Goal: Task Accomplishment & Management: Complete application form

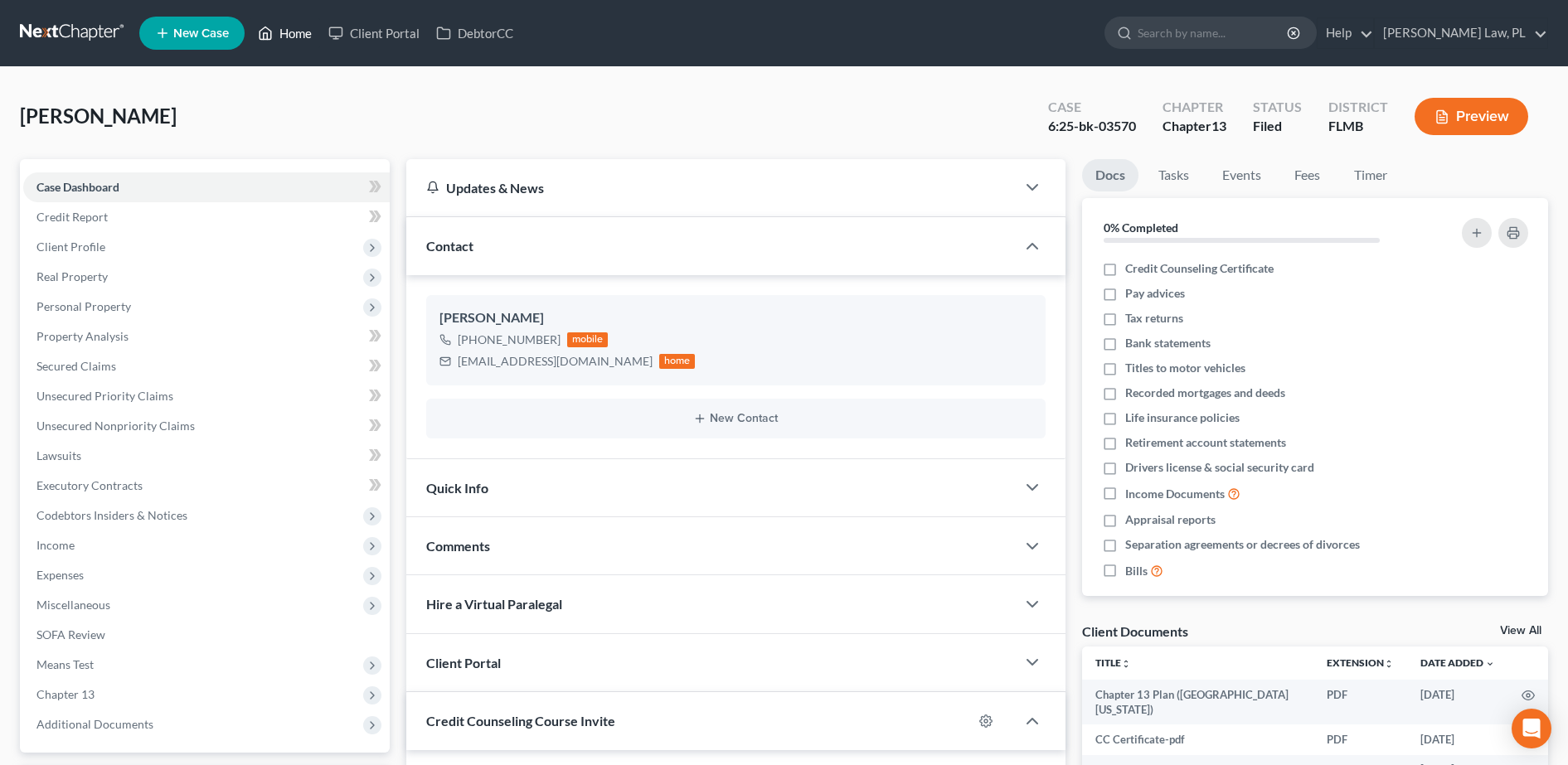
click at [292, 38] on link "Home" at bounding box center [284, 33] width 70 height 30
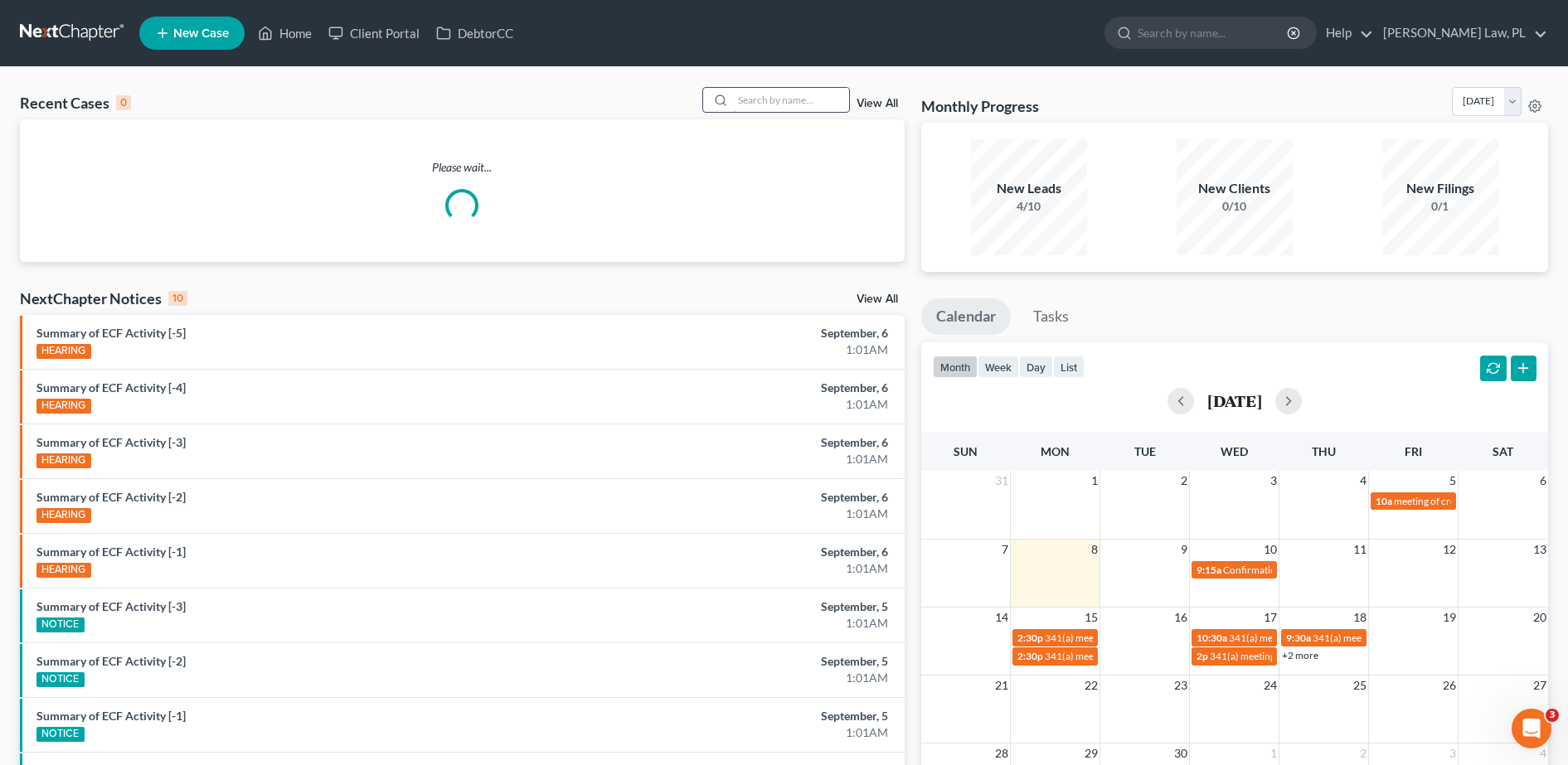
click at [788, 102] on input "search" at bounding box center [790, 100] width 116 height 24
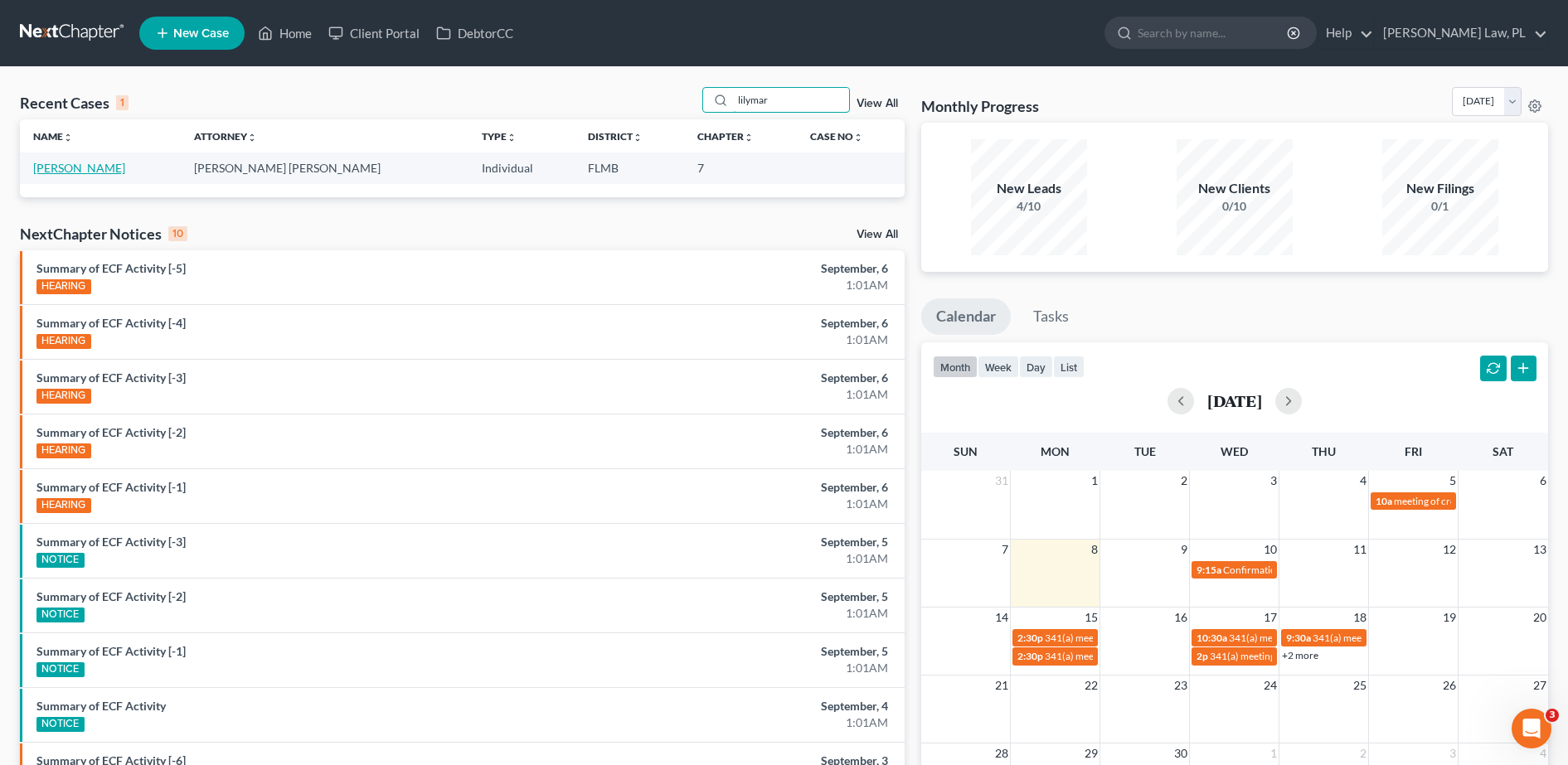
type input "lilymar"
click at [80, 168] on link "[PERSON_NAME]" at bounding box center [79, 167] width 92 height 14
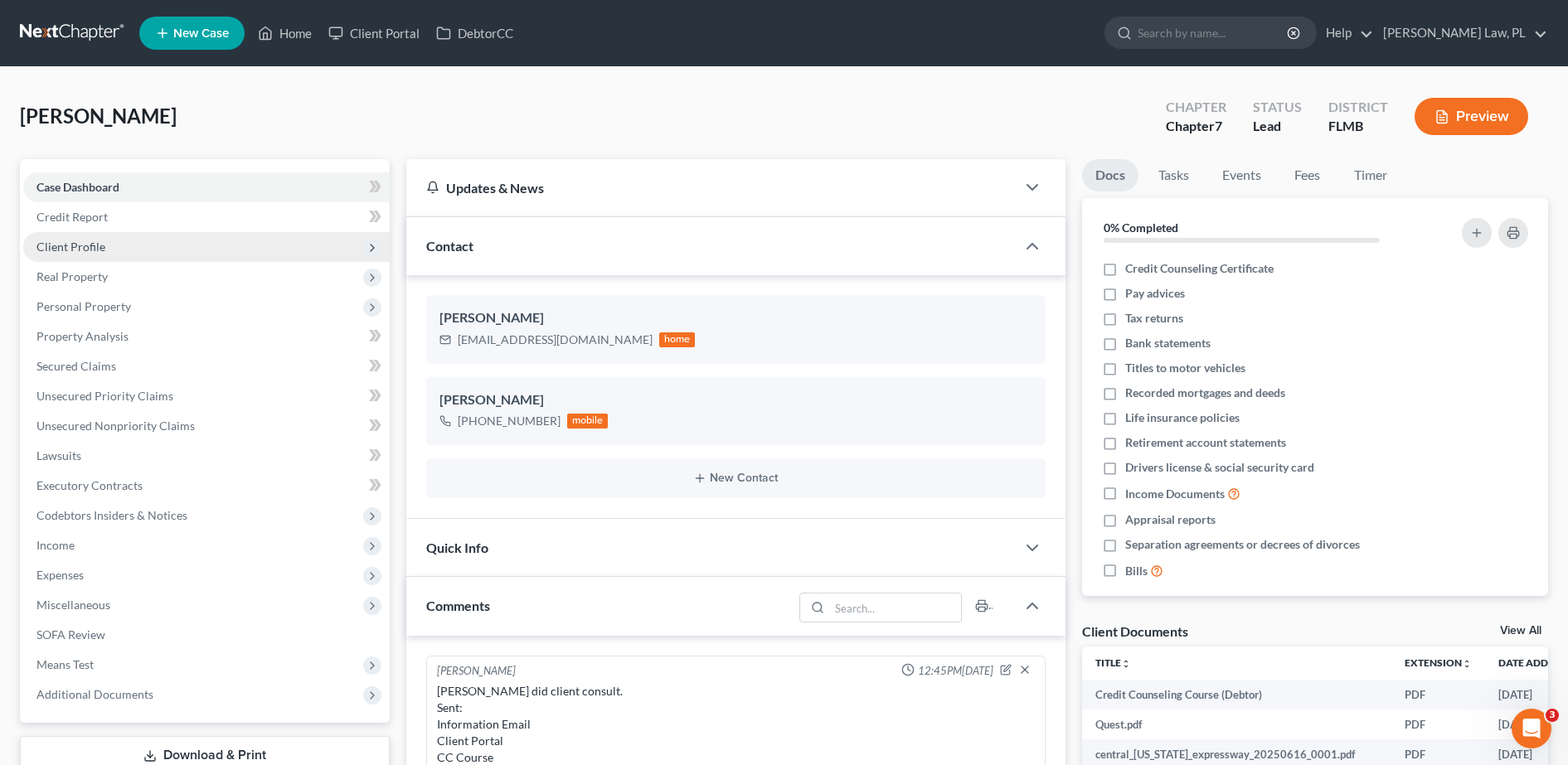
click at [109, 232] on span "Client Profile" at bounding box center [206, 247] width 367 height 30
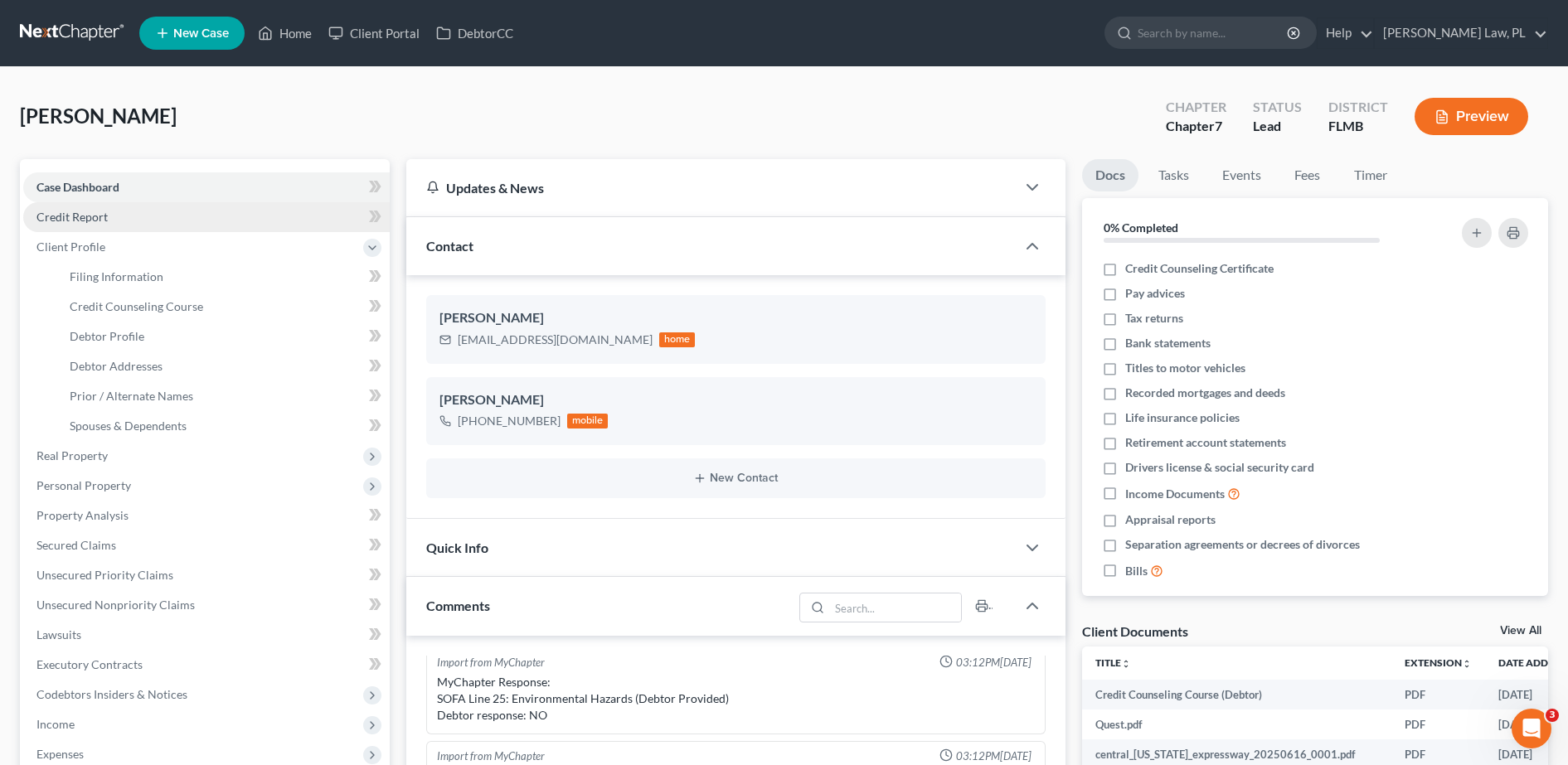
click at [101, 224] on link "Credit Report" at bounding box center [206, 216] width 367 height 30
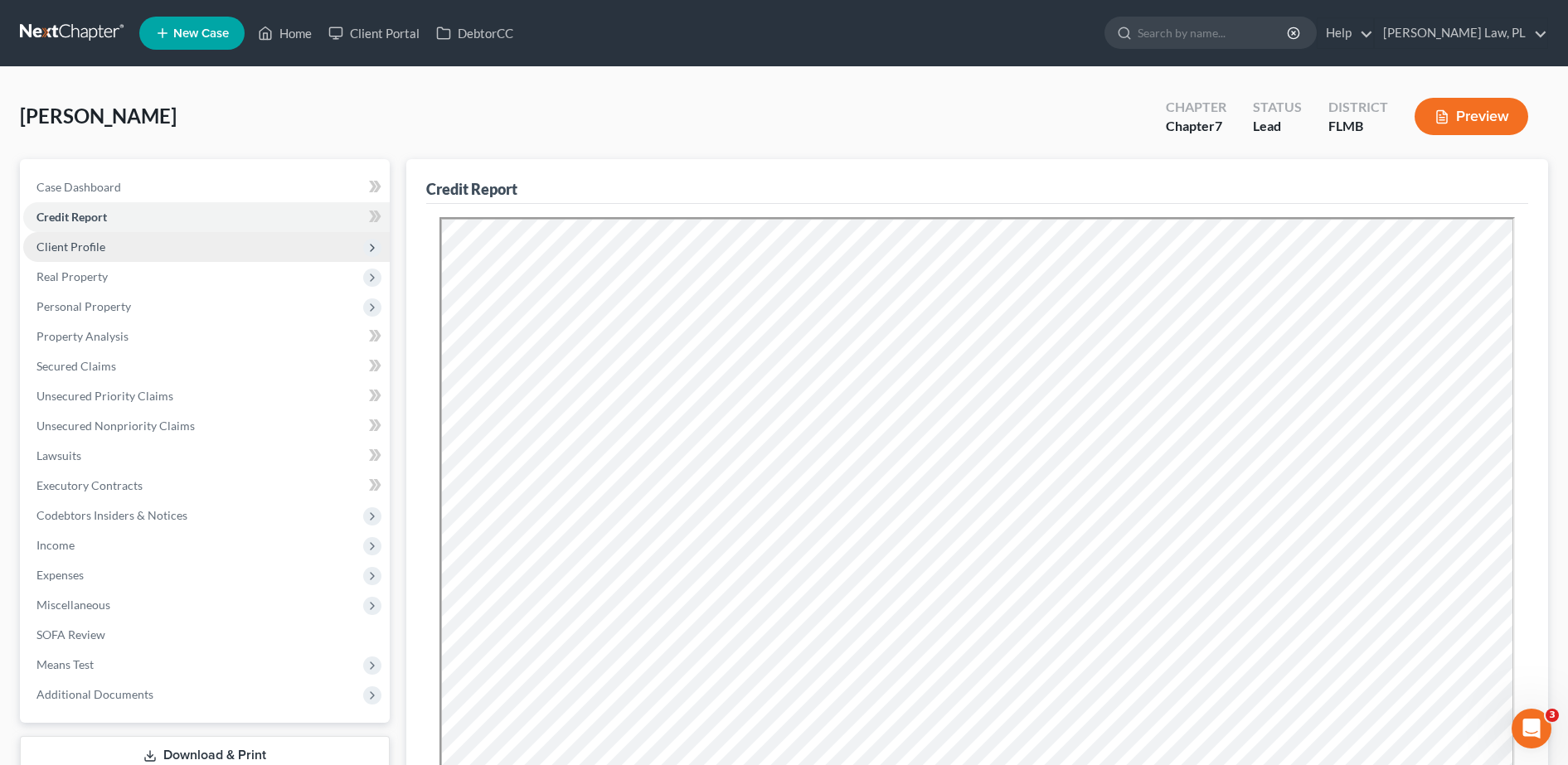
click at [111, 240] on span "Client Profile" at bounding box center [206, 247] width 367 height 30
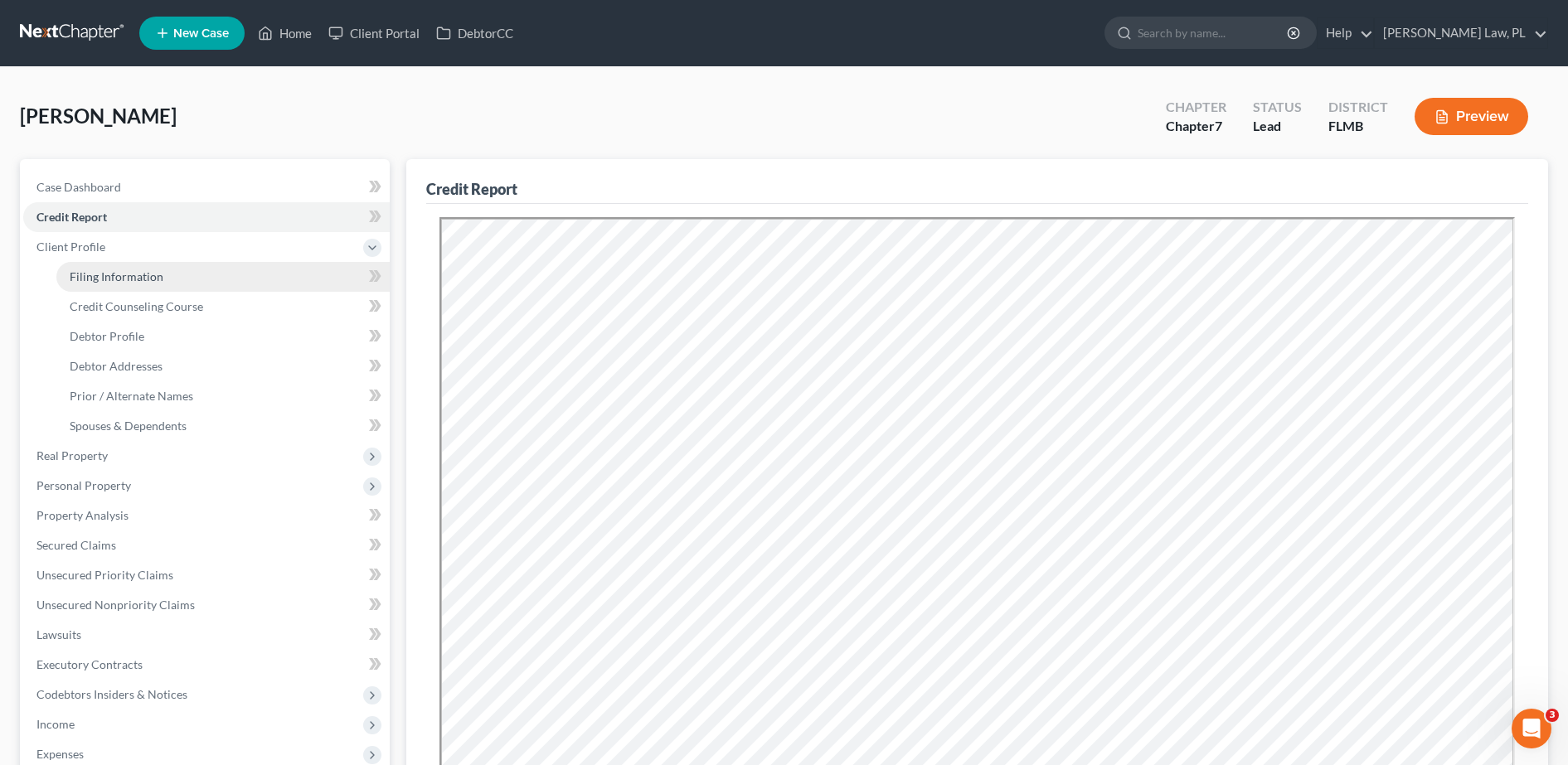
click at [127, 280] on span "Filing Information" at bounding box center [116, 276] width 94 height 14
select select "1"
select select "0"
select select "9"
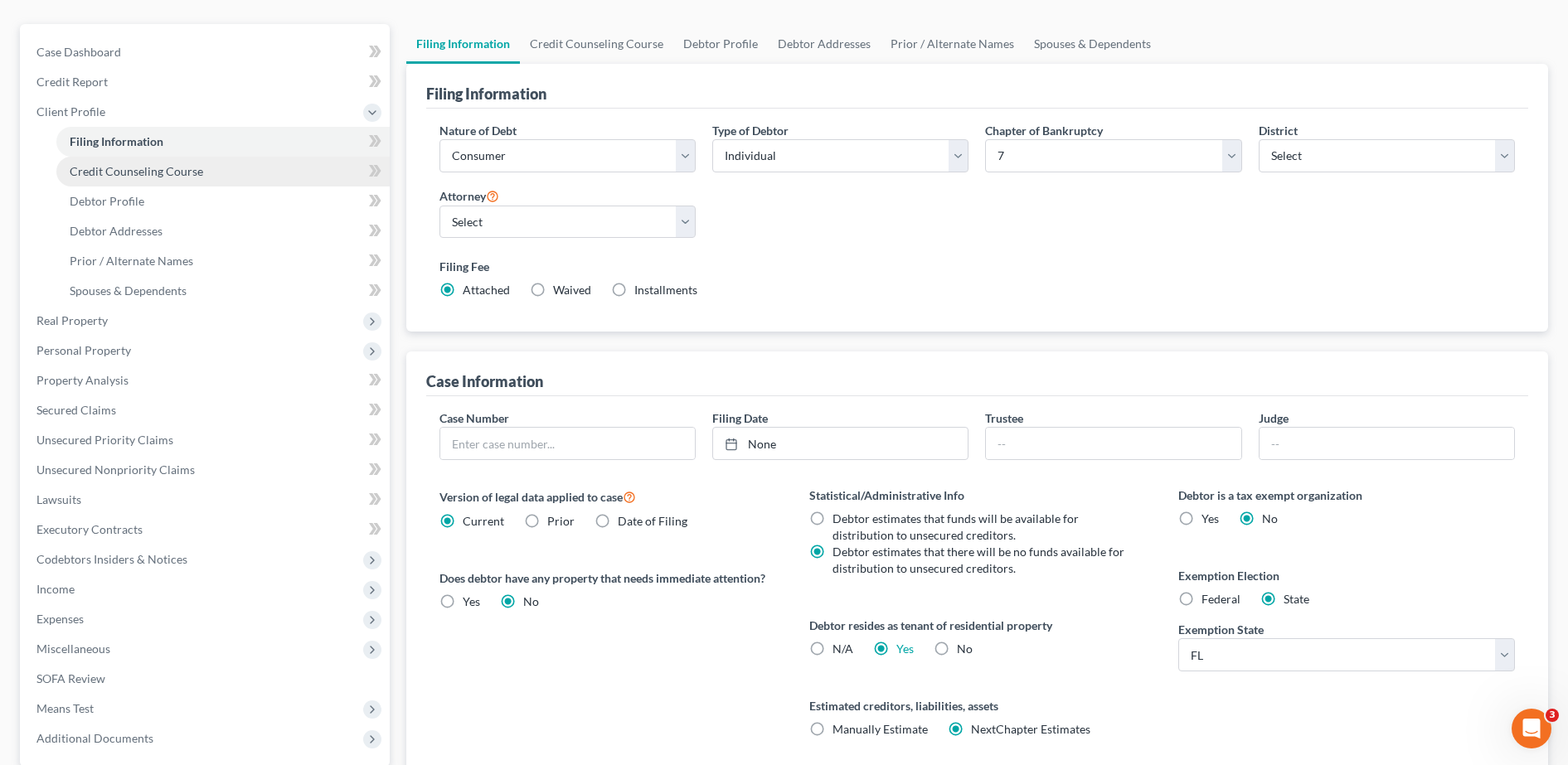
click at [208, 183] on link "Credit Counseling Course" at bounding box center [223, 171] width 333 height 30
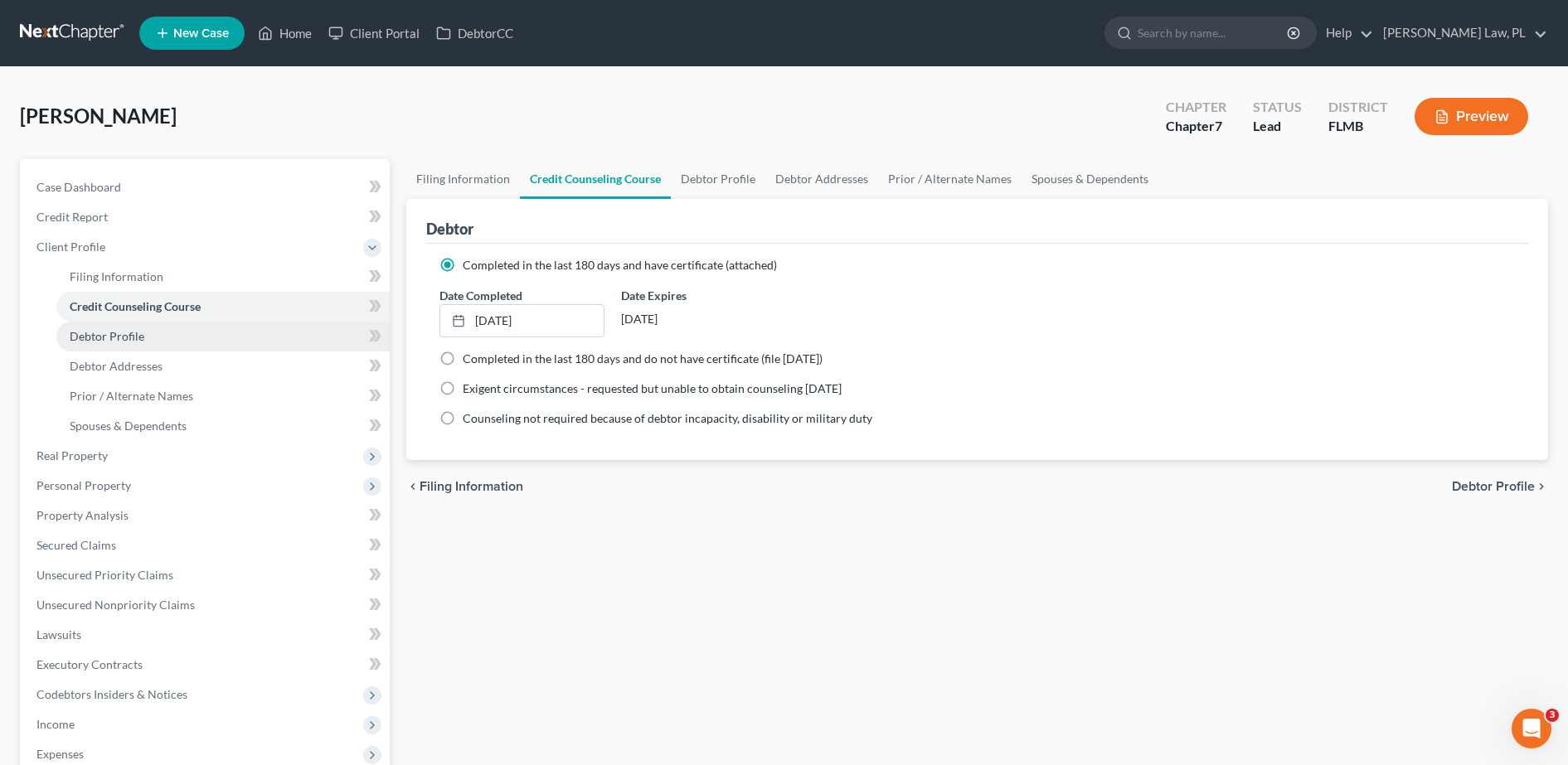
click at [125, 325] on link "Debtor Profile" at bounding box center [223, 336] width 333 height 30
select select "0"
select select "1"
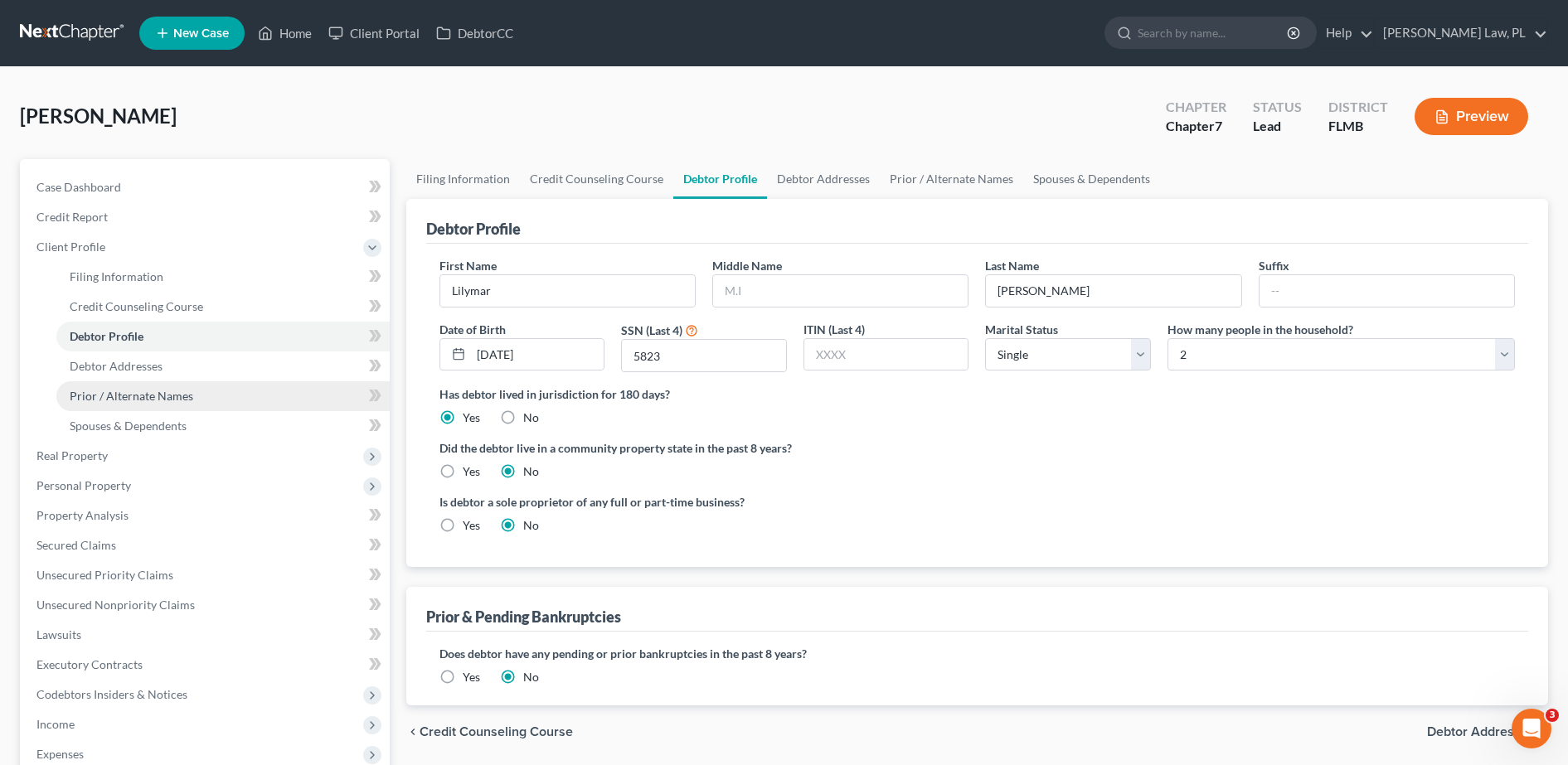
click at [130, 398] on span "Prior / Alternate Names" at bounding box center [131, 396] width 123 height 14
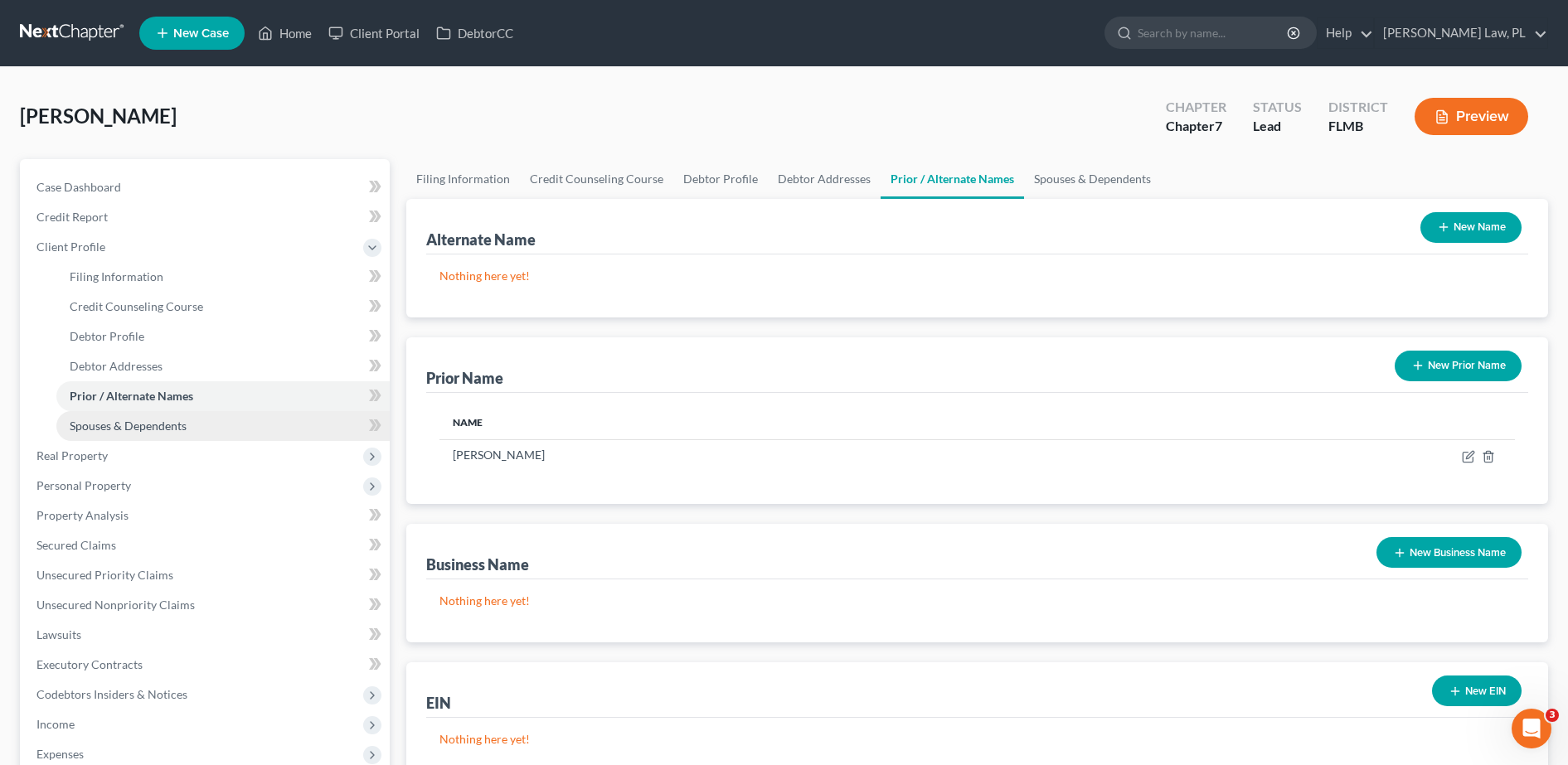
click at [139, 423] on span "Spouses & Dependents" at bounding box center [128, 425] width 117 height 14
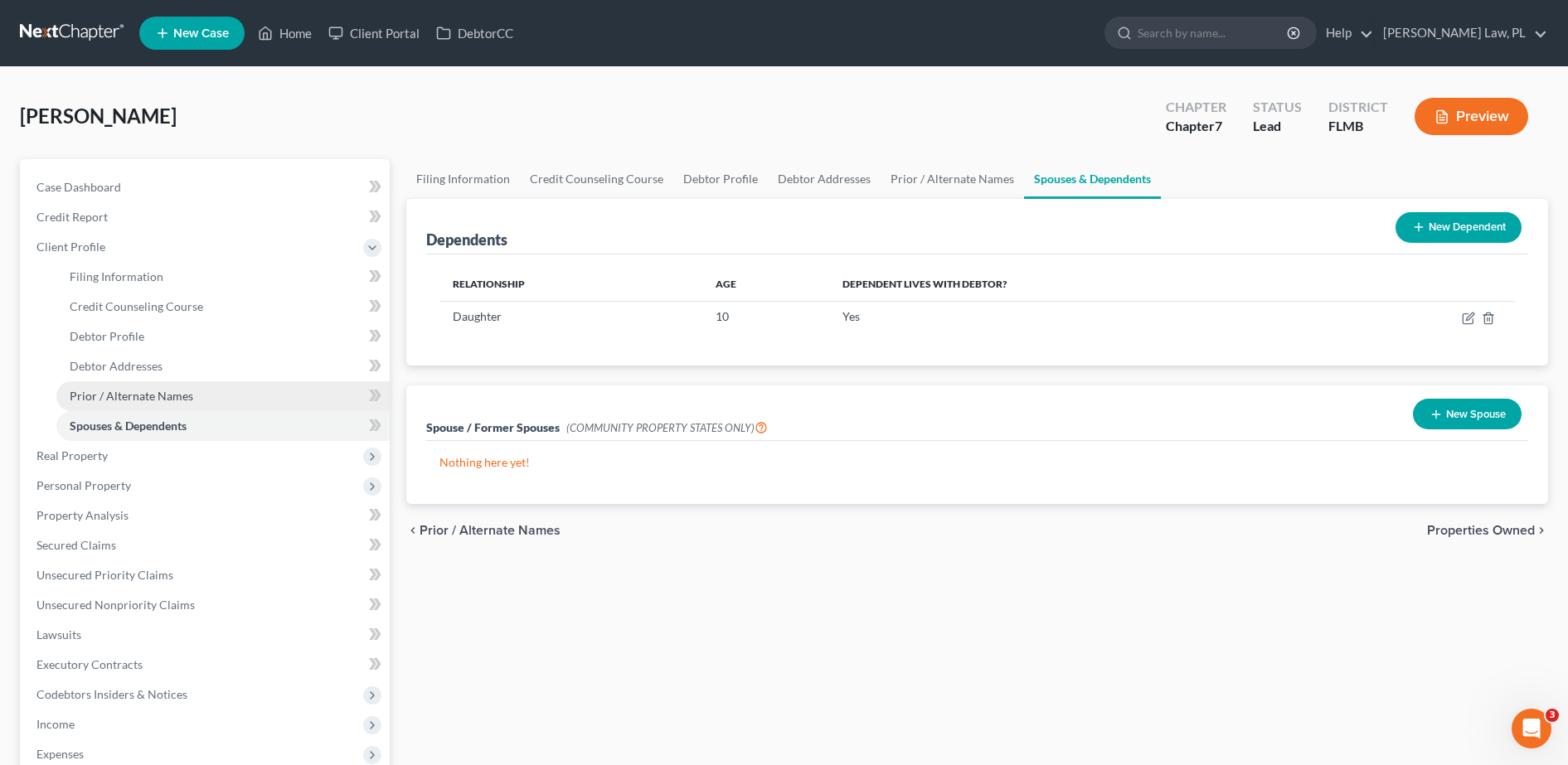
click at [144, 391] on span "Prior / Alternate Names" at bounding box center [131, 396] width 123 height 14
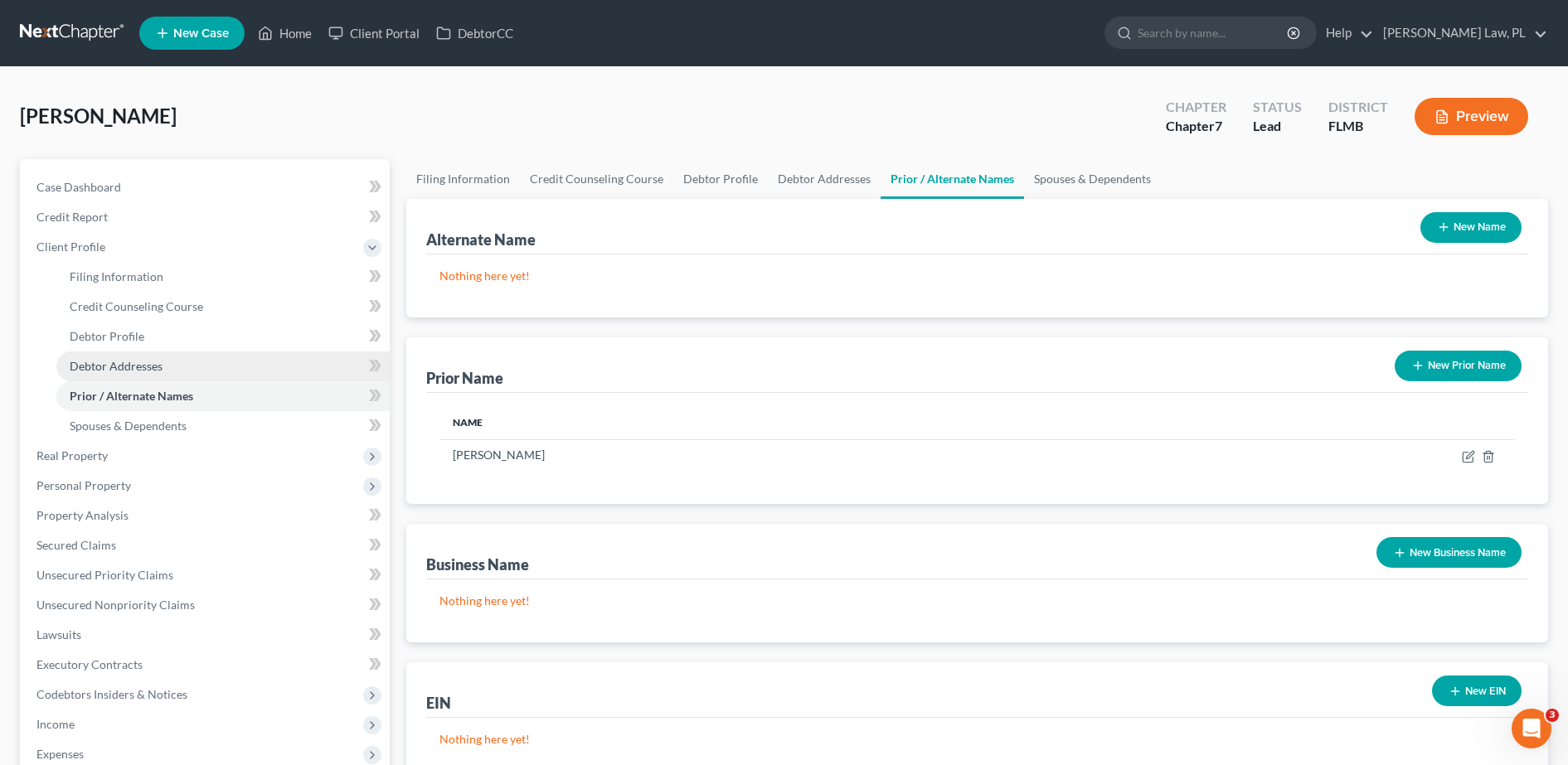
click at [150, 358] on link "Debtor Addresses" at bounding box center [223, 366] width 333 height 30
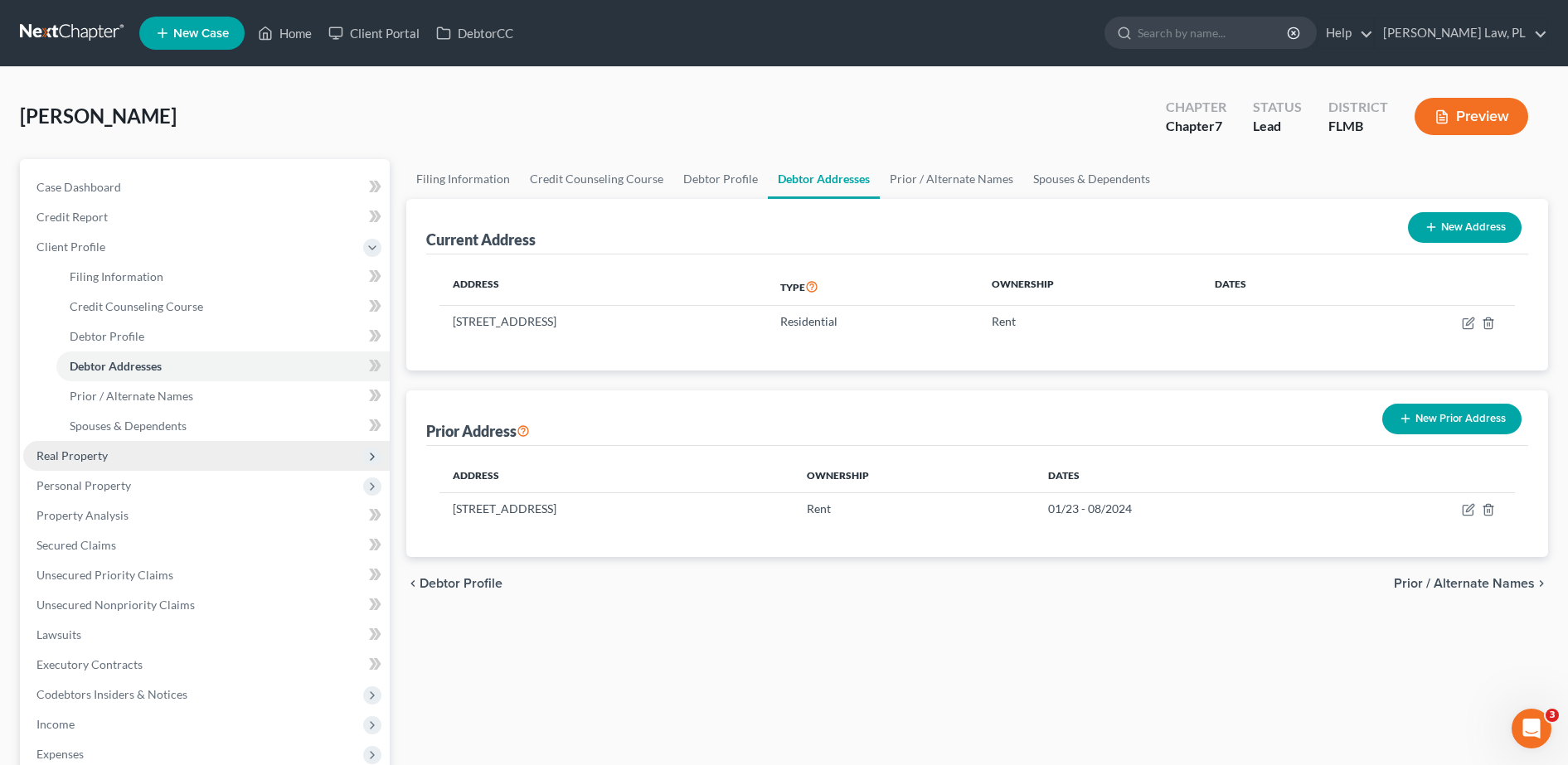
click at [139, 454] on span "Real Property" at bounding box center [206, 456] width 367 height 30
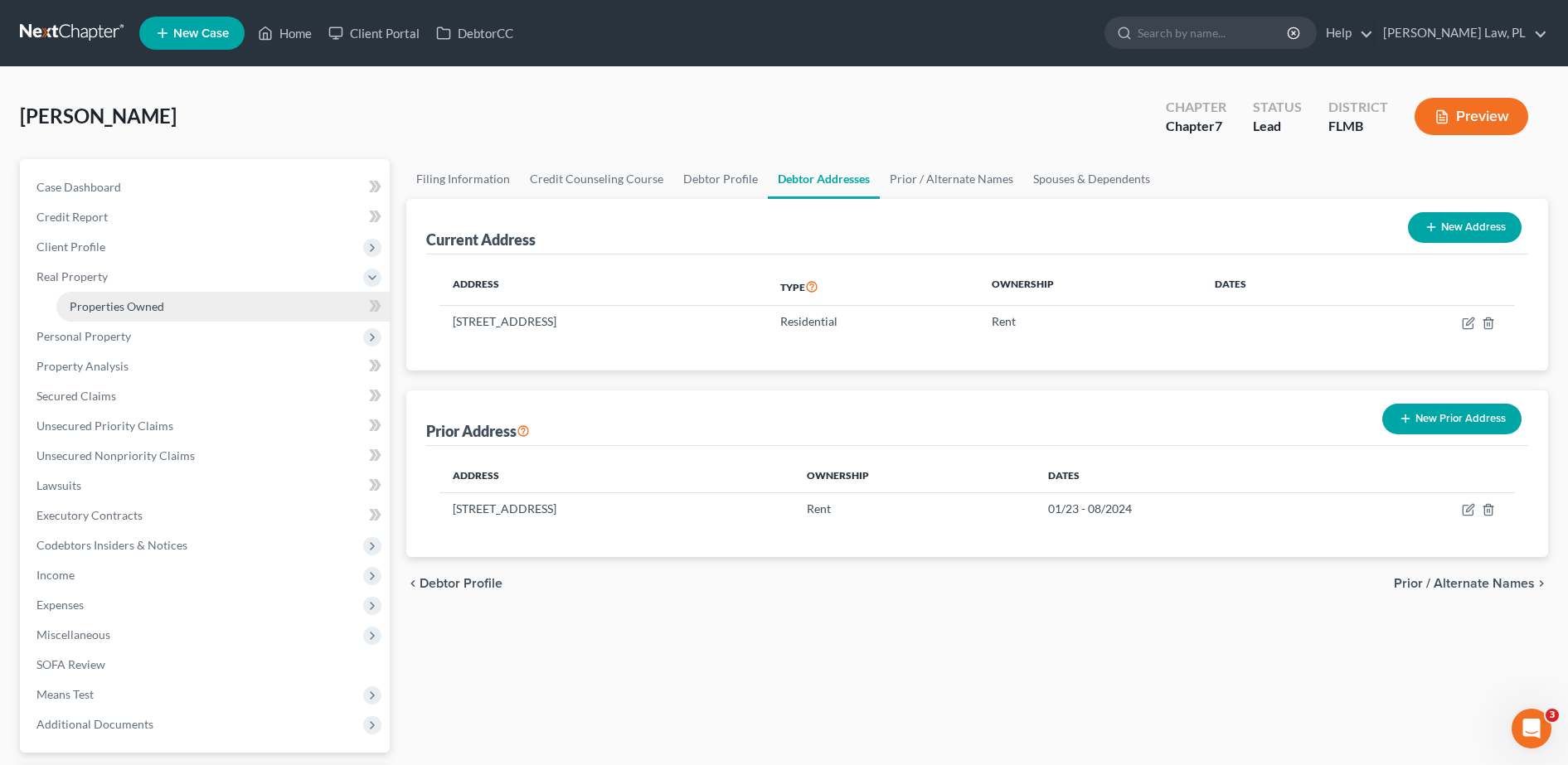
click at [154, 316] on link "Properties Owned" at bounding box center [223, 306] width 333 height 30
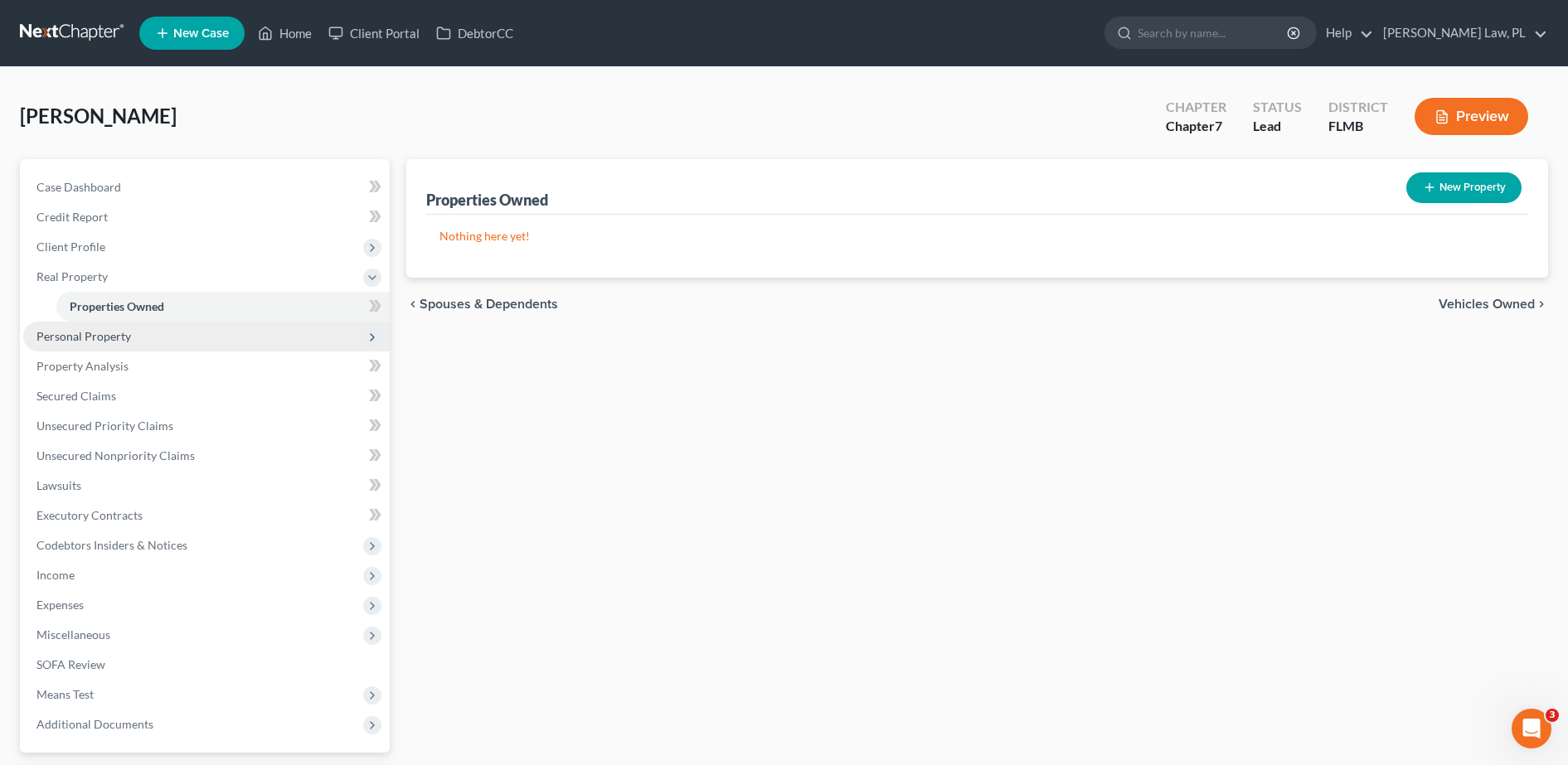
click at [123, 327] on span "Personal Property" at bounding box center [206, 336] width 367 height 30
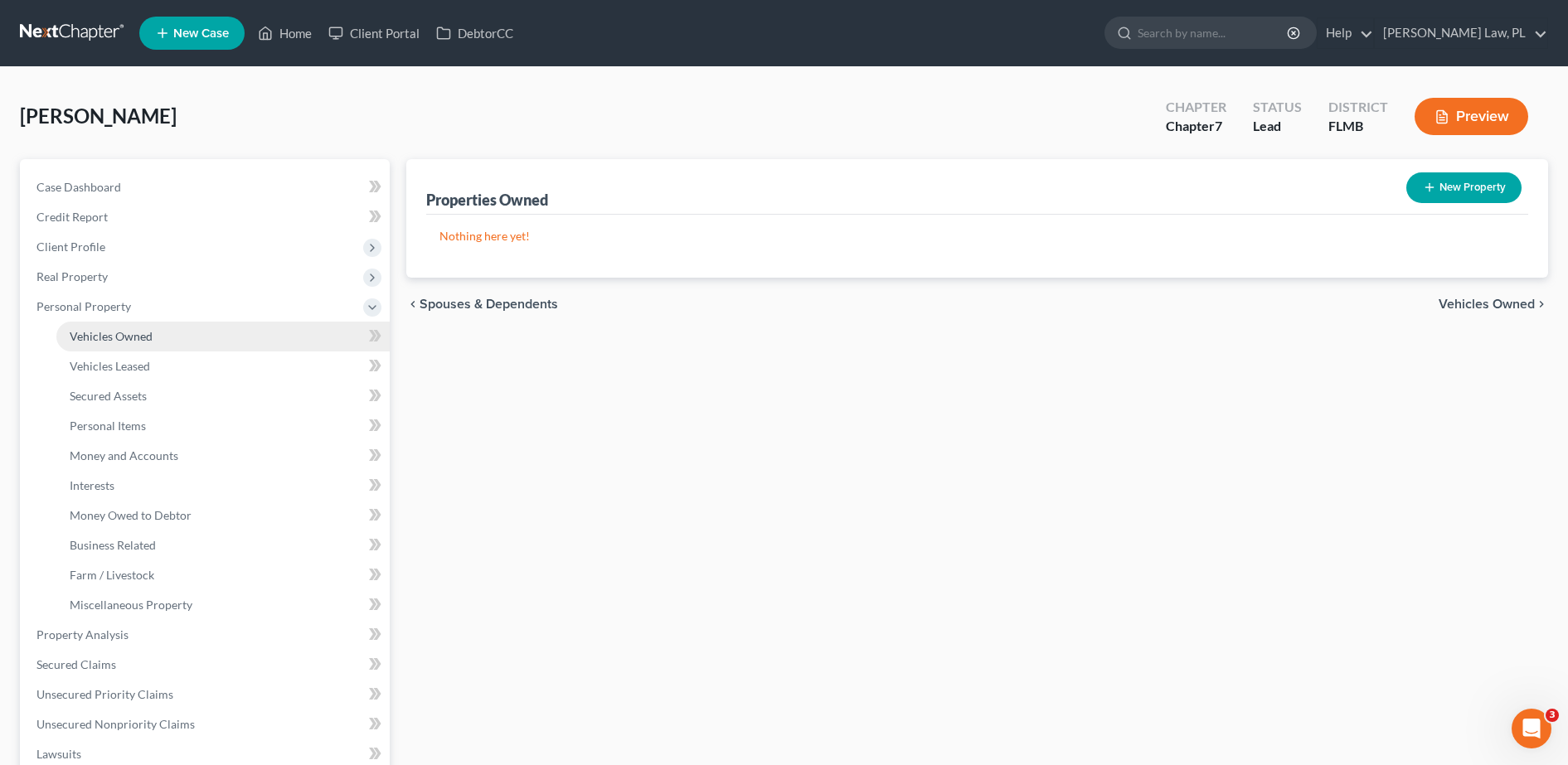
click at [156, 331] on link "Vehicles Owned" at bounding box center [223, 336] width 333 height 30
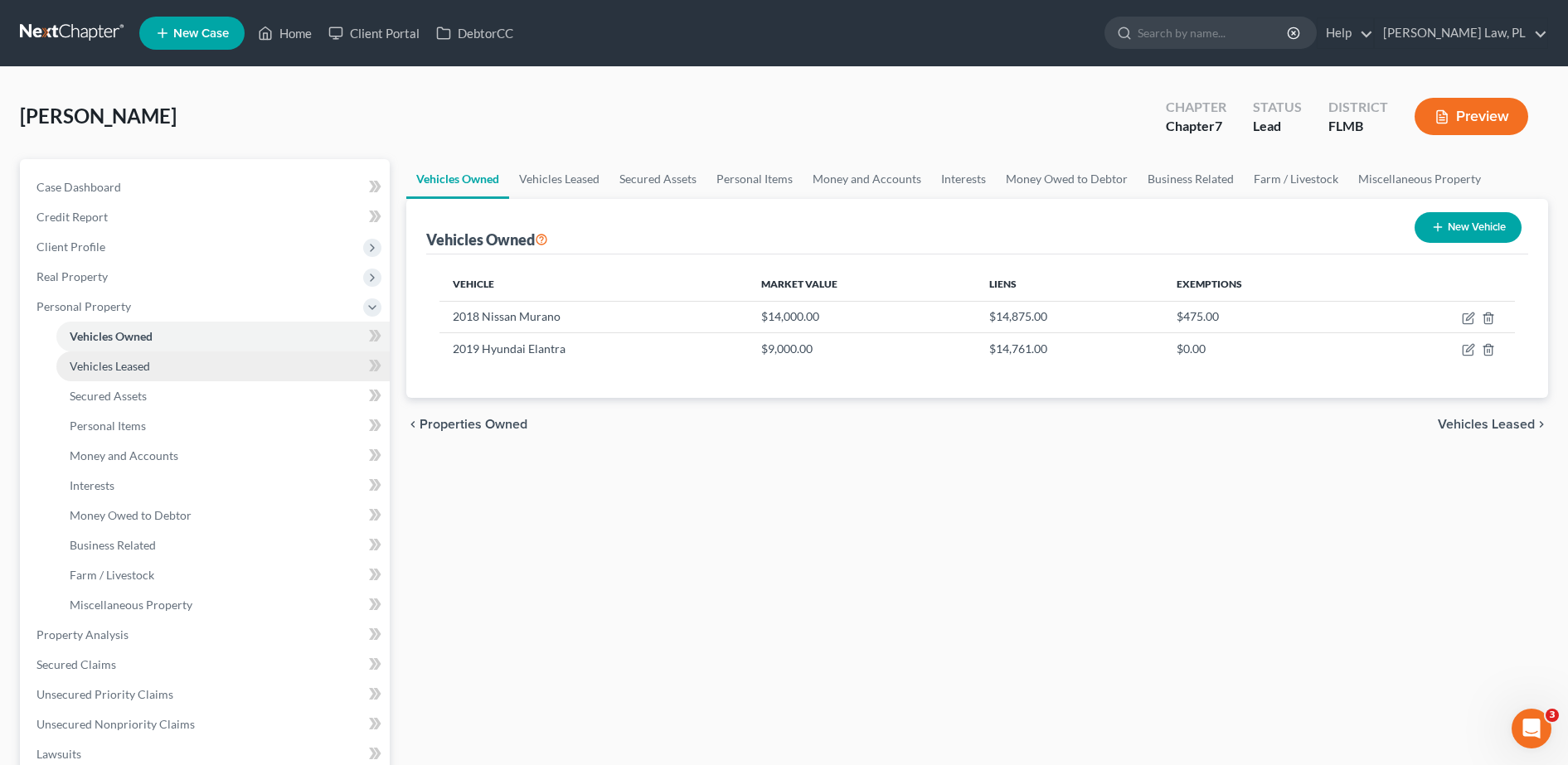
click at [154, 377] on link "Vehicles Leased" at bounding box center [223, 366] width 333 height 30
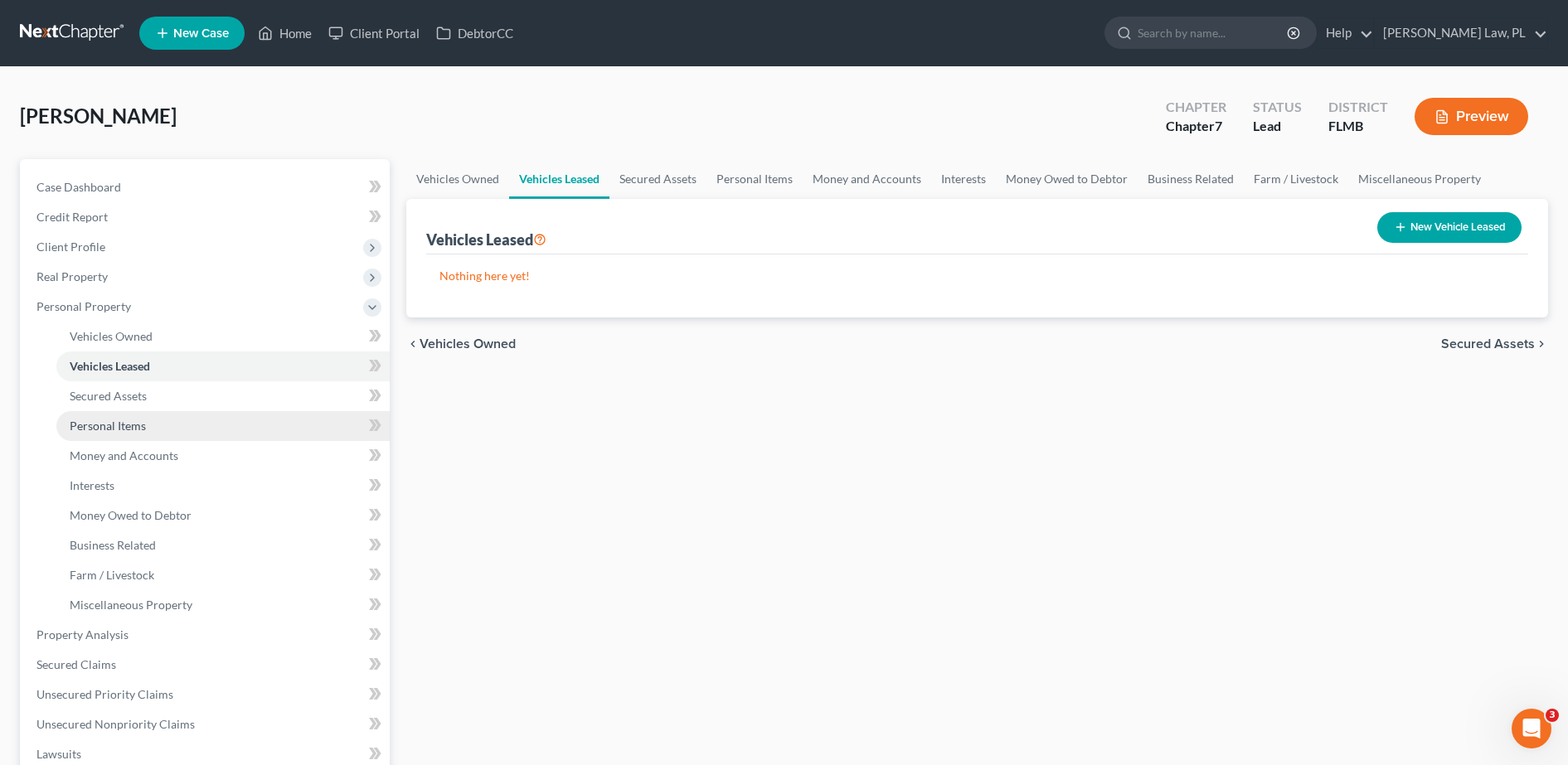
click at [152, 412] on link "Personal Items" at bounding box center [223, 426] width 333 height 30
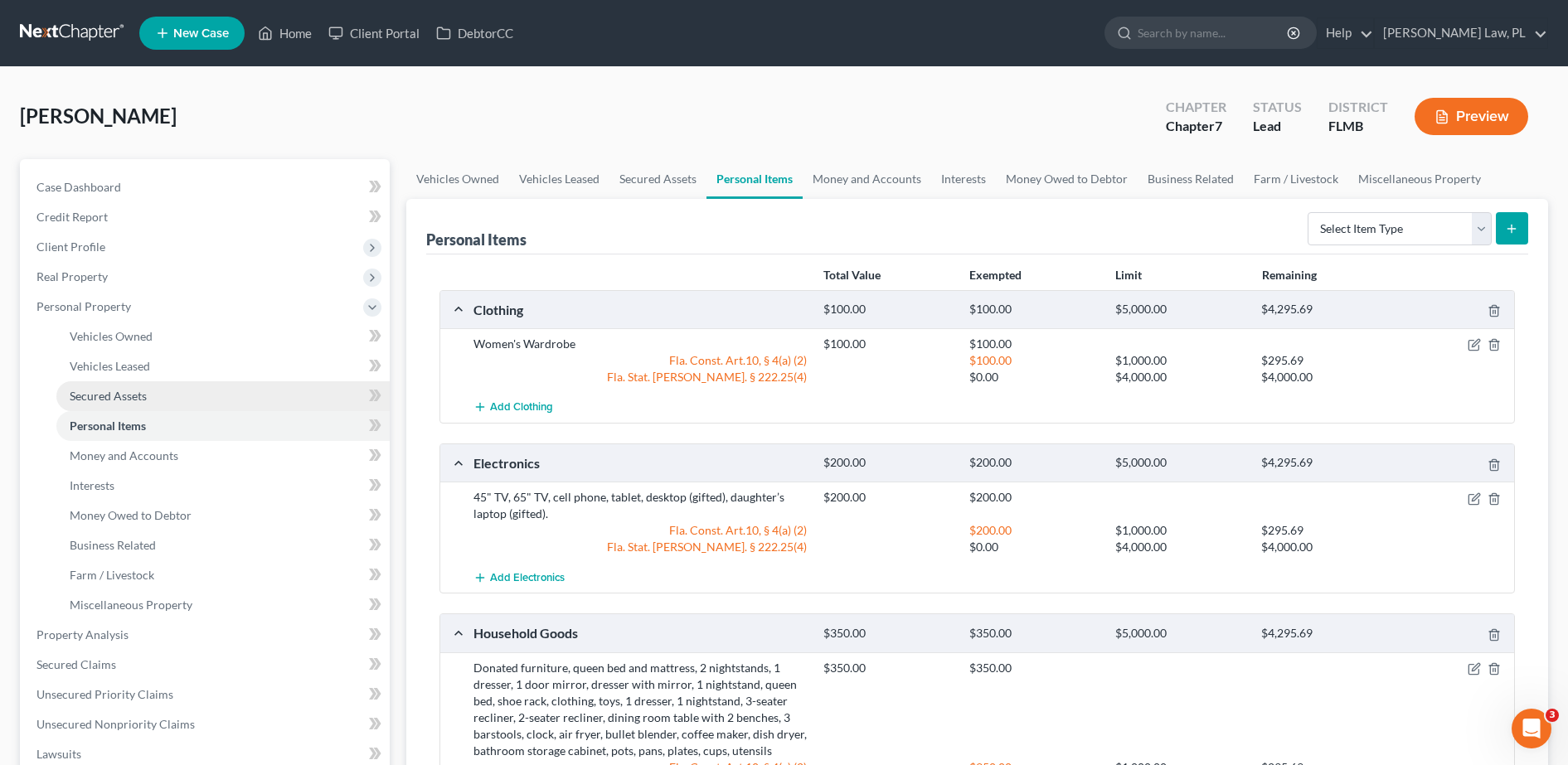
click at [150, 396] on link "Secured Assets" at bounding box center [223, 396] width 333 height 30
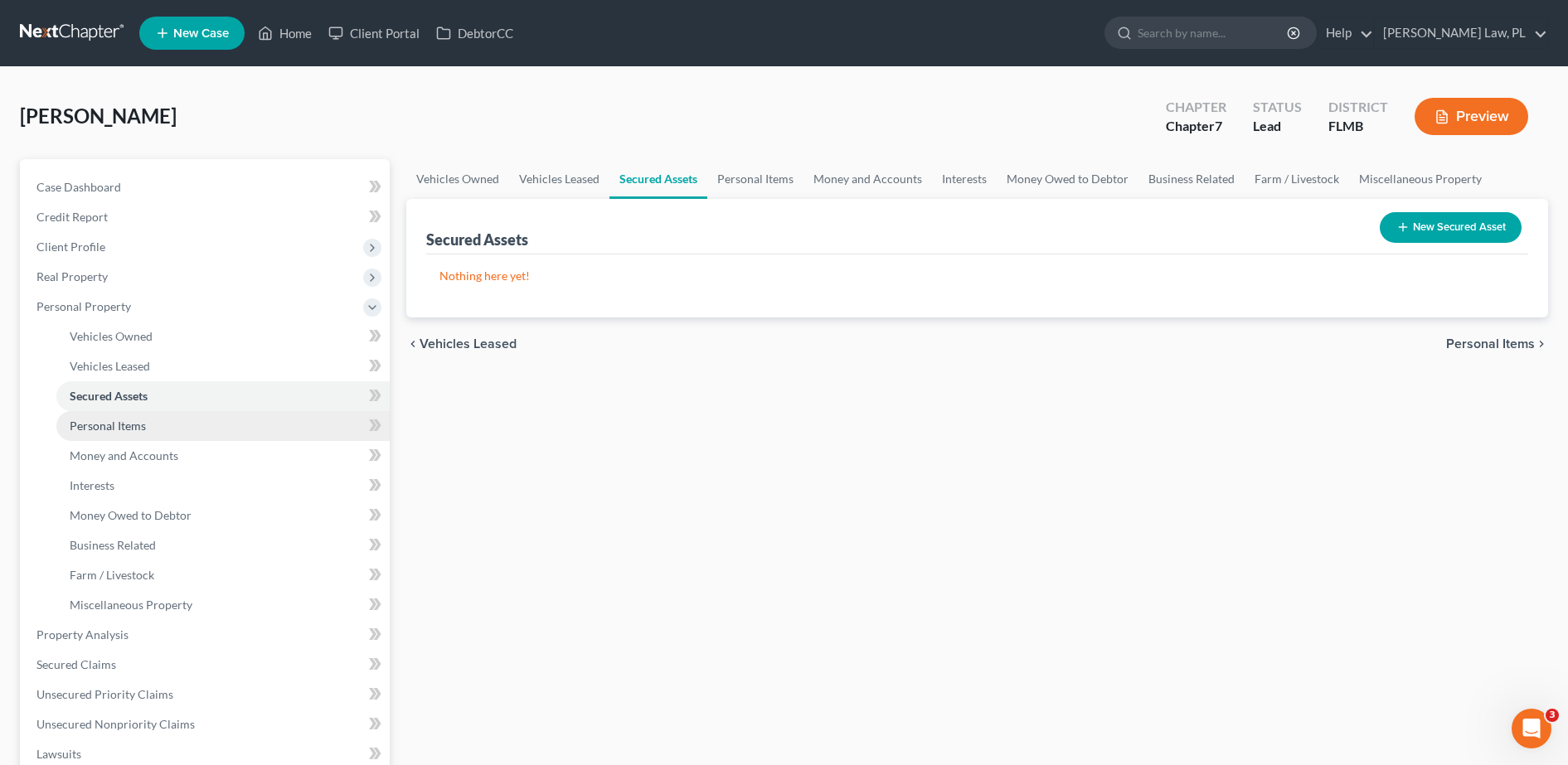
click at [195, 415] on link "Personal Items" at bounding box center [223, 426] width 333 height 30
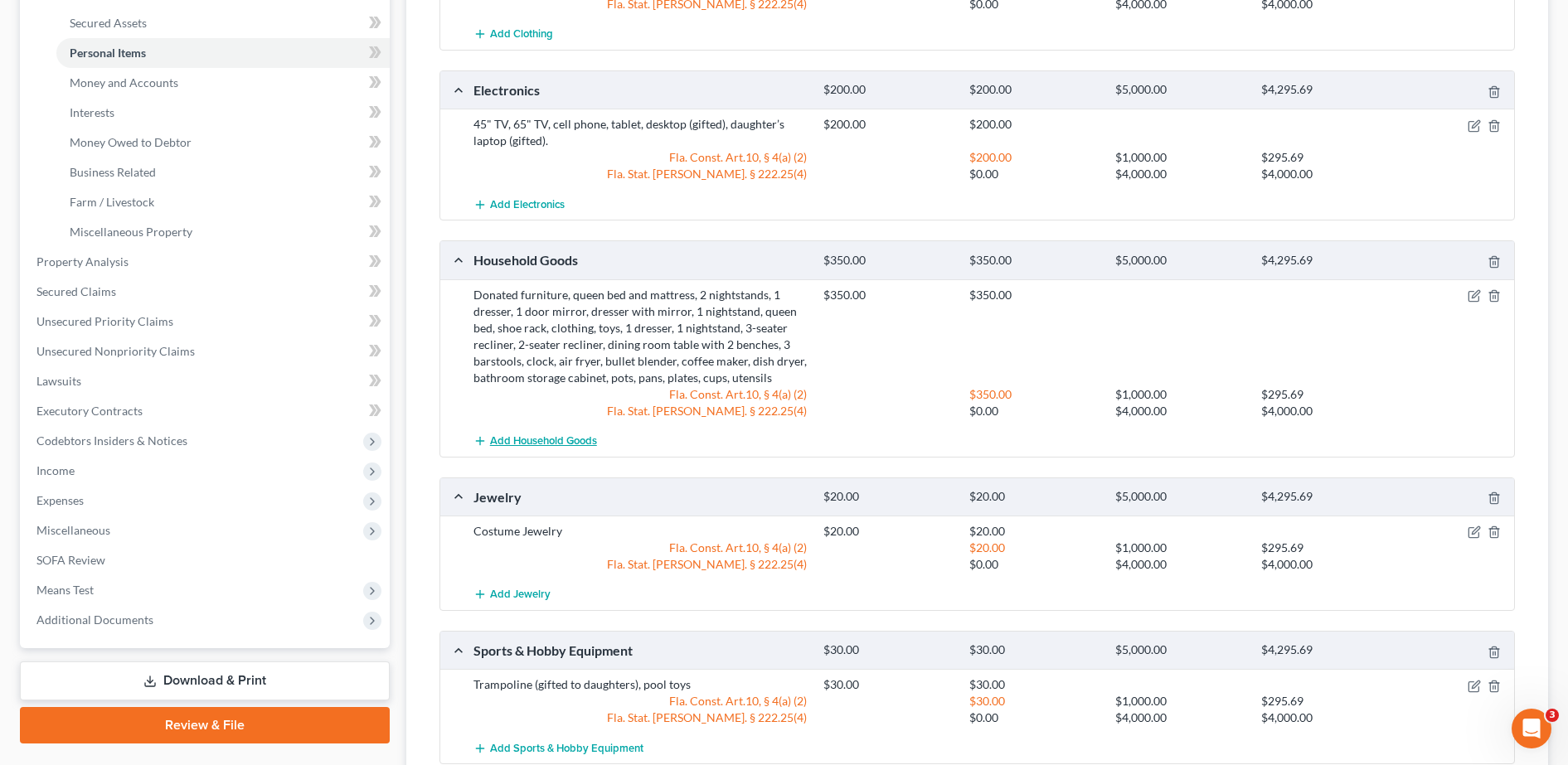
click at [473, 430] on button "Add Household Goods" at bounding box center [535, 441] width 123 height 30
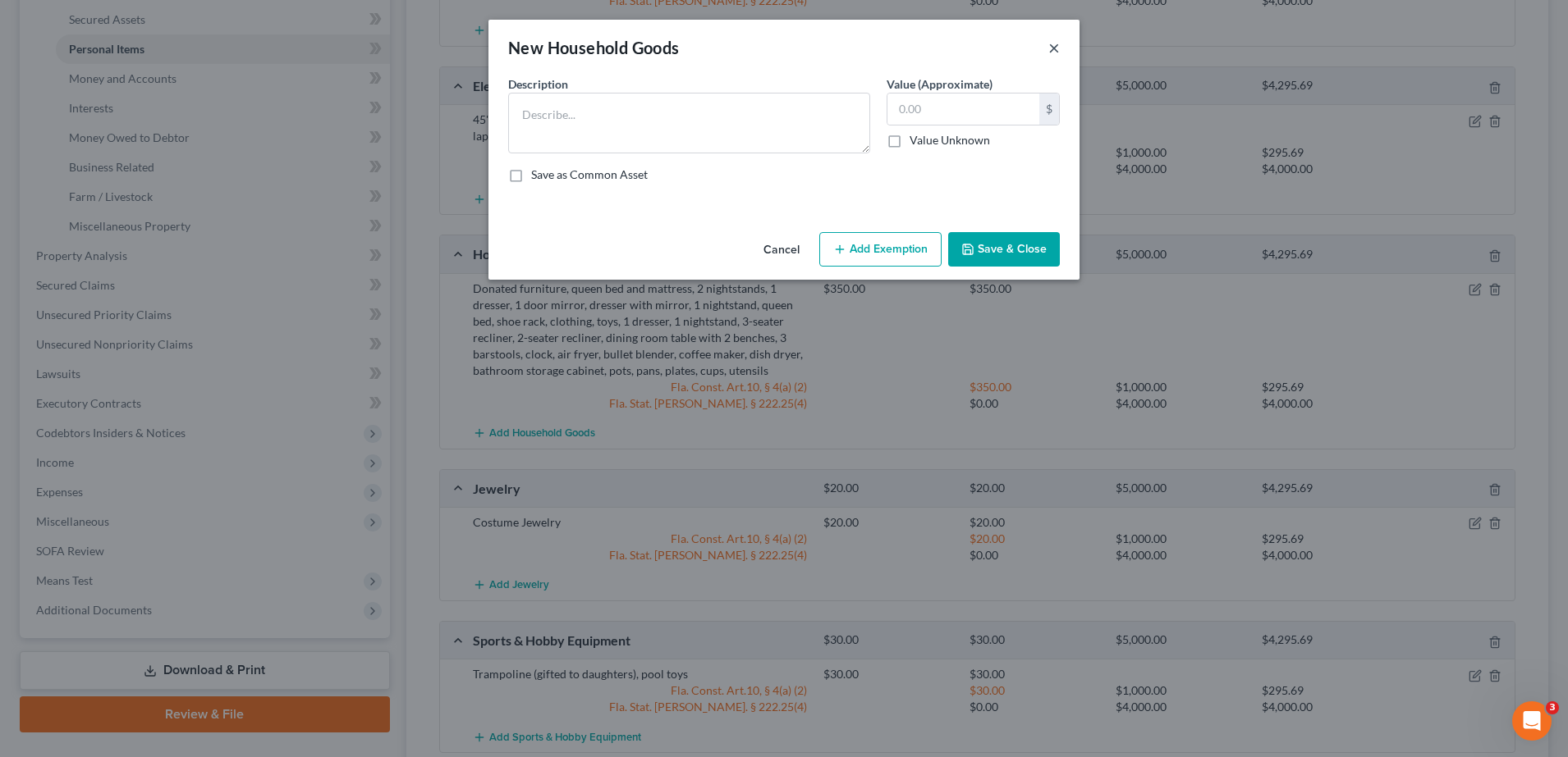
click at [1053, 47] on button "×" at bounding box center [1054, 48] width 12 height 20
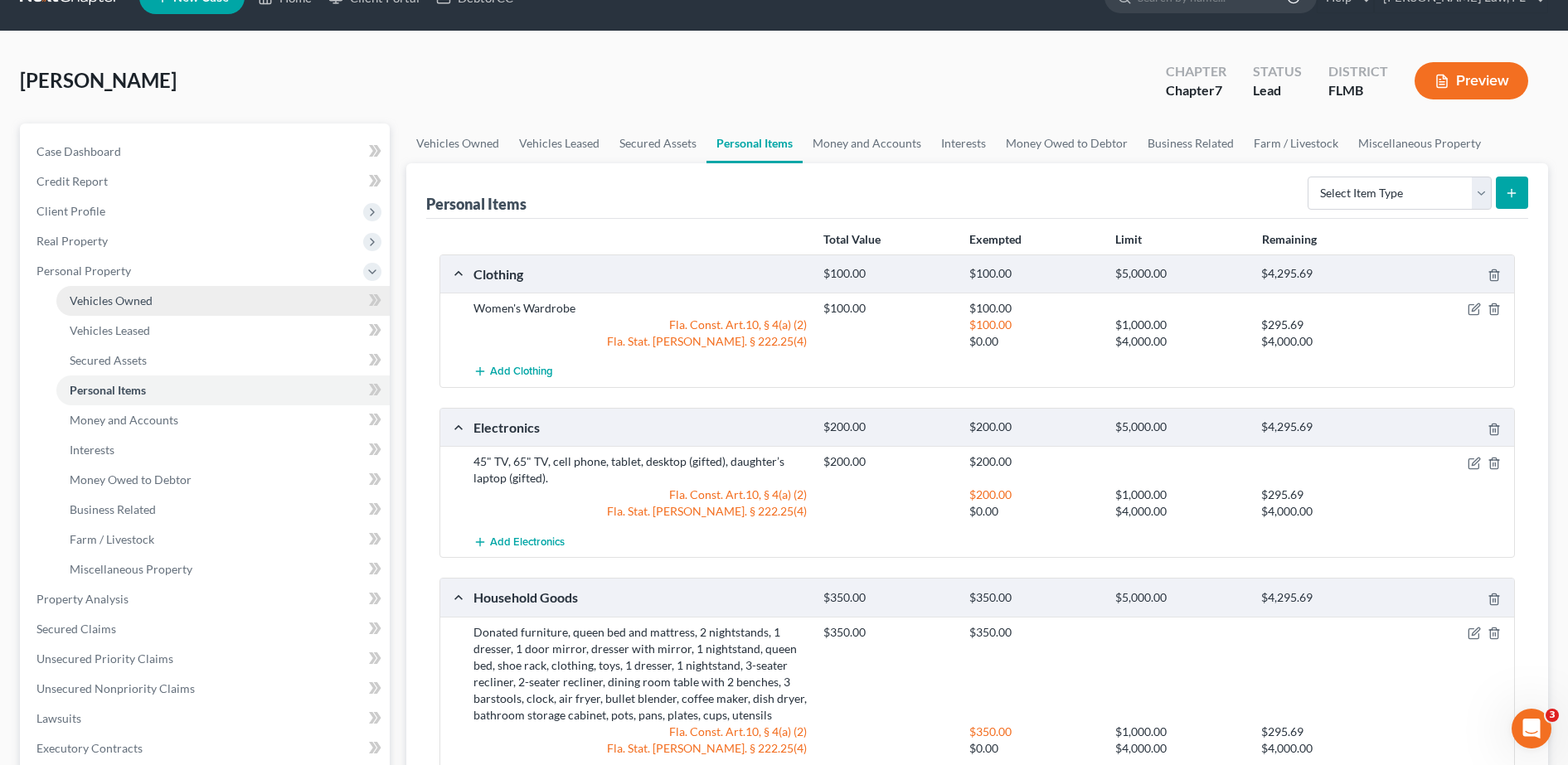
scroll to position [11, 0]
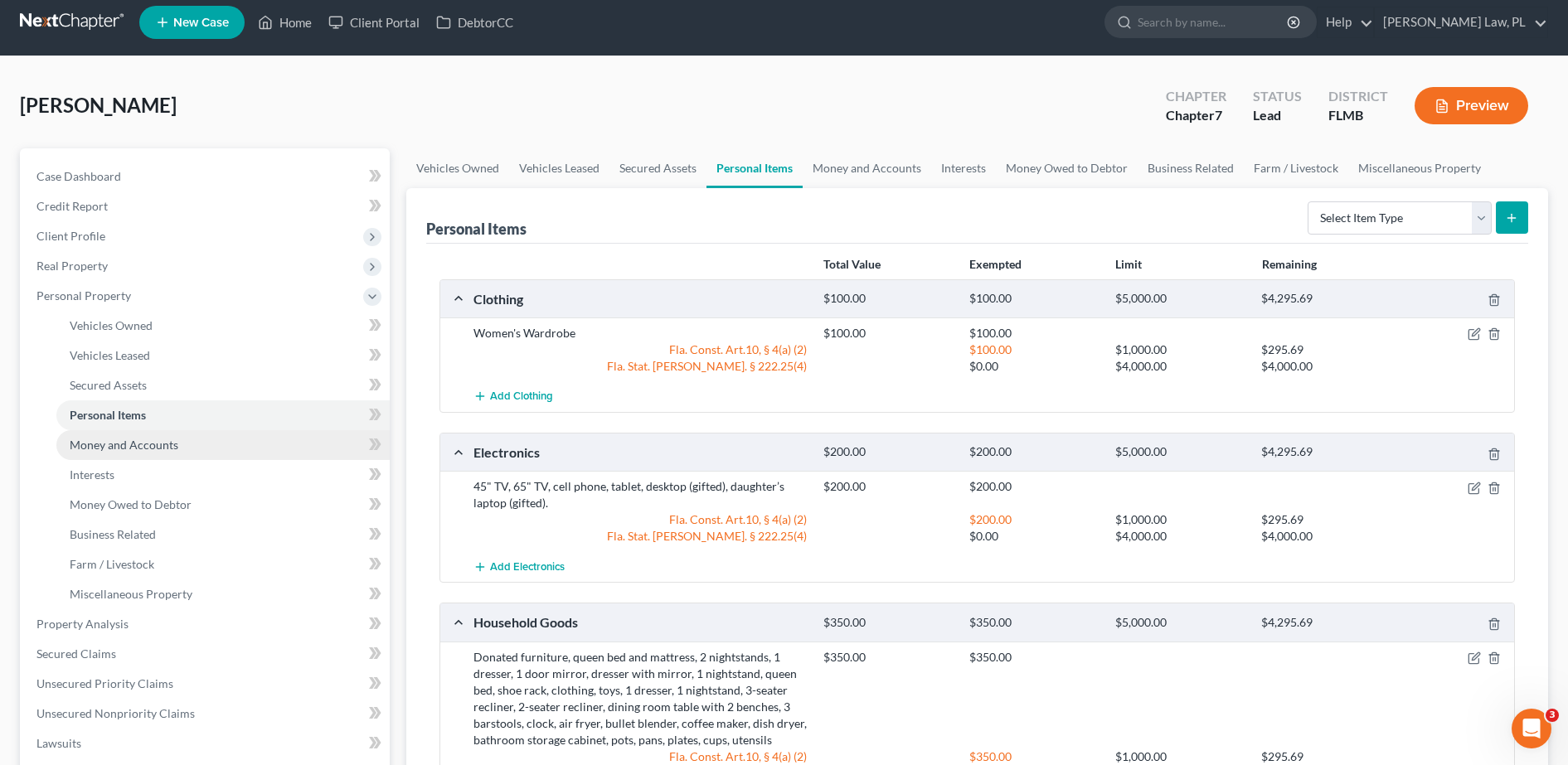
click at [189, 444] on link "Money and Accounts" at bounding box center [223, 445] width 333 height 30
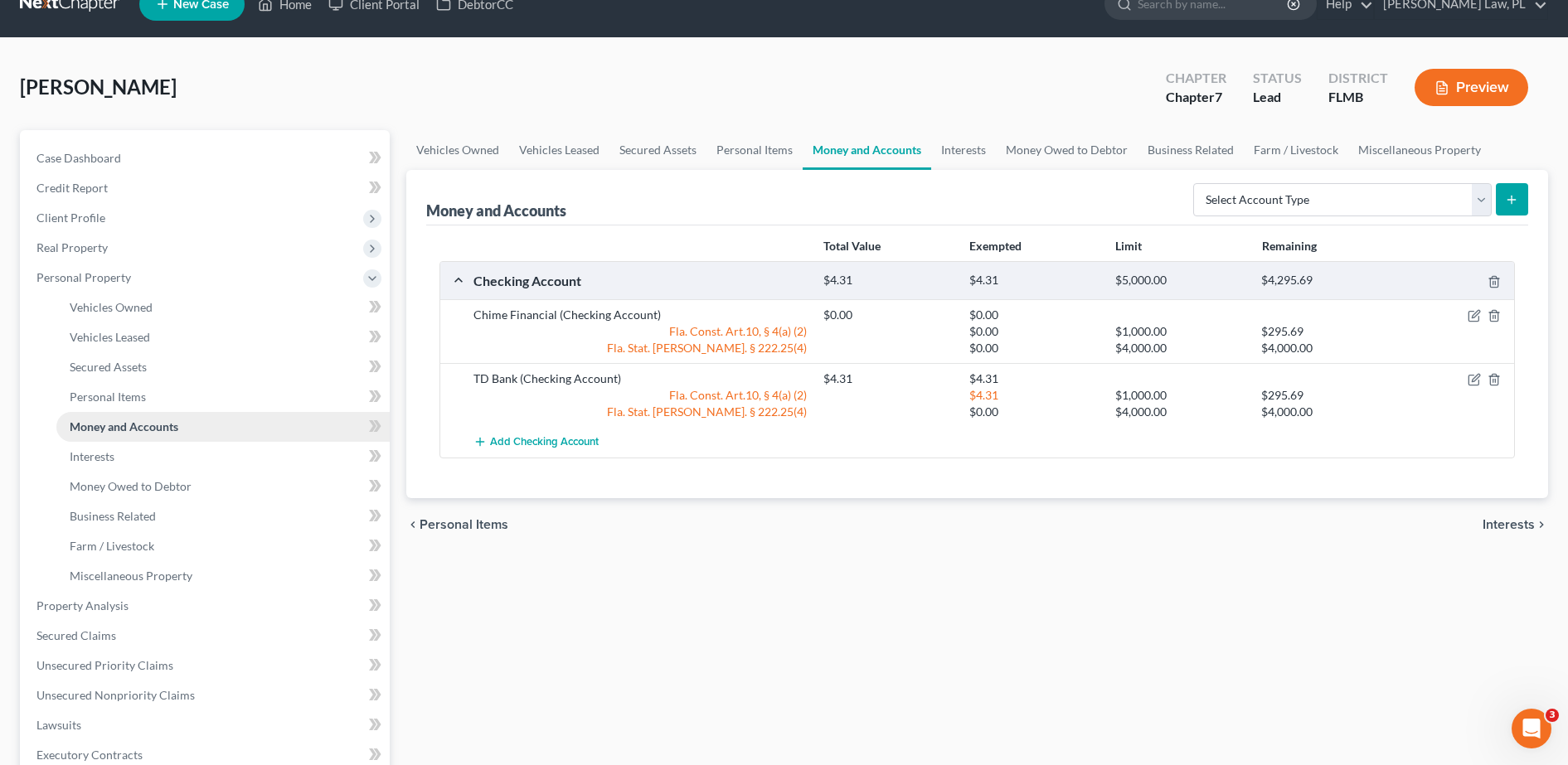
scroll to position [33, 0]
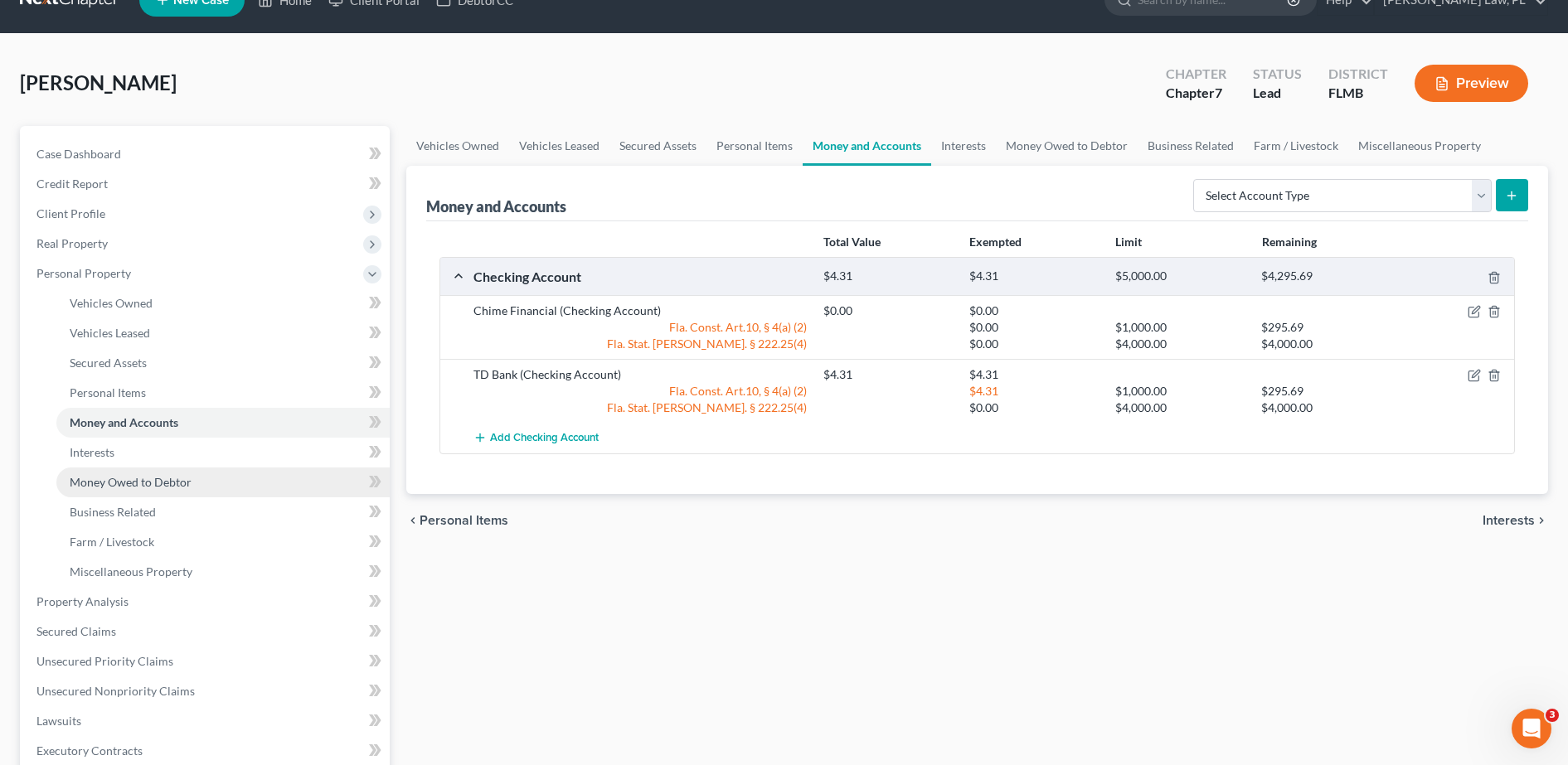
click at [173, 467] on link "Money Owed to Debtor" at bounding box center [223, 482] width 333 height 30
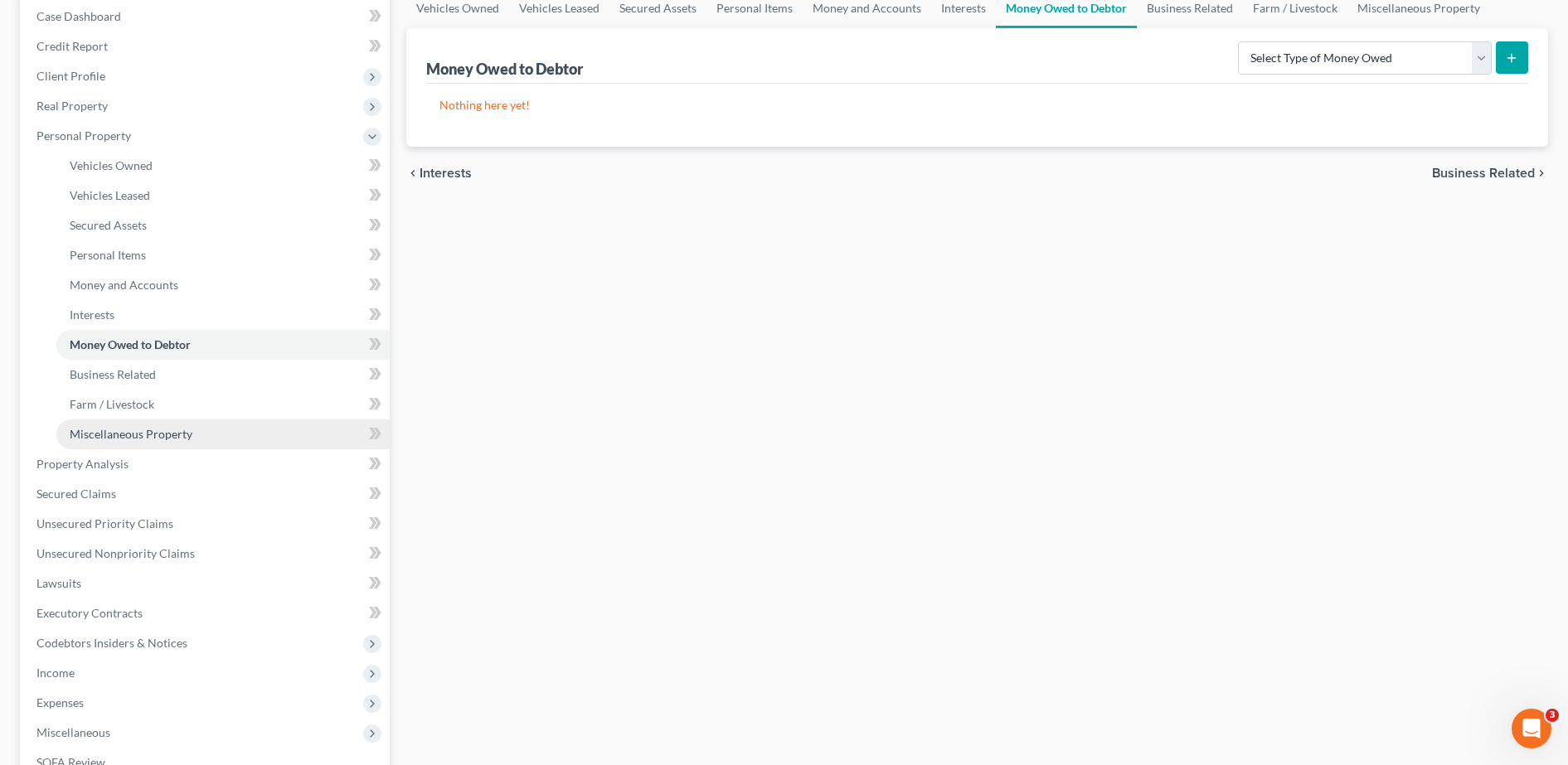
click at [152, 432] on span "Miscellaneous Property" at bounding box center [130, 434] width 123 height 14
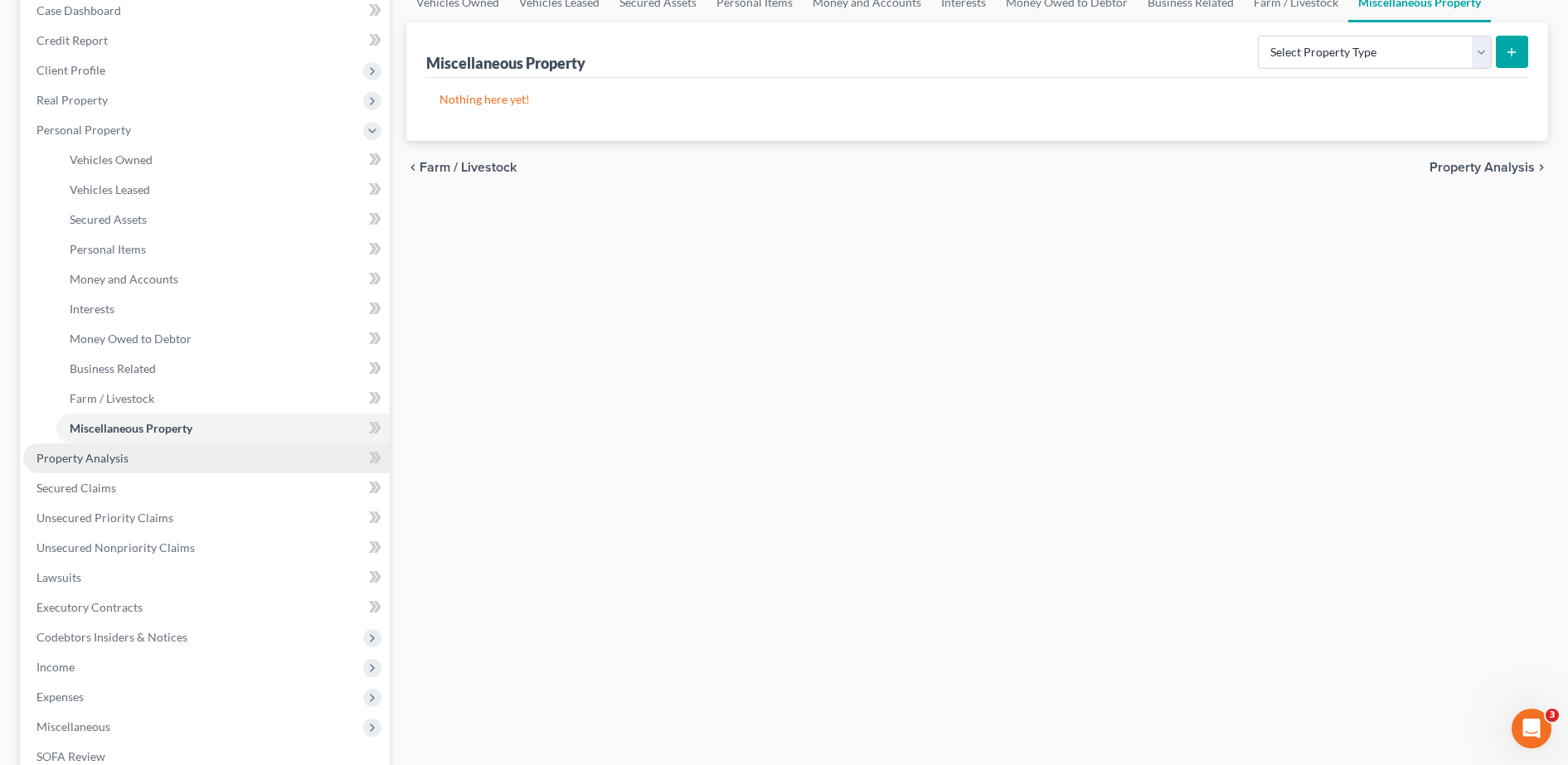
click at [136, 451] on link "Property Analysis" at bounding box center [206, 458] width 367 height 30
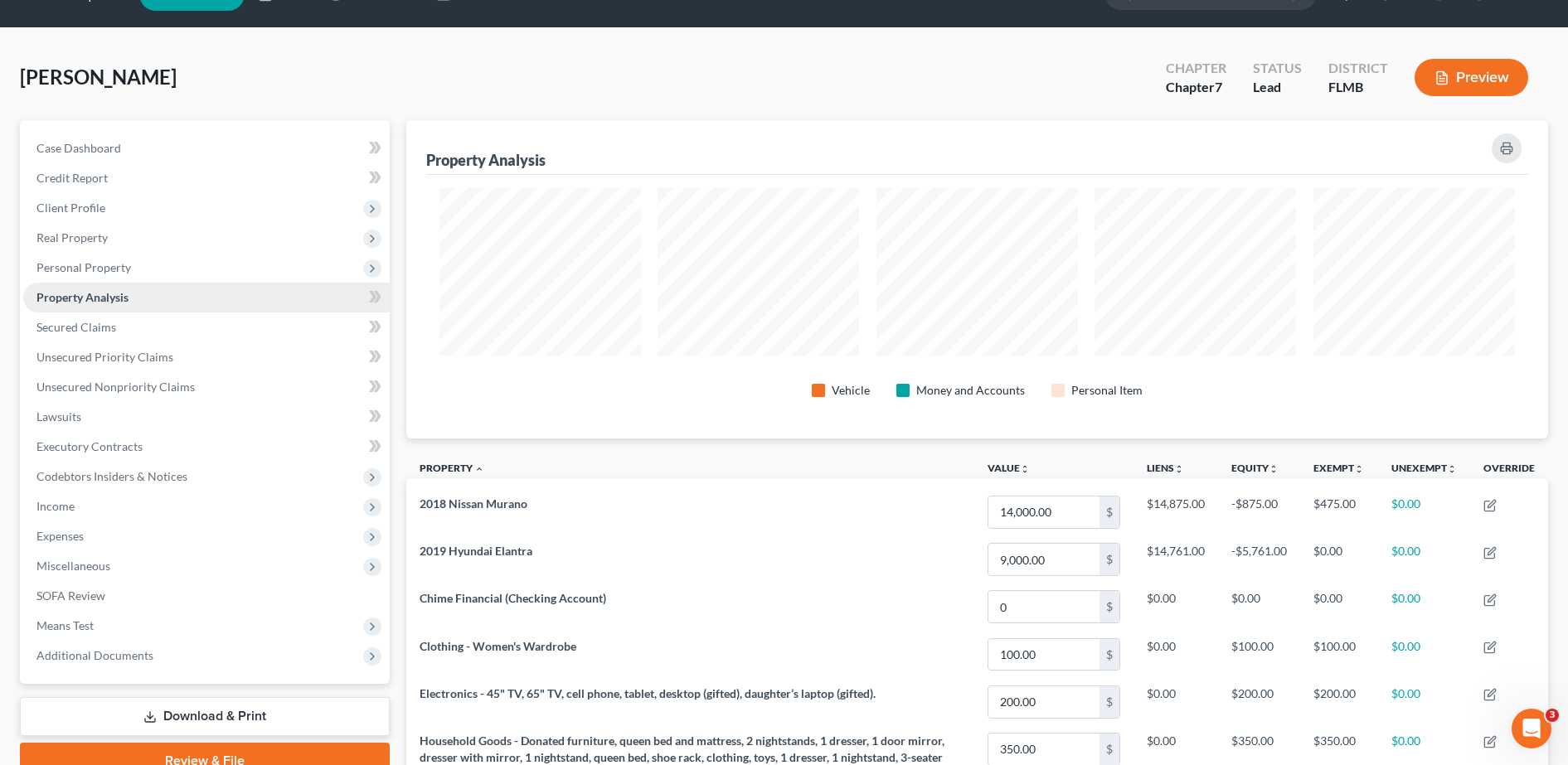
scroll to position [2, 0]
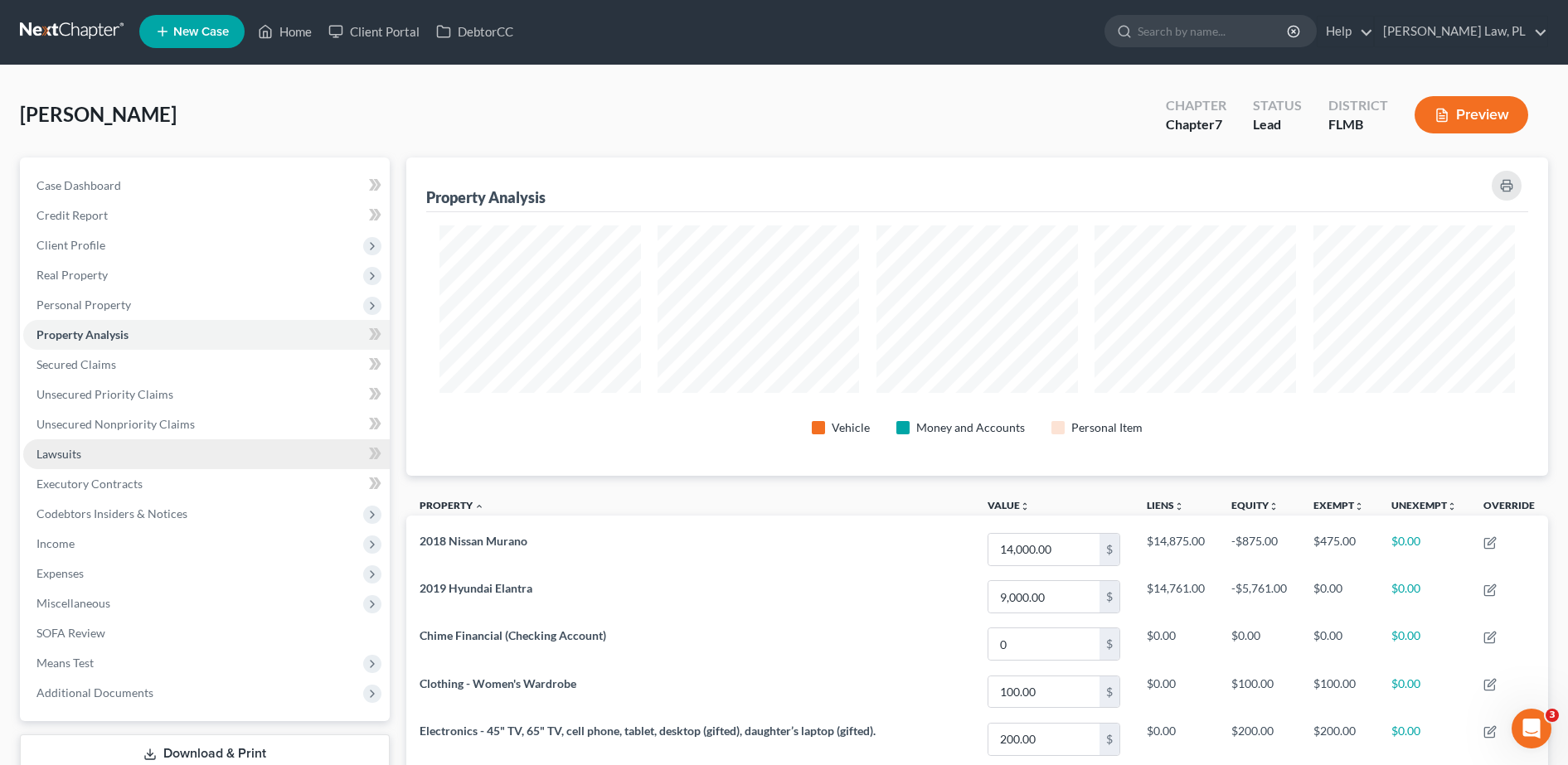
click at [109, 445] on link "Lawsuits" at bounding box center [206, 454] width 367 height 30
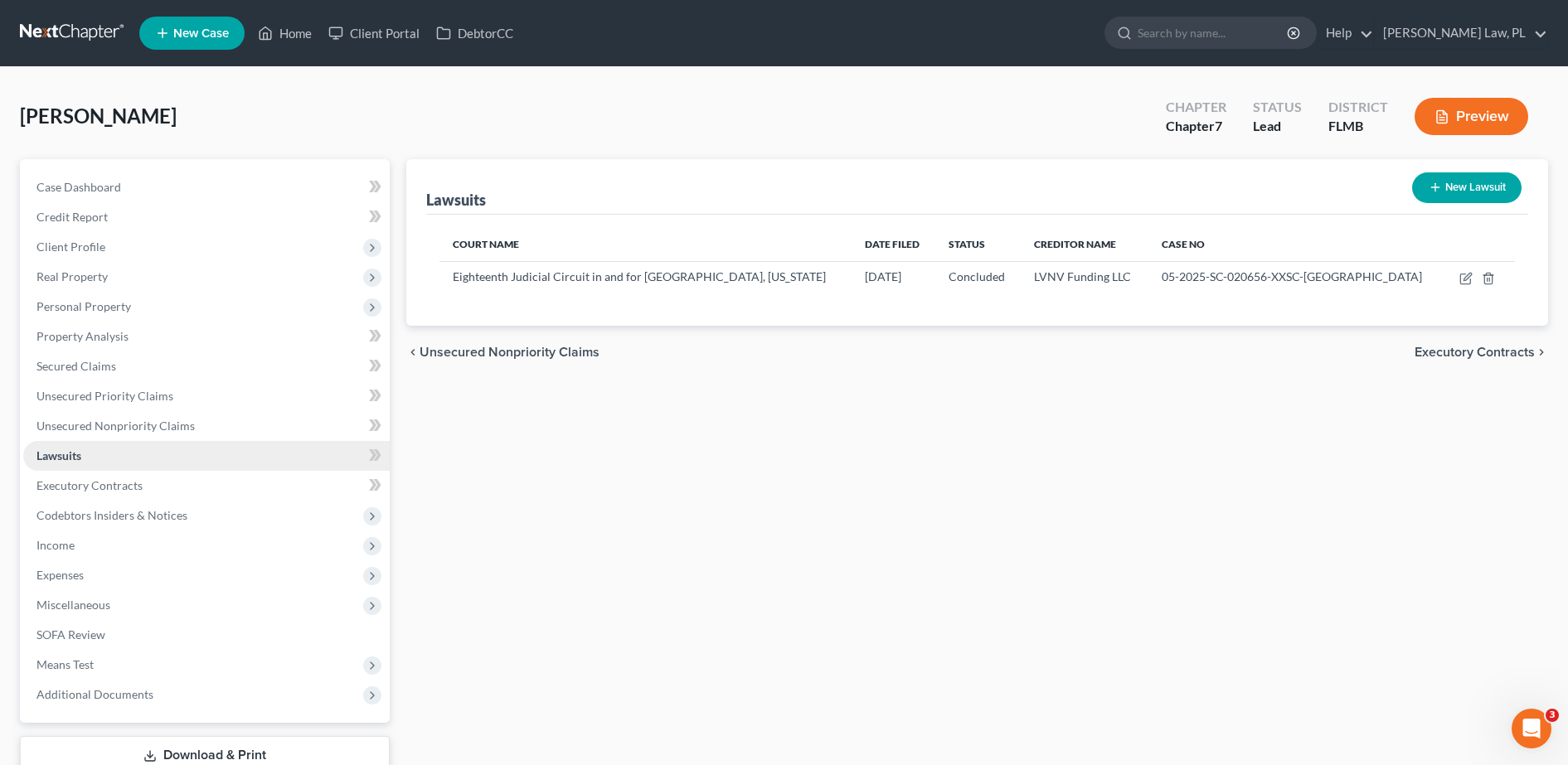
scroll to position [52, 0]
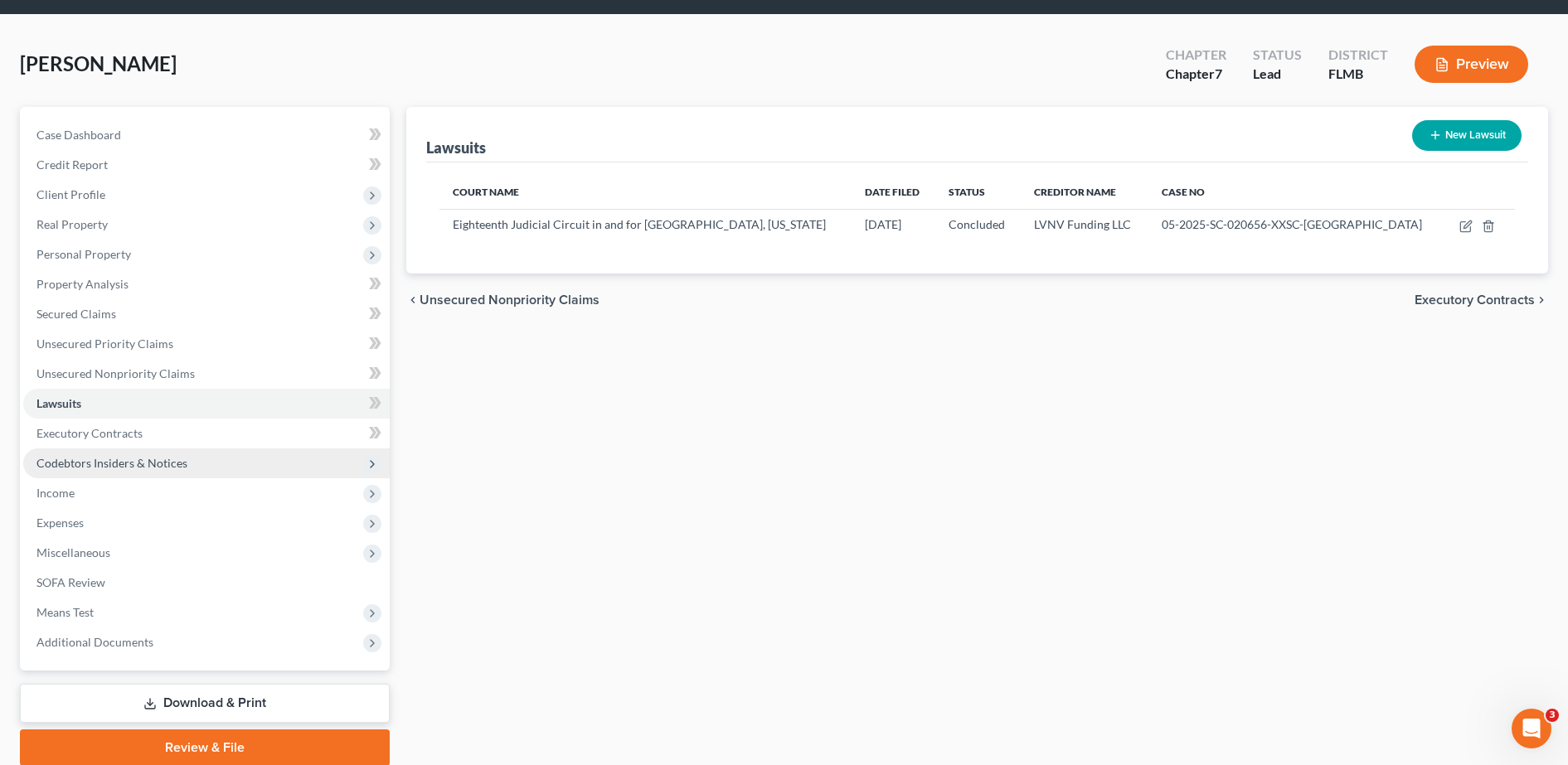
click at [96, 459] on span "Codebtors Insiders & Notices" at bounding box center [112, 463] width 151 height 14
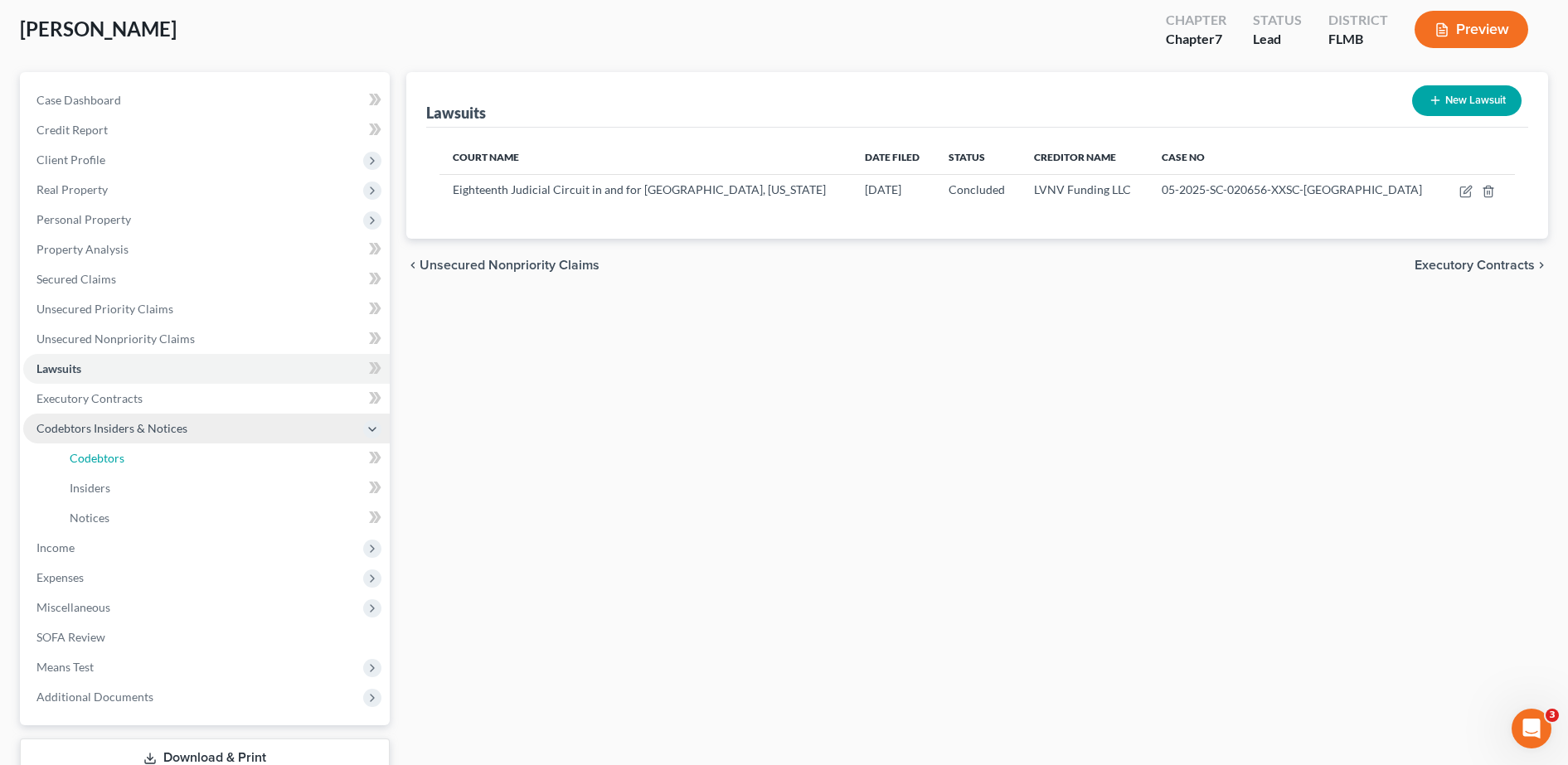
click at [96, 459] on span "Codebtors" at bounding box center [96, 458] width 55 height 14
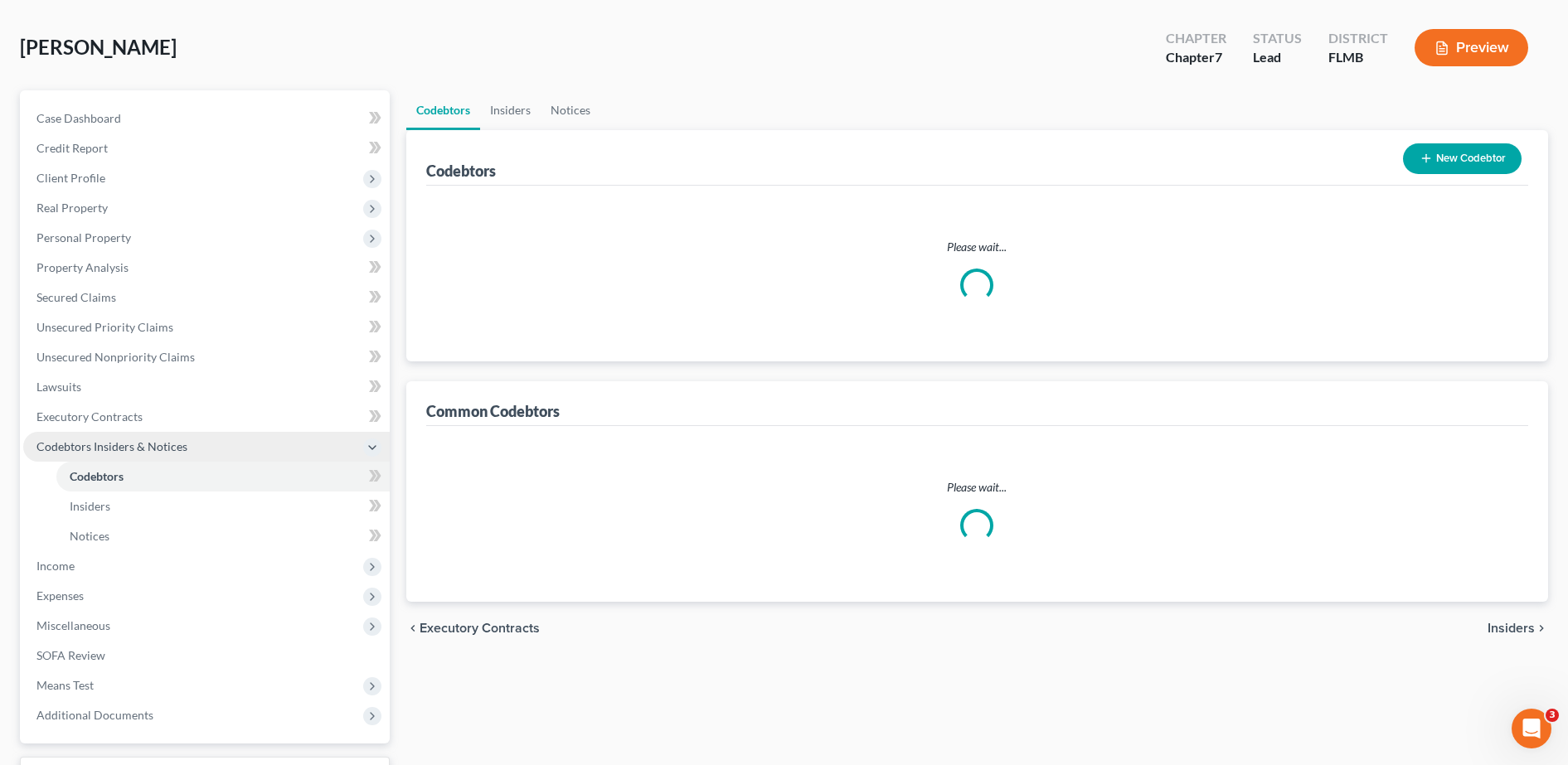
scroll to position [75, 0]
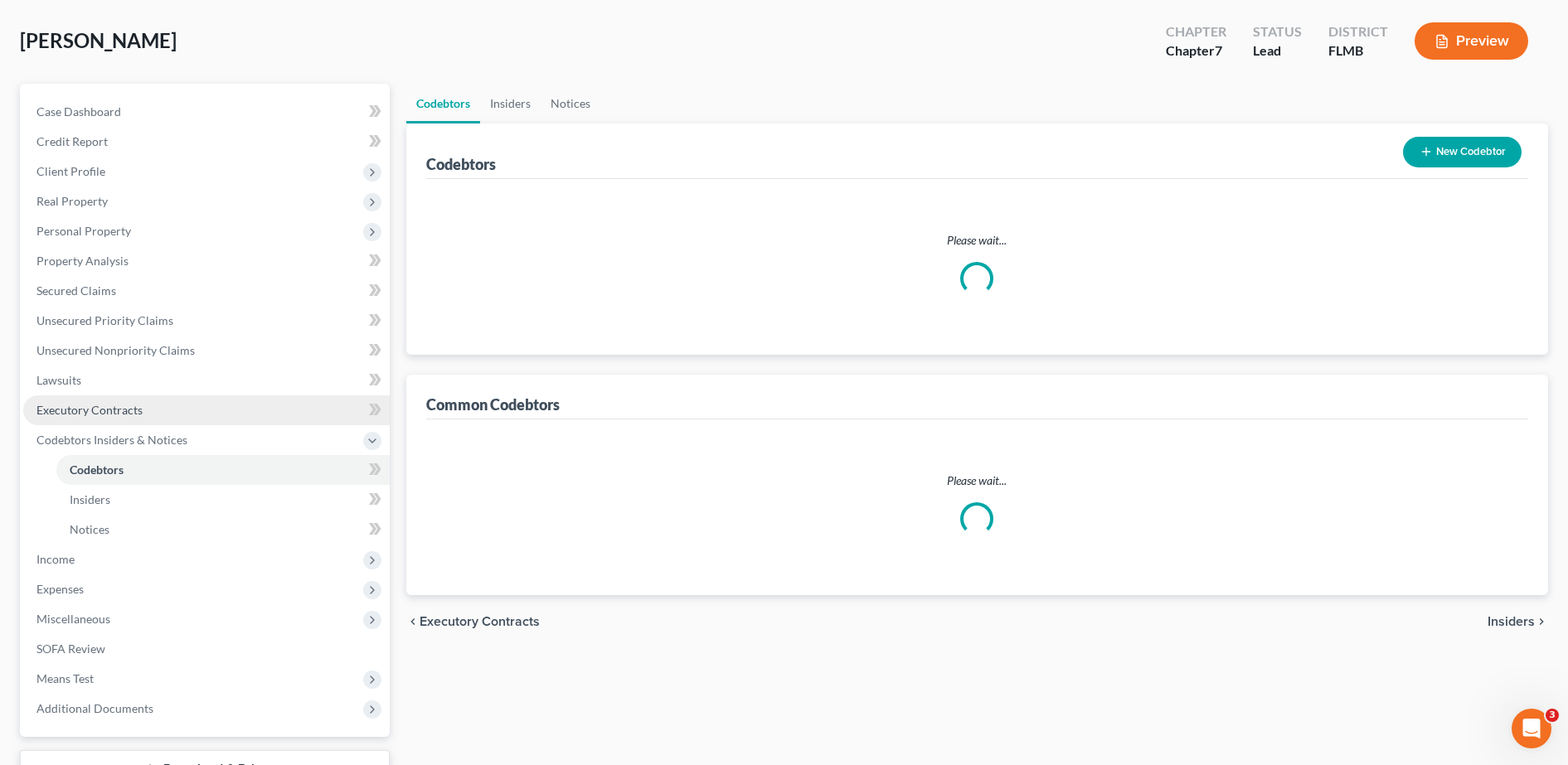
click at [137, 403] on span "Executory Contracts" at bounding box center [90, 410] width 107 height 14
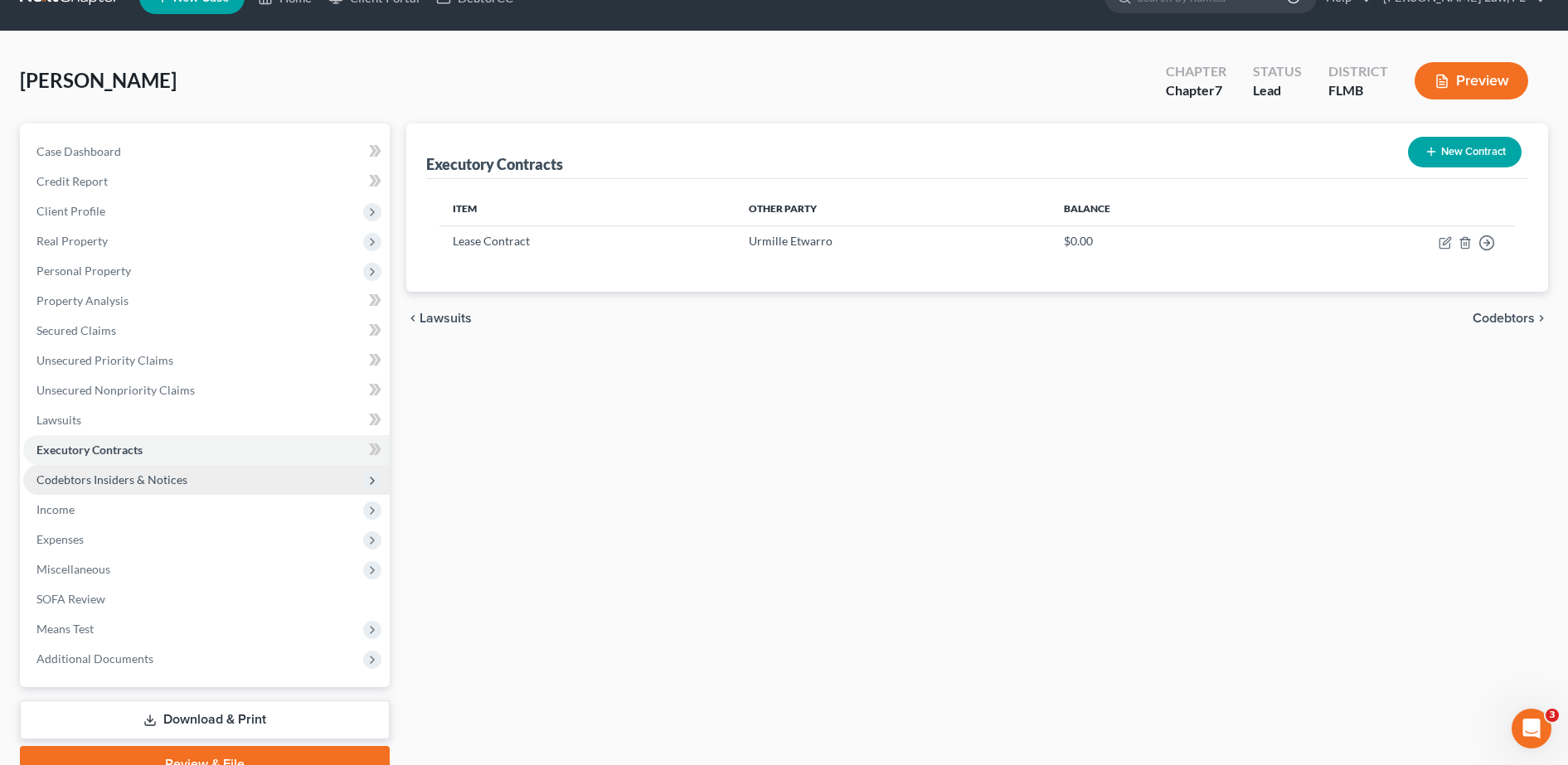
click at [115, 481] on span "Codebtors Insiders & Notices" at bounding box center [112, 479] width 151 height 14
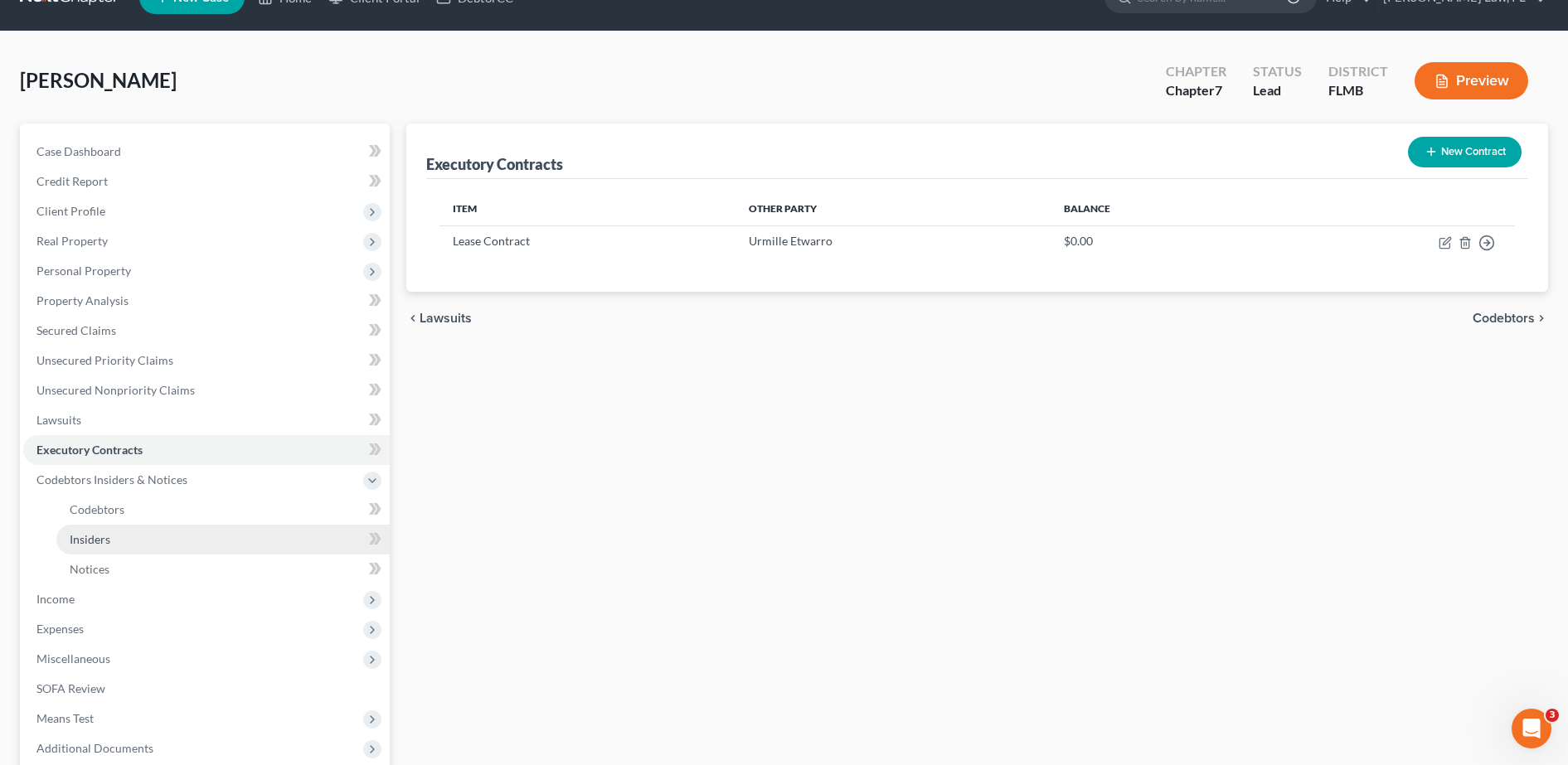
click at [106, 525] on link "Insiders" at bounding box center [223, 539] width 333 height 30
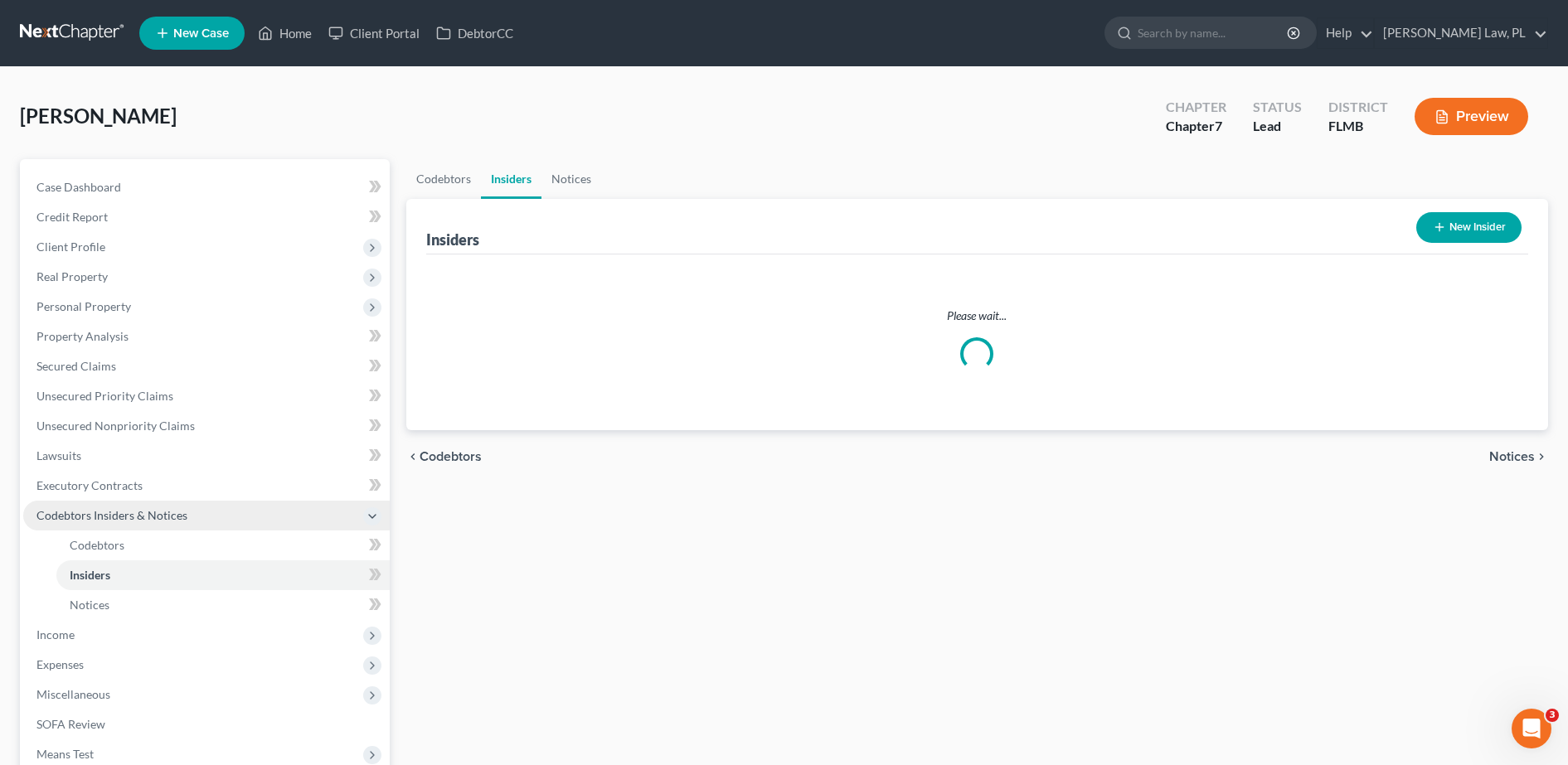
click at [106, 527] on span "Codebtors Insiders & Notices" at bounding box center [206, 515] width 367 height 30
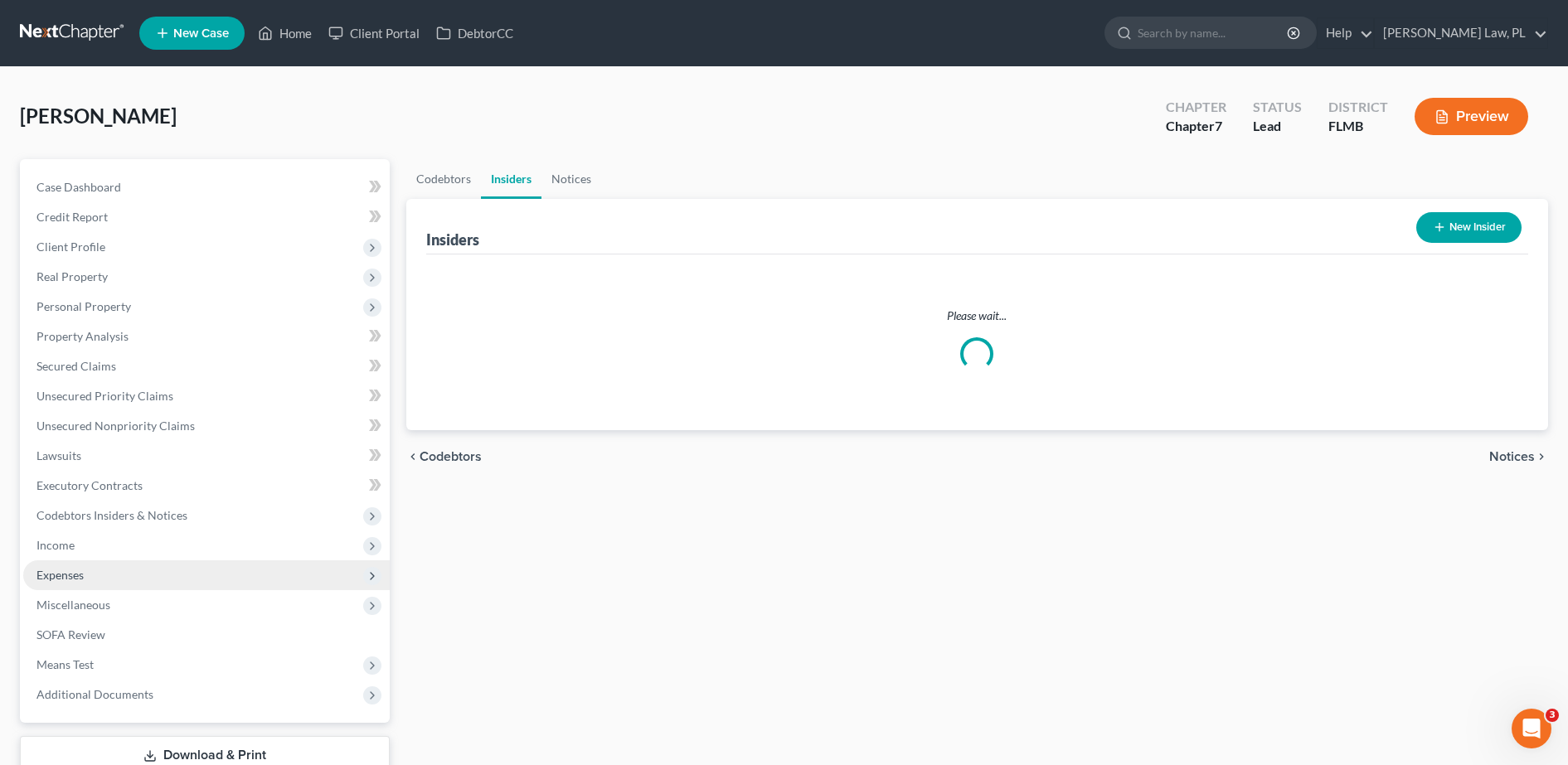
click at [112, 564] on span "Expenses" at bounding box center [206, 575] width 367 height 30
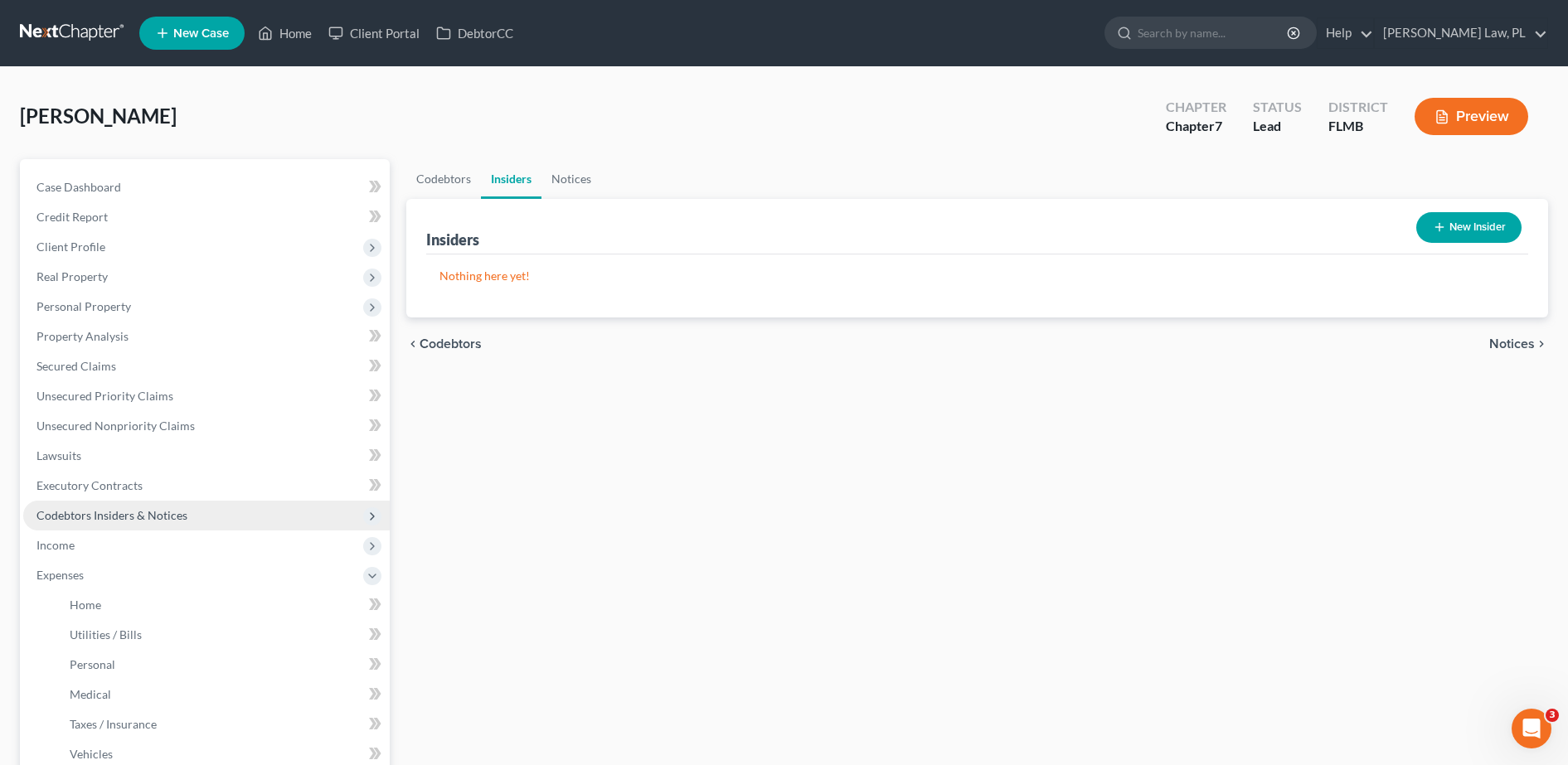
click at [114, 523] on span "Codebtors Insiders & Notices" at bounding box center [206, 515] width 367 height 30
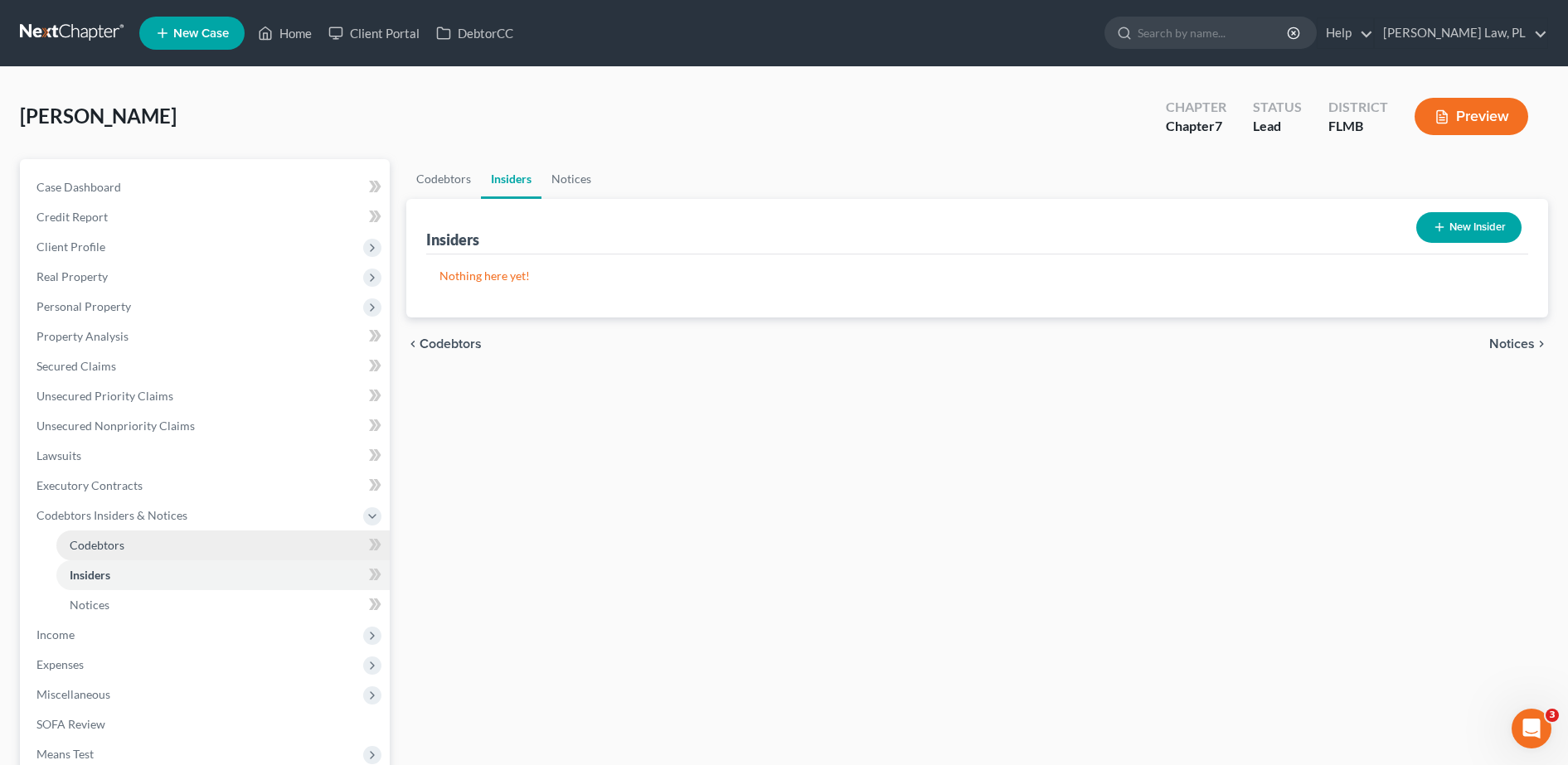
click at [122, 548] on span "Codebtors" at bounding box center [96, 545] width 55 height 14
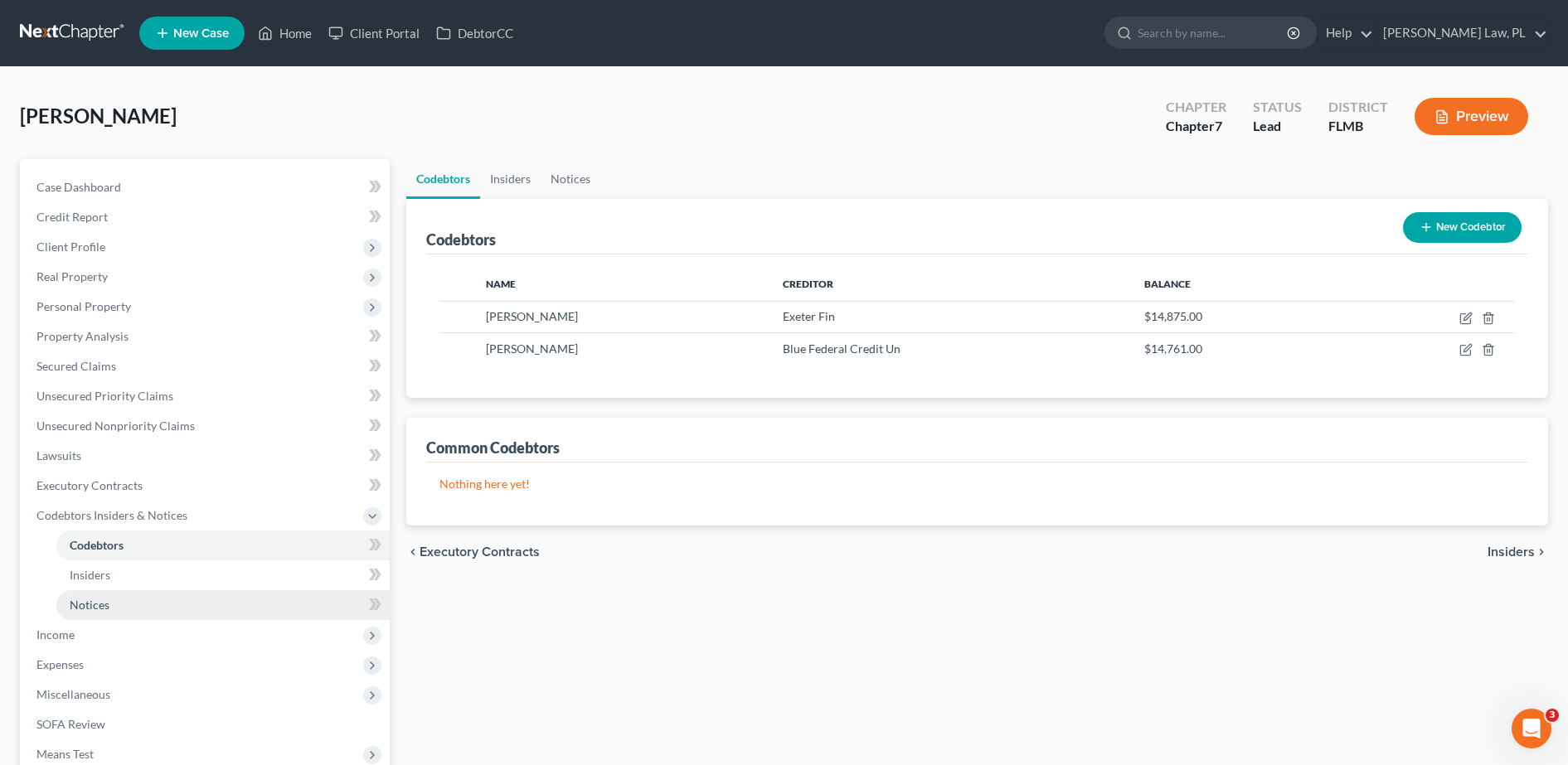
click at [122, 598] on link "Notices" at bounding box center [223, 604] width 333 height 30
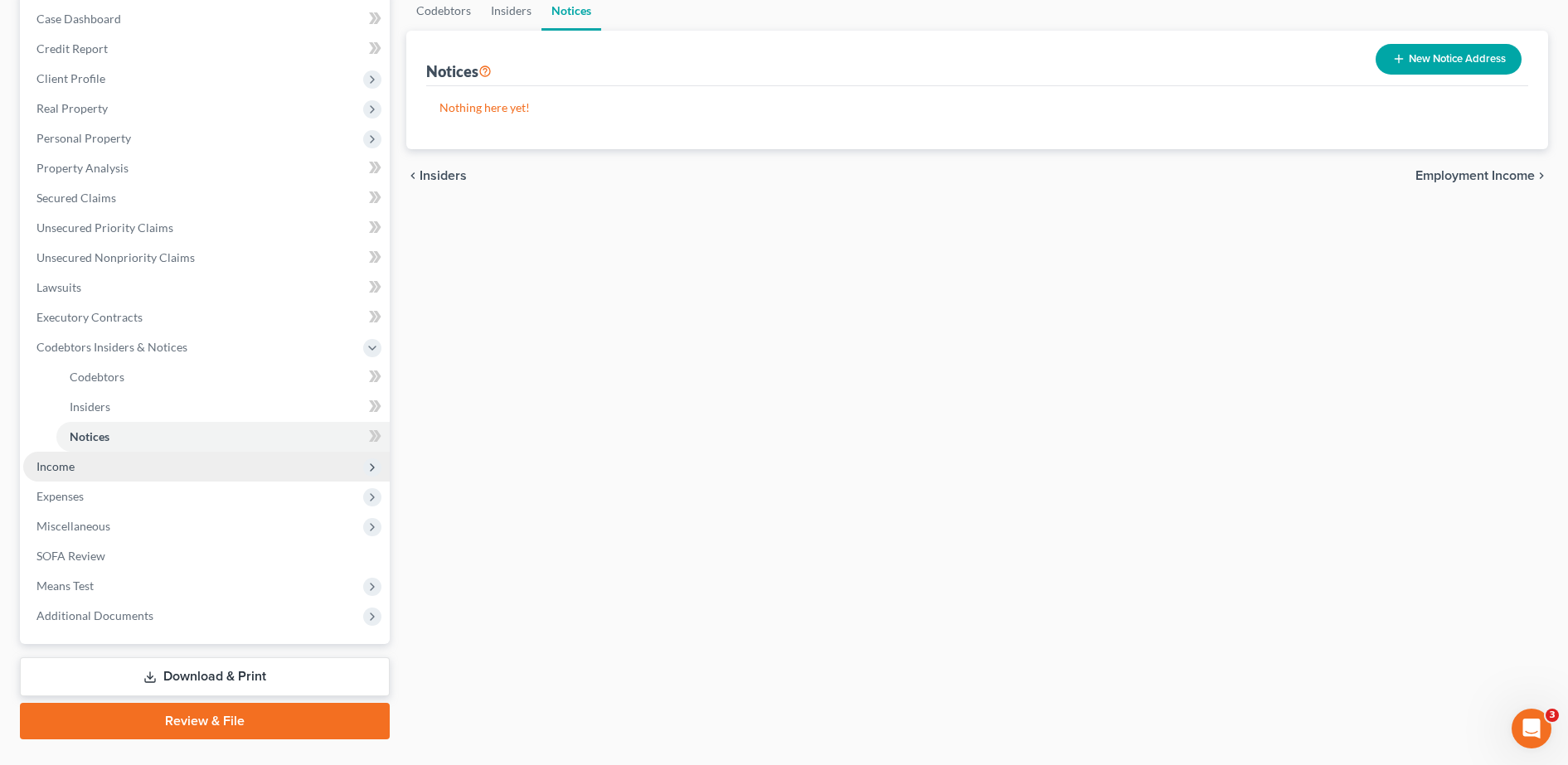
click at [115, 475] on span "Income" at bounding box center [206, 467] width 367 height 30
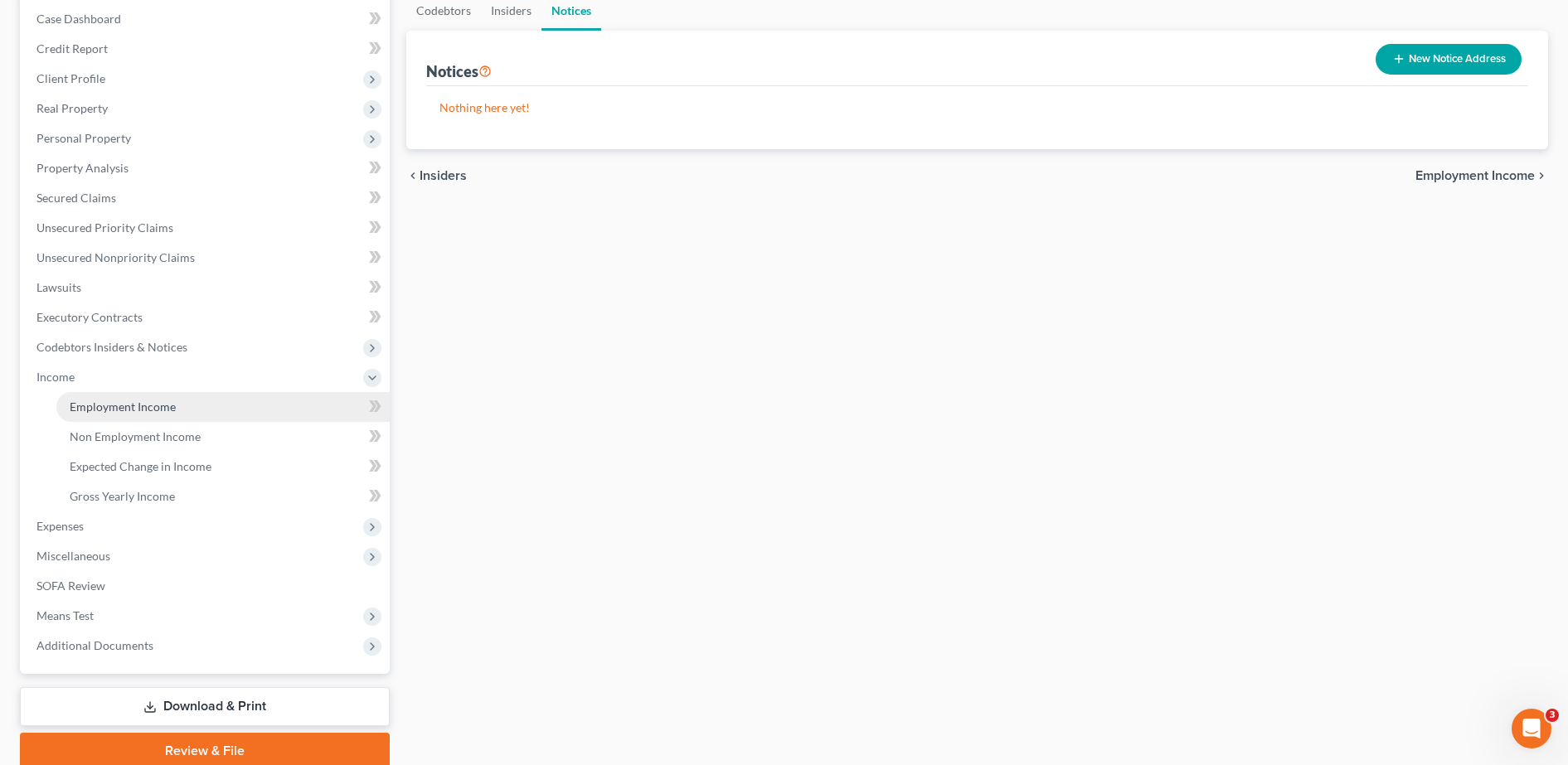
click at [106, 402] on span "Employment Income" at bounding box center [123, 407] width 107 height 14
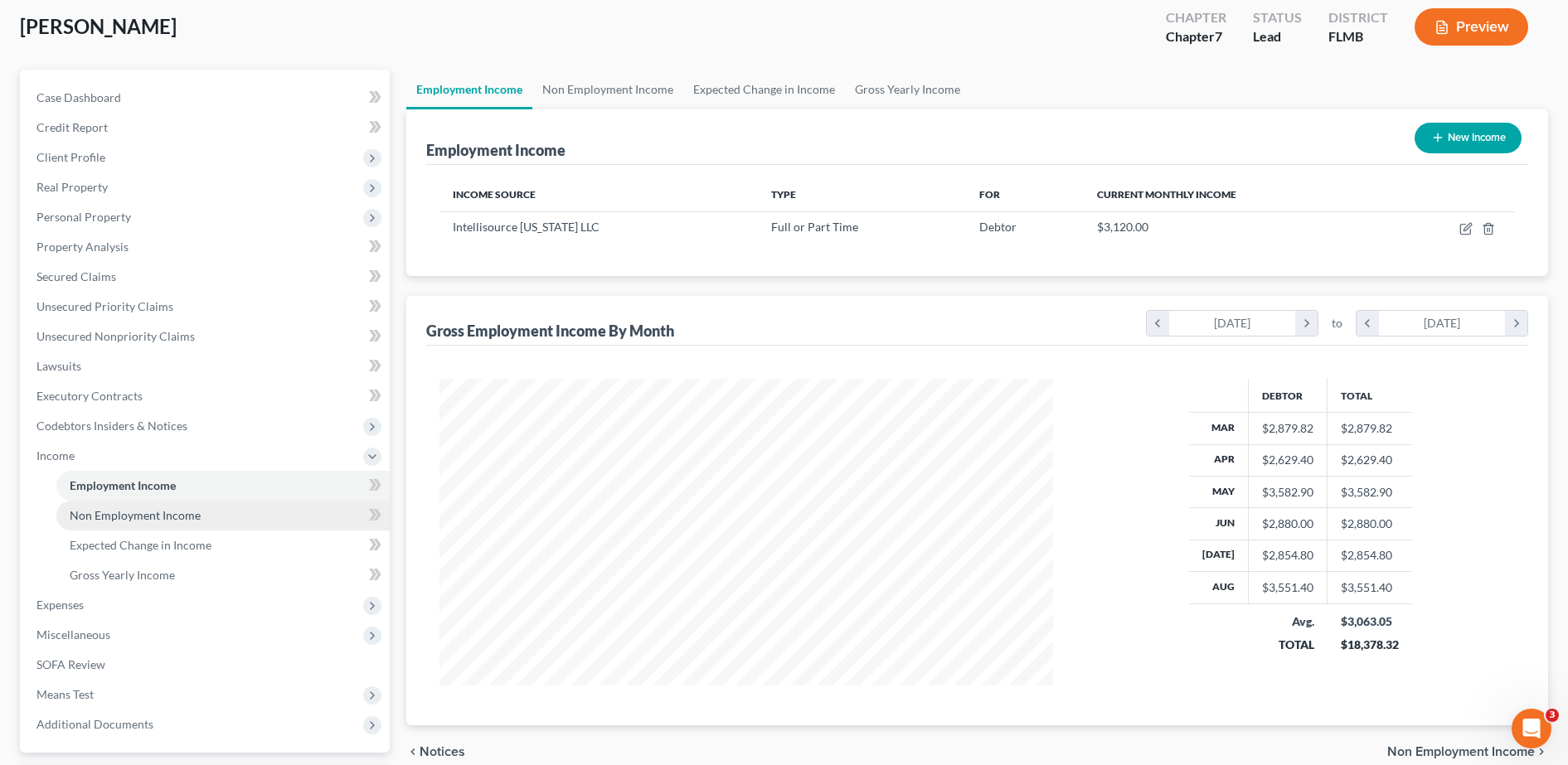
click at [118, 516] on span "Non Employment Income" at bounding box center [134, 515] width 131 height 14
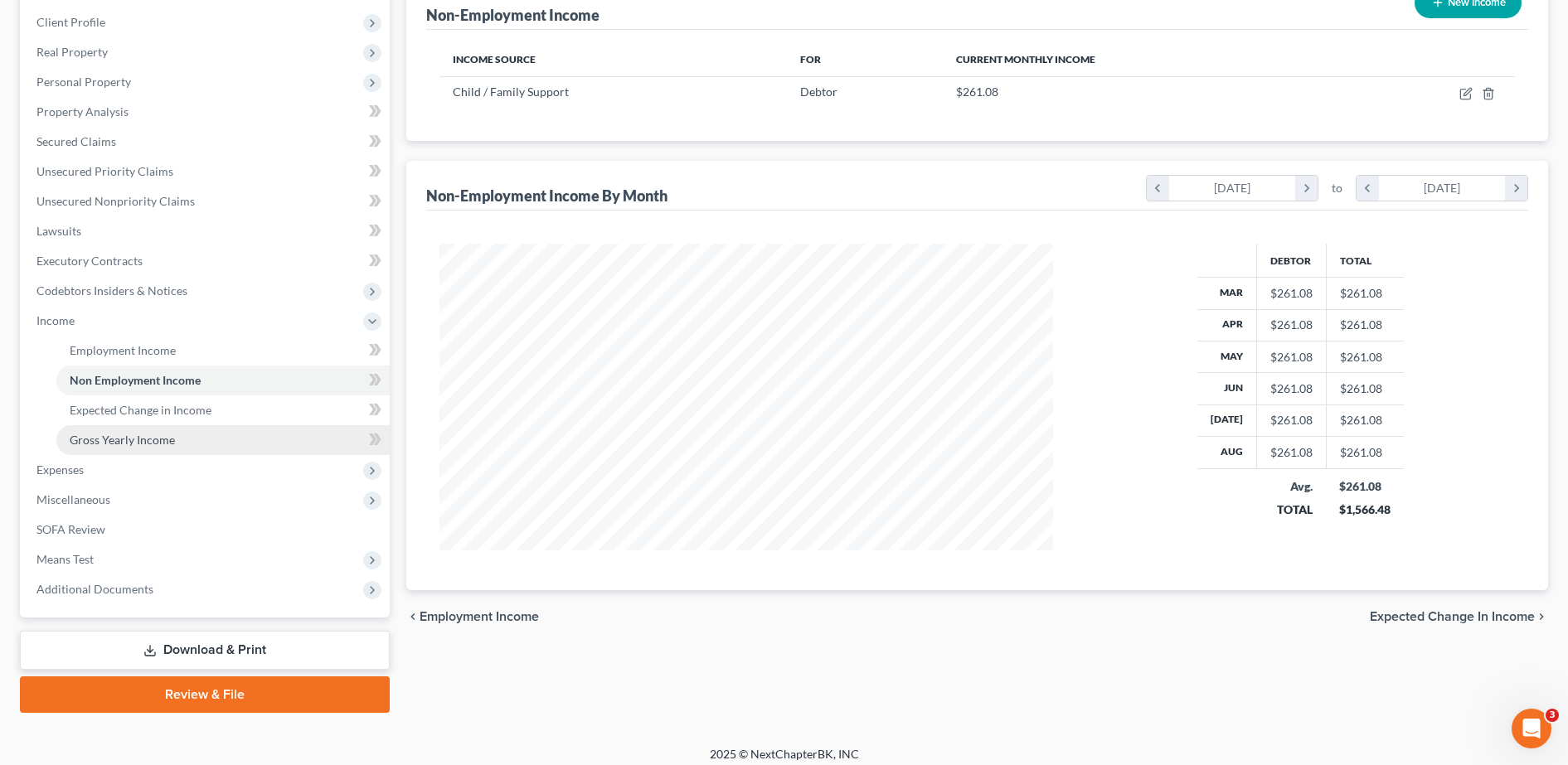
click at [174, 438] on link "Gross Yearly Income" at bounding box center [223, 440] width 333 height 30
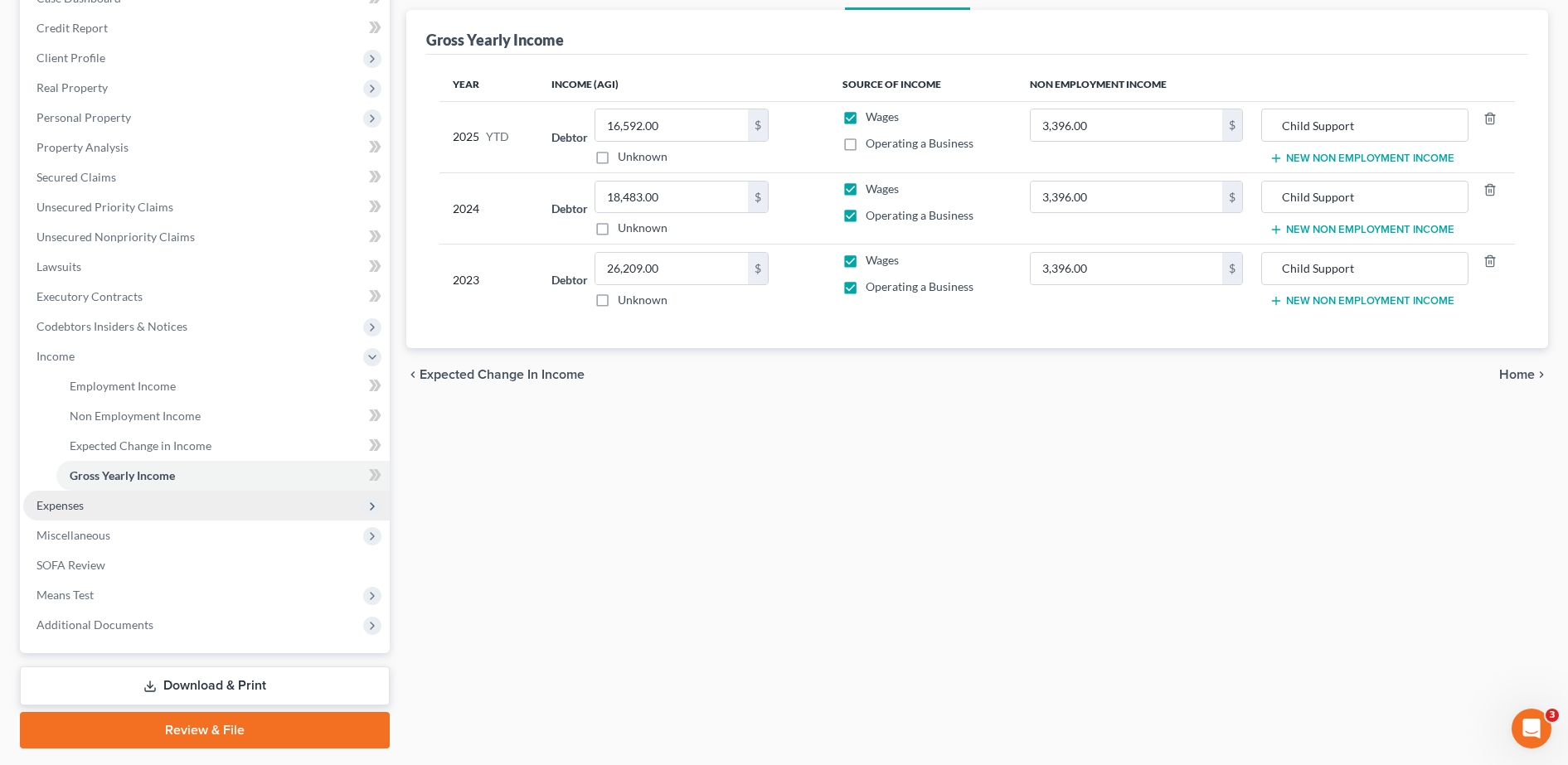
click at [170, 505] on span "Expenses" at bounding box center [206, 505] width 367 height 30
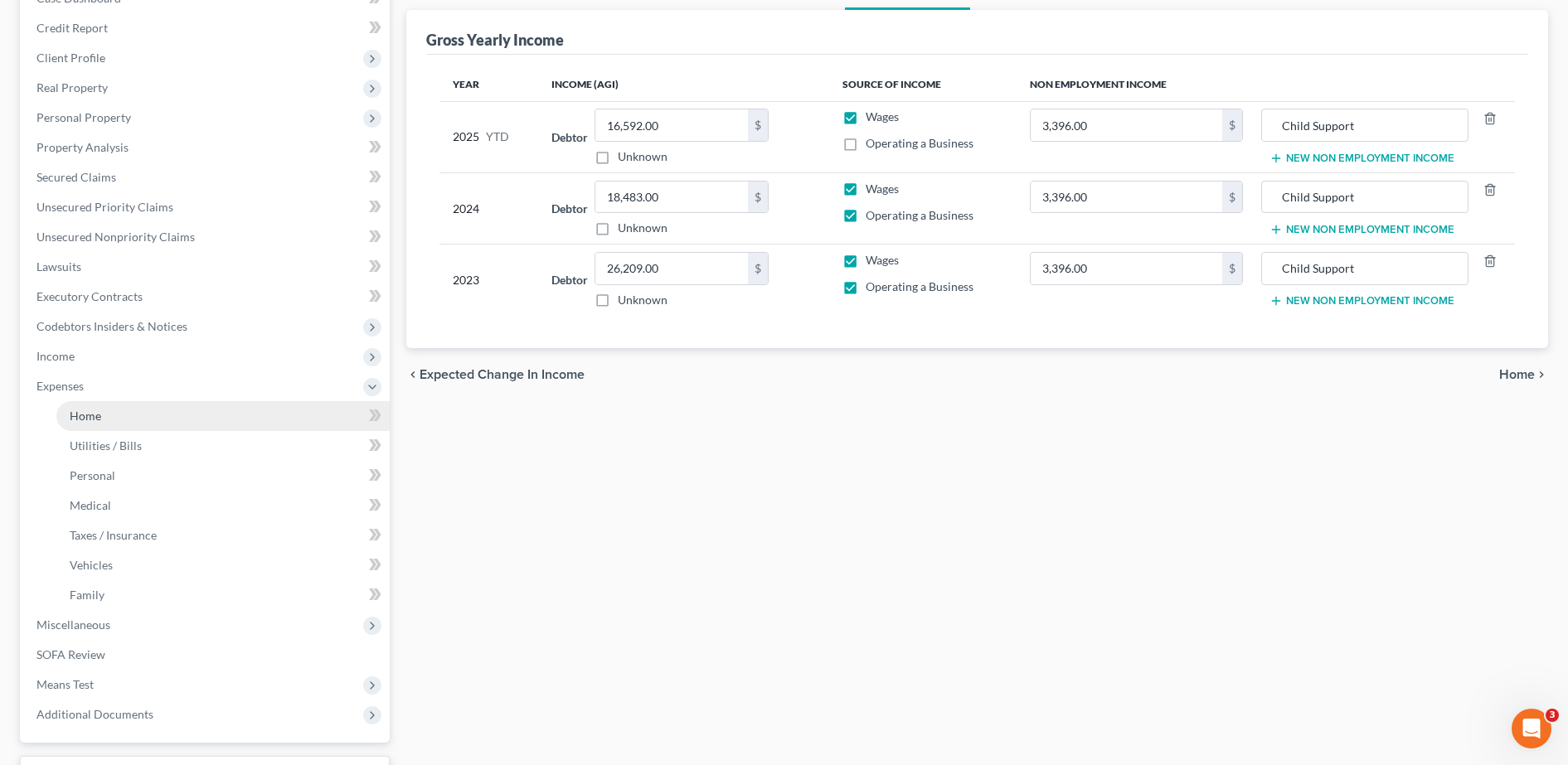
click at [158, 413] on link "Home" at bounding box center [223, 416] width 333 height 30
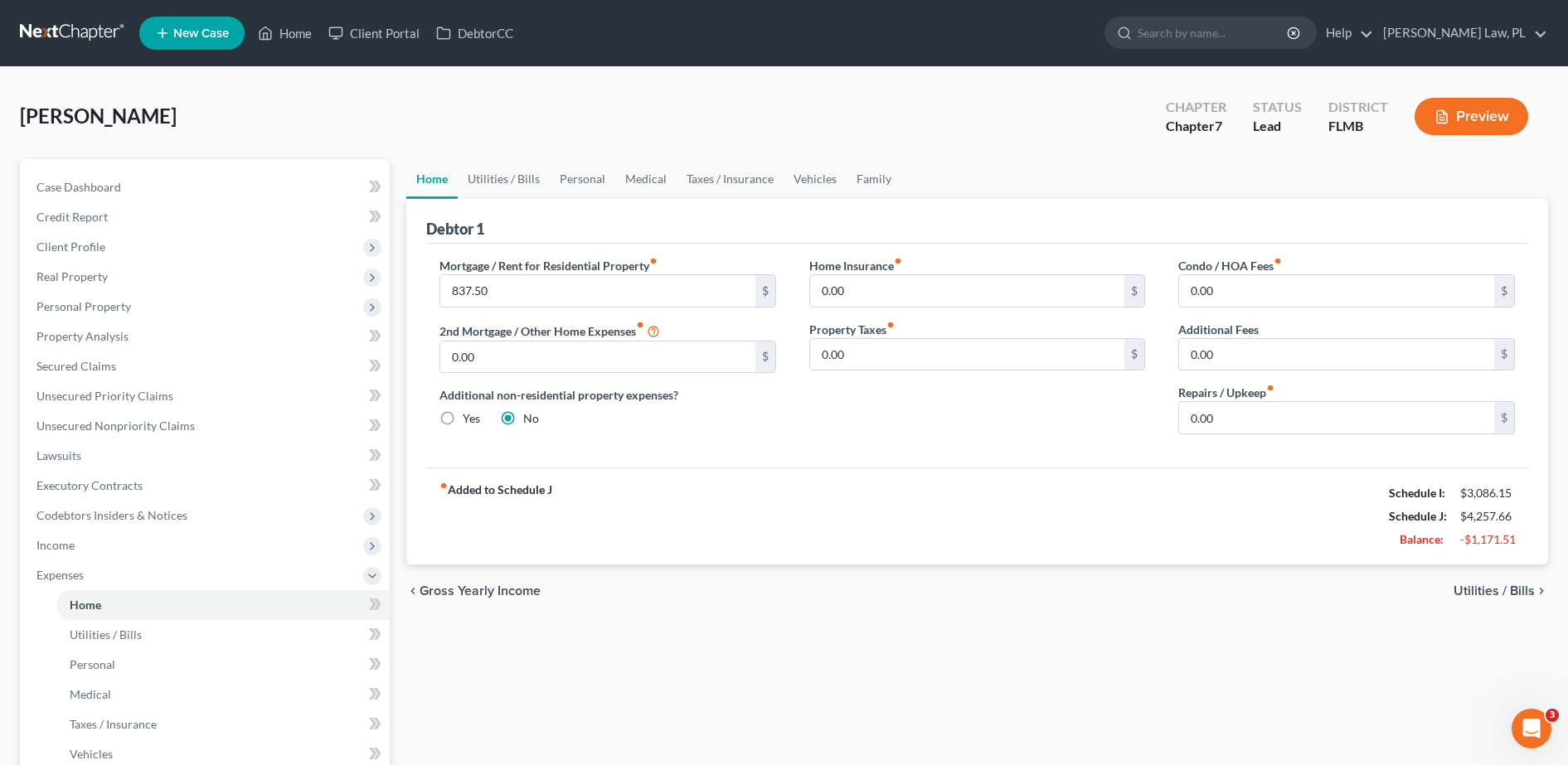
click at [201, 47] on link "New Case" at bounding box center [192, 33] width 106 height 33
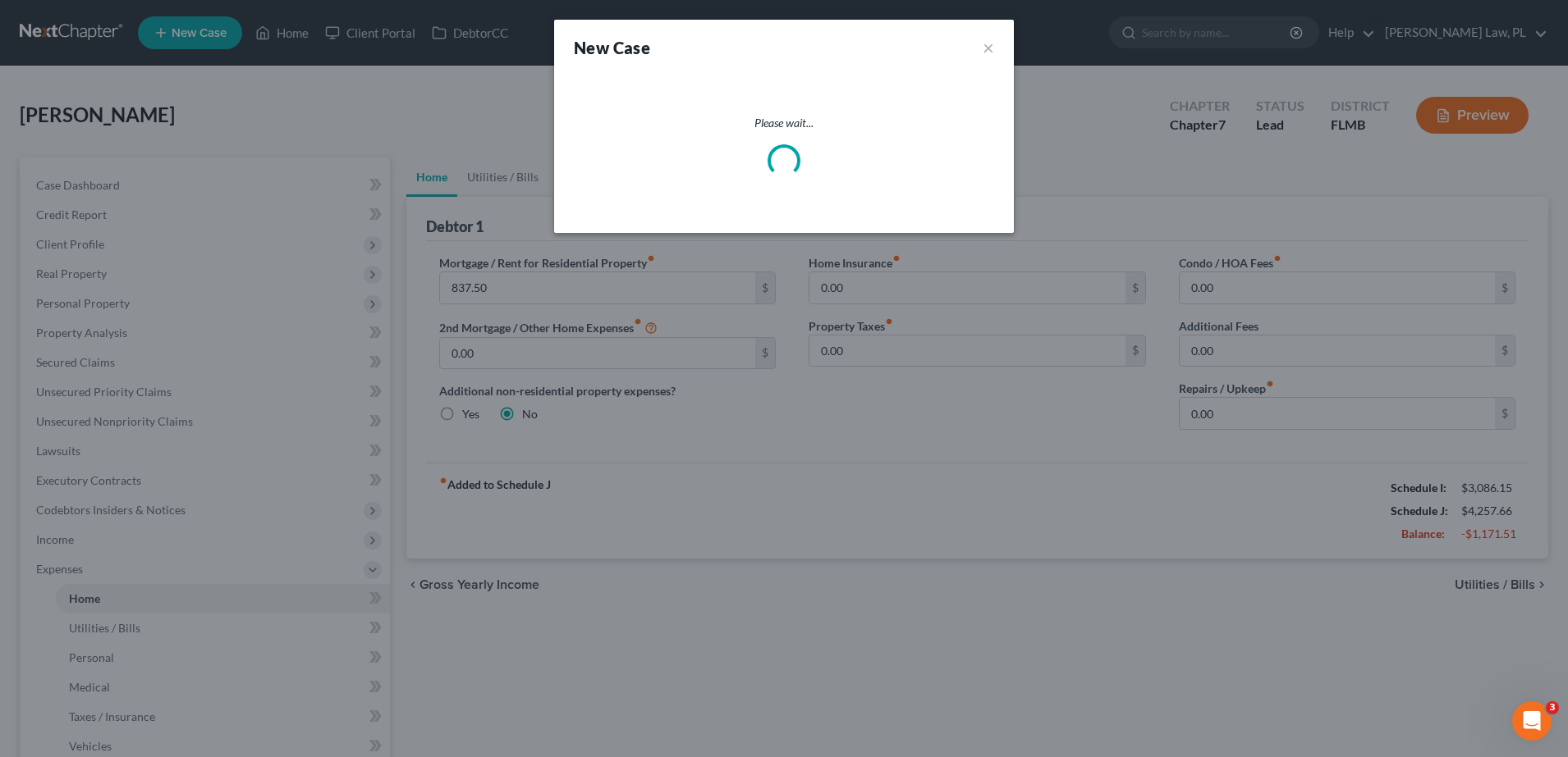
select select "15"
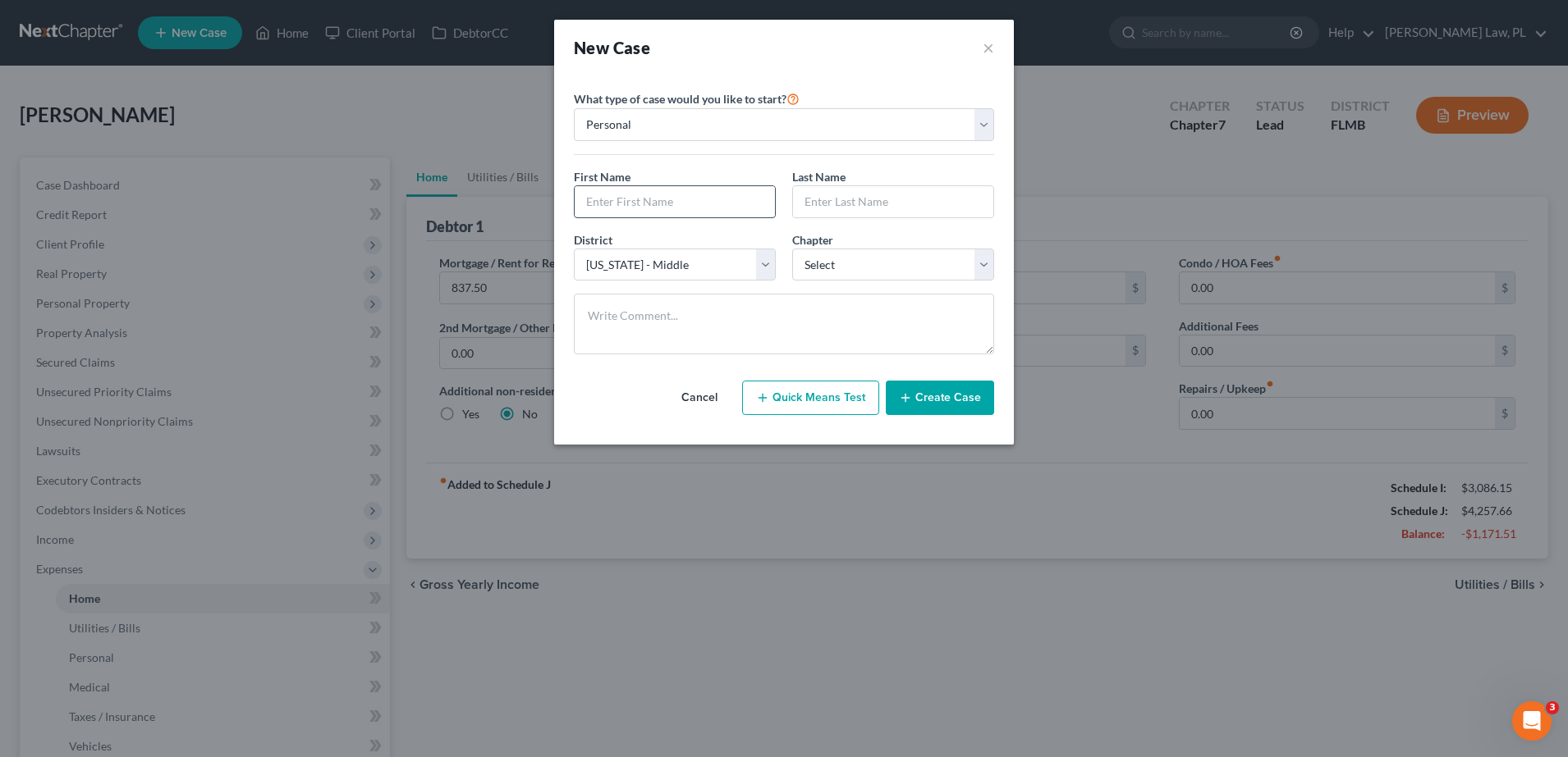
click at [669, 202] on input "text" at bounding box center [674, 202] width 200 height 31
type input "Bevery"
type input "[PERSON_NAME]"
click at [840, 257] on select "Select 7 11 12 13" at bounding box center [893, 264] width 202 height 33
select select "0"
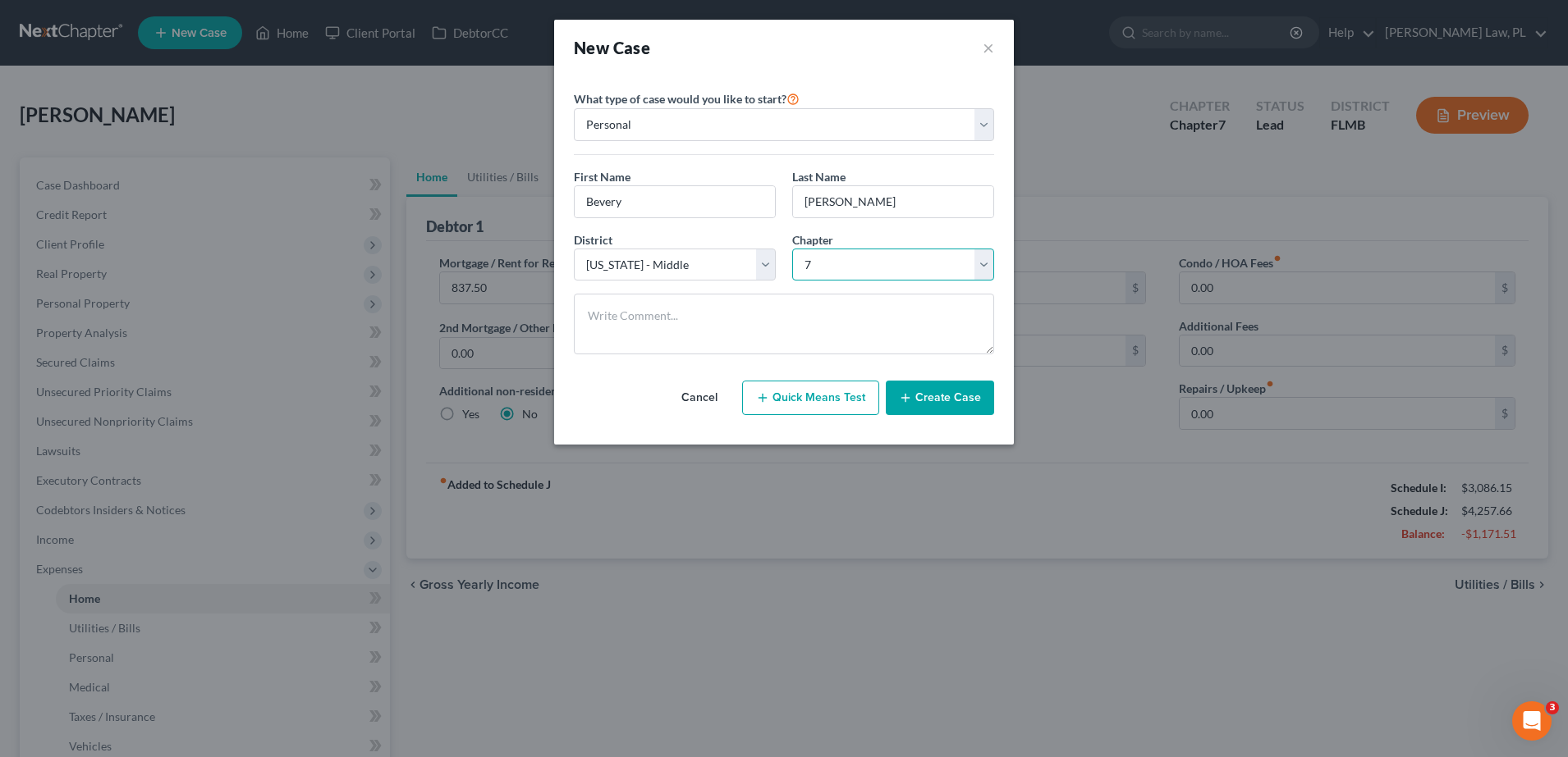
click at [792, 248] on select "Select 7 11 12 13" at bounding box center [893, 264] width 202 height 33
click at [919, 386] on button "Create Case" at bounding box center [939, 397] width 108 height 34
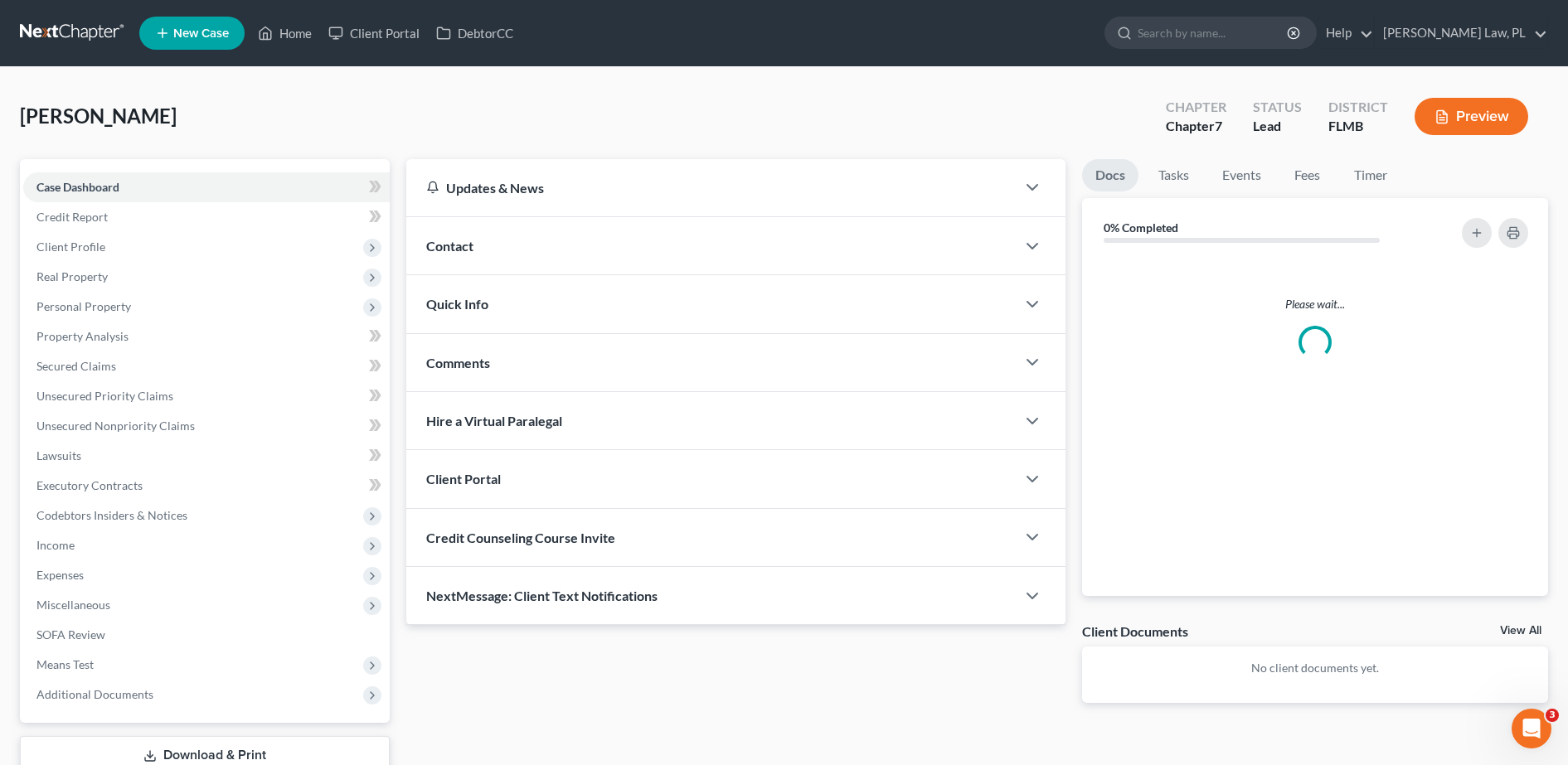
click at [515, 298] on div "Quick Info" at bounding box center [711, 304] width 609 height 57
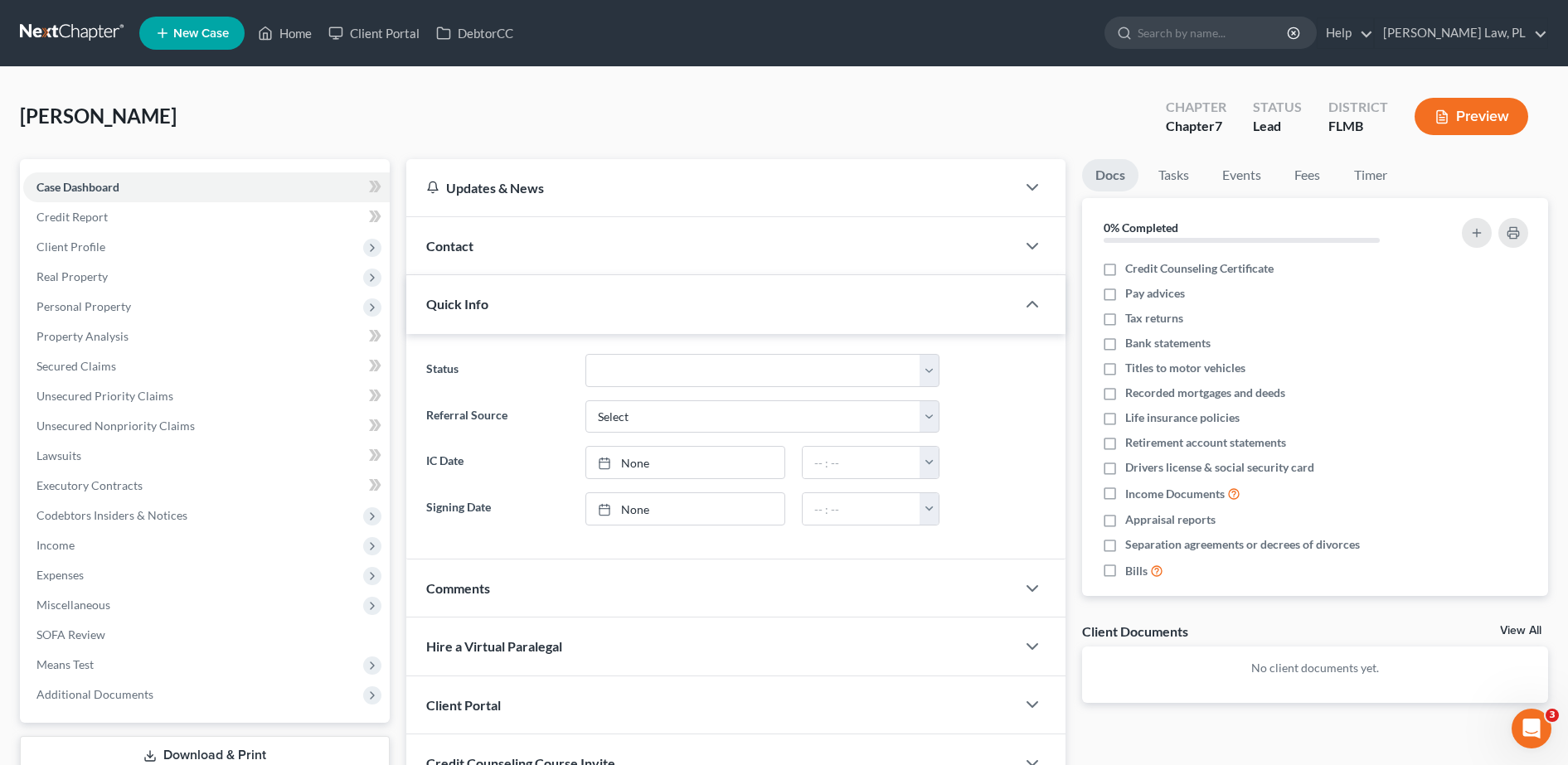
click at [593, 246] on div "Contact" at bounding box center [711, 246] width 609 height 57
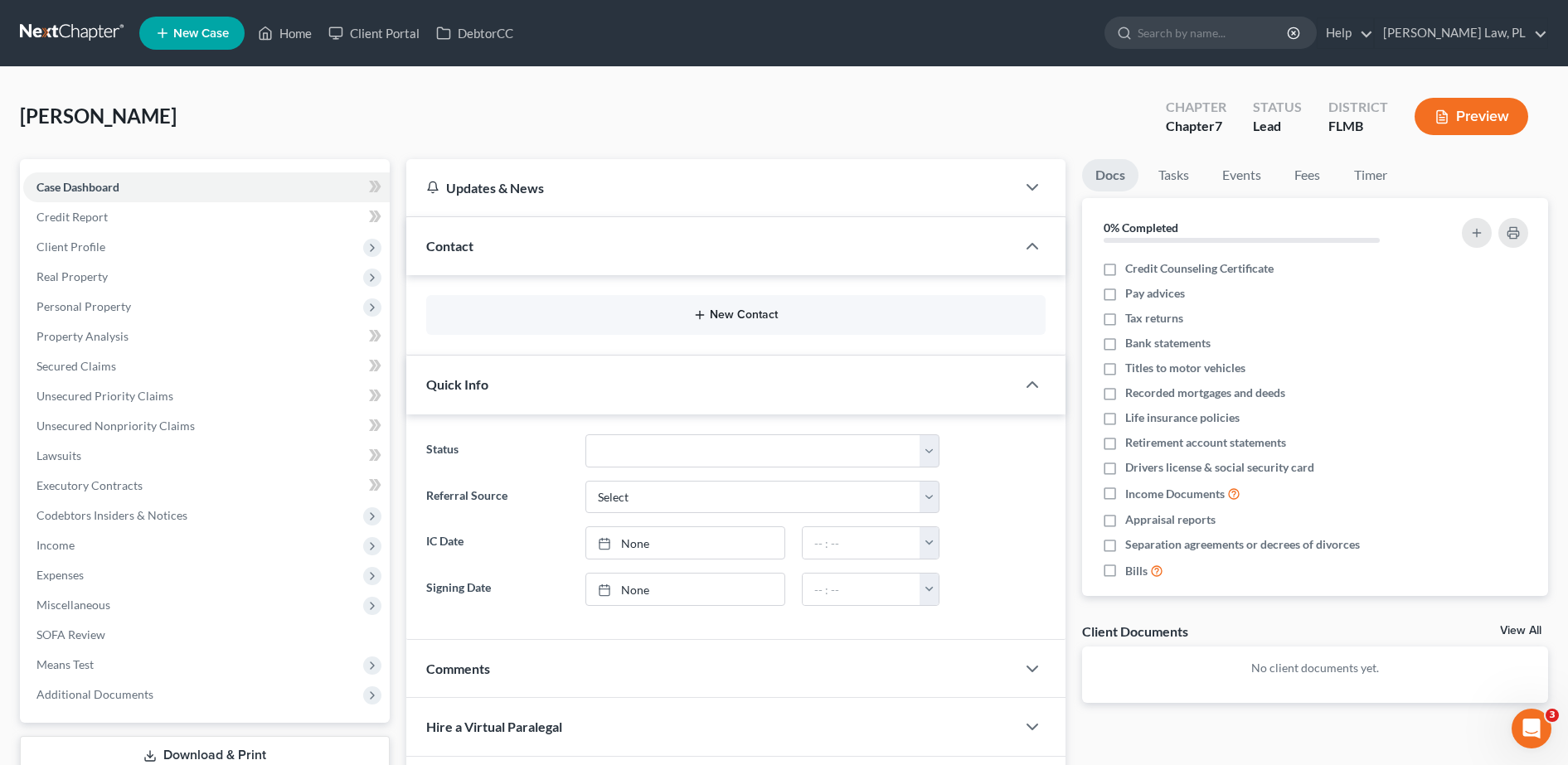
click at [555, 313] on button "New Contact" at bounding box center [735, 315] width 593 height 14
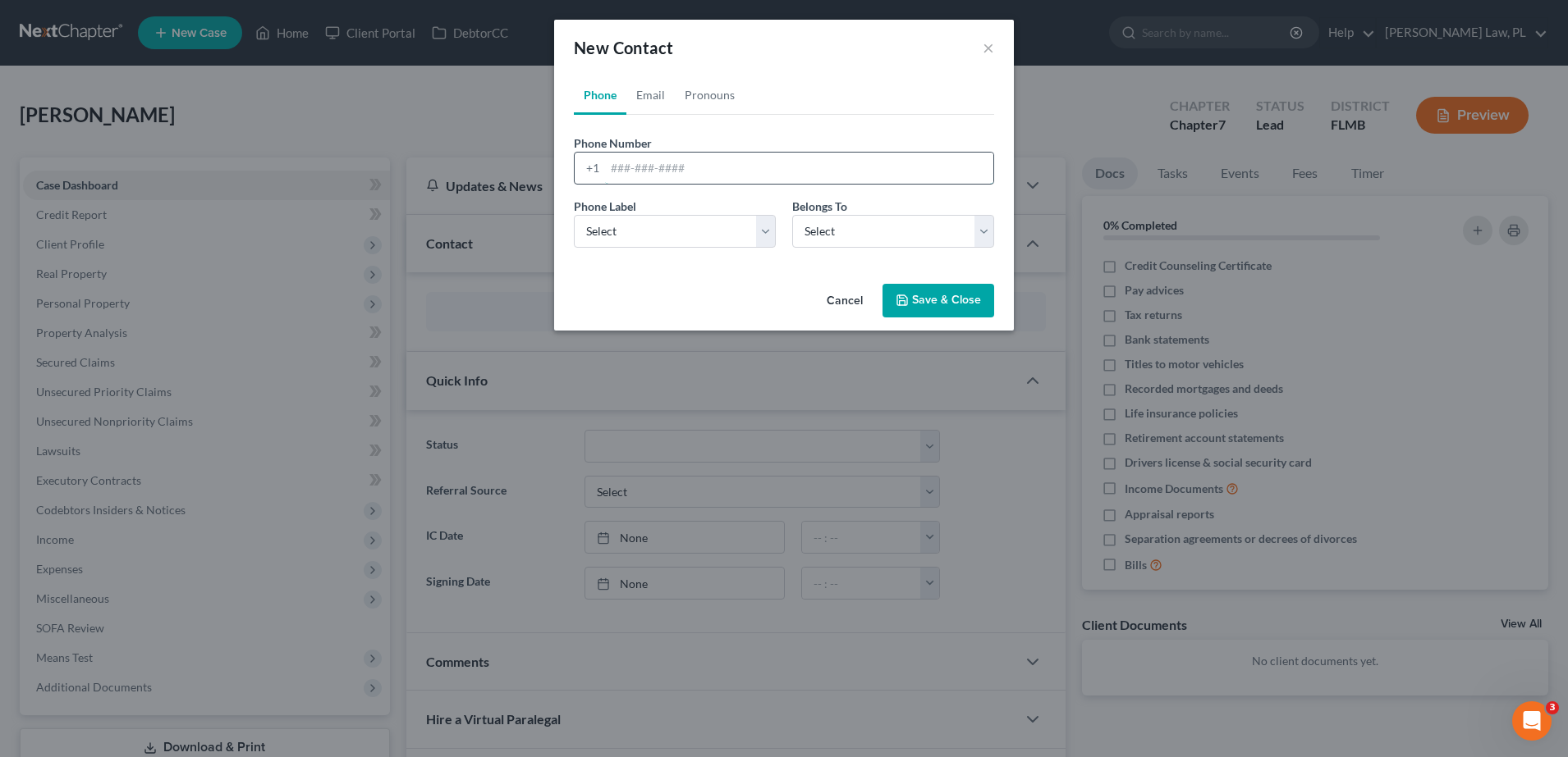
click at [669, 175] on input "tel" at bounding box center [799, 167] width 388 height 31
type input "3215142022"
click at [703, 228] on select "Select Mobile Home Work Other" at bounding box center [674, 231] width 202 height 33
select select "0"
click at [574, 215] on select "Select Mobile Home Work Other" at bounding box center [674, 231] width 202 height 33
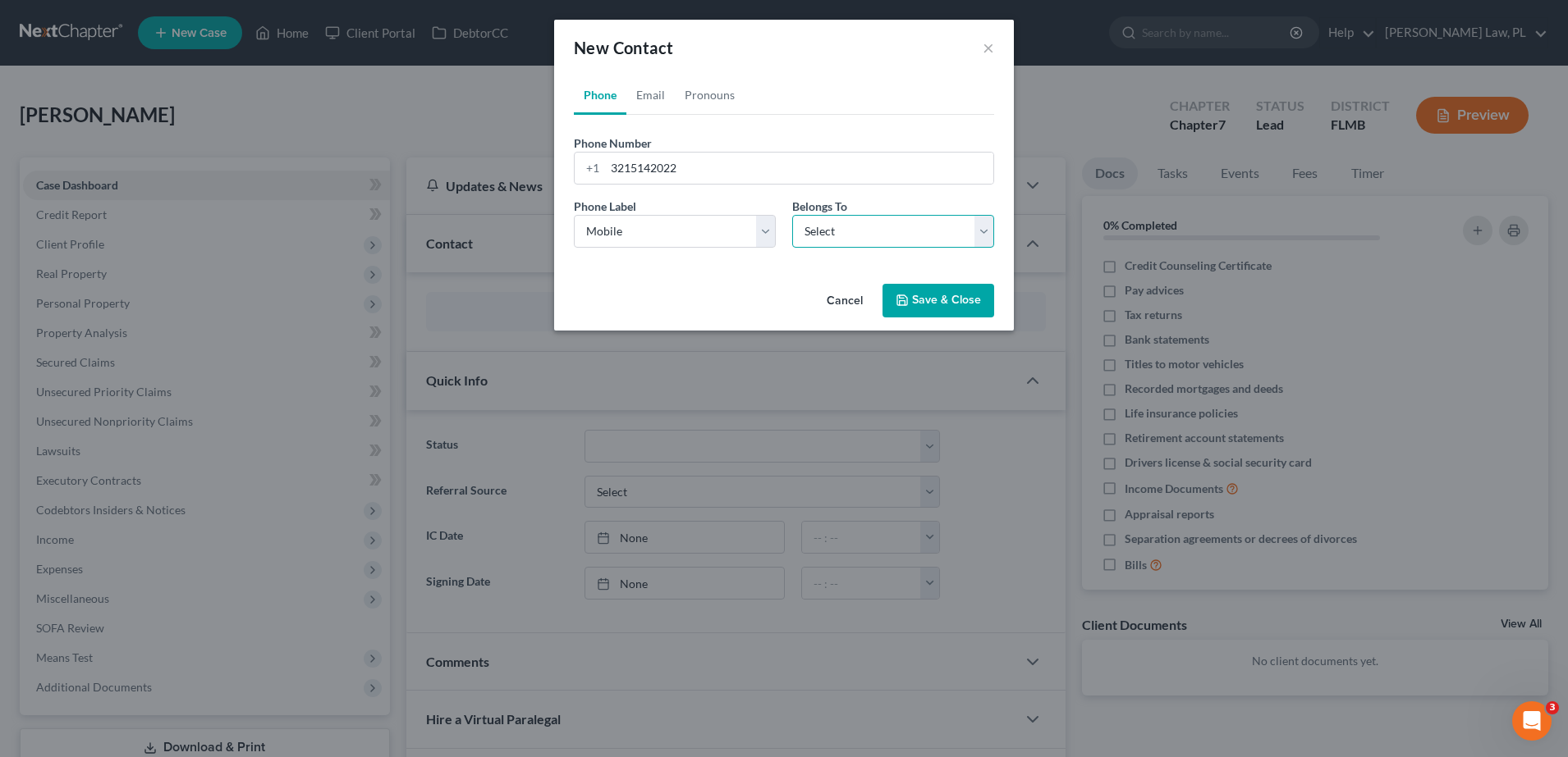
click at [837, 238] on select "Select Client Other" at bounding box center [893, 231] width 202 height 33
select select "0"
click at [792, 215] on select "Select Client Other" at bounding box center [893, 231] width 202 height 33
select select "0"
click at [636, 84] on link "Email" at bounding box center [650, 95] width 49 height 39
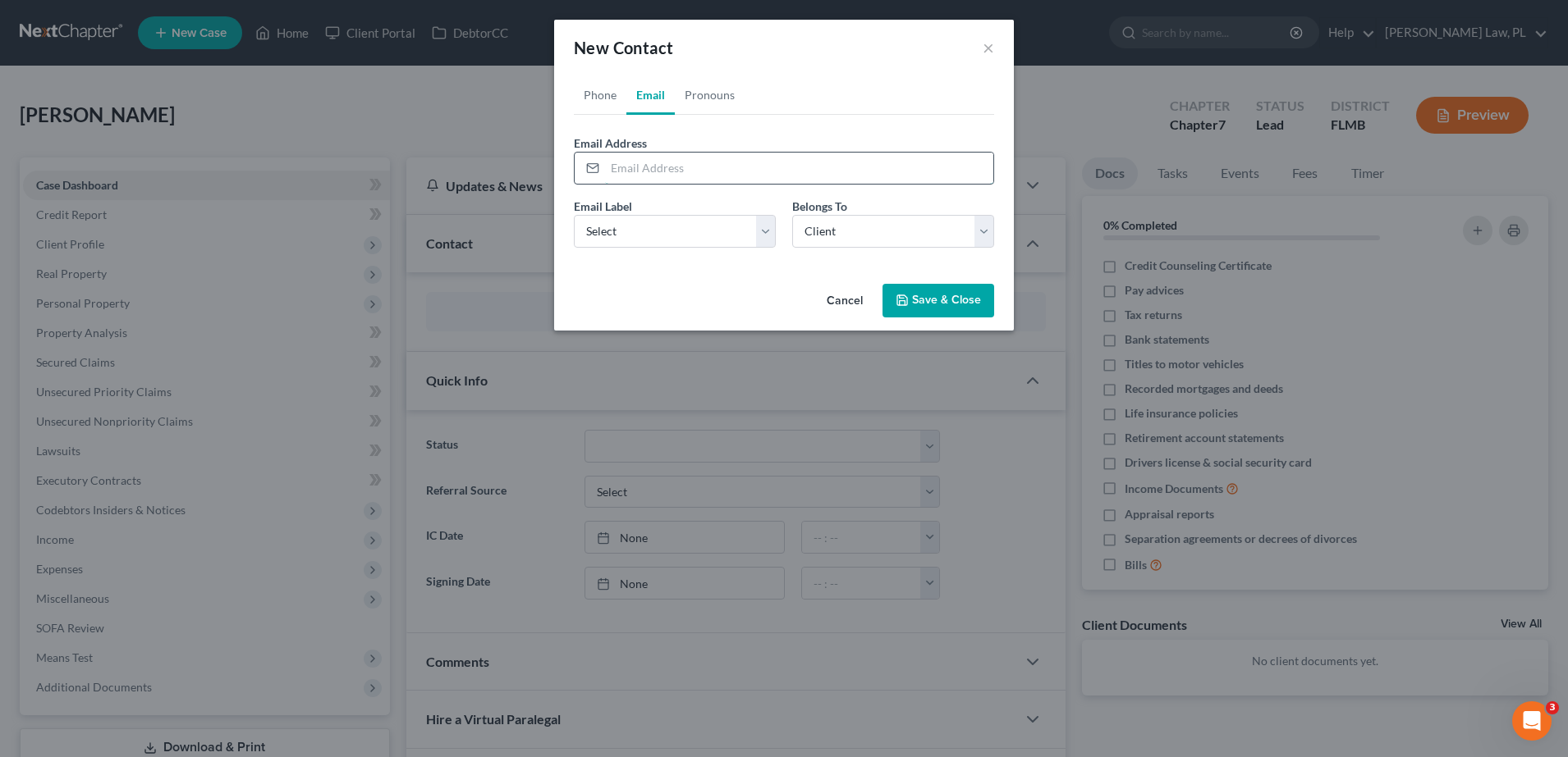
click at [664, 165] on input "email" at bounding box center [799, 167] width 388 height 31
type input "[EMAIL_ADDRESS][DOMAIN_NAME]"
click at [715, 225] on select "Select Home Work Other" at bounding box center [674, 231] width 202 height 33
select select "0"
click at [574, 215] on select "Select Home Work Other" at bounding box center [674, 231] width 202 height 33
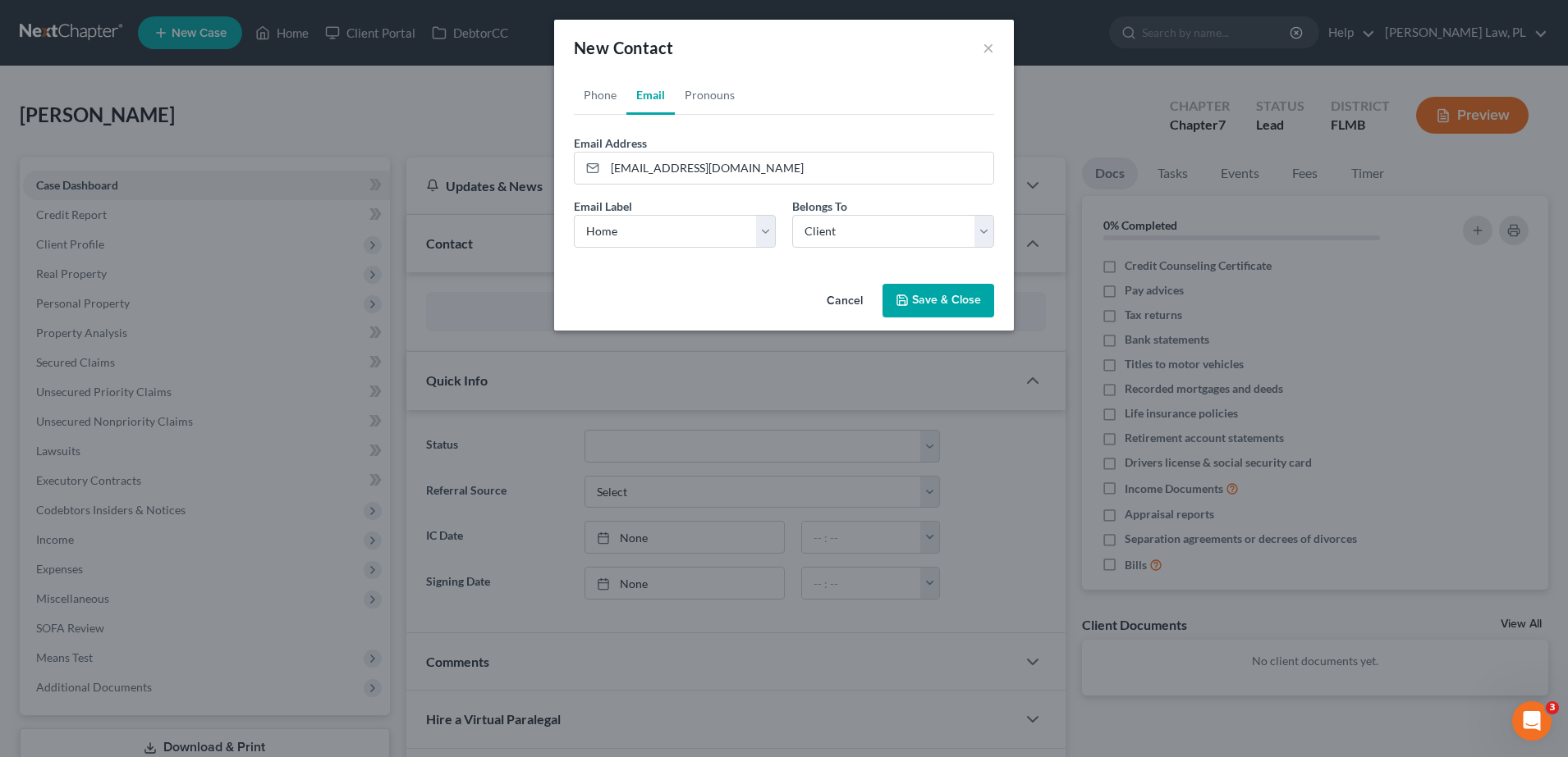
click at [664, 294] on div "Cancel Save & Close" at bounding box center [783, 304] width 459 height 54
click at [936, 305] on button "Save & Close" at bounding box center [937, 300] width 111 height 34
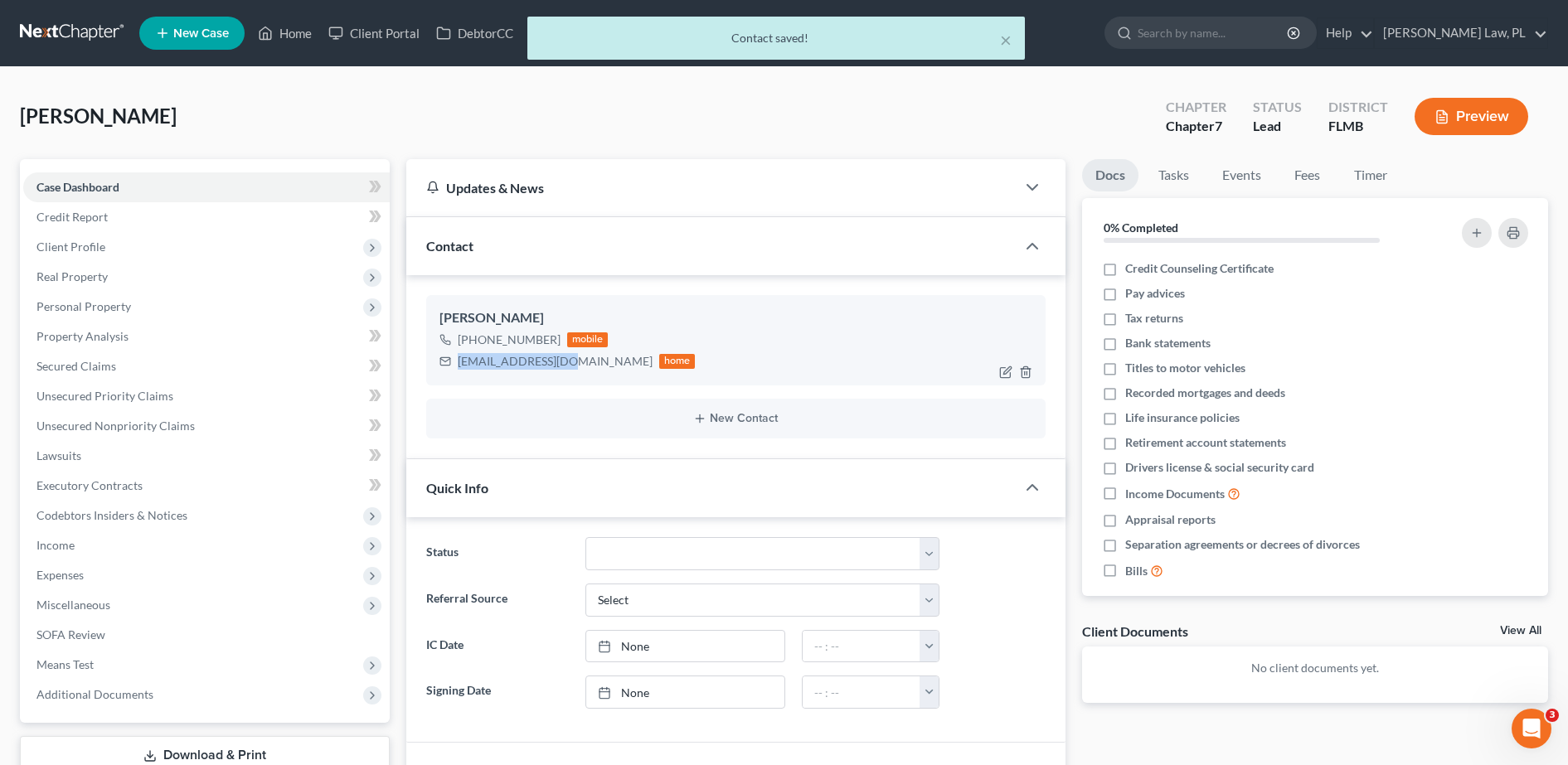
drag, startPoint x: 455, startPoint y: 363, endPoint x: 571, endPoint y: 377, distance: 116.8
click at [571, 377] on div "[PERSON_NAME] [PHONE_NUMBER] mobile [EMAIL_ADDRESS][DOMAIN_NAME] home" at bounding box center [735, 340] width 620 height 90
copy div "[EMAIL_ADDRESS][DOMAIN_NAME]"
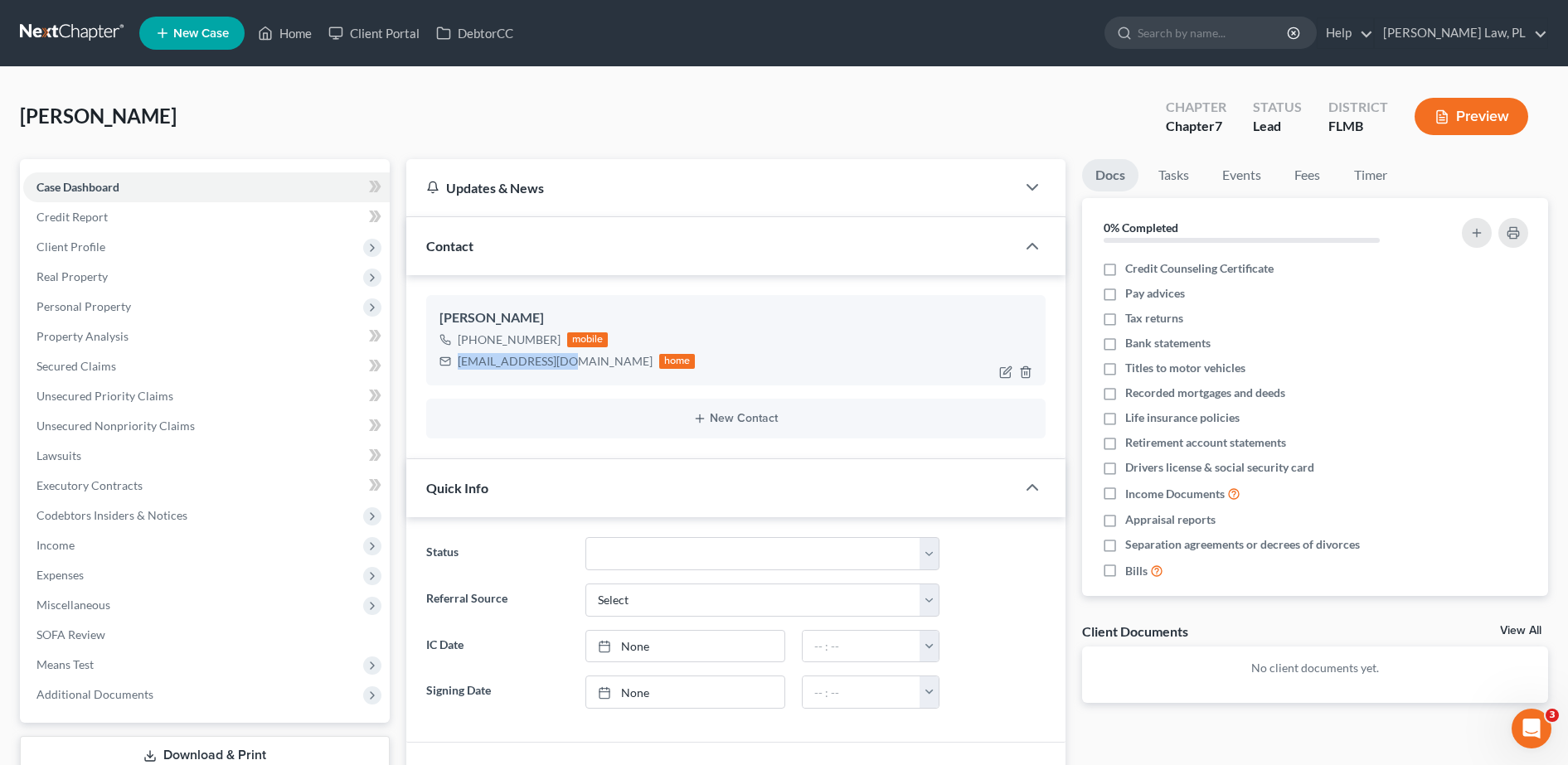
scroll to position [332, 0]
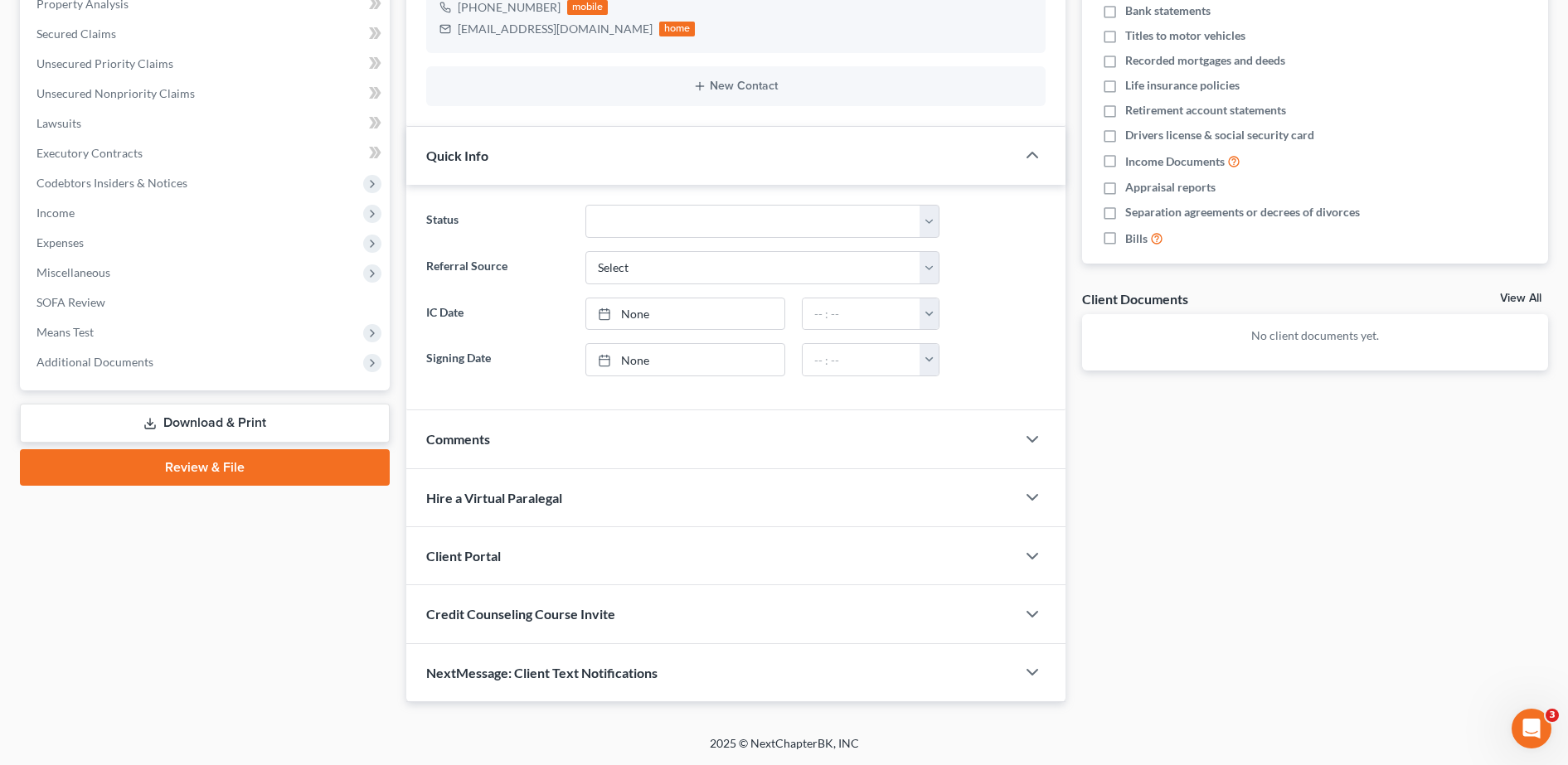
click at [581, 624] on div "Credit Counseling Course Invite" at bounding box center [711, 615] width 609 height 57
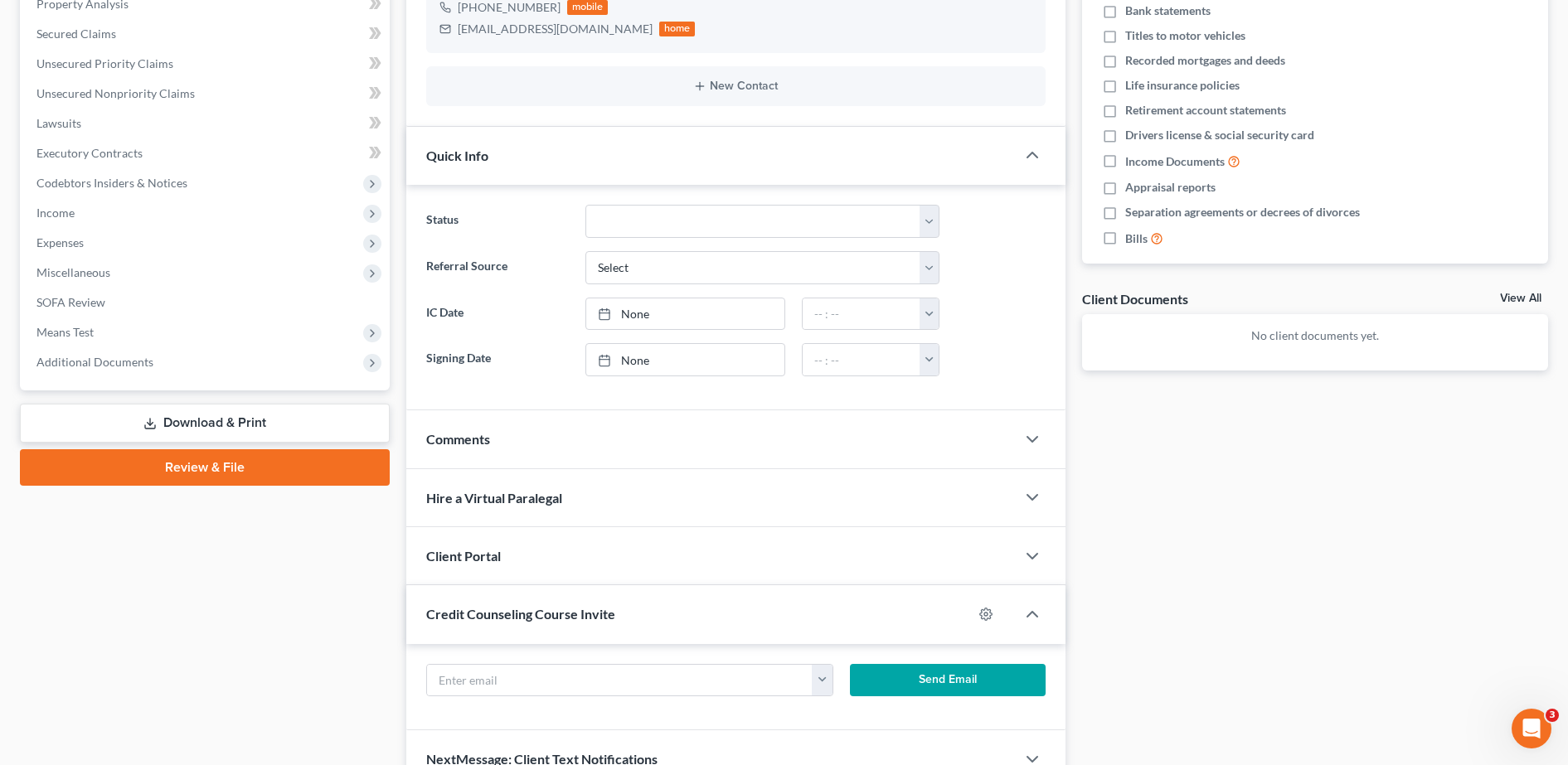
scroll to position [419, 0]
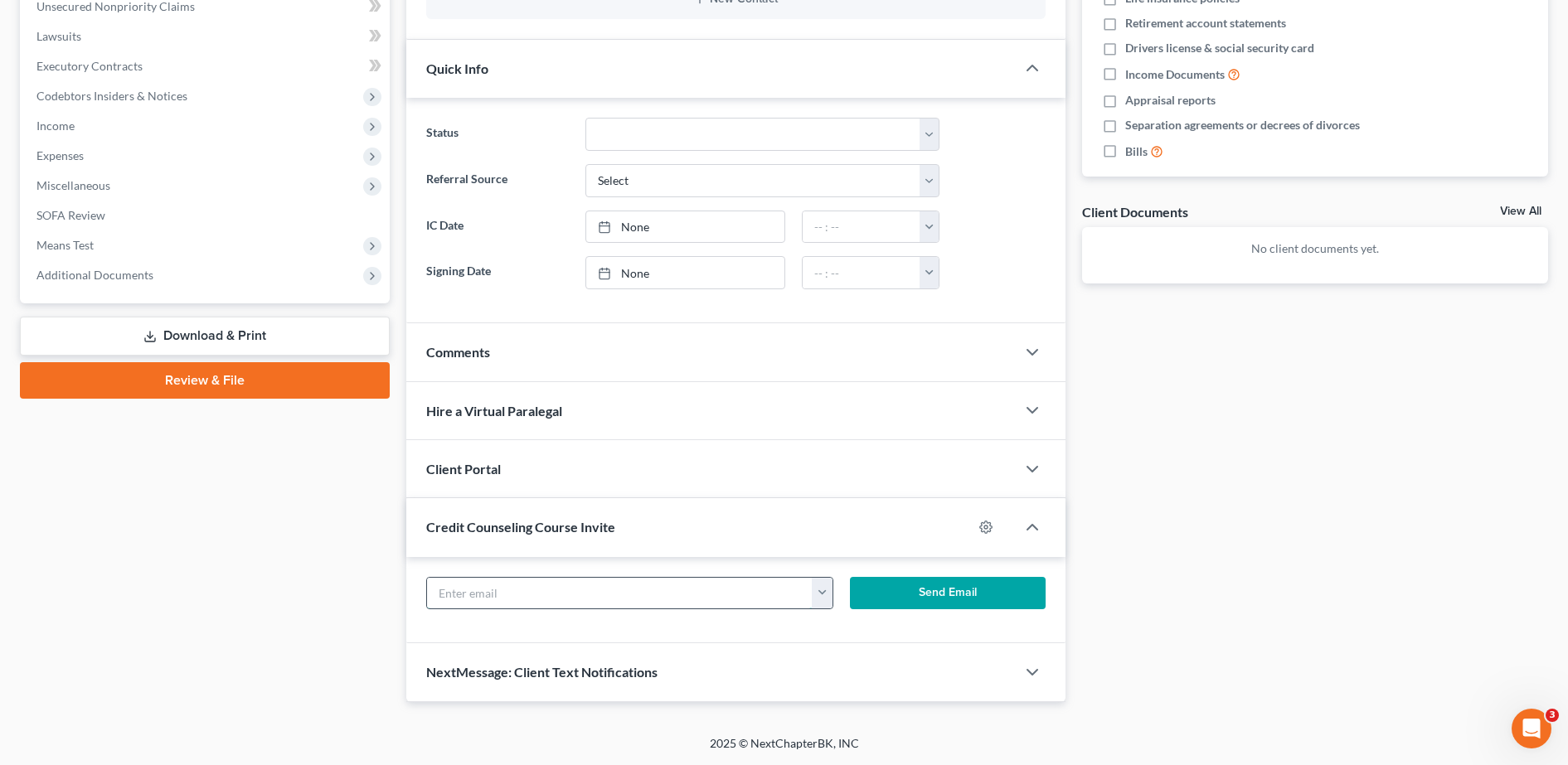
click at [526, 599] on input "text" at bounding box center [620, 593] width 386 height 31
paste input "[EMAIL_ADDRESS][DOMAIN_NAME]"
type input "[EMAIL_ADDRESS][DOMAIN_NAME]"
click at [875, 587] on button "Send Email" at bounding box center [947, 593] width 195 height 33
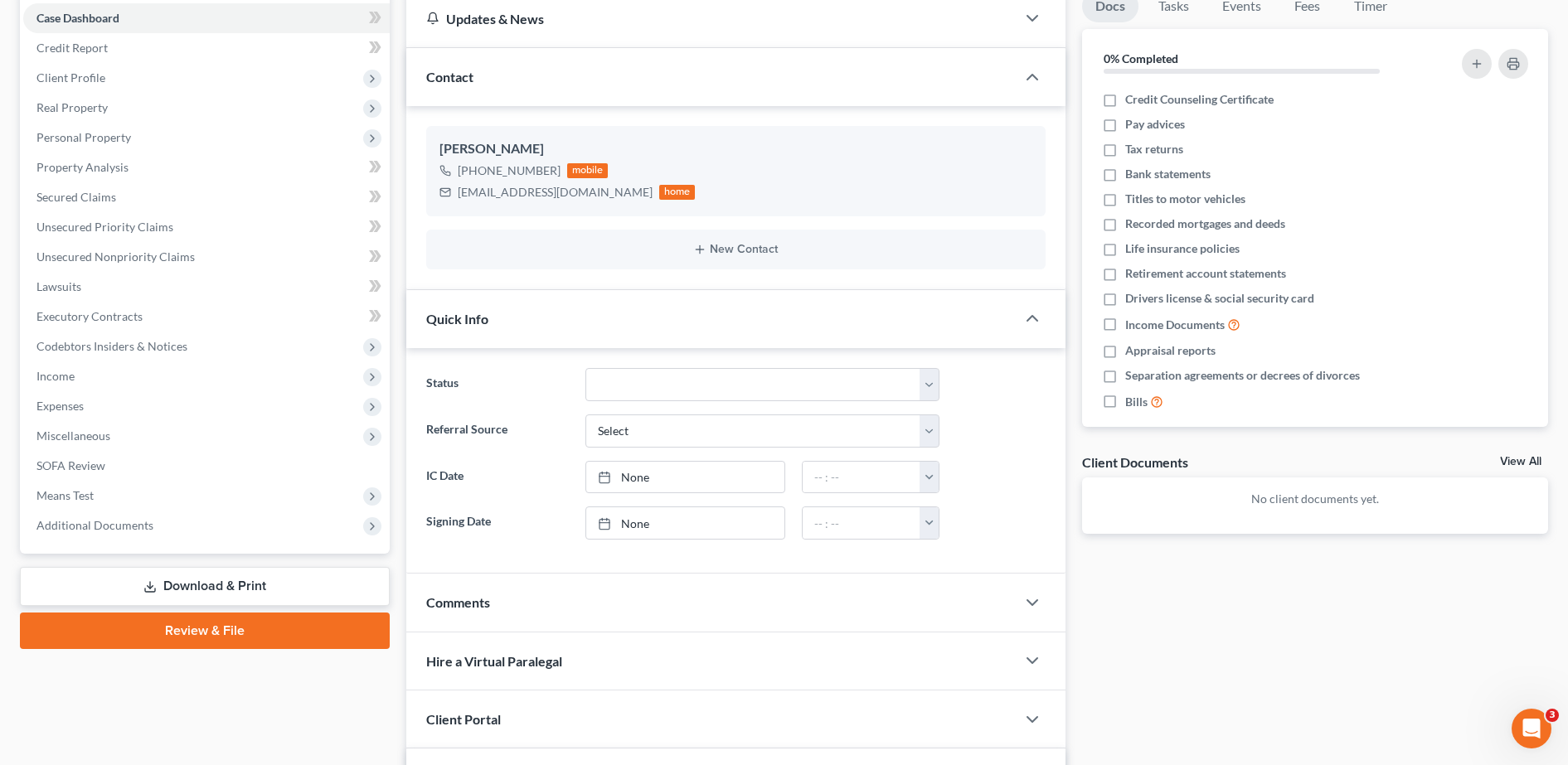
scroll to position [165, 0]
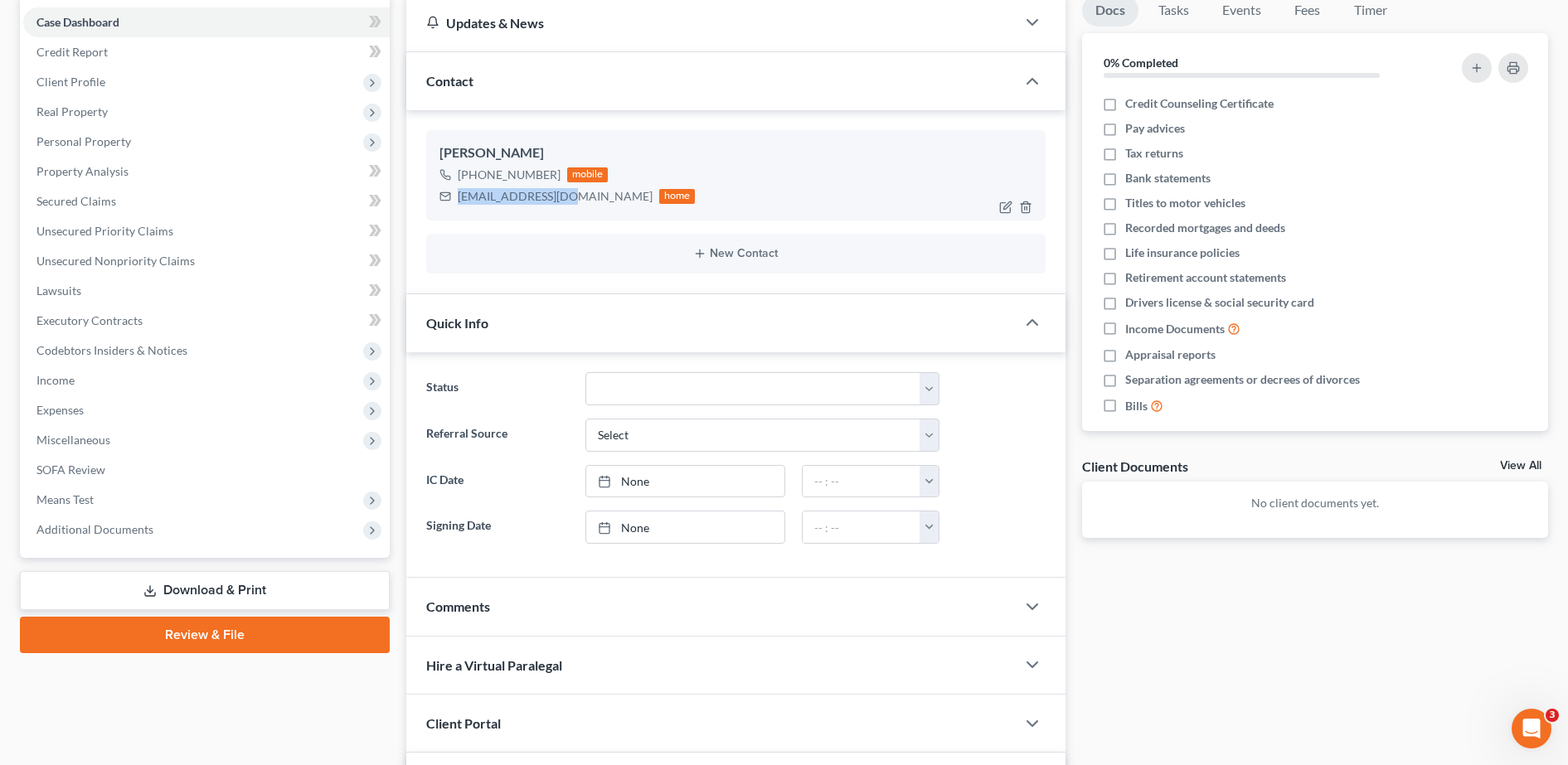
drag, startPoint x: 456, startPoint y: 199, endPoint x: 570, endPoint y: 213, distance: 114.9
click at [570, 213] on div "[PERSON_NAME] [PHONE_NUMBER] mobile [EMAIL_ADDRESS][DOMAIN_NAME] home" at bounding box center [735, 175] width 620 height 90
copy div "[EMAIL_ADDRESS][DOMAIN_NAME]"
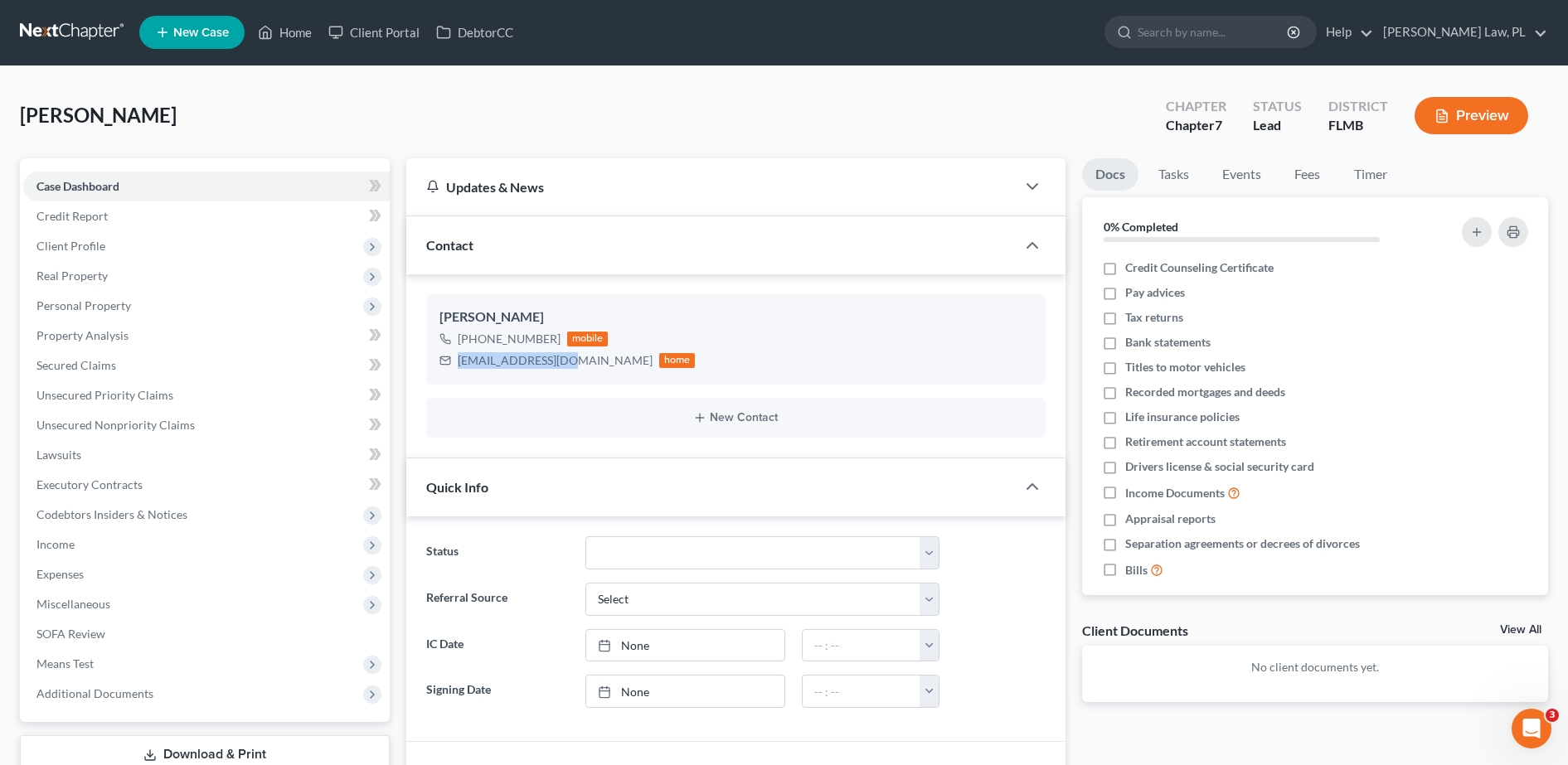
scroll to position [0, 0]
click at [152, 221] on link "Credit Report" at bounding box center [206, 216] width 367 height 30
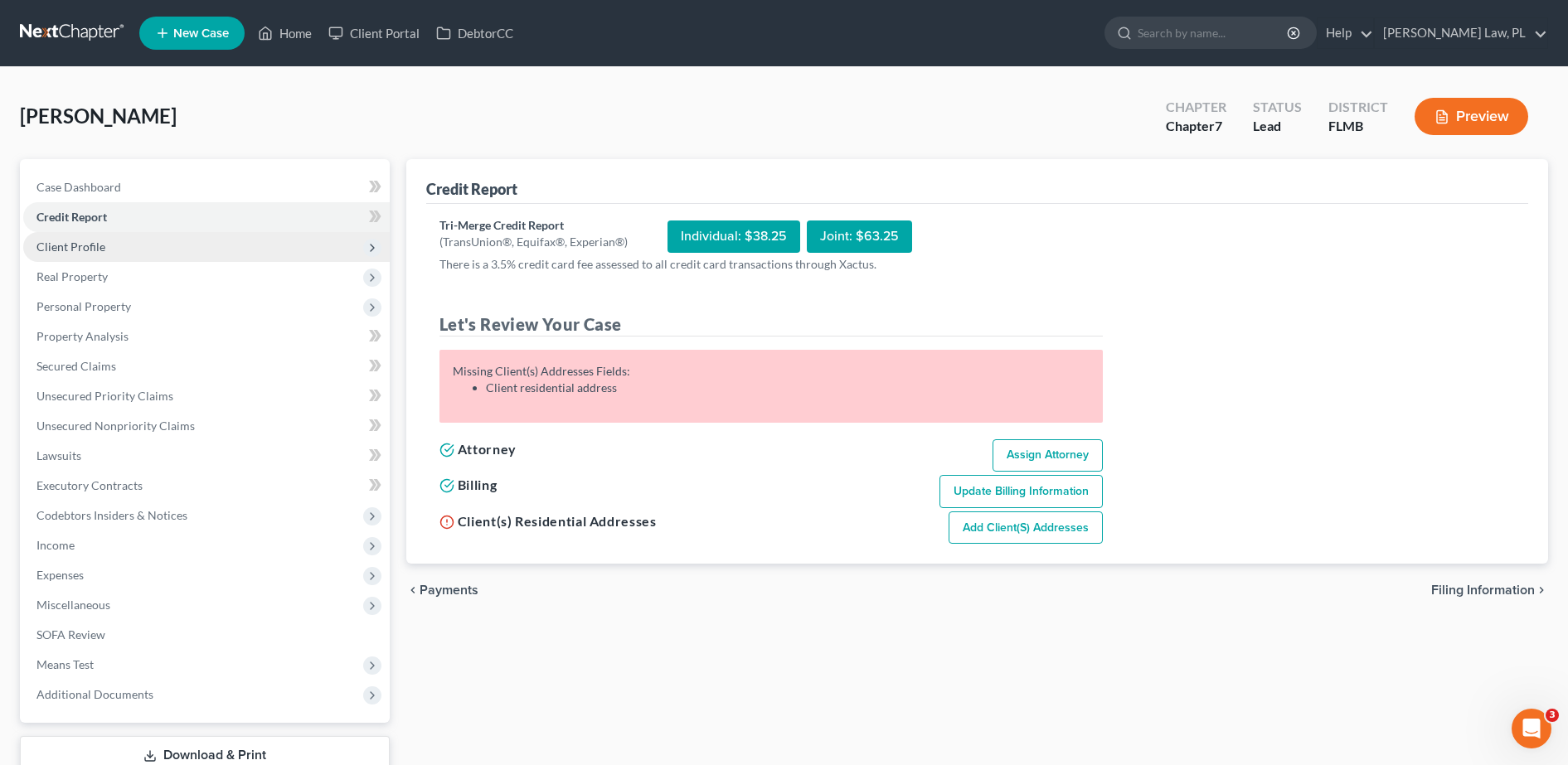
click at [116, 241] on span "Client Profile" at bounding box center [206, 247] width 367 height 30
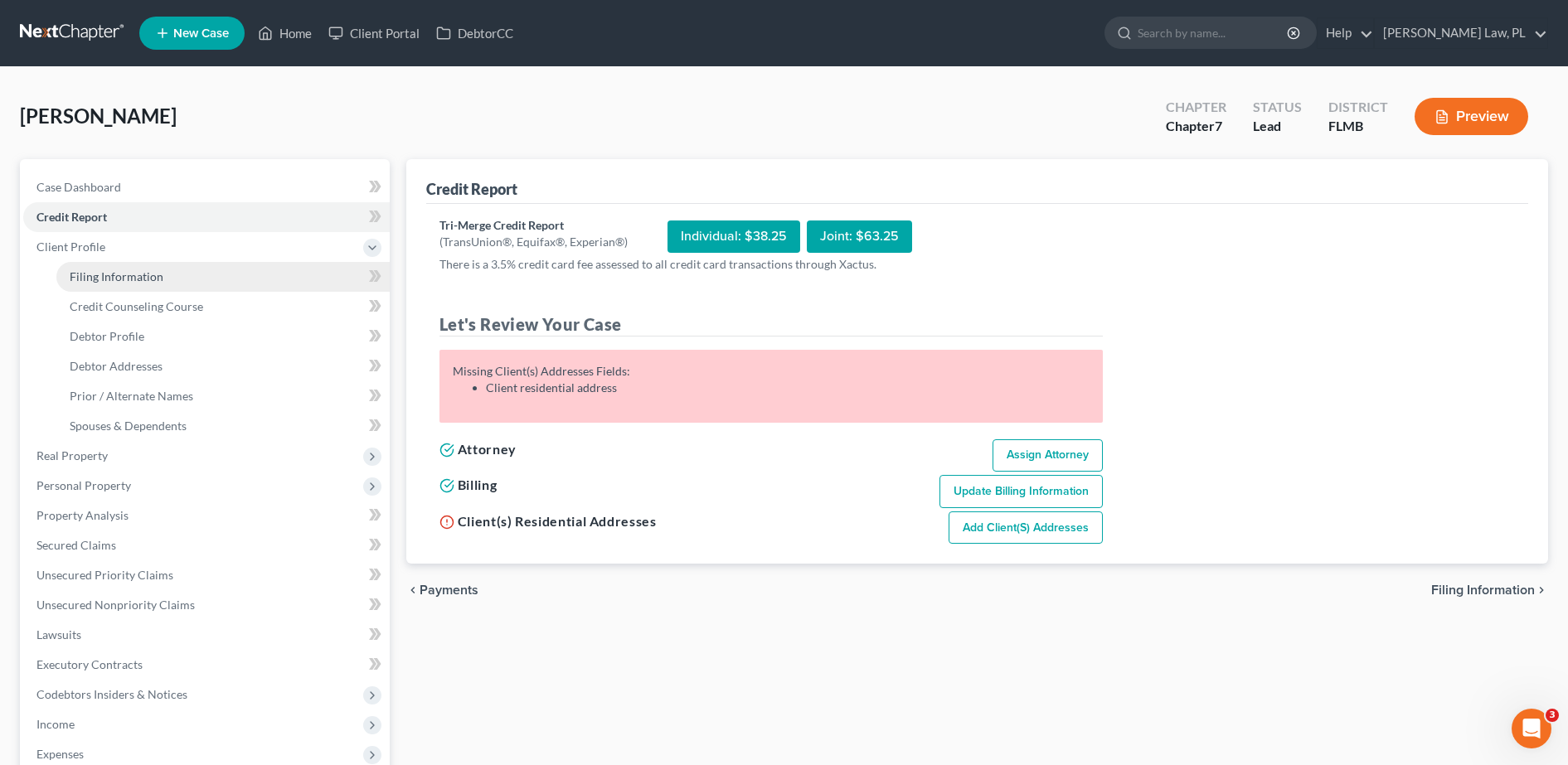
click at [123, 274] on span "Filing Information" at bounding box center [116, 276] width 94 height 14
select select "1"
select select "0"
select select "15"
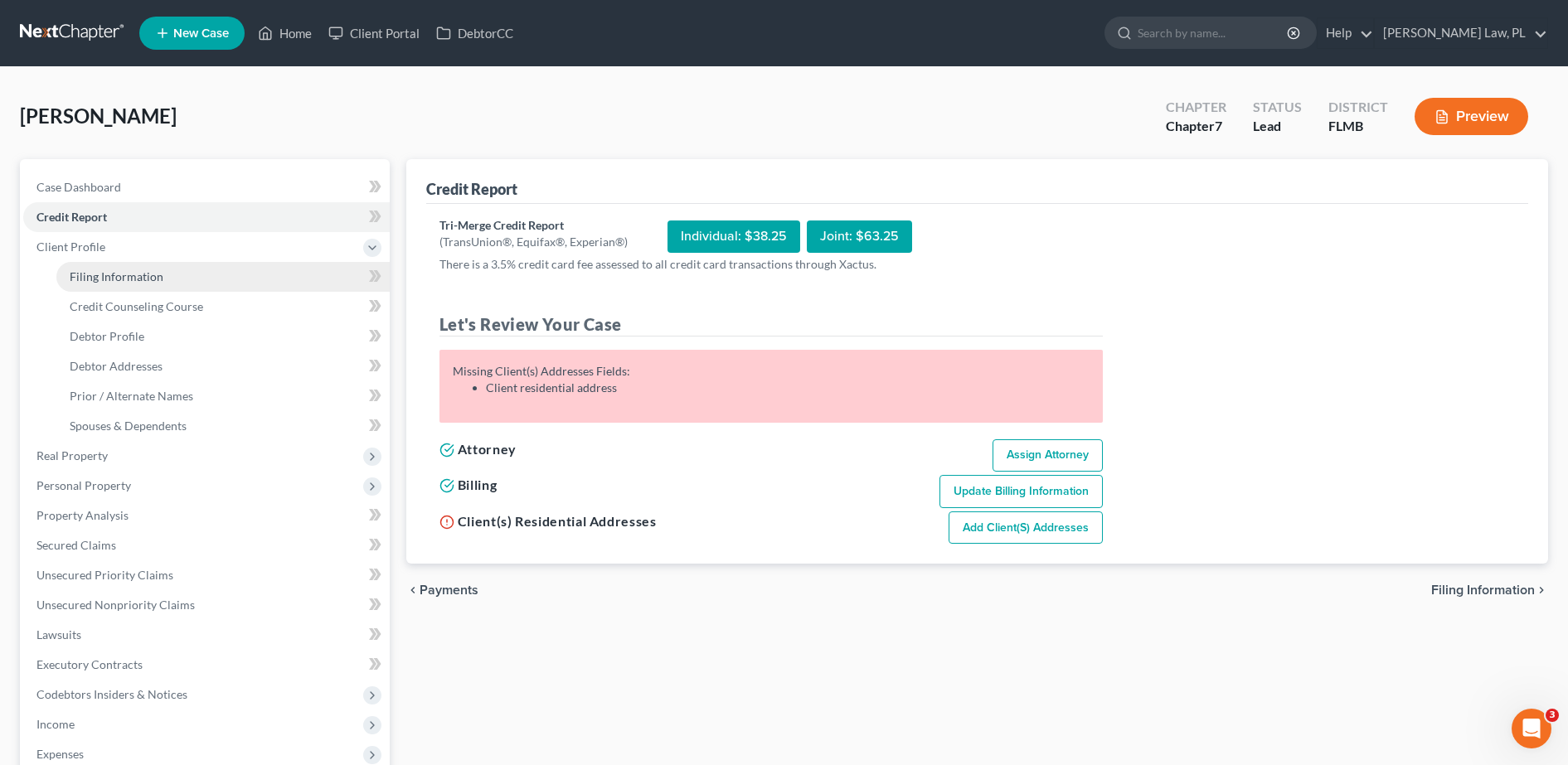
select select "0"
select select "9"
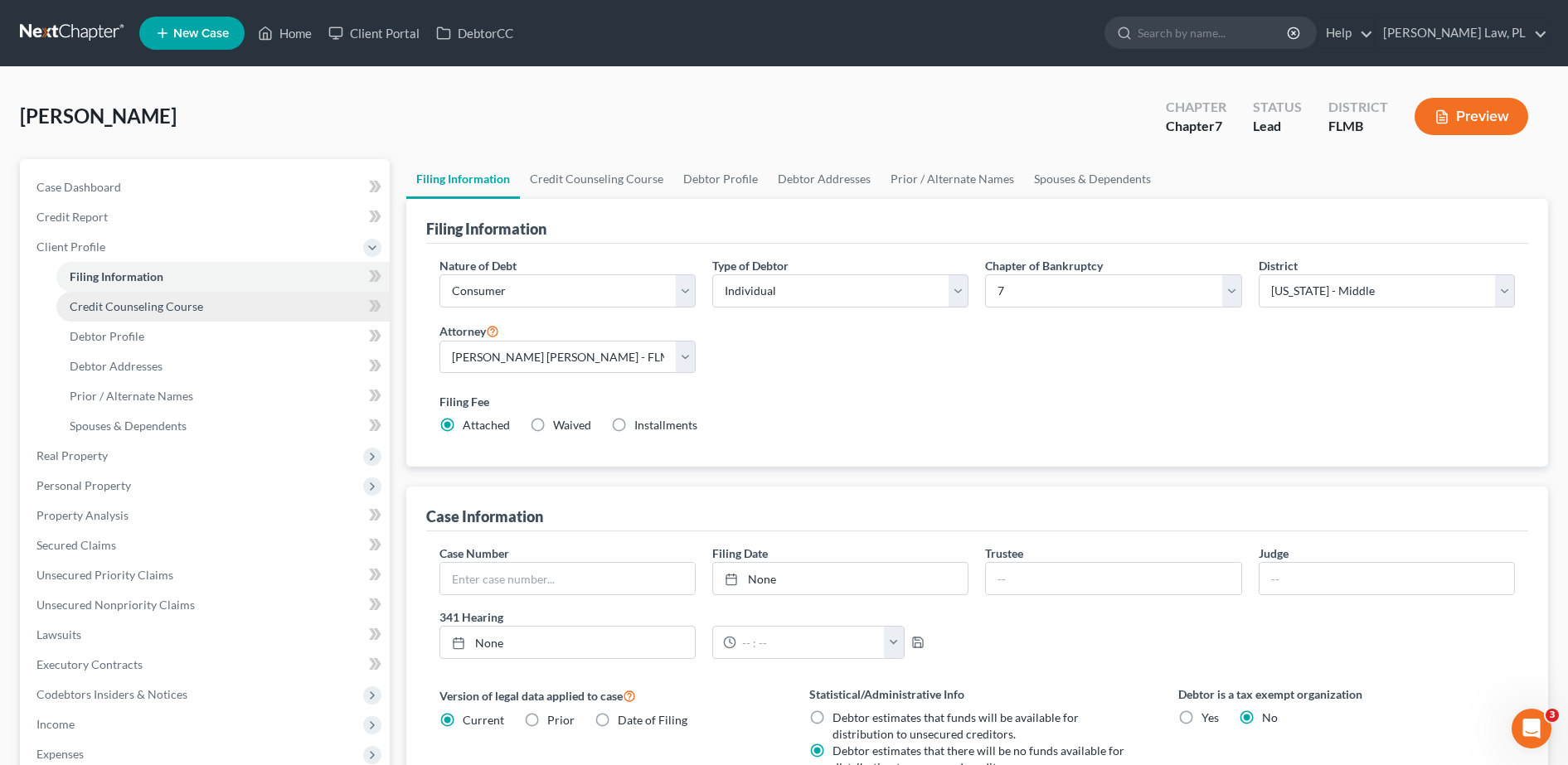
click at [202, 306] on link "Credit Counseling Course" at bounding box center [223, 306] width 333 height 30
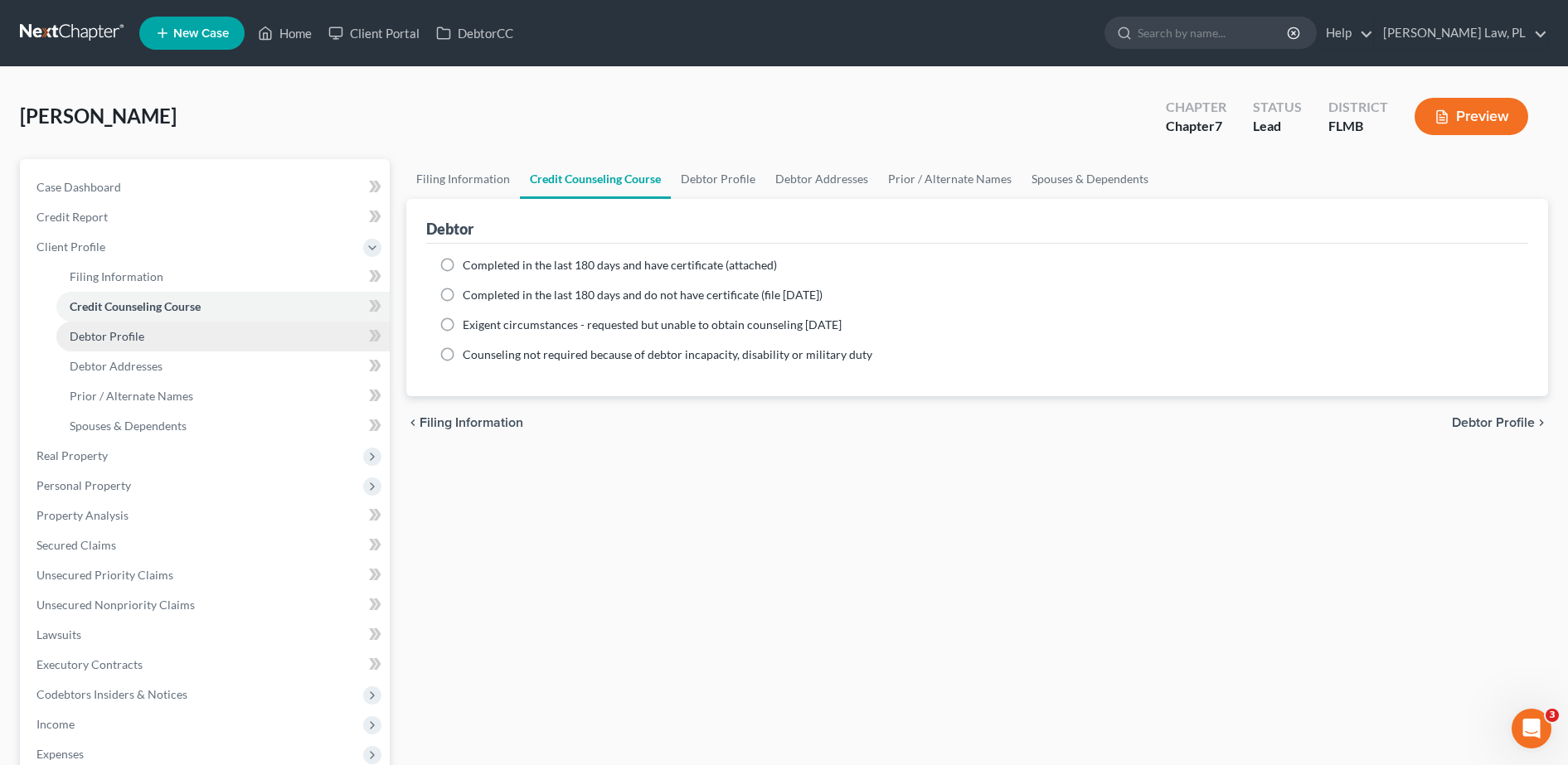
click at [165, 326] on link "Debtor Profile" at bounding box center [223, 336] width 333 height 30
select select "0"
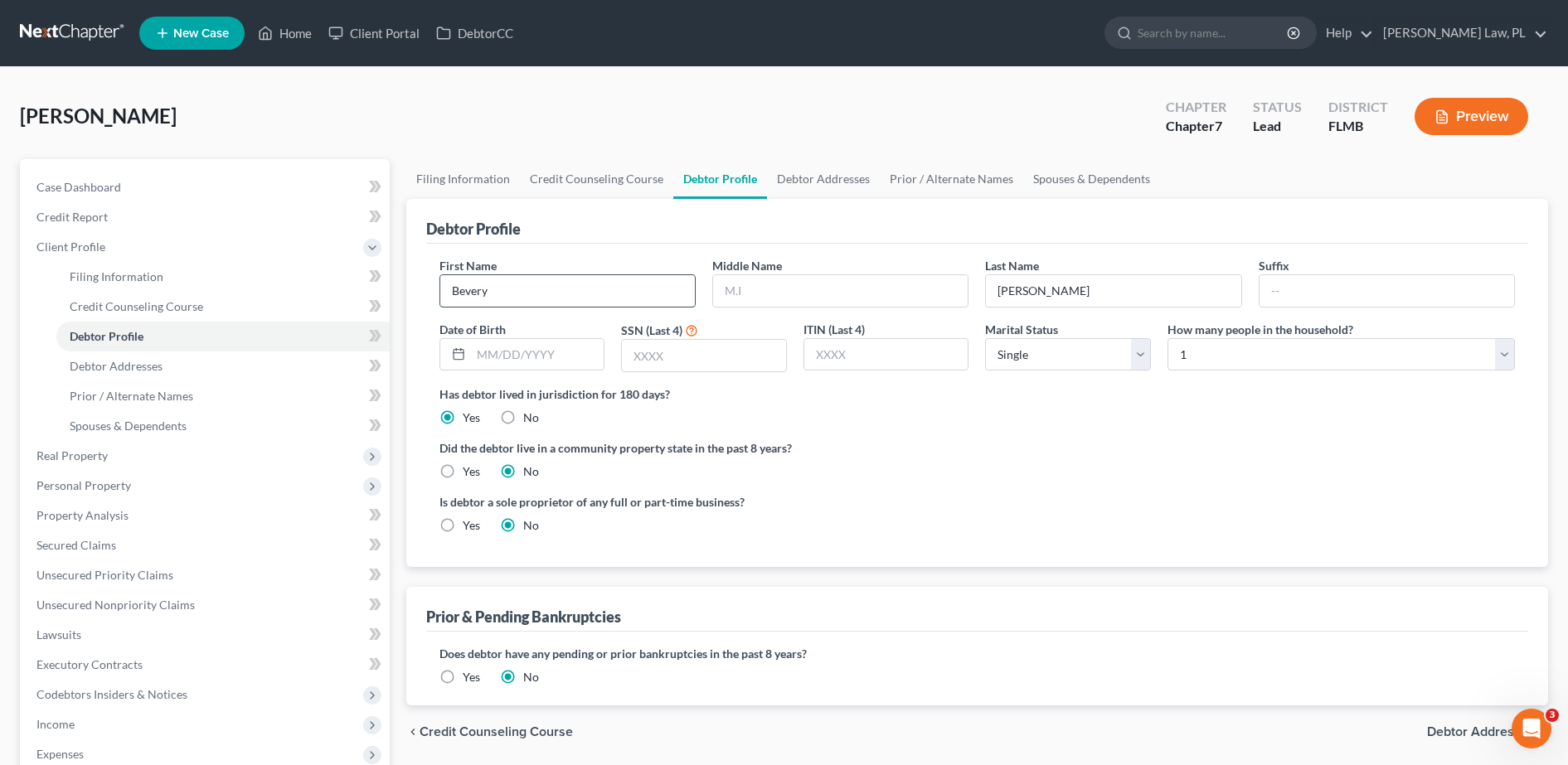
click at [528, 293] on input "Bevery" at bounding box center [567, 291] width 254 height 31
type input "[PERSON_NAME]"
click at [150, 287] on link "Filing Information" at bounding box center [223, 276] width 333 height 30
select select "1"
select select "0"
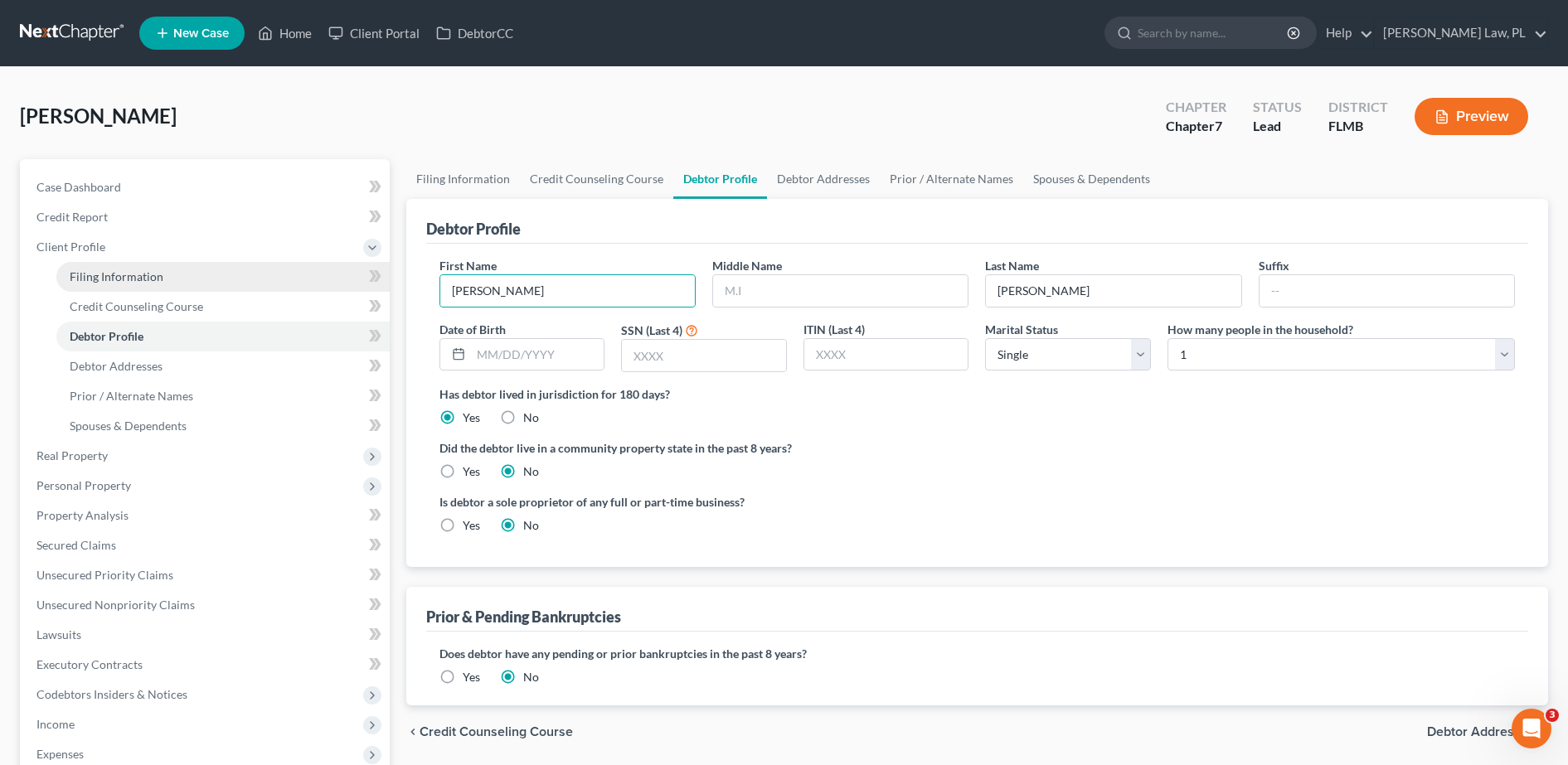
select select "0"
select select "15"
select select "0"
select select "9"
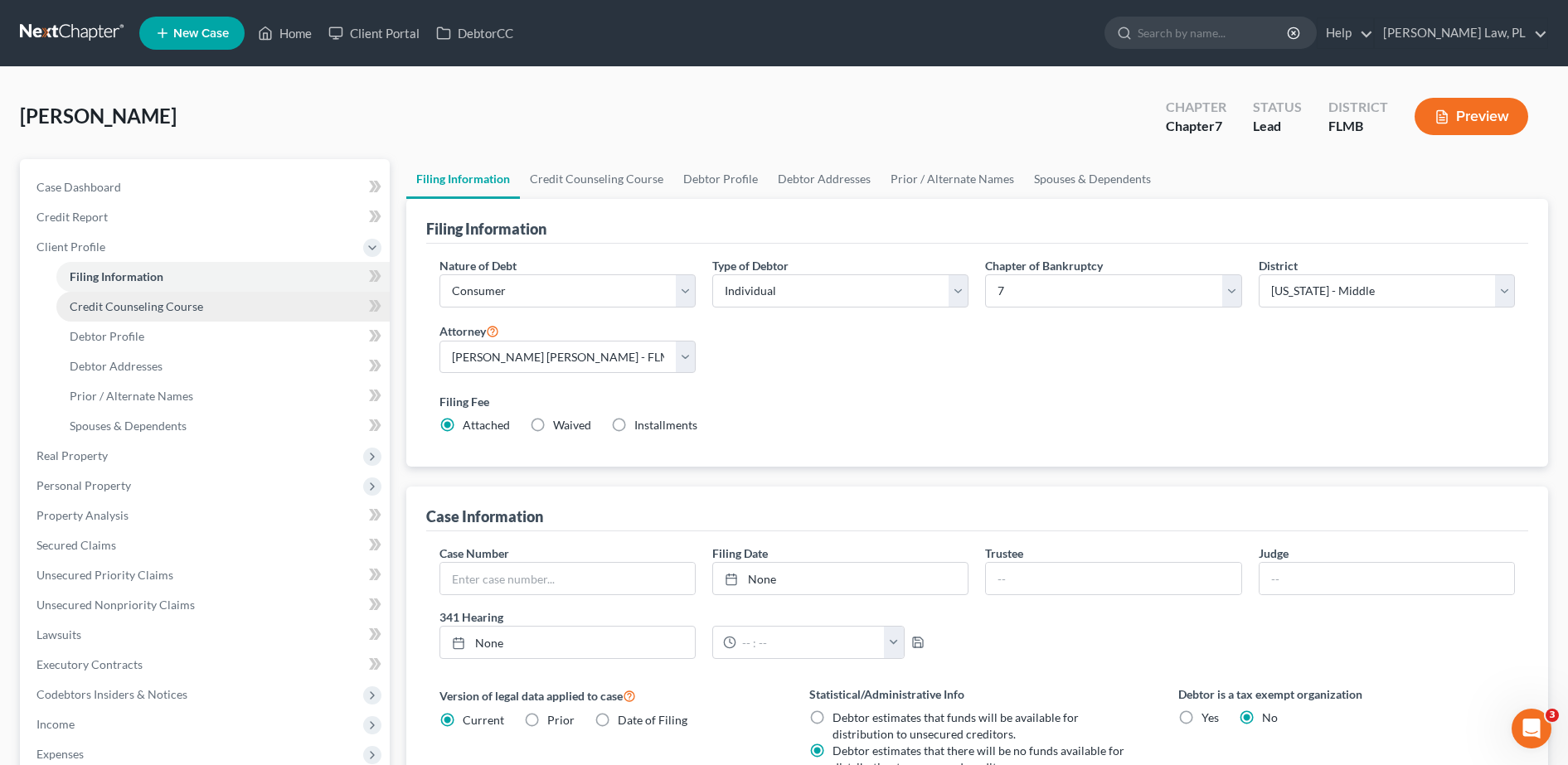
click at [219, 320] on link "Credit Counseling Course" at bounding box center [223, 306] width 333 height 30
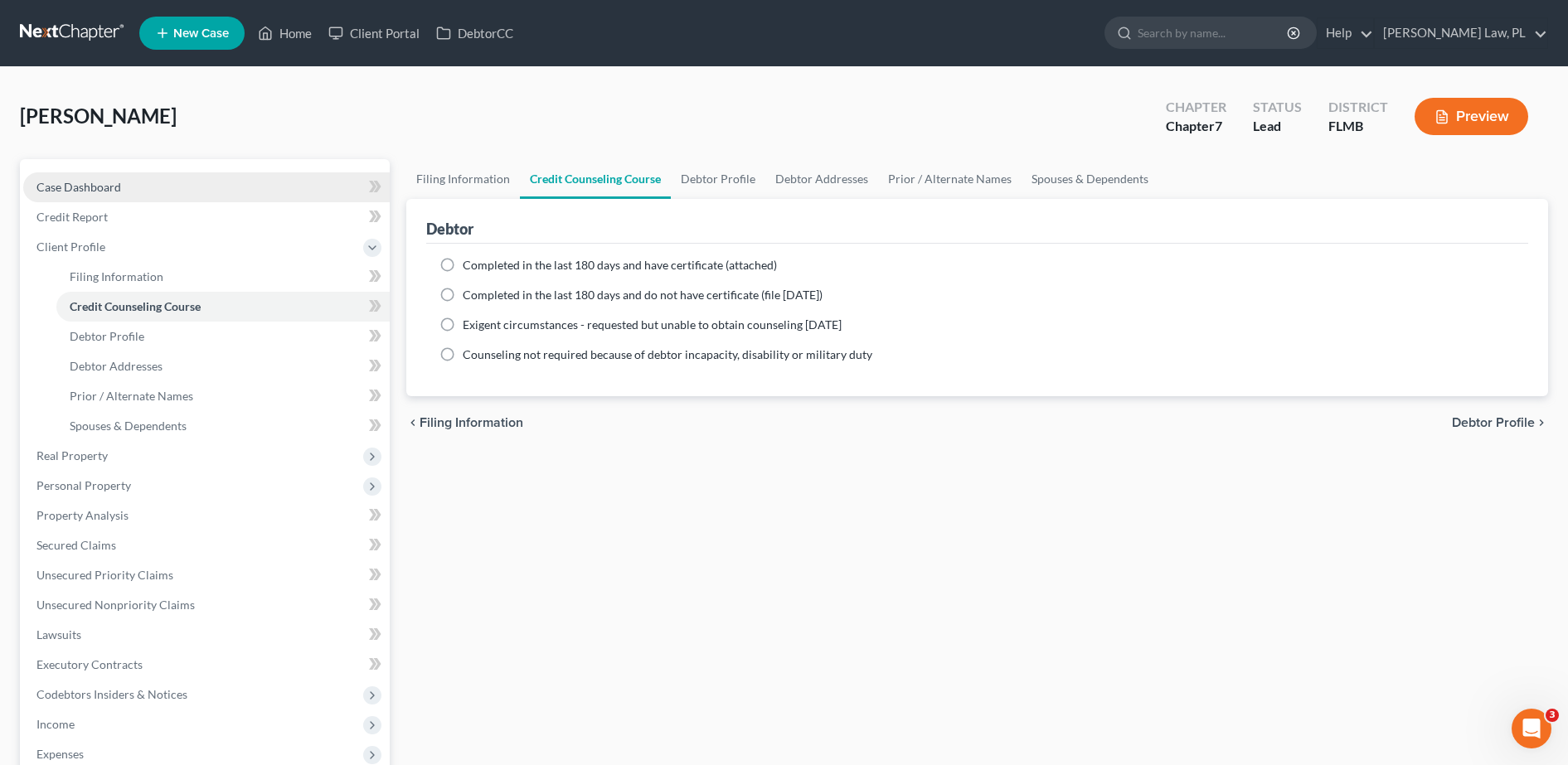
click at [124, 182] on link "Case Dashboard" at bounding box center [206, 187] width 367 height 30
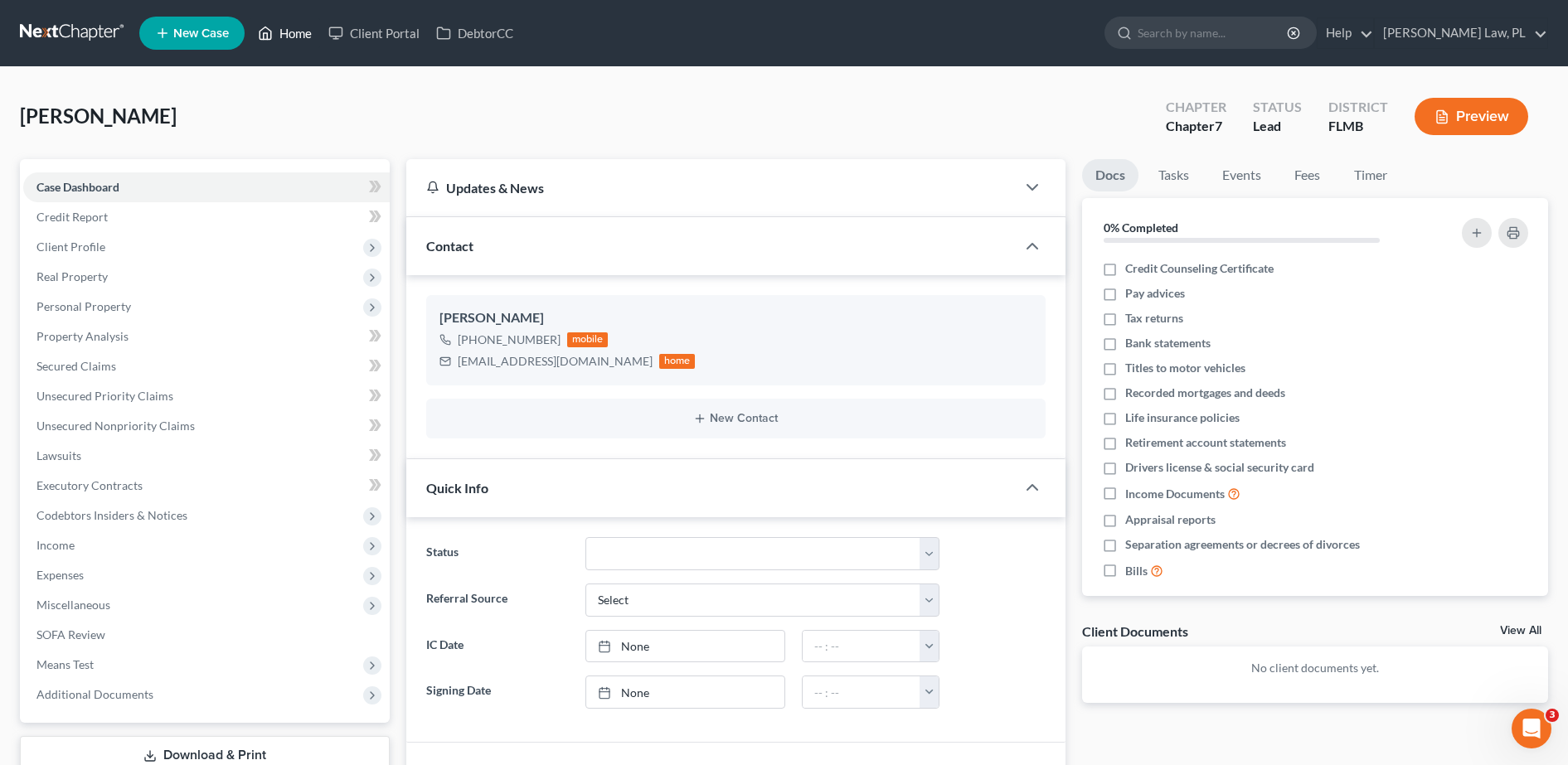
click at [293, 40] on link "Home" at bounding box center [284, 33] width 70 height 30
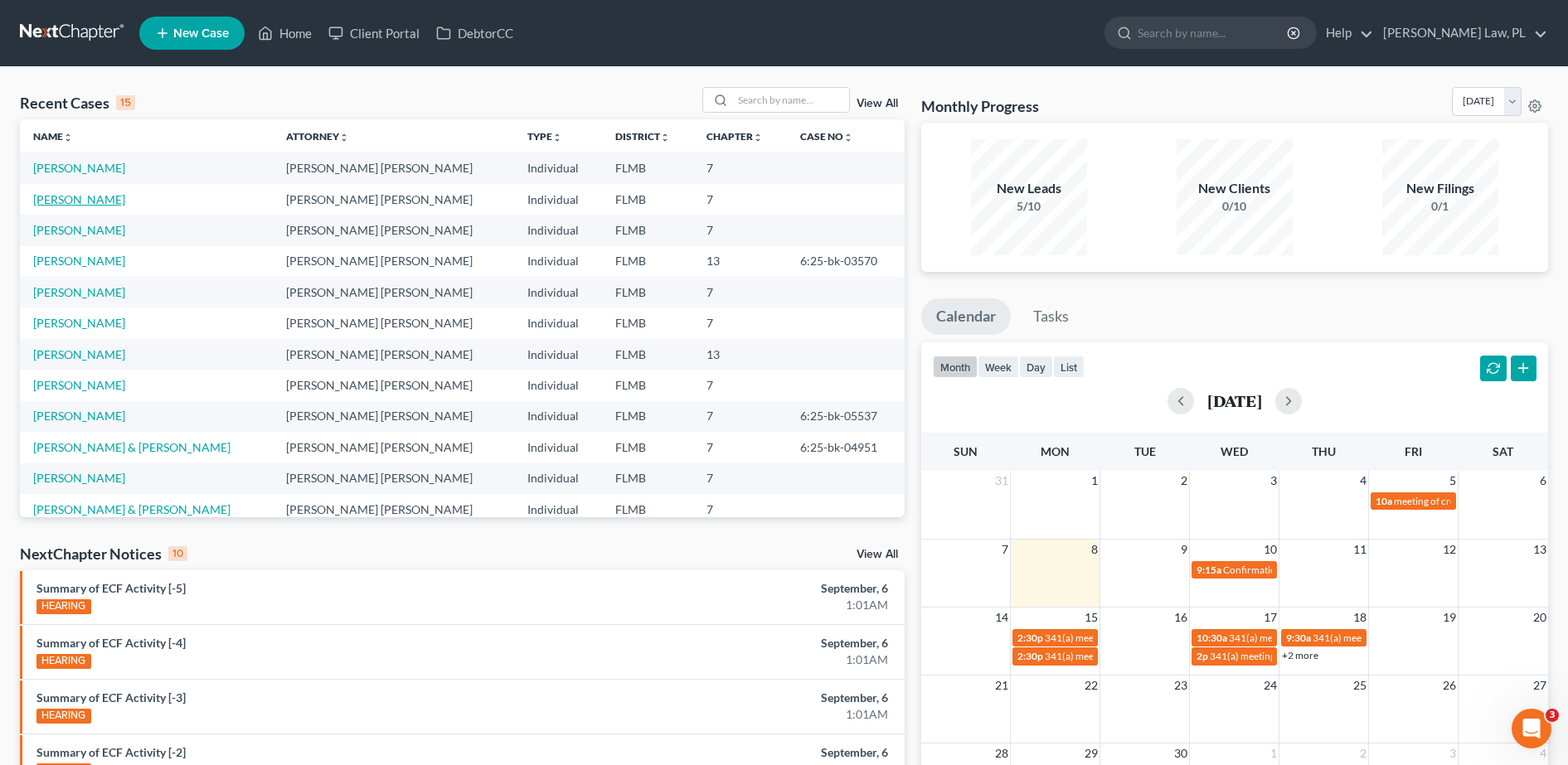
click at [54, 203] on link "[PERSON_NAME]" at bounding box center [79, 199] width 92 height 14
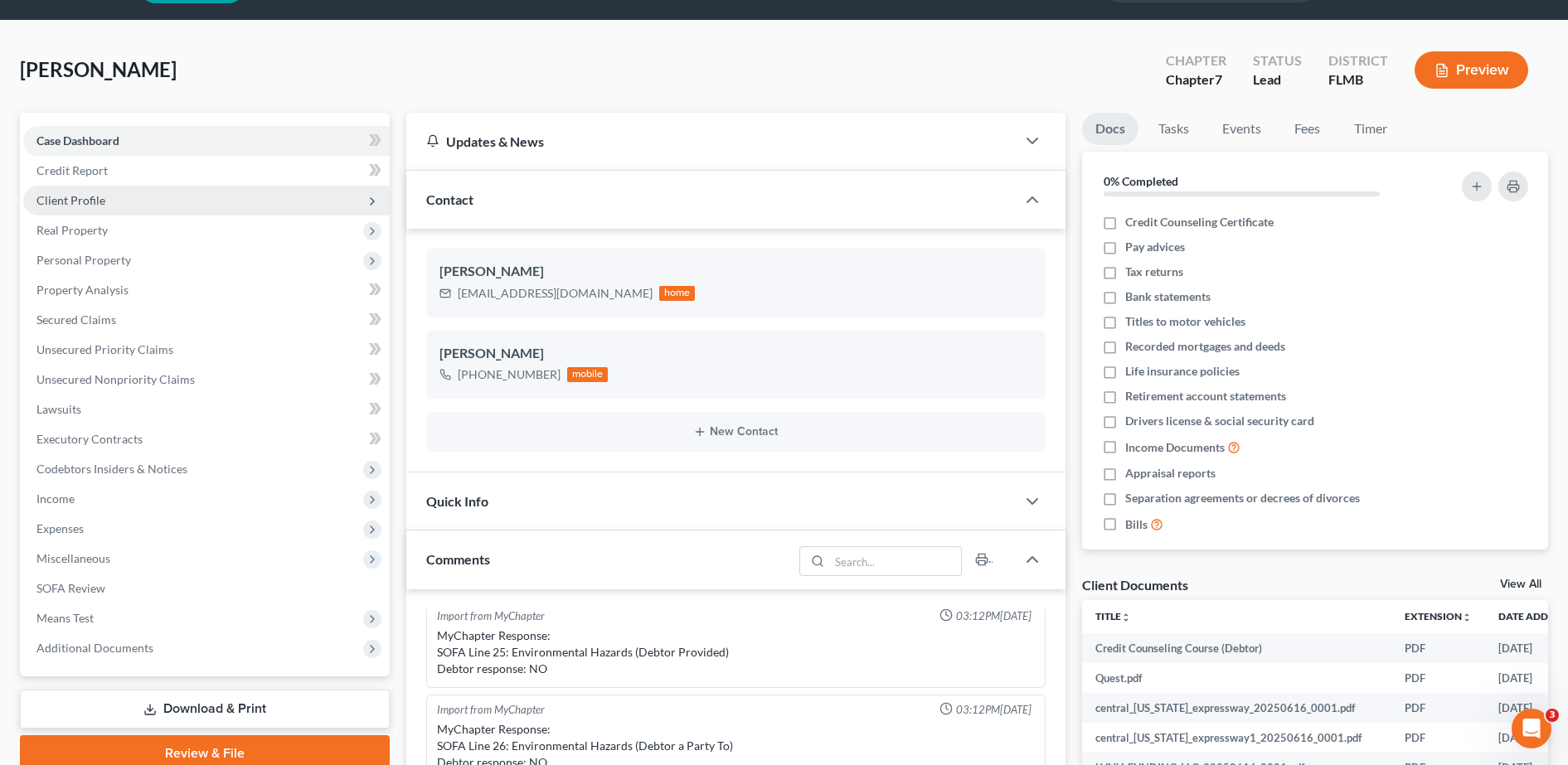
scroll to position [57, 0]
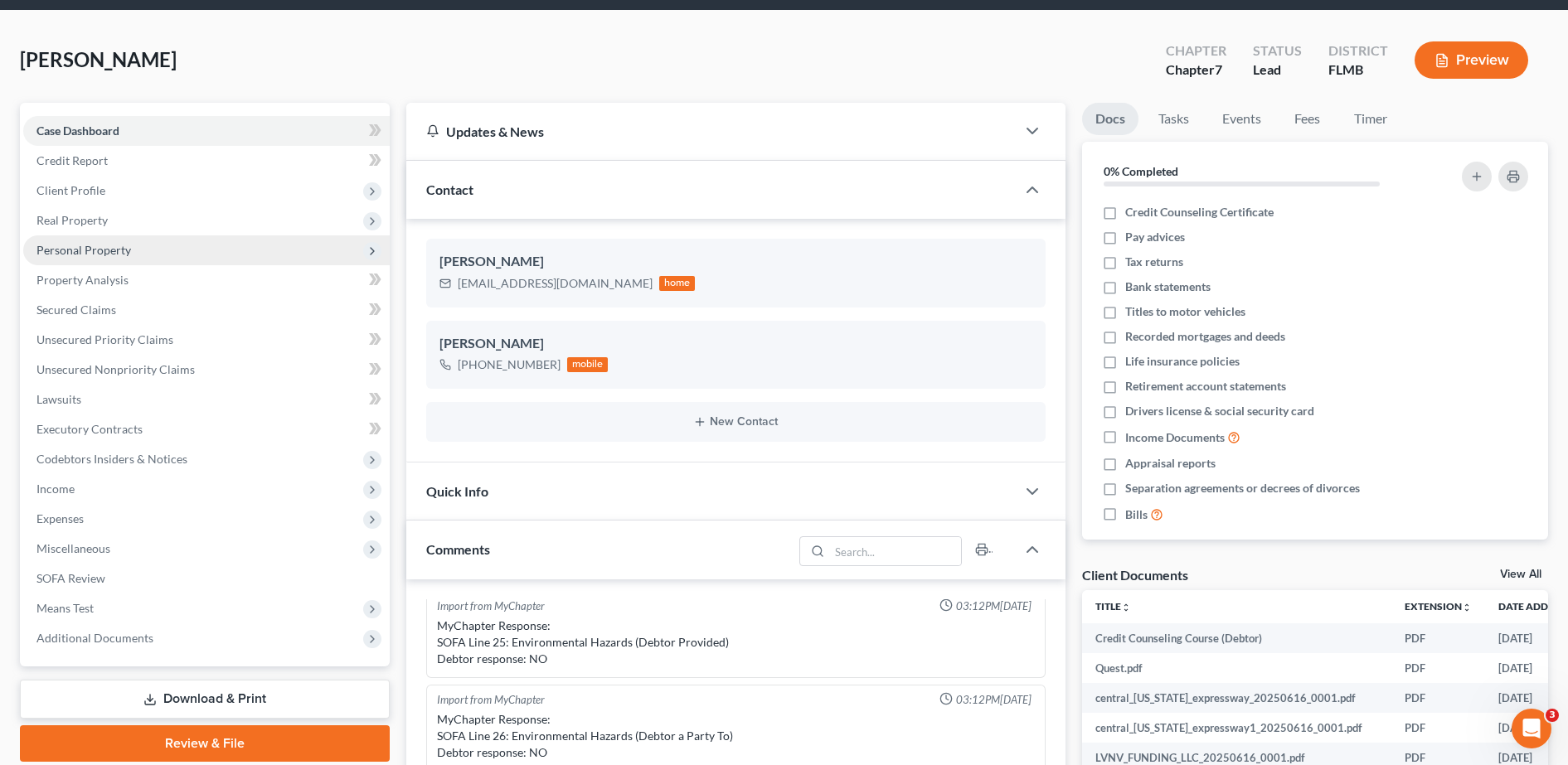
click at [104, 248] on span "Personal Property" at bounding box center [84, 249] width 95 height 14
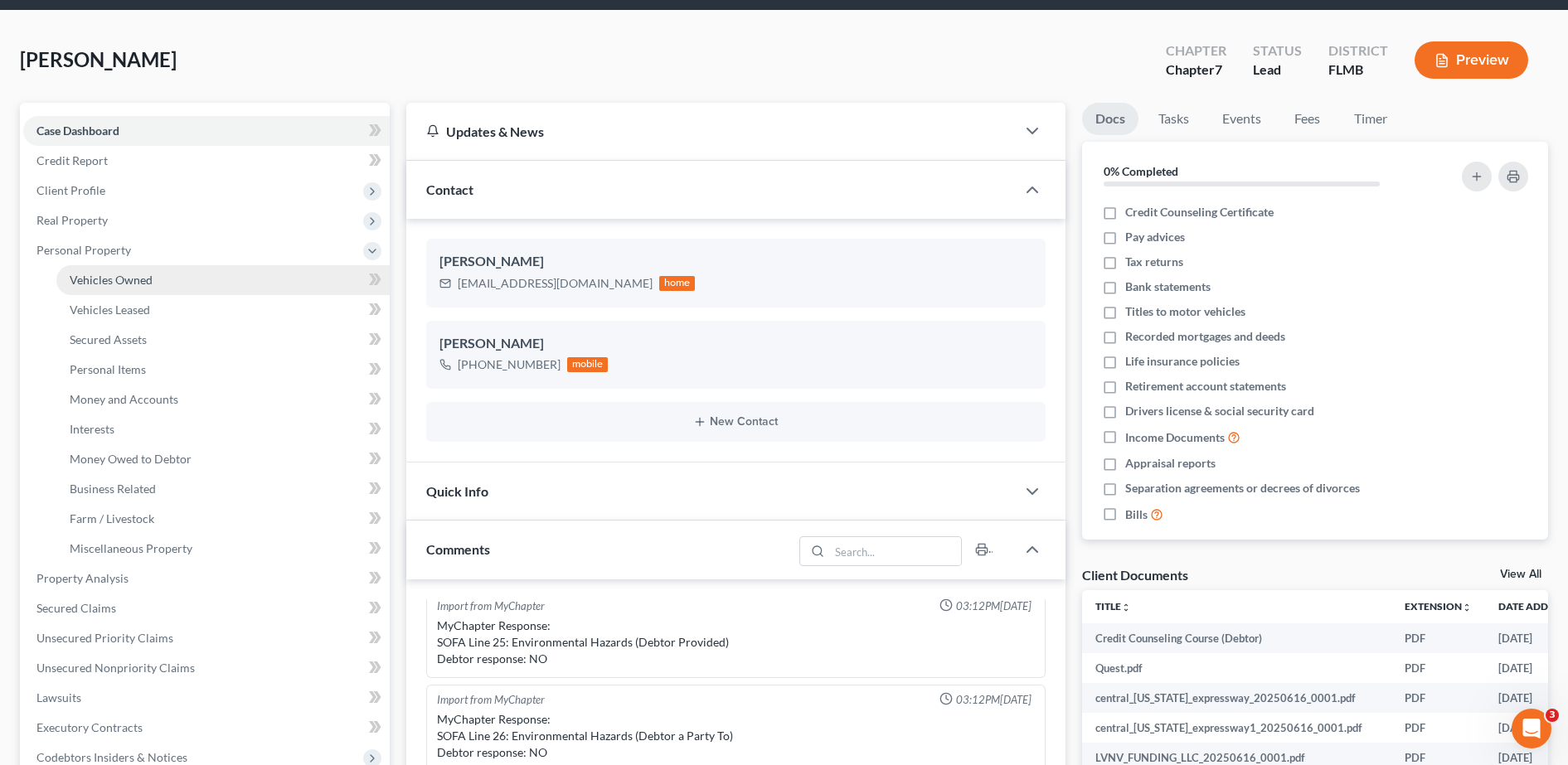
click at [114, 275] on span "Vehicles Owned" at bounding box center [111, 280] width 83 height 14
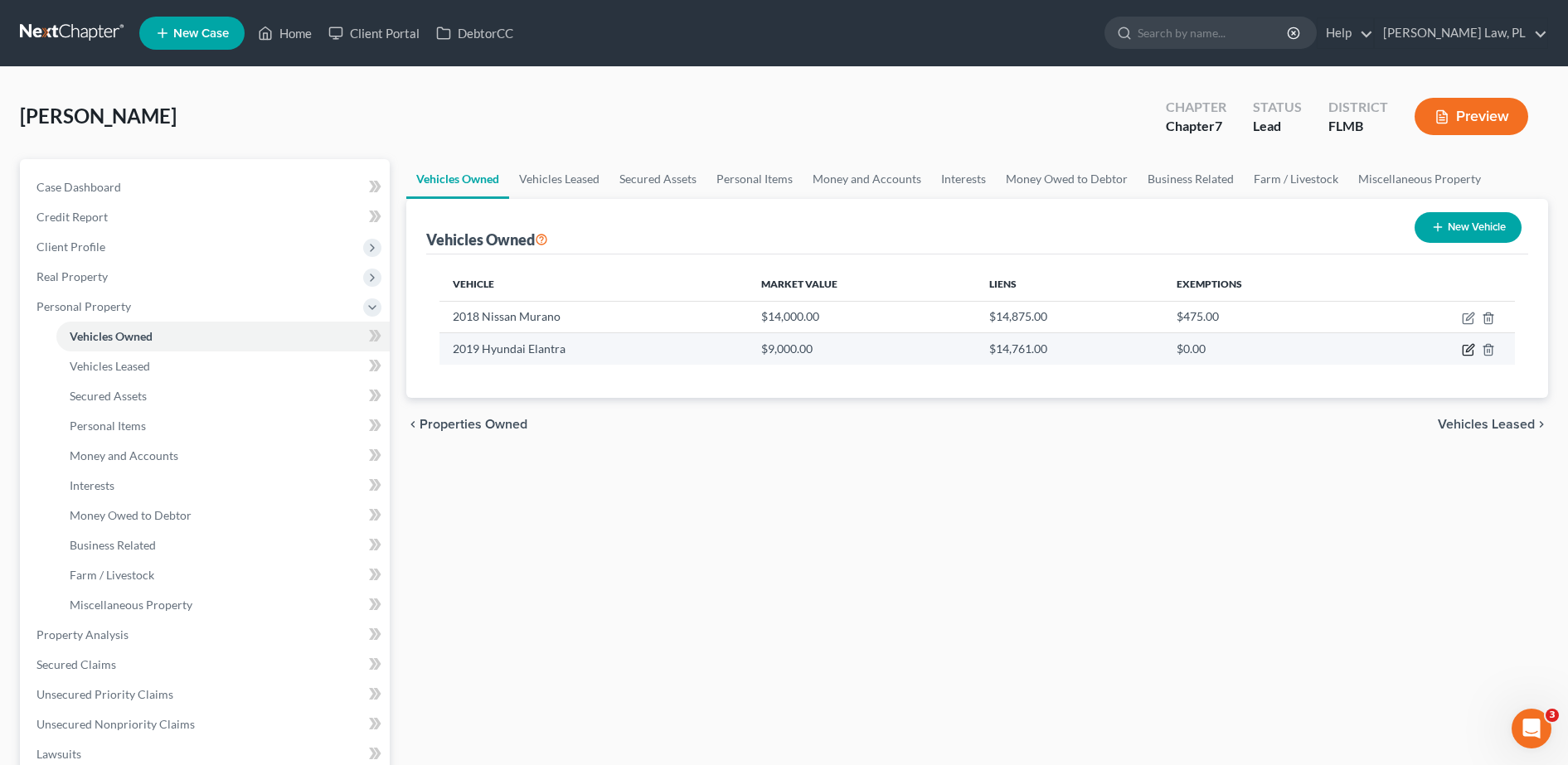
click at [1469, 350] on icon "button" at bounding box center [1469, 348] width 8 height 8
select select "0"
select select "7"
select select "2"
select select "3"
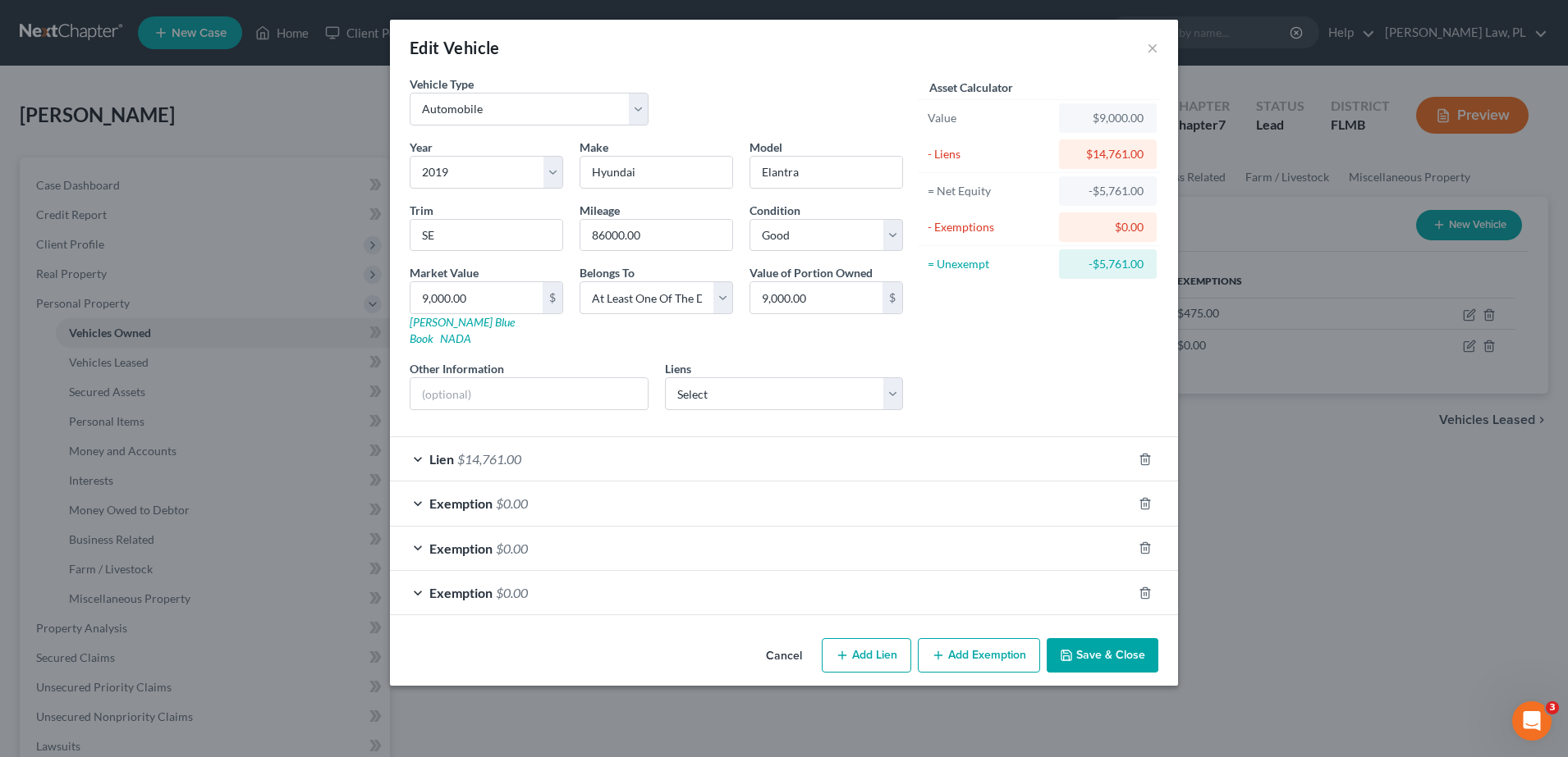
click at [724, 442] on div "Lien $14,761.00" at bounding box center [761, 459] width 742 height 43
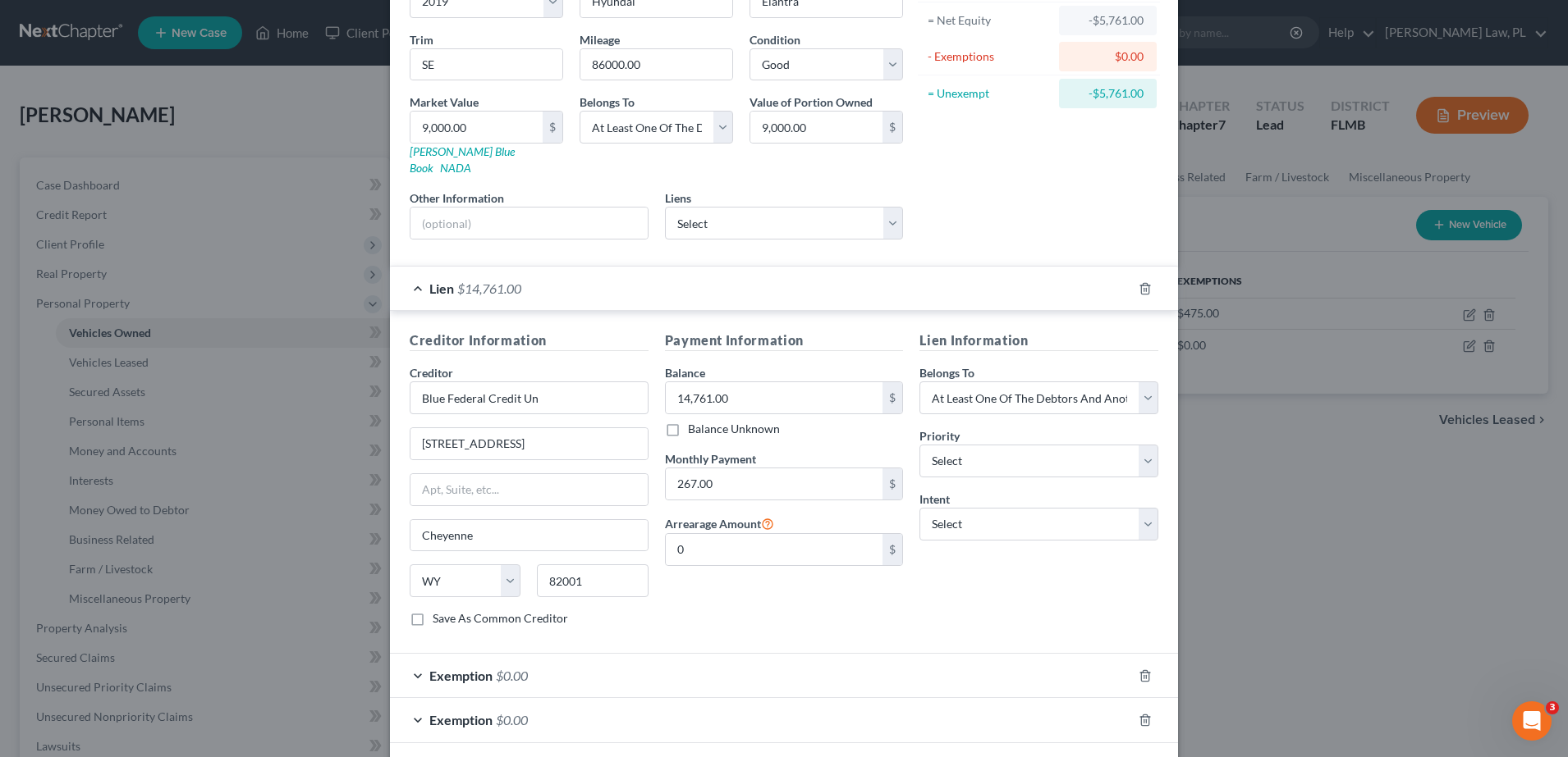
scroll to position [245, 0]
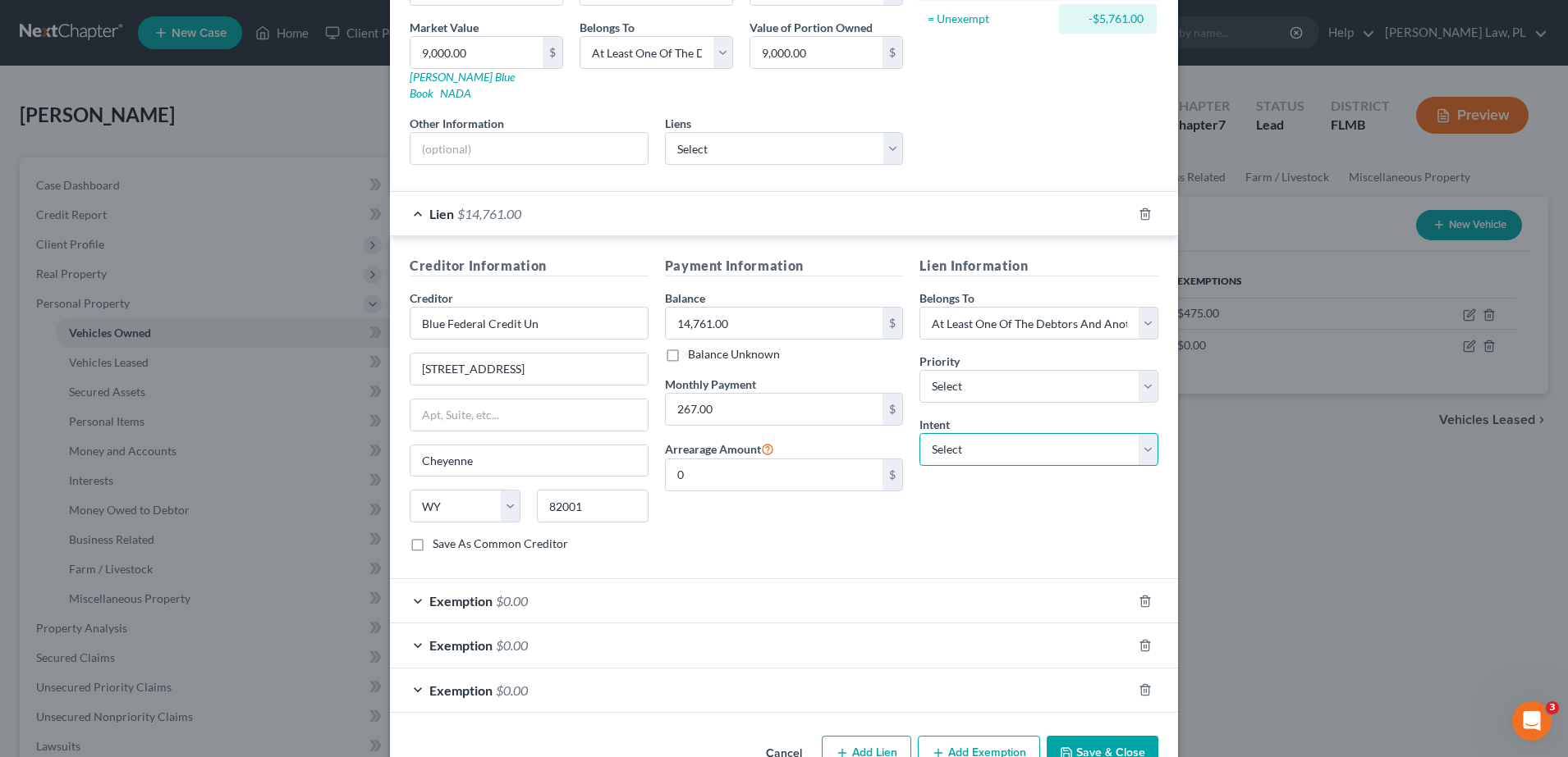
click at [945, 437] on select "Select Surrender Redeem Reaffirm Avoid Other" at bounding box center [1038, 449] width 238 height 33
select select "1"
click at [920, 433] on select "Select Surrender Redeem Reaffirm Avoid Other" at bounding box center [1038, 449] width 238 height 33
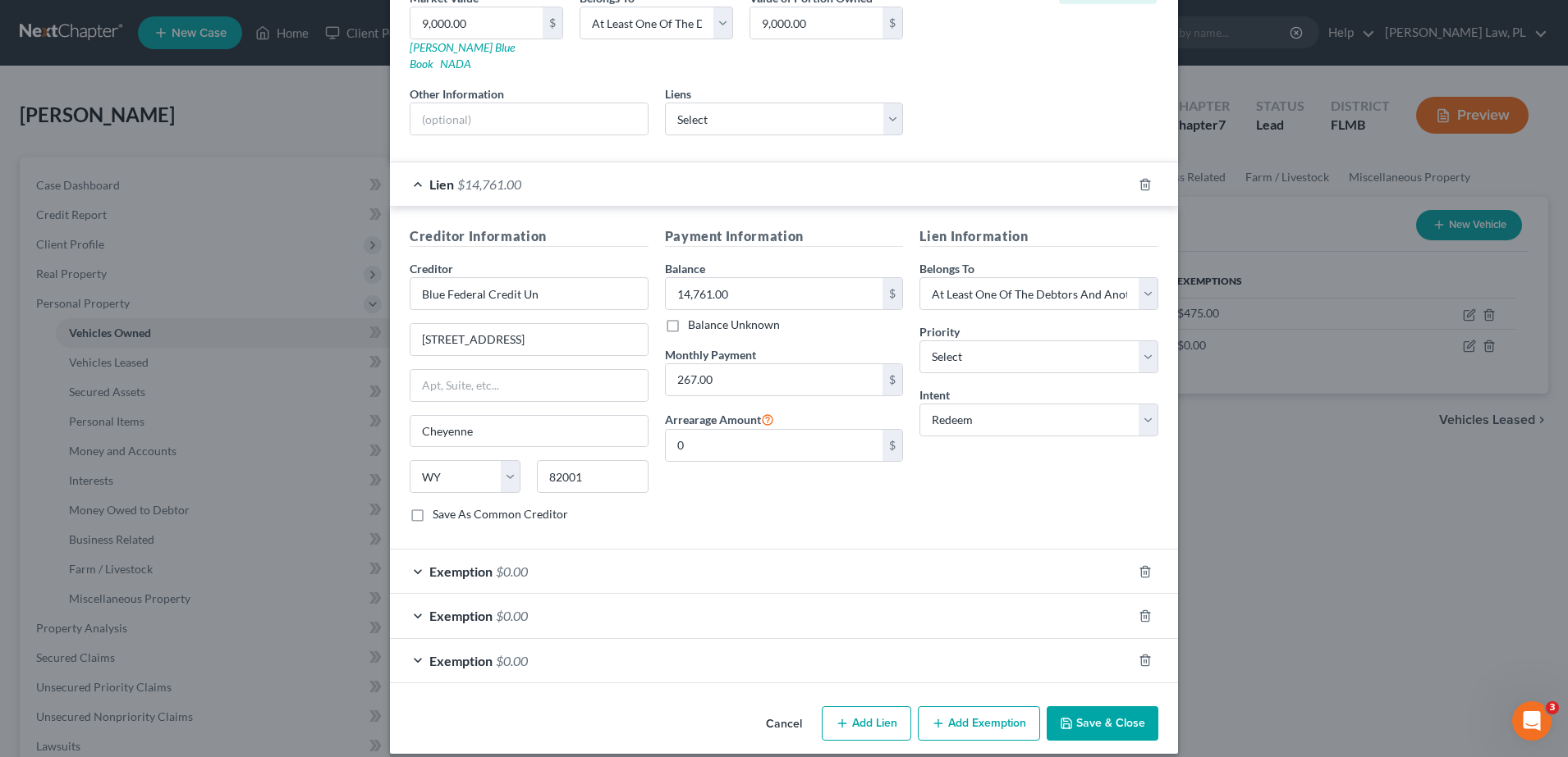
click at [1068, 707] on button "Save & Close" at bounding box center [1102, 724] width 111 height 34
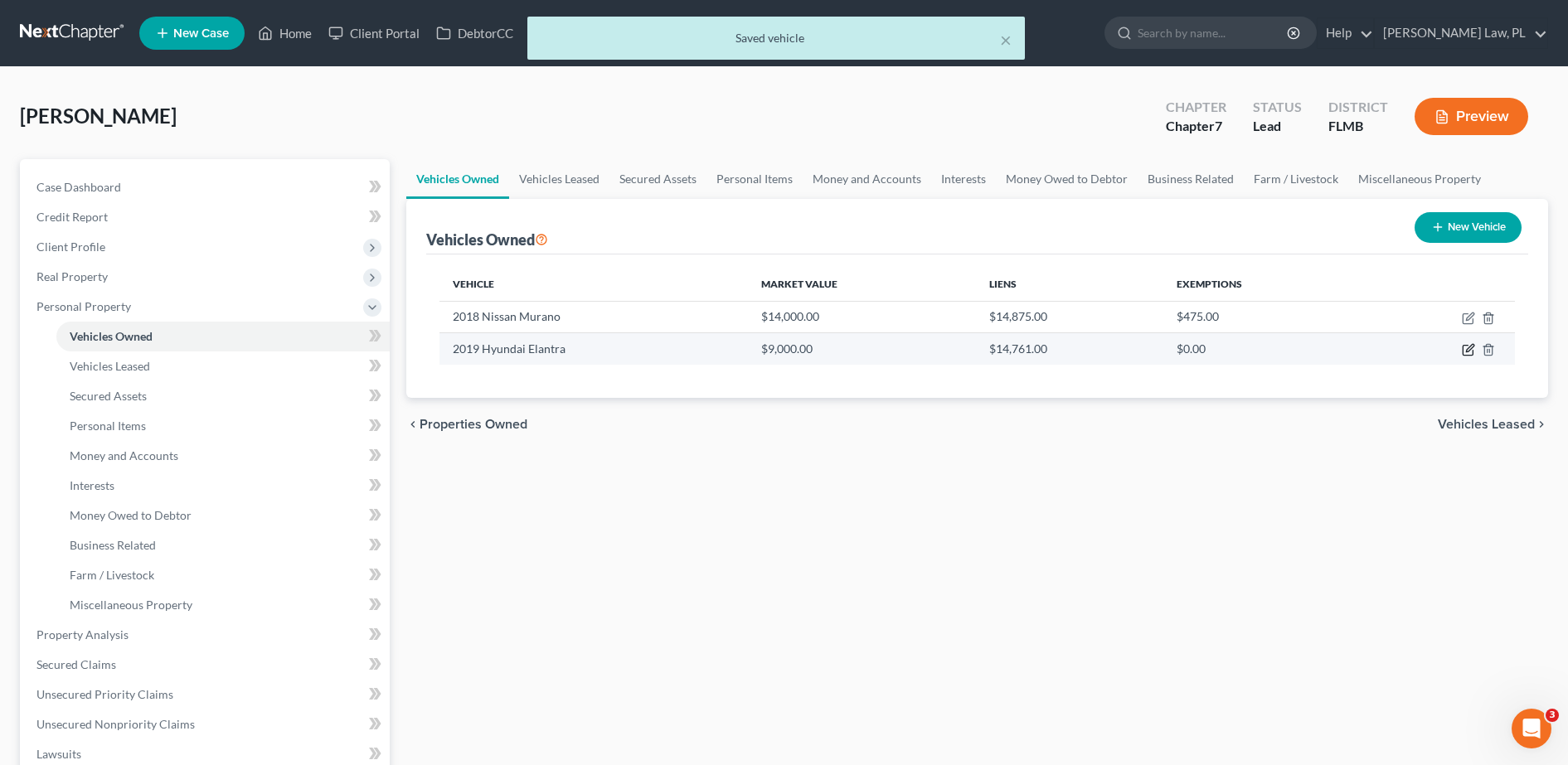
click at [1471, 348] on icon "button" at bounding box center [1469, 348] width 8 height 8
select select "0"
select select "7"
select select "2"
select select "3"
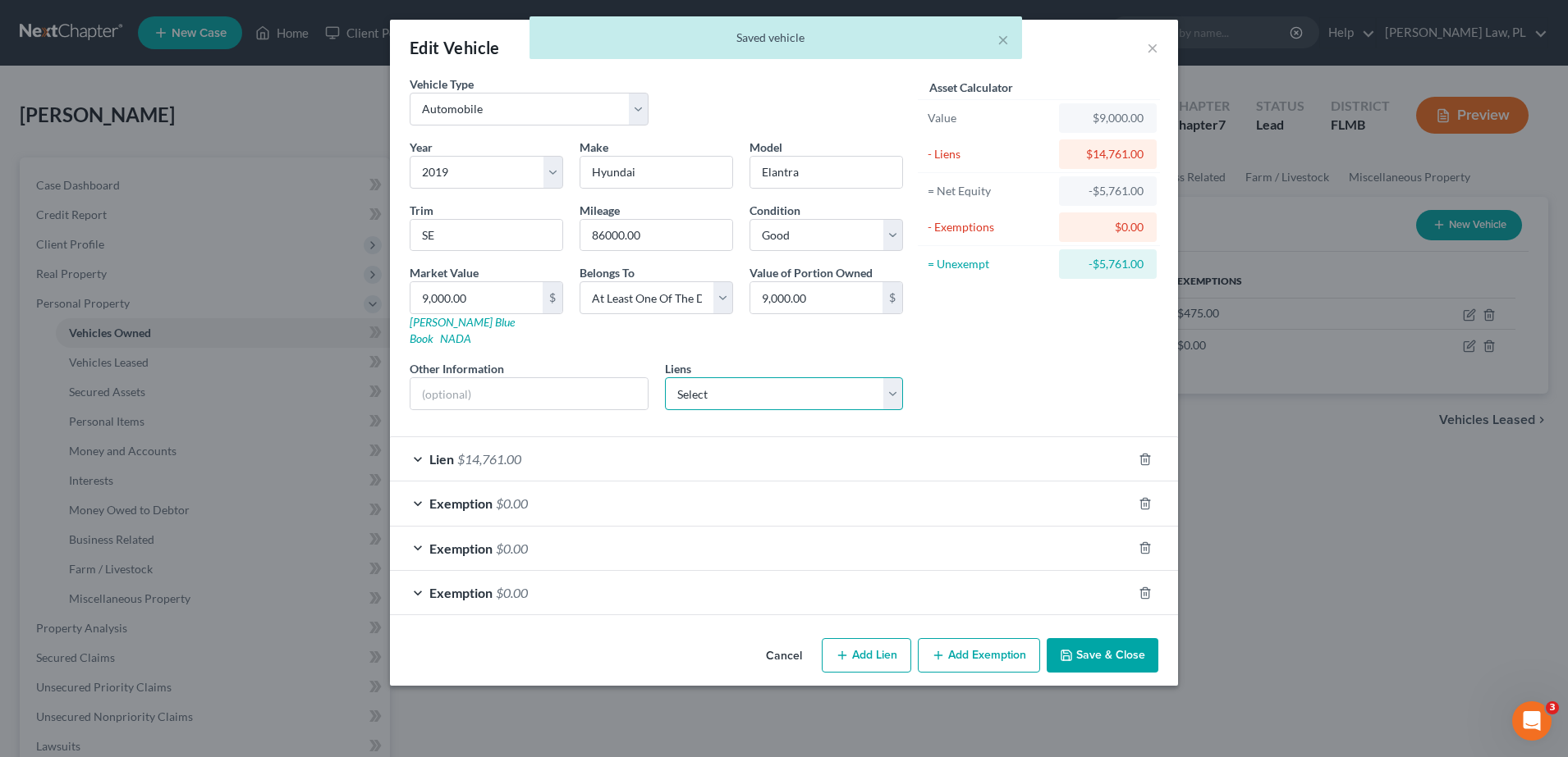
click at [812, 378] on select "Select Bridgecrest - $16,210.00 Atlcapbkself - $0.00 Cap One Auto - $0.00 Self …" at bounding box center [784, 393] width 238 height 33
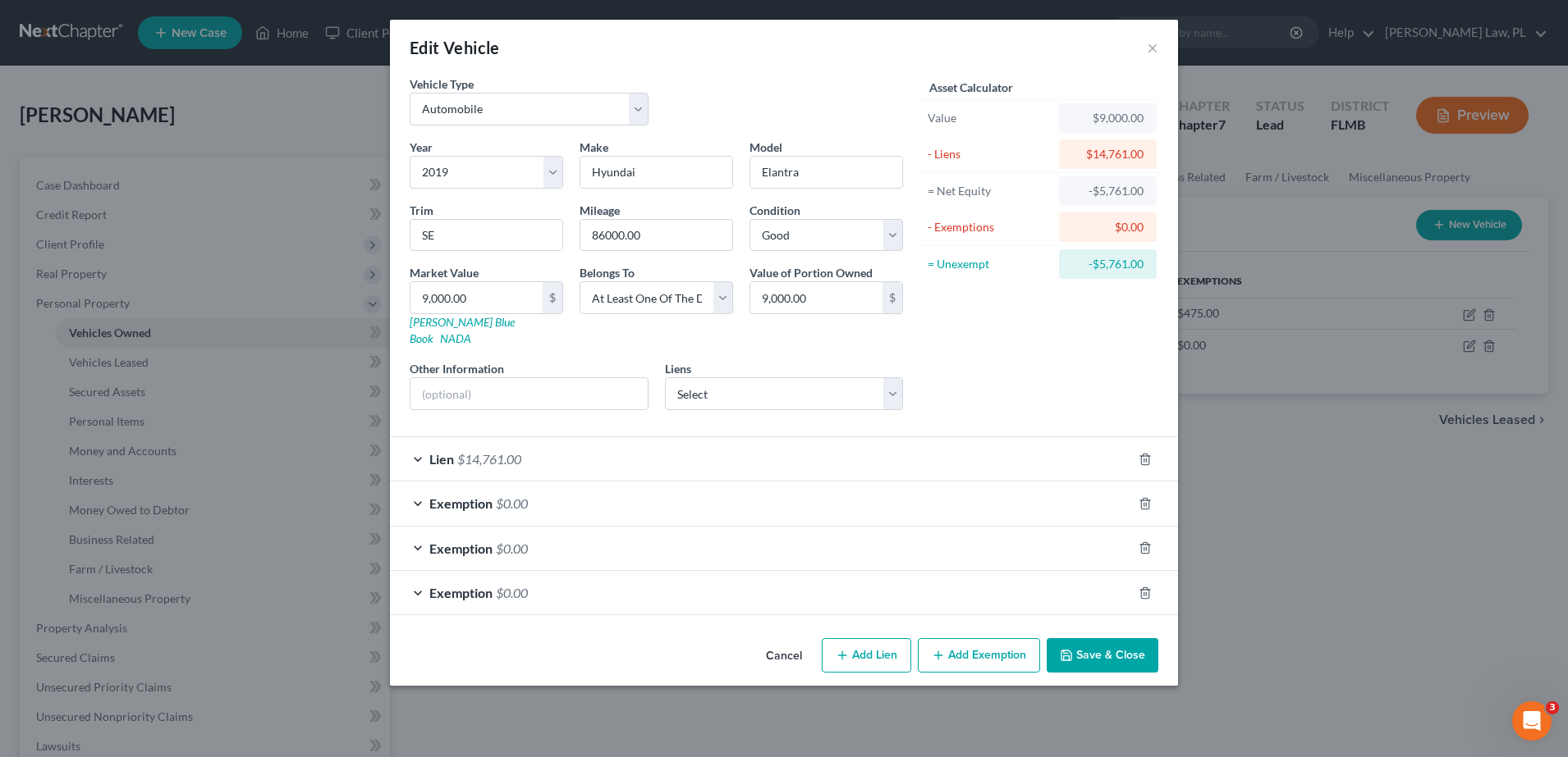
click at [931, 335] on div "Asset Calculator Value $9,000.00 - Liens $14,761.00 = Net Equity -$5,761.00 - E…" at bounding box center [1038, 249] width 255 height 348
click at [813, 437] on div "Lien $14,761.00" at bounding box center [761, 459] width 742 height 43
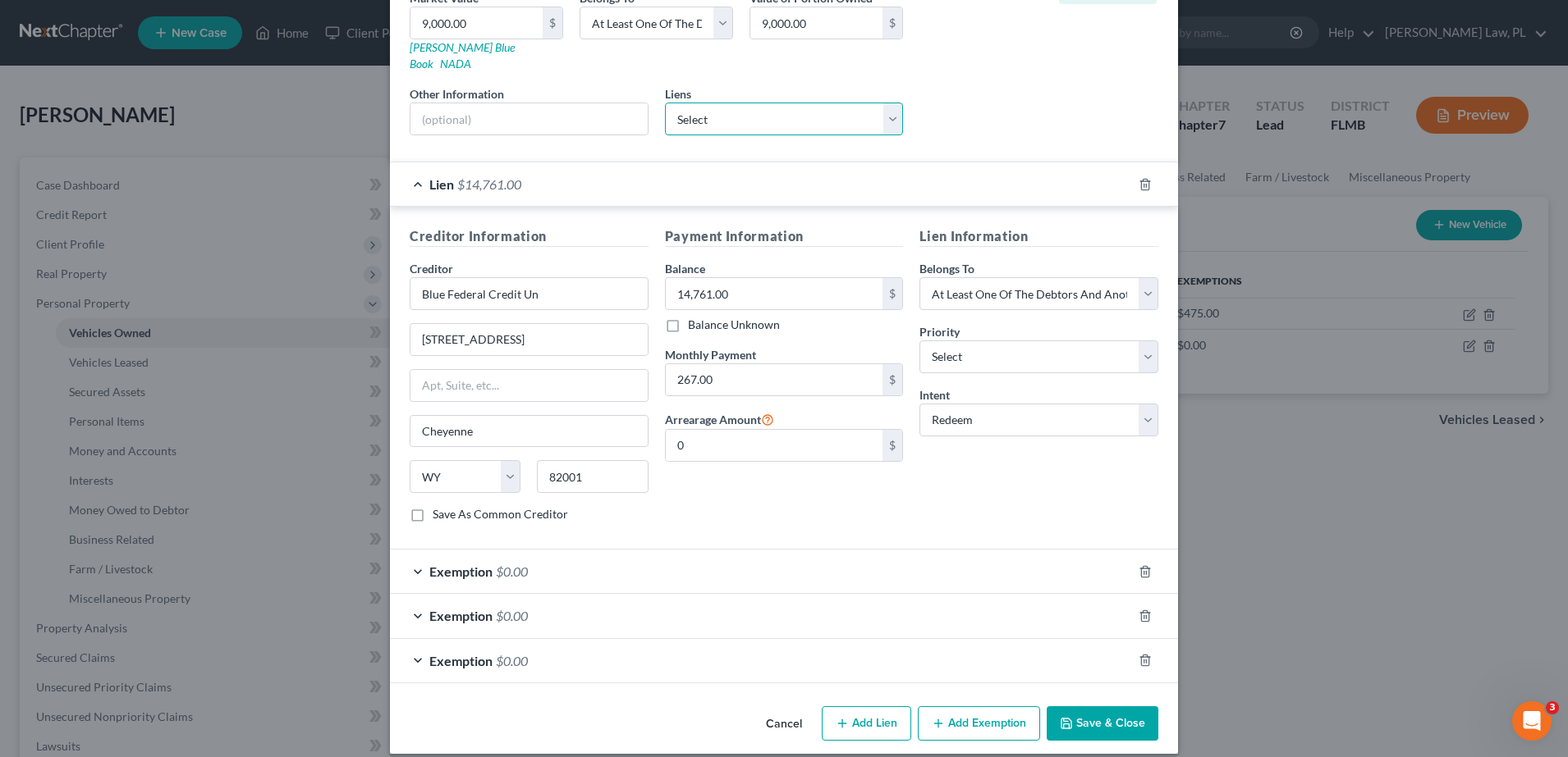
click at [754, 103] on select "Select Bridgecrest - $16,210.00 Atlcapbkself - $0.00 Cap One Auto - $0.00 Self …" at bounding box center [784, 119] width 238 height 33
click at [1100, 707] on button "Save & Close" at bounding box center [1102, 724] width 111 height 34
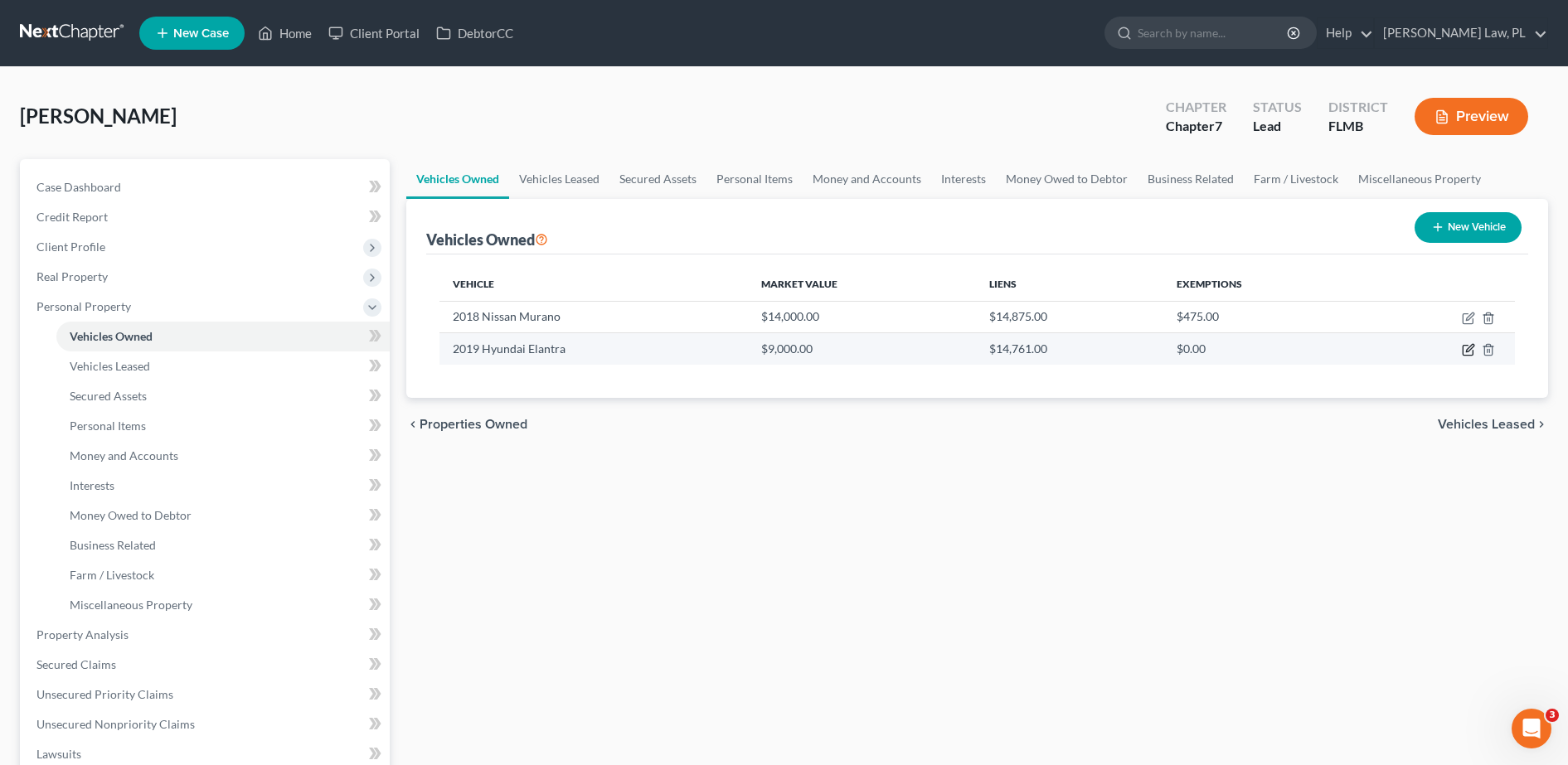
click at [1471, 346] on icon "button" at bounding box center [1469, 348] width 8 height 8
select select "0"
select select "7"
select select "2"
select select "3"
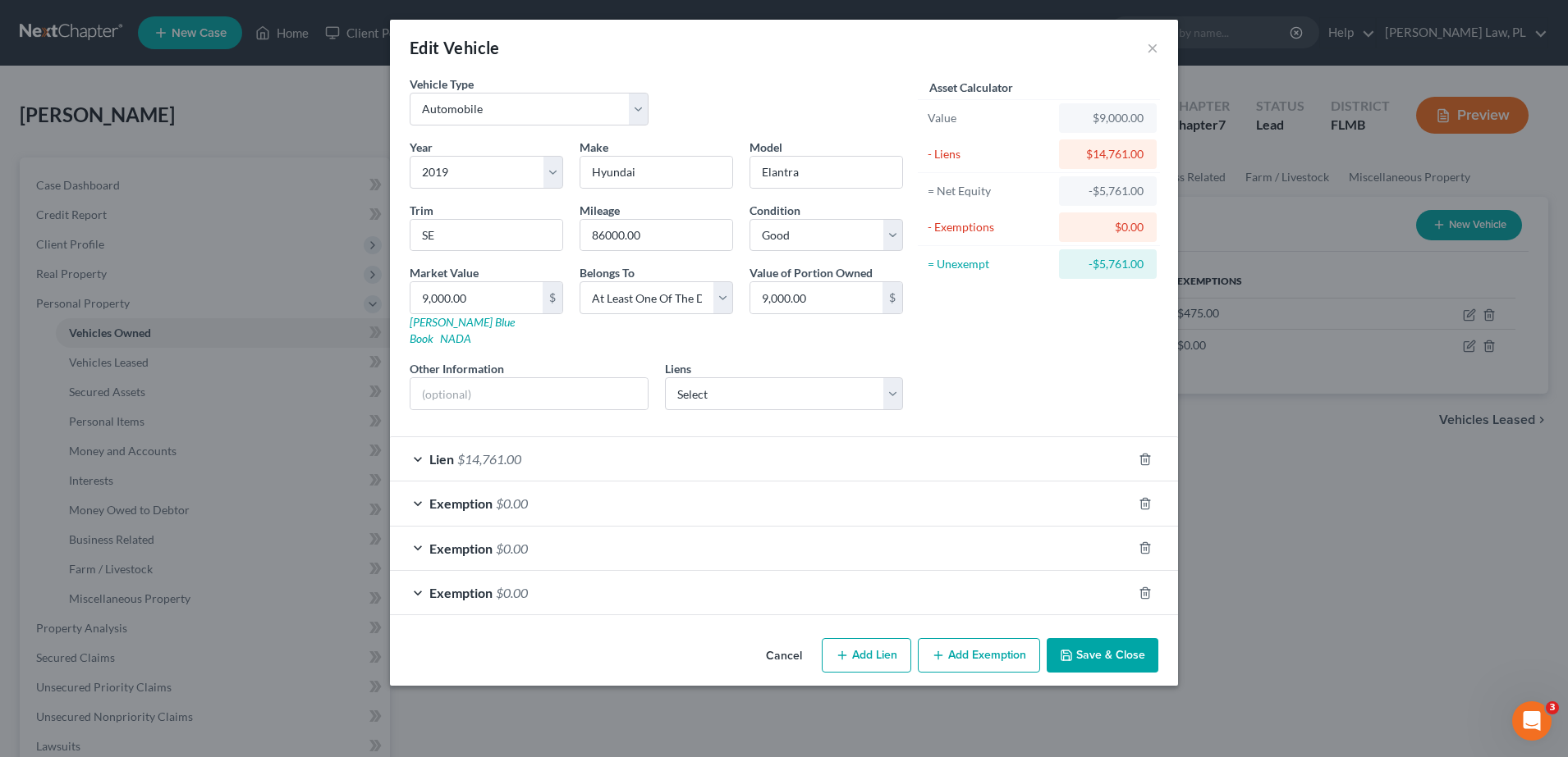
click at [1158, 42] on div "Edit Vehicle ×" at bounding box center [784, 48] width 788 height 56
click at [1146, 44] on button "×" at bounding box center [1152, 48] width 12 height 20
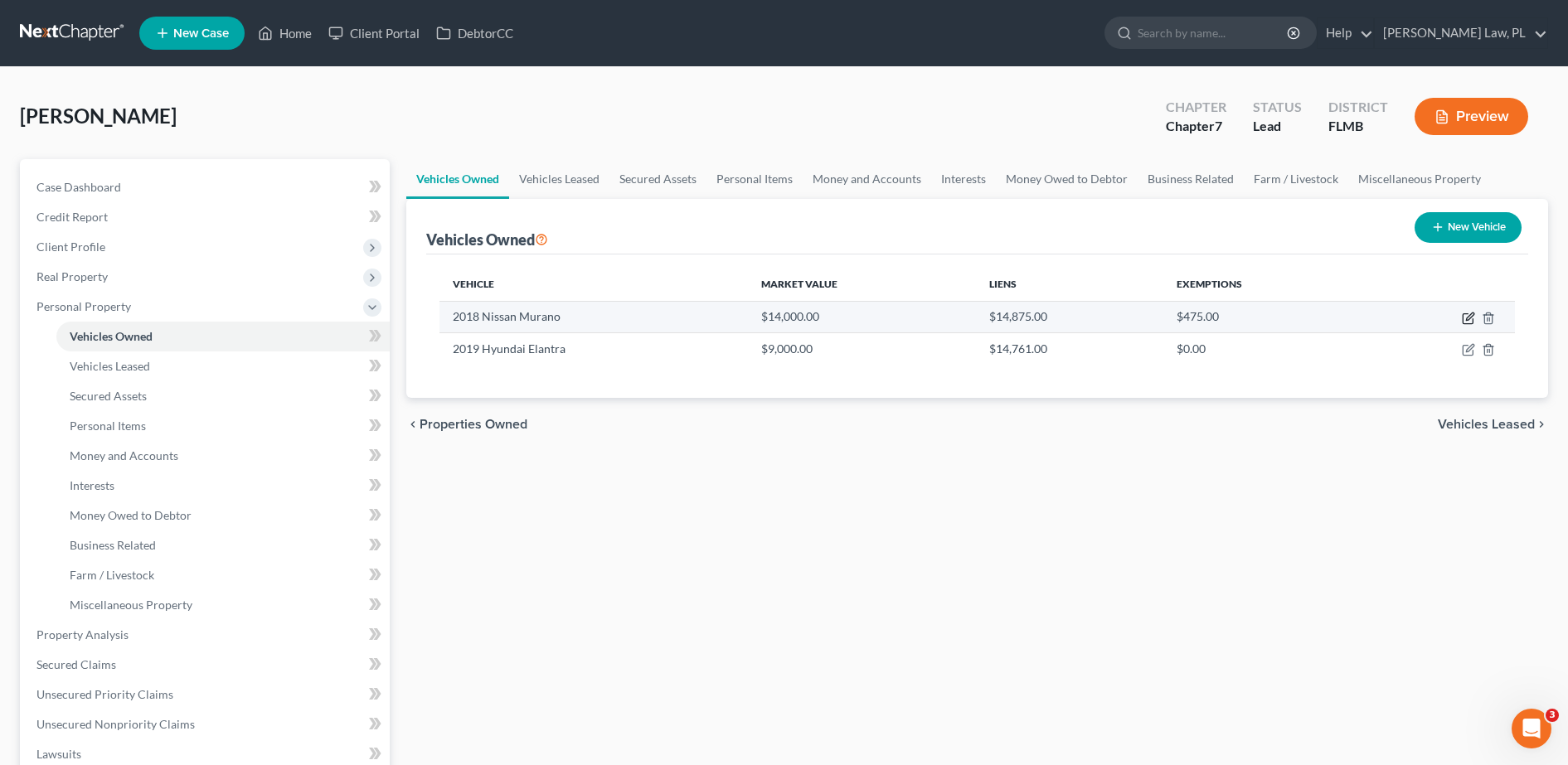
click at [1465, 319] on icon "button" at bounding box center [1468, 319] width 14 height 14
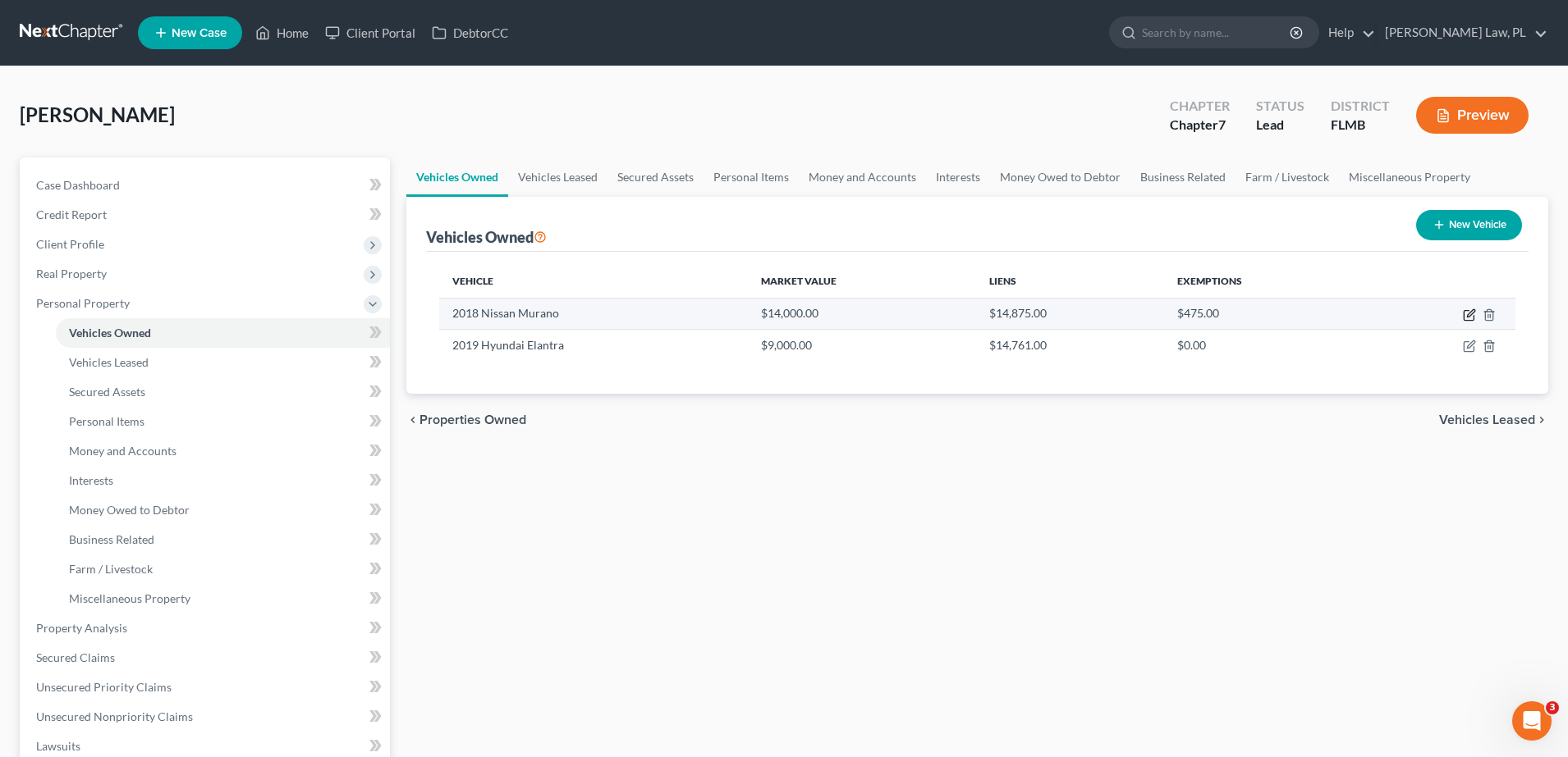
select select "0"
select select "8"
select select "2"
select select "3"
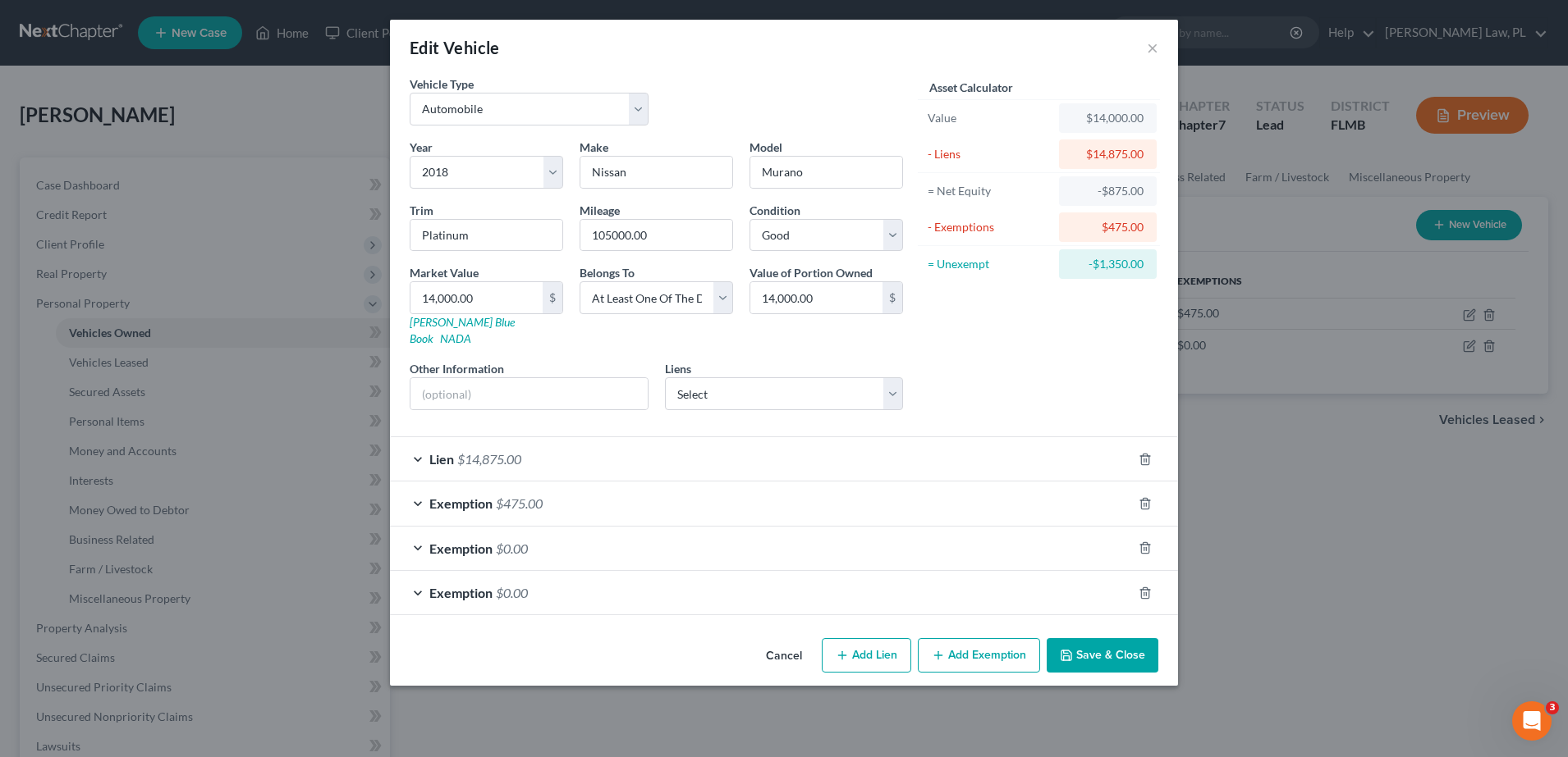
click at [852, 437] on div "Lien $14,875.00" at bounding box center [761, 459] width 742 height 43
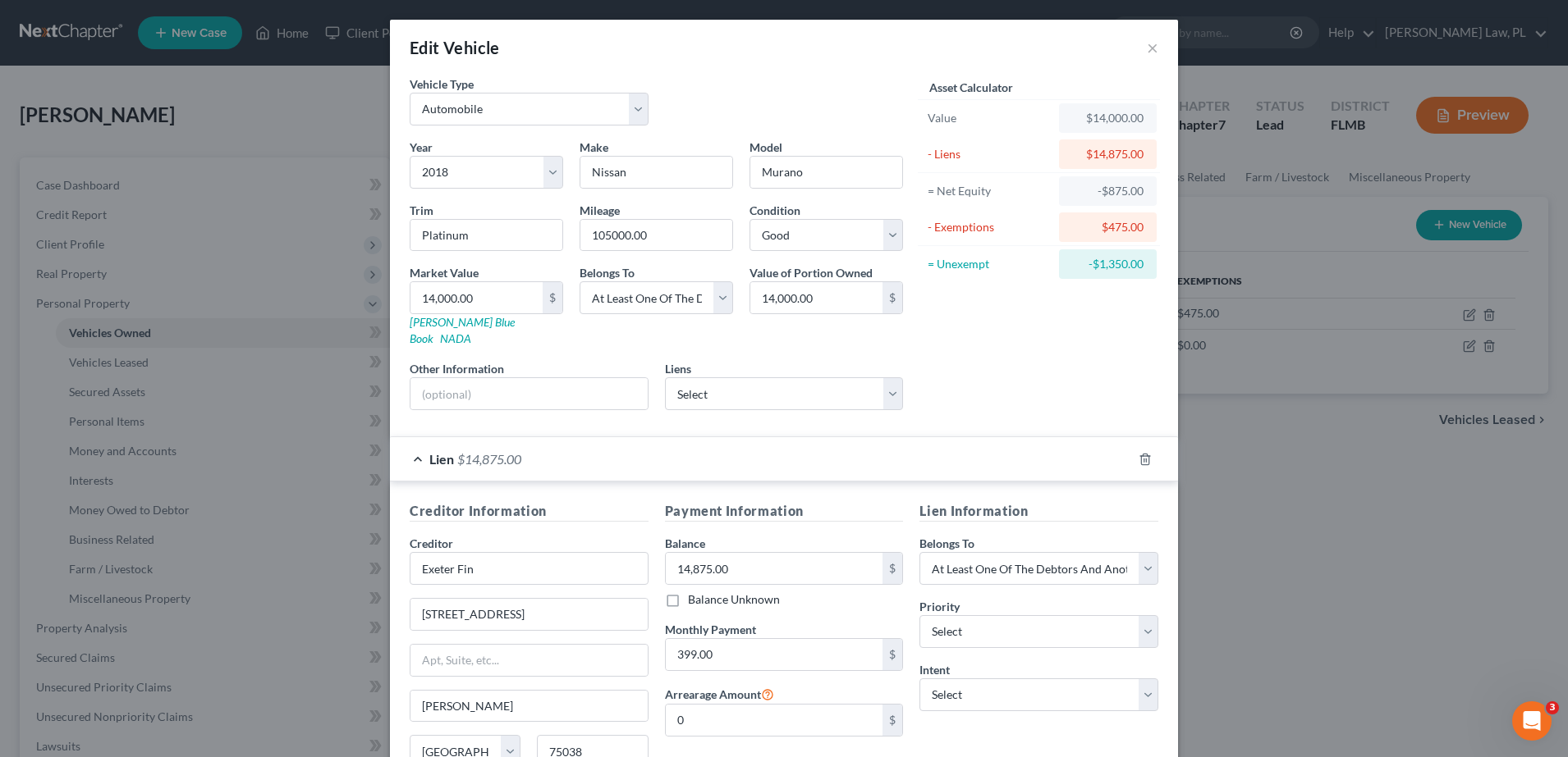
scroll to position [151, 0]
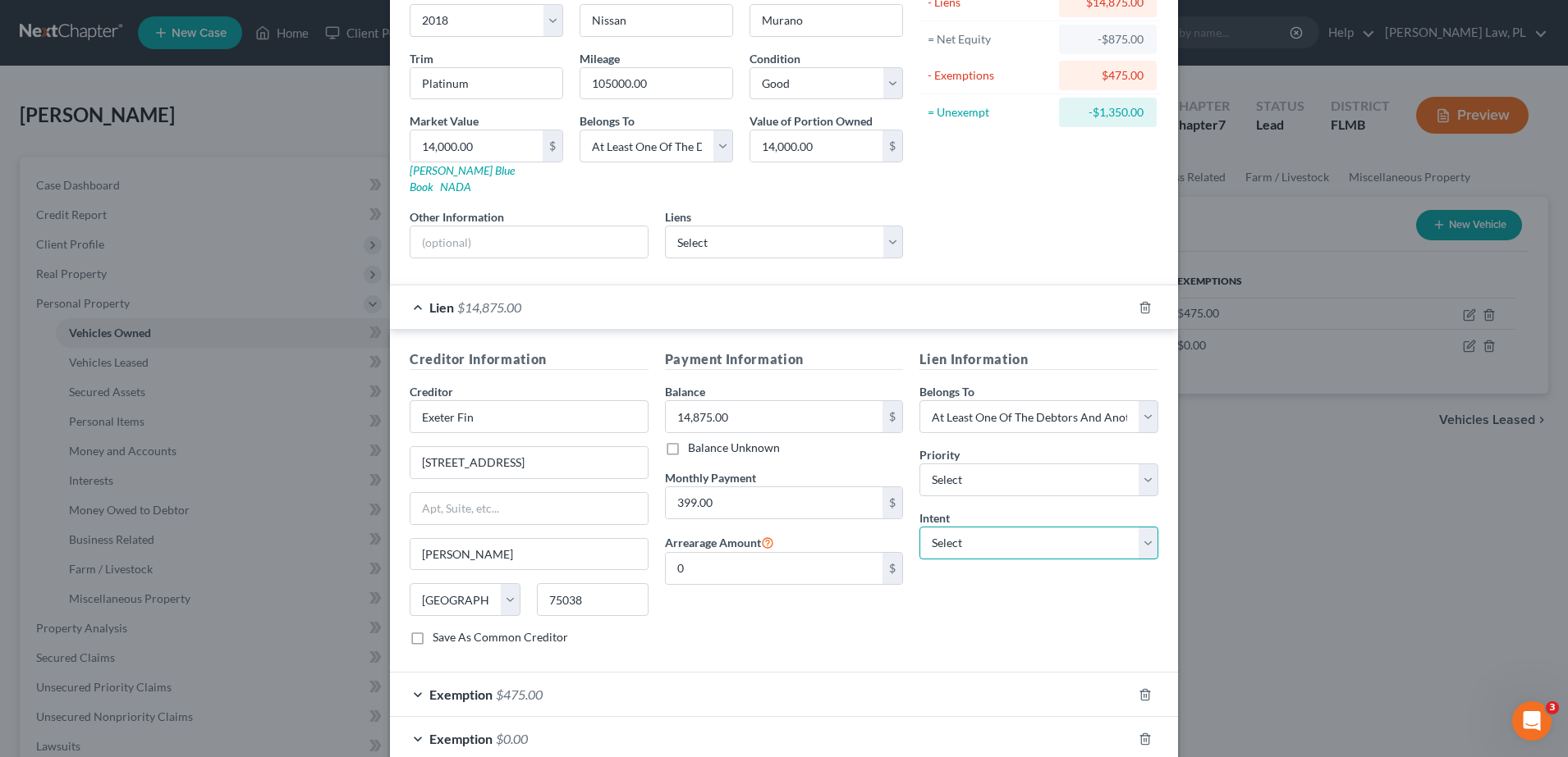
click at [958, 527] on select "Select Surrender Redeem Reaffirm Avoid Other" at bounding box center [1038, 543] width 238 height 33
select select "4"
click at [920, 527] on select "Select Surrender Redeem Reaffirm Avoid Other" at bounding box center [1038, 543] width 238 height 33
click at [961, 596] on input "text" at bounding box center [1038, 606] width 238 height 33
type input "Pay to Drive"
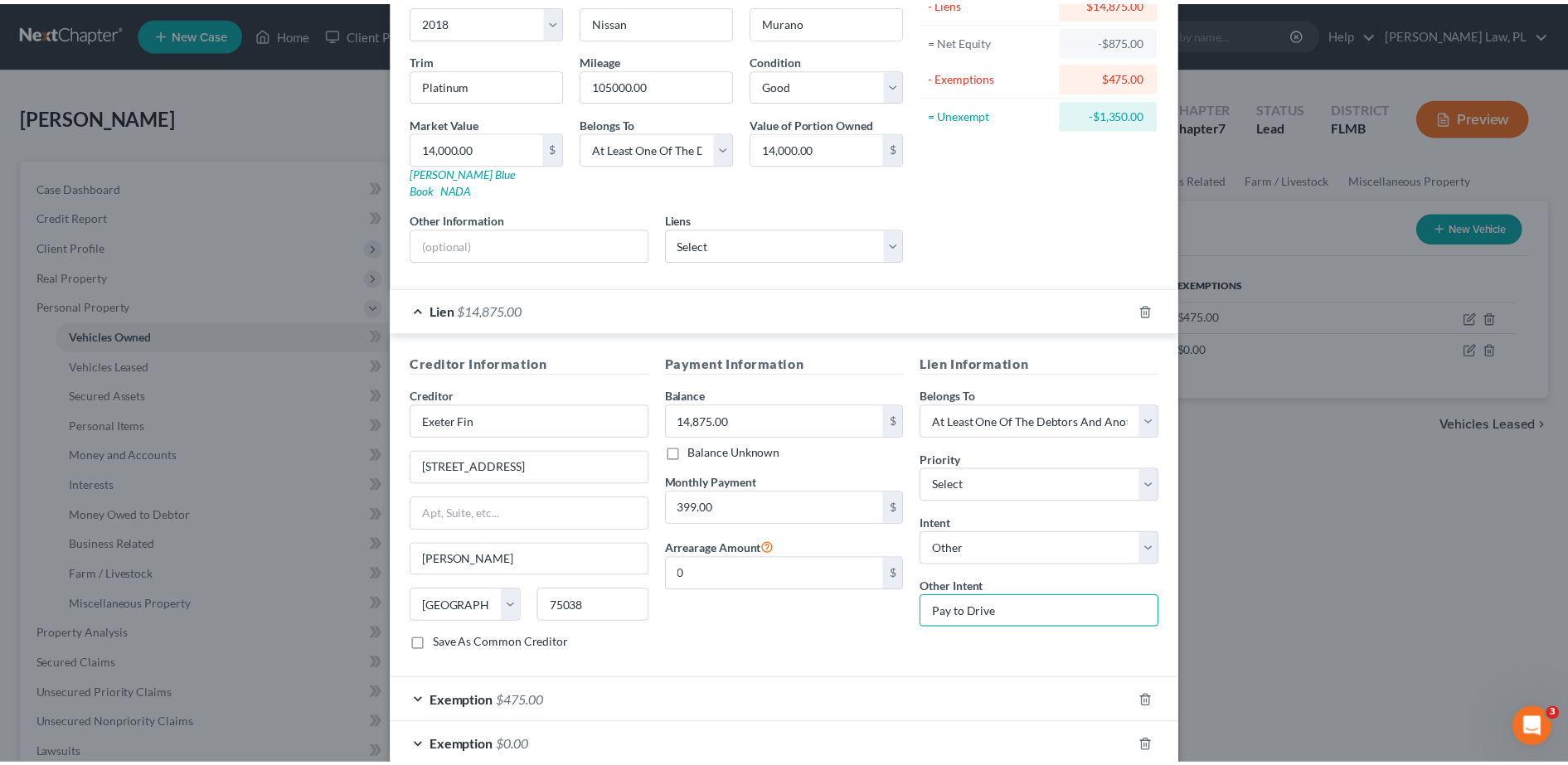
scroll to position [278, 0]
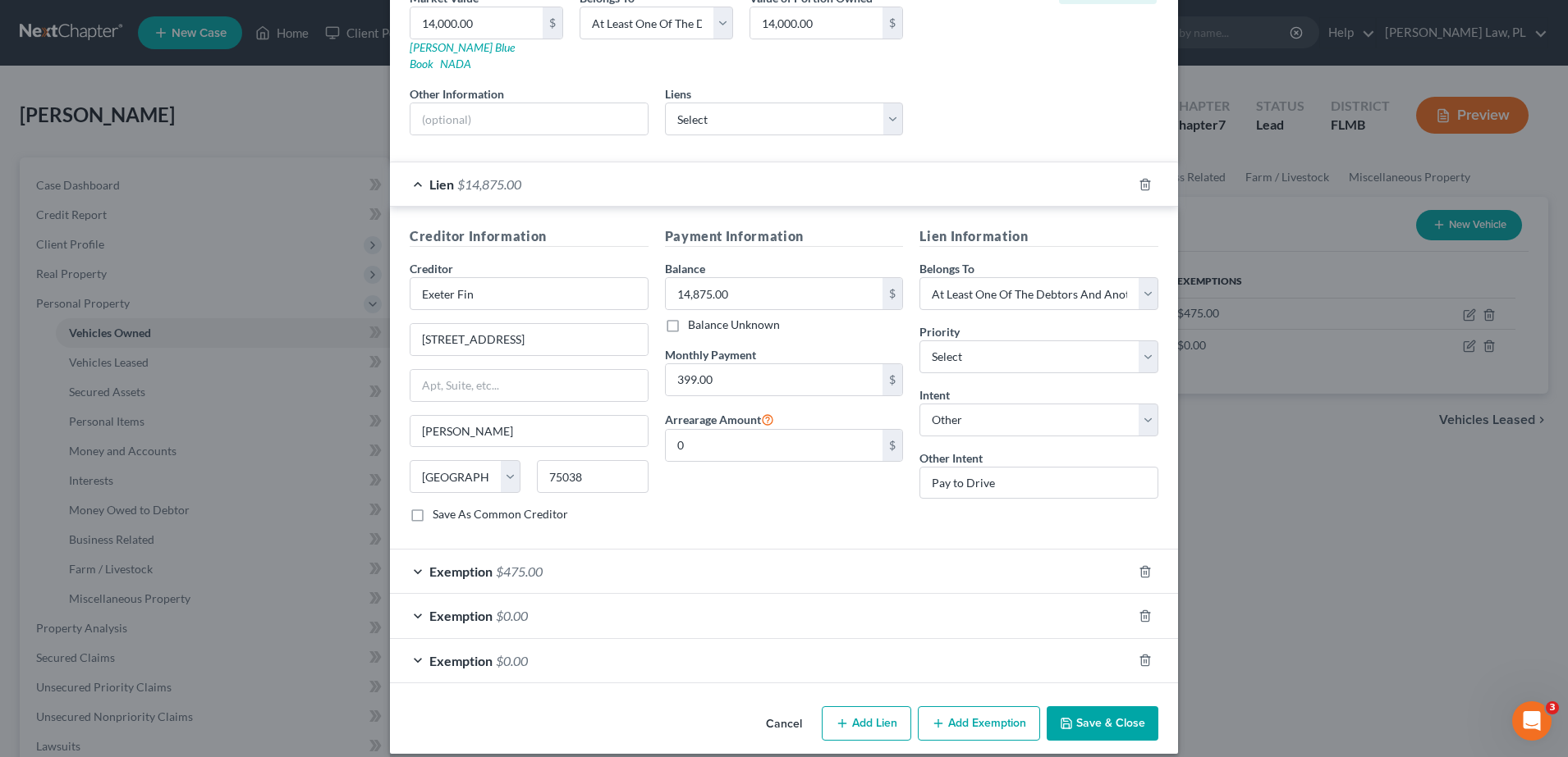
click at [1092, 713] on button "Save & Close" at bounding box center [1102, 724] width 111 height 34
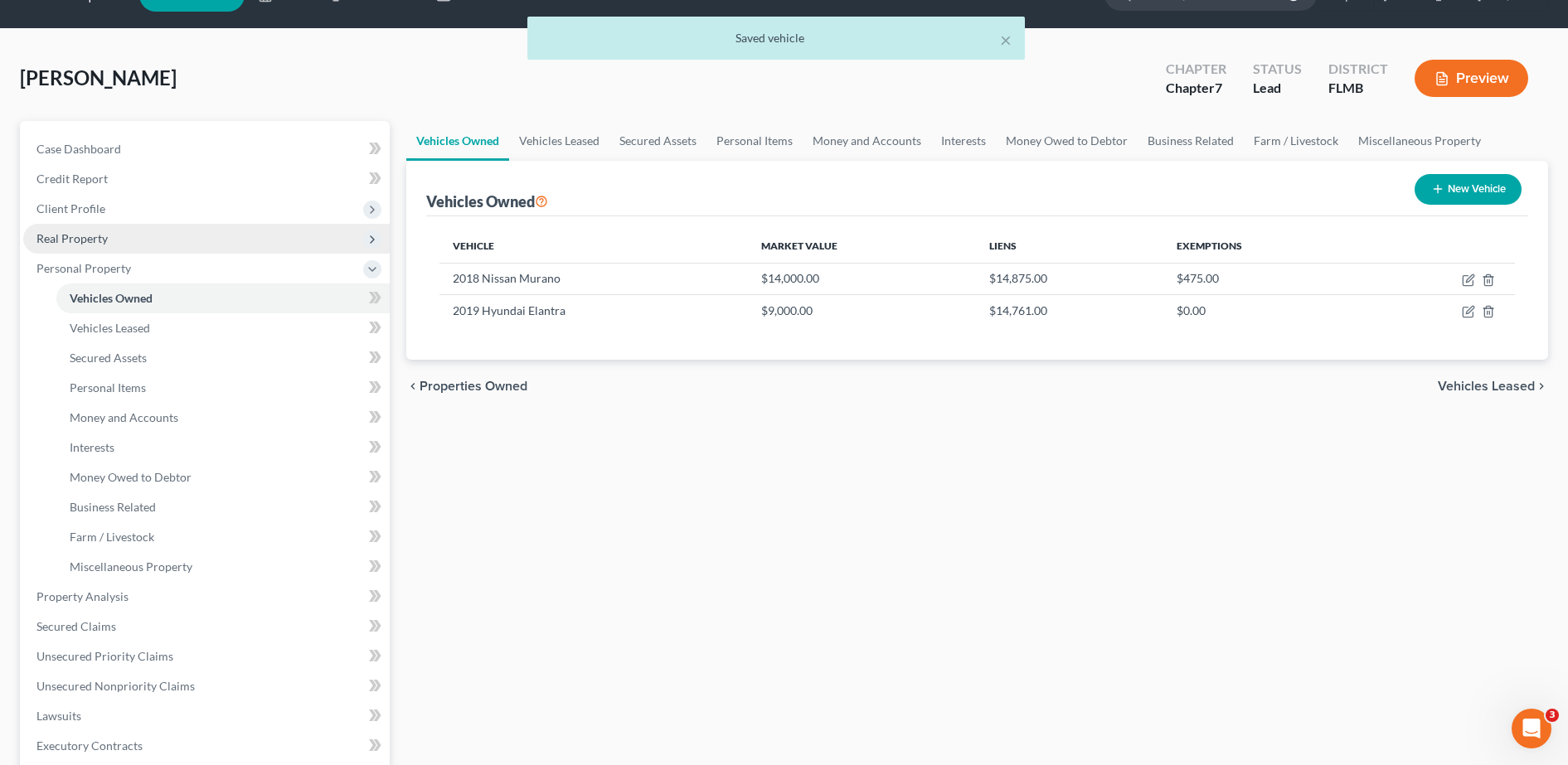
scroll to position [44, 0]
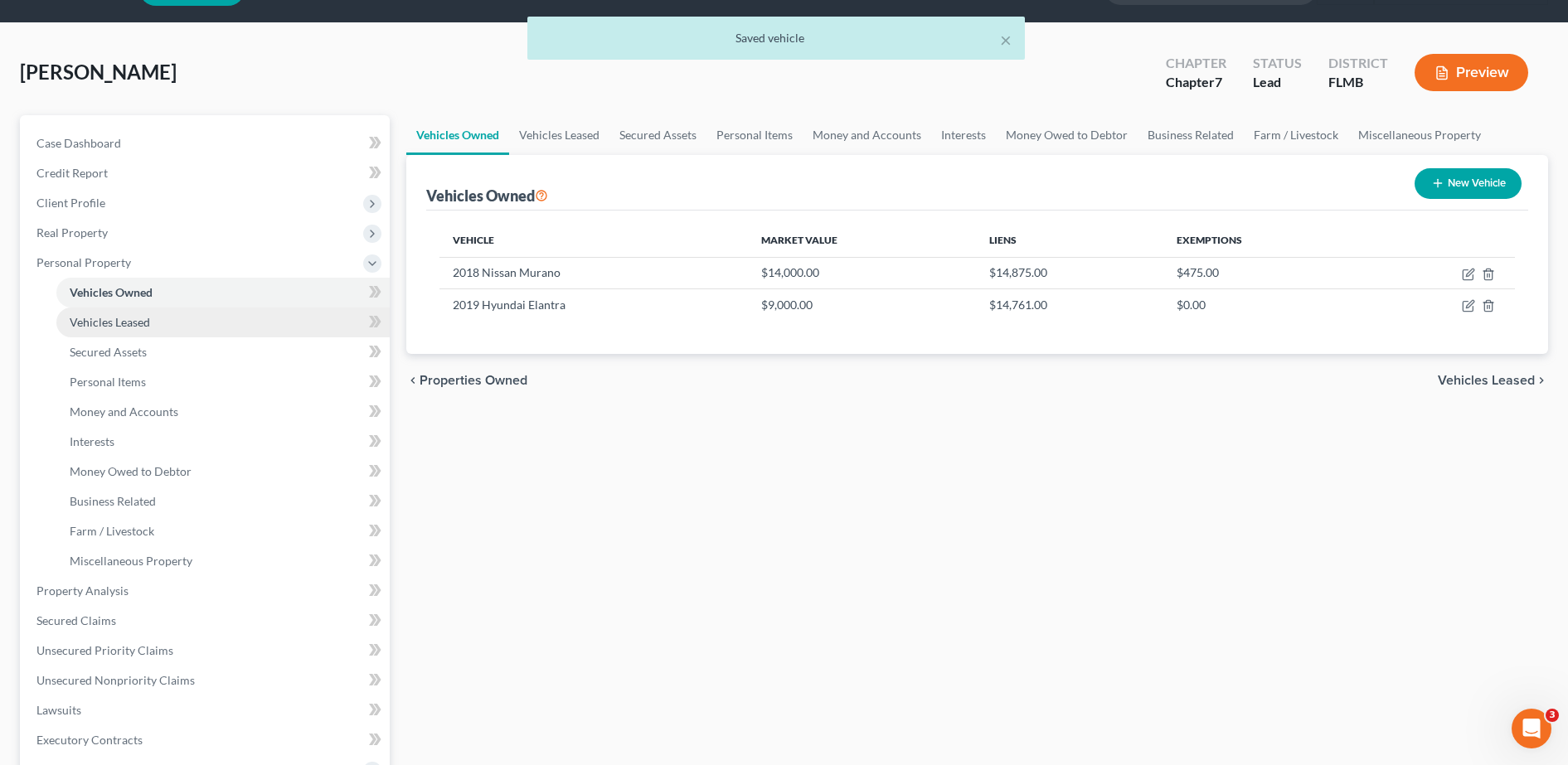
click at [198, 331] on link "Vehicles Leased" at bounding box center [223, 322] width 333 height 30
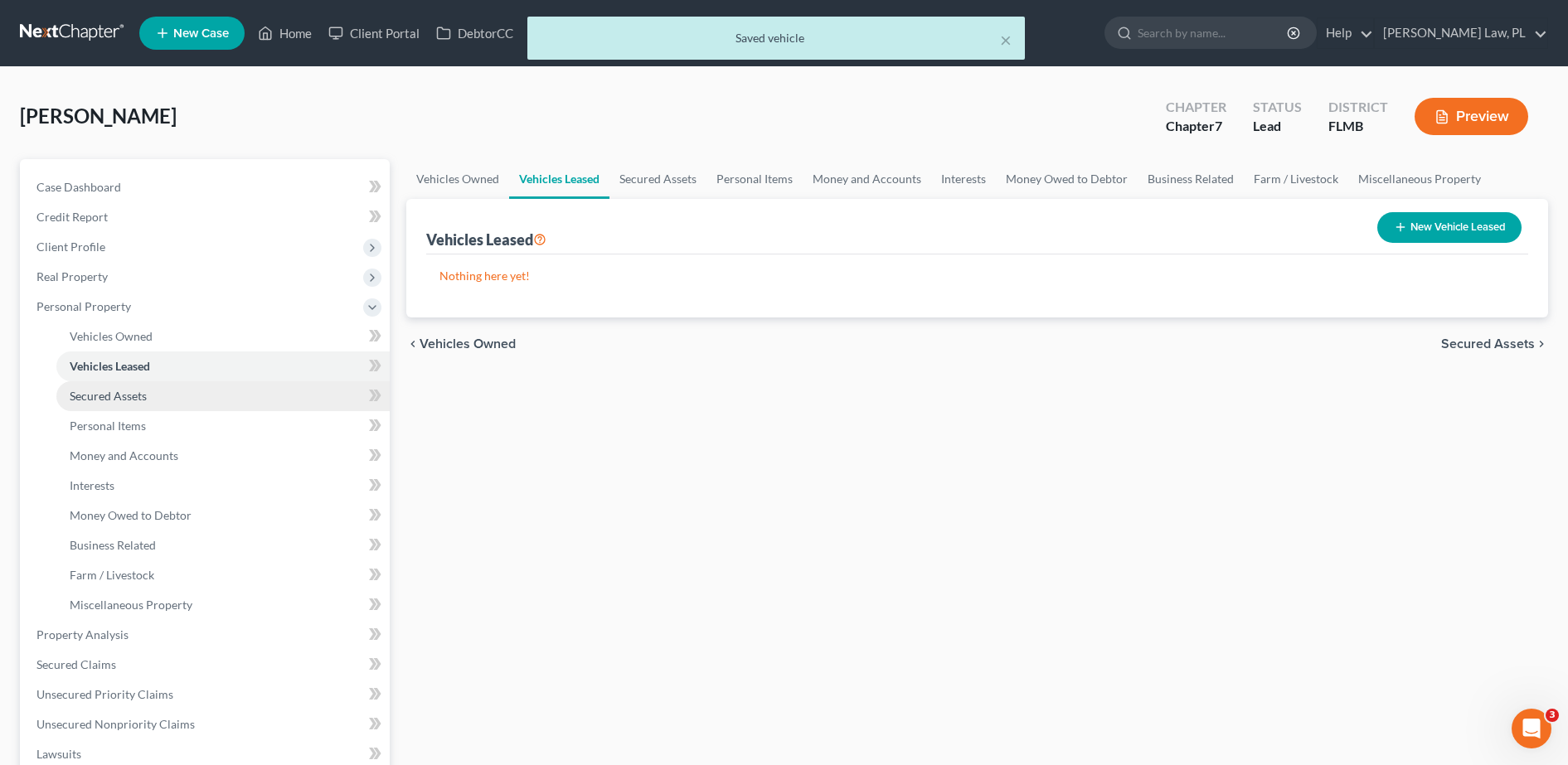
click at [130, 381] on link "Secured Assets" at bounding box center [223, 396] width 333 height 30
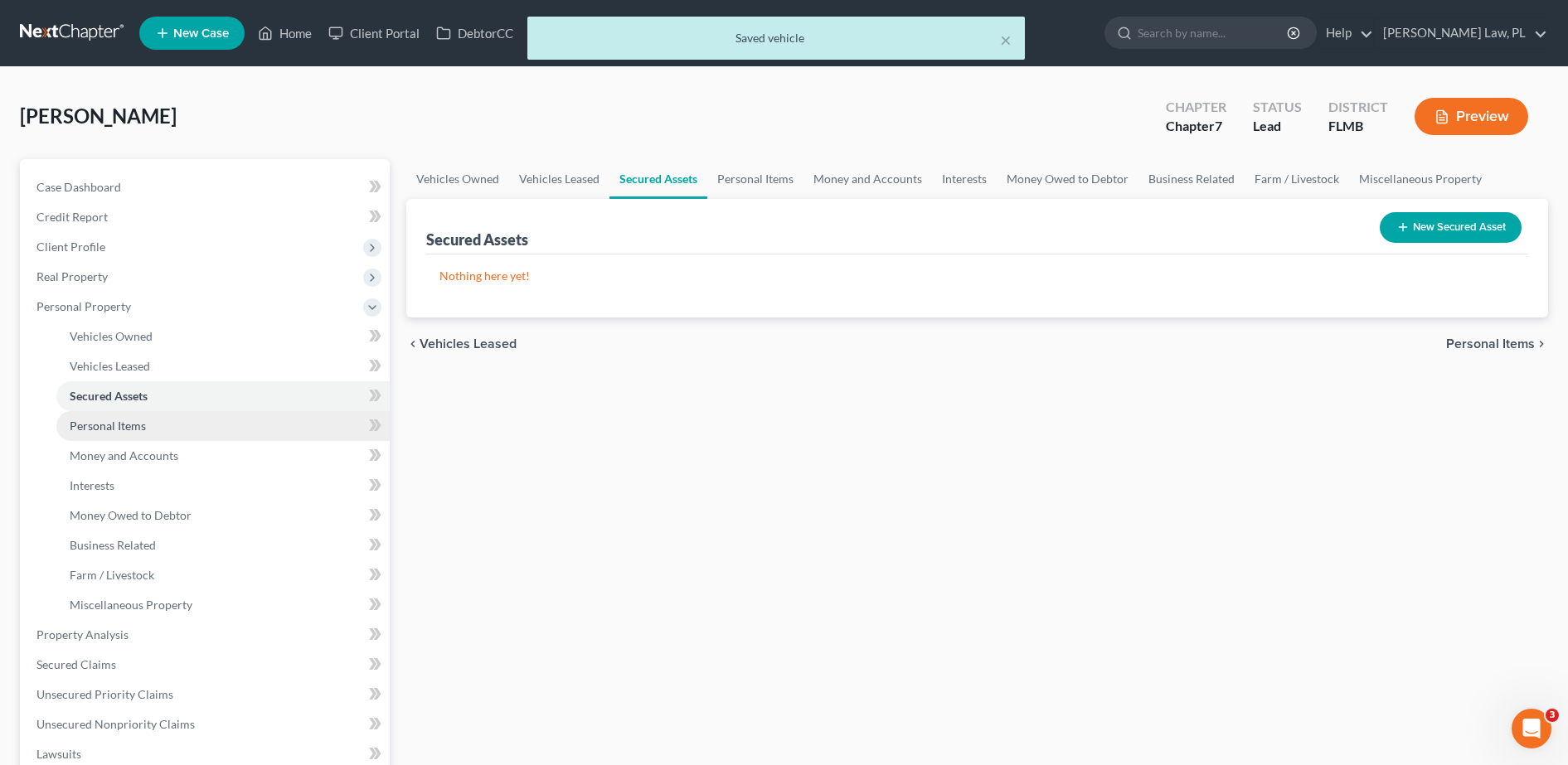
click at [127, 421] on span "Personal Items" at bounding box center [107, 425] width 76 height 14
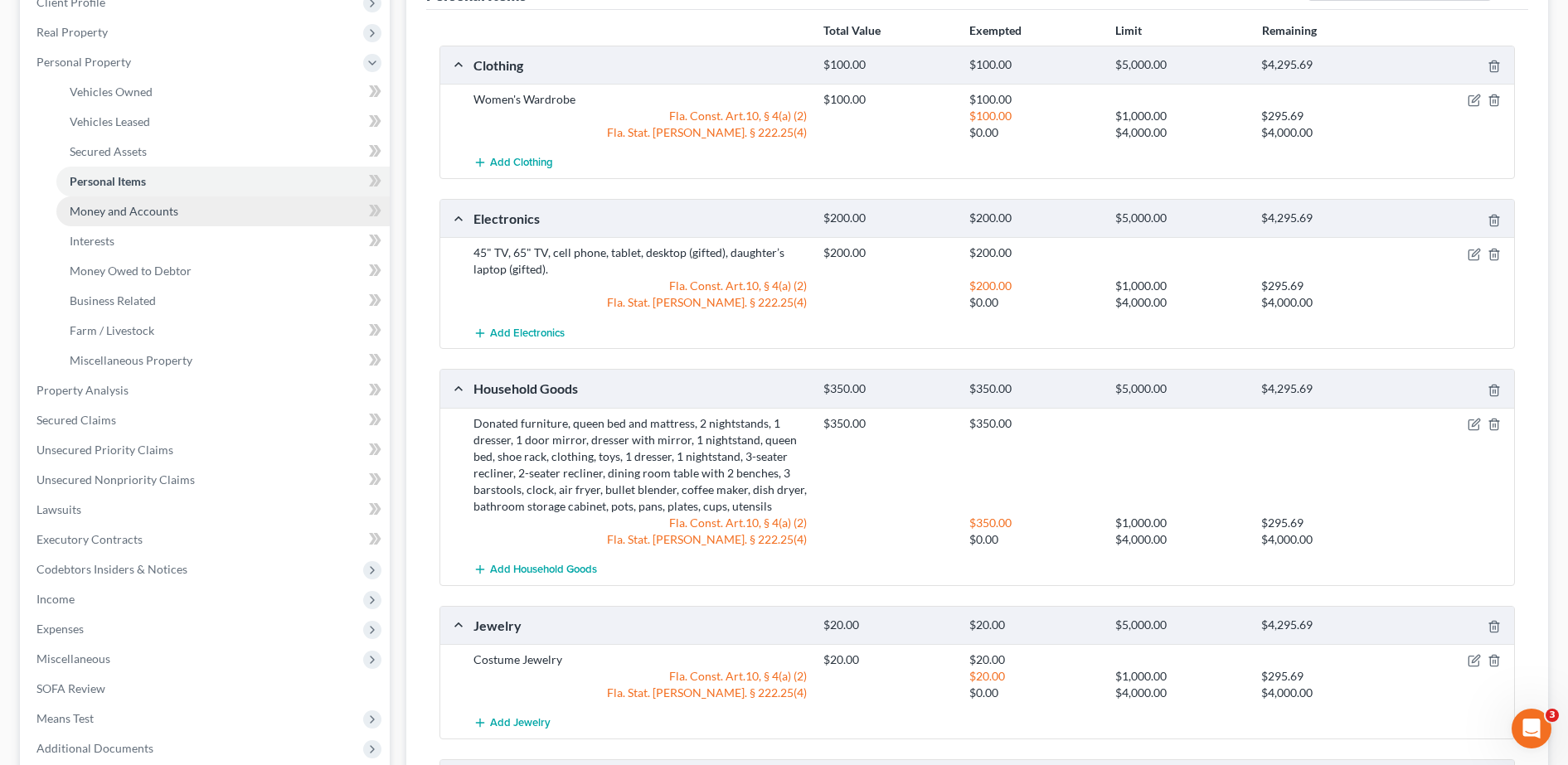
click at [157, 201] on link "Money and Accounts" at bounding box center [223, 210] width 333 height 30
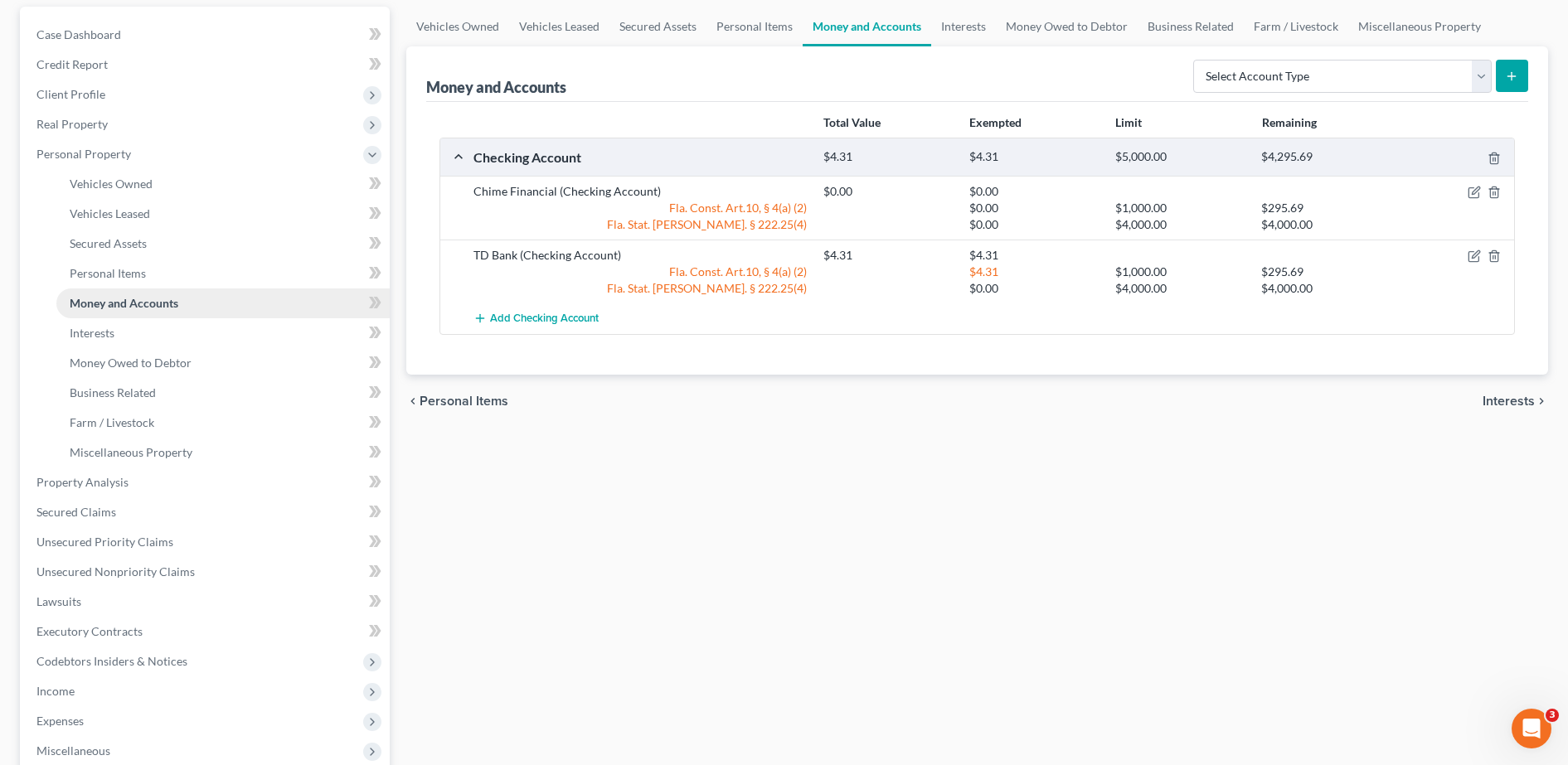
scroll to position [153, 0]
click at [116, 178] on span "Vehicles Owned" at bounding box center [111, 183] width 83 height 14
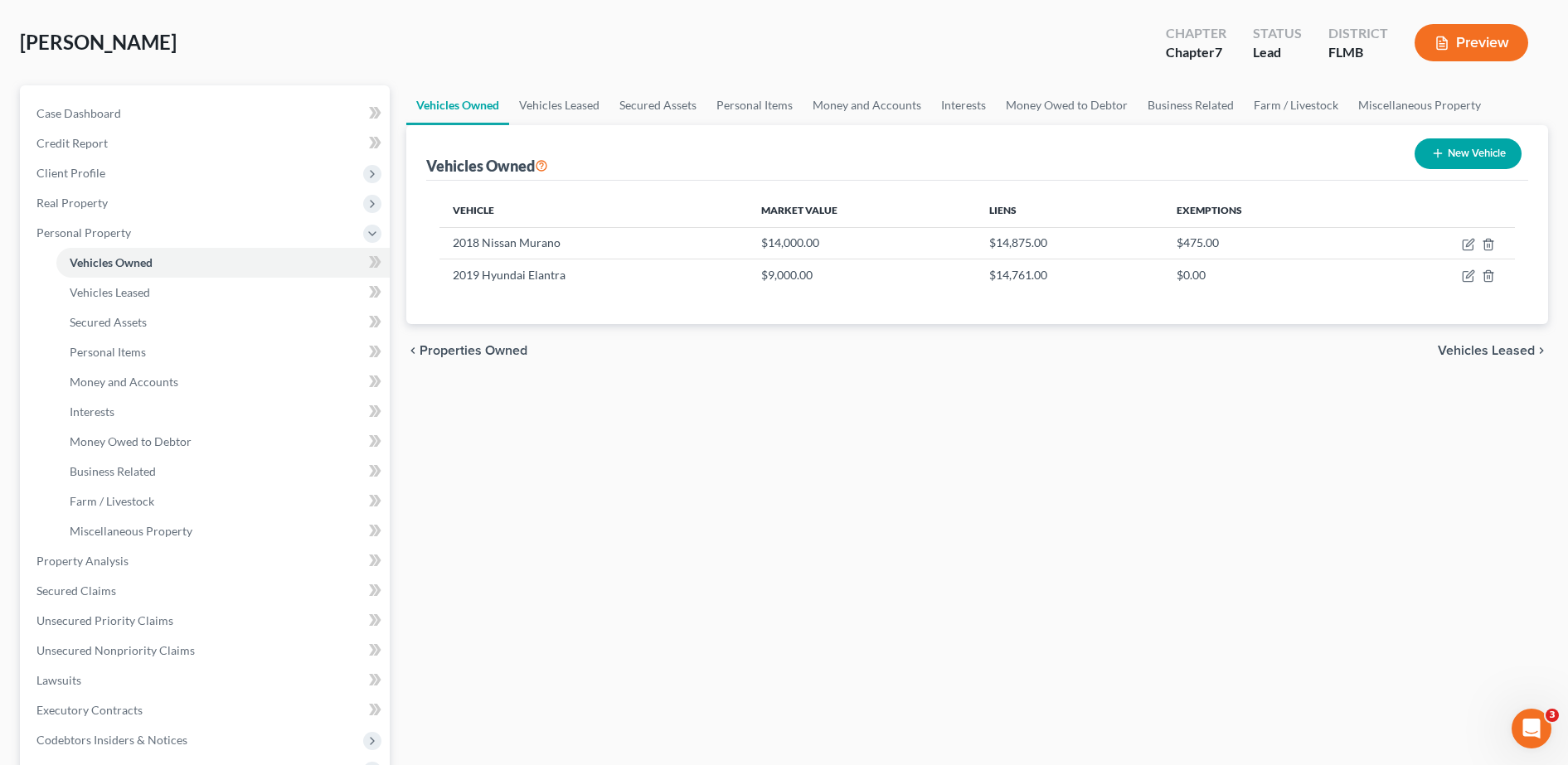
scroll to position [74, 0]
click at [152, 295] on link "Vehicles Leased" at bounding box center [223, 292] width 333 height 30
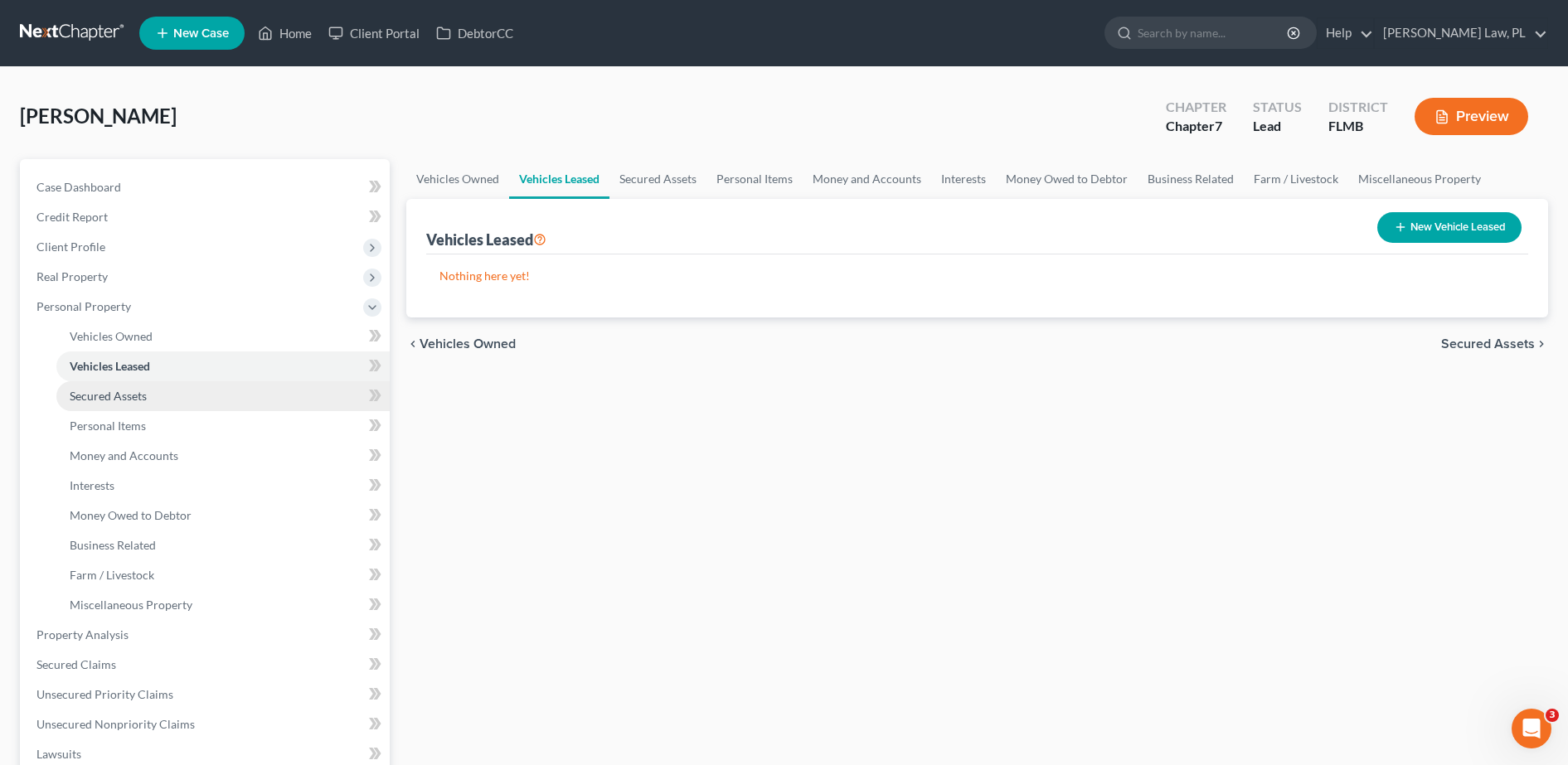
click at [112, 403] on link "Secured Assets" at bounding box center [223, 396] width 333 height 30
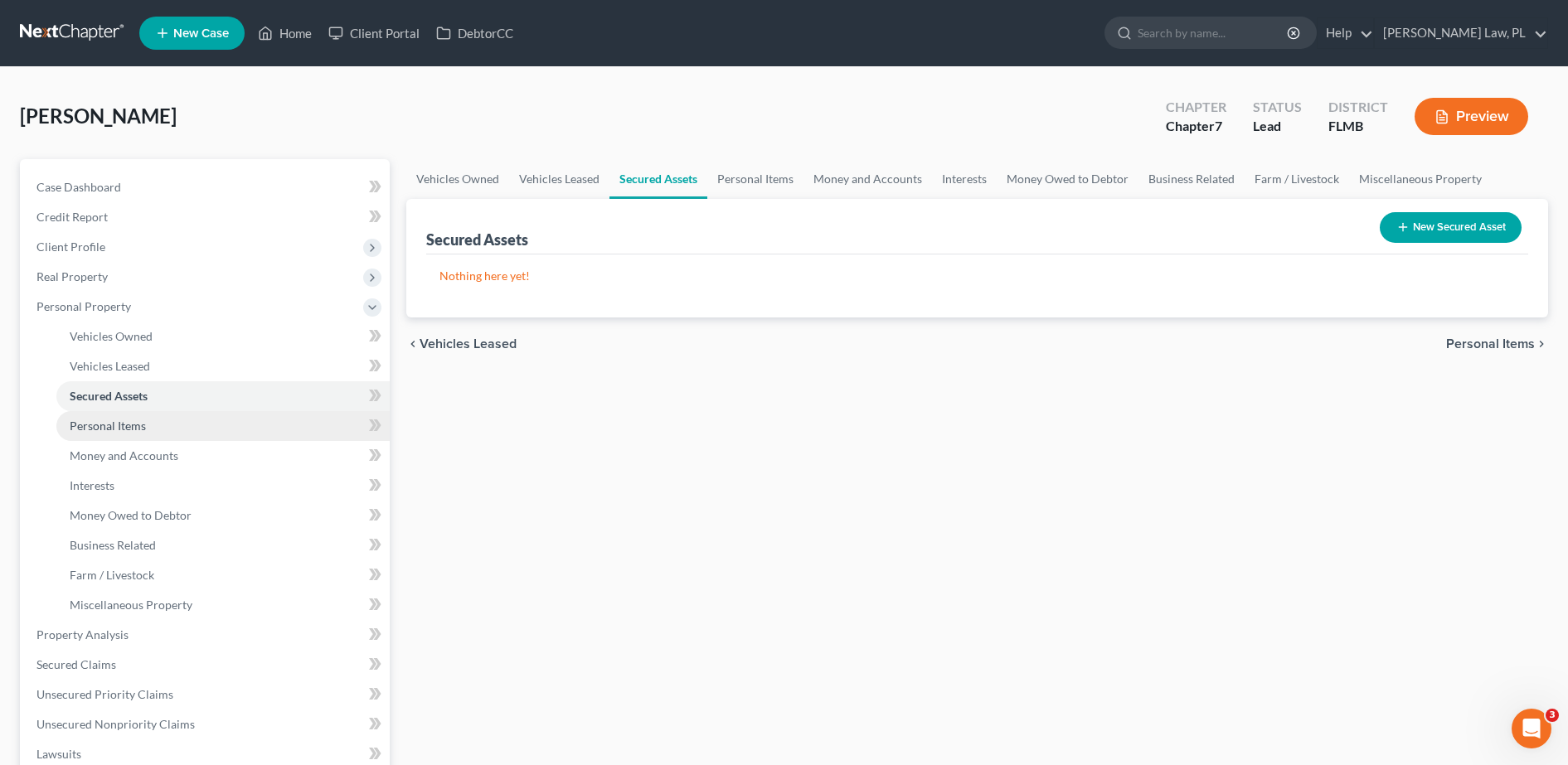
click at [115, 423] on span "Personal Items" at bounding box center [107, 425] width 76 height 14
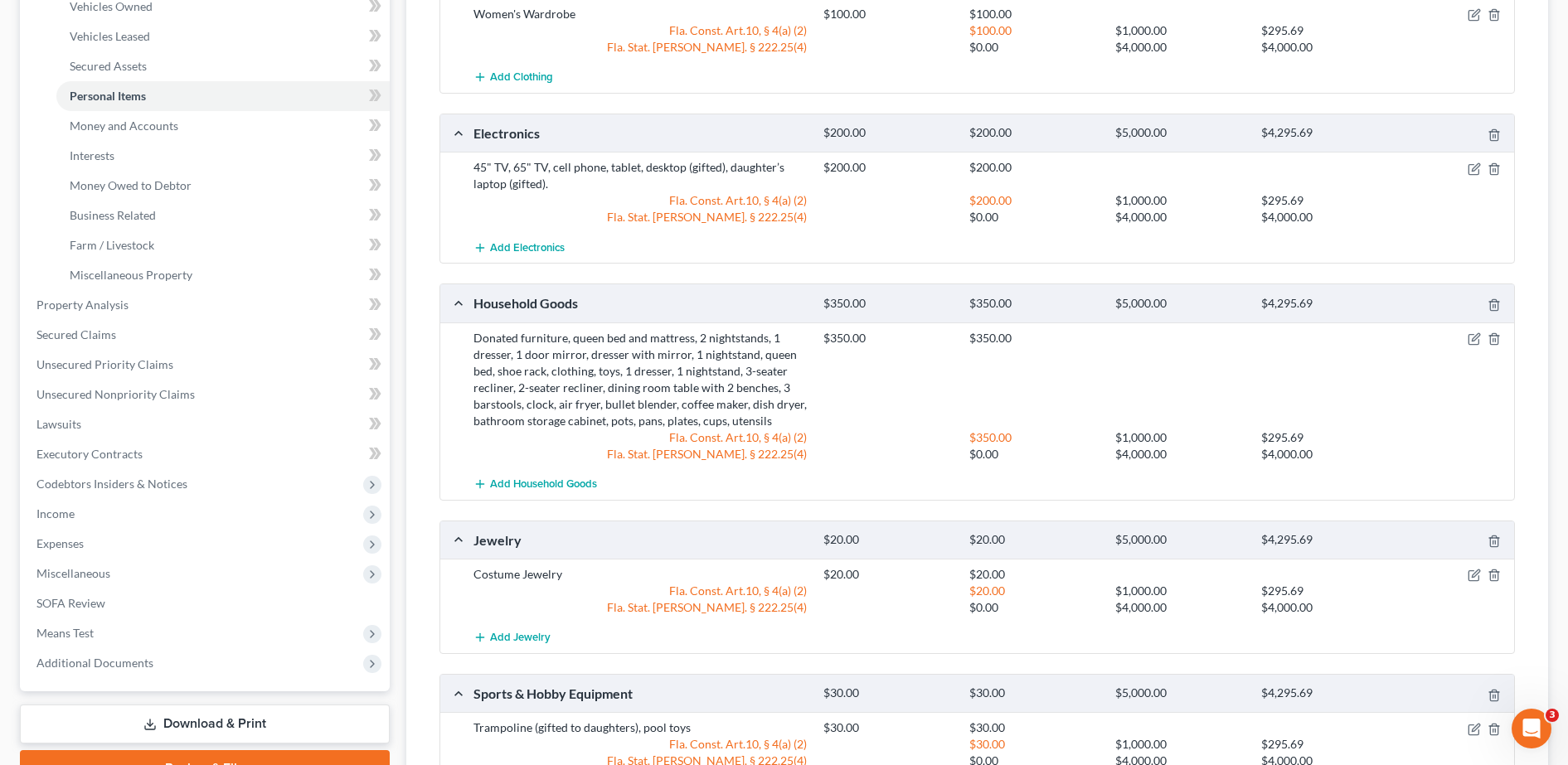
scroll to position [325, 0]
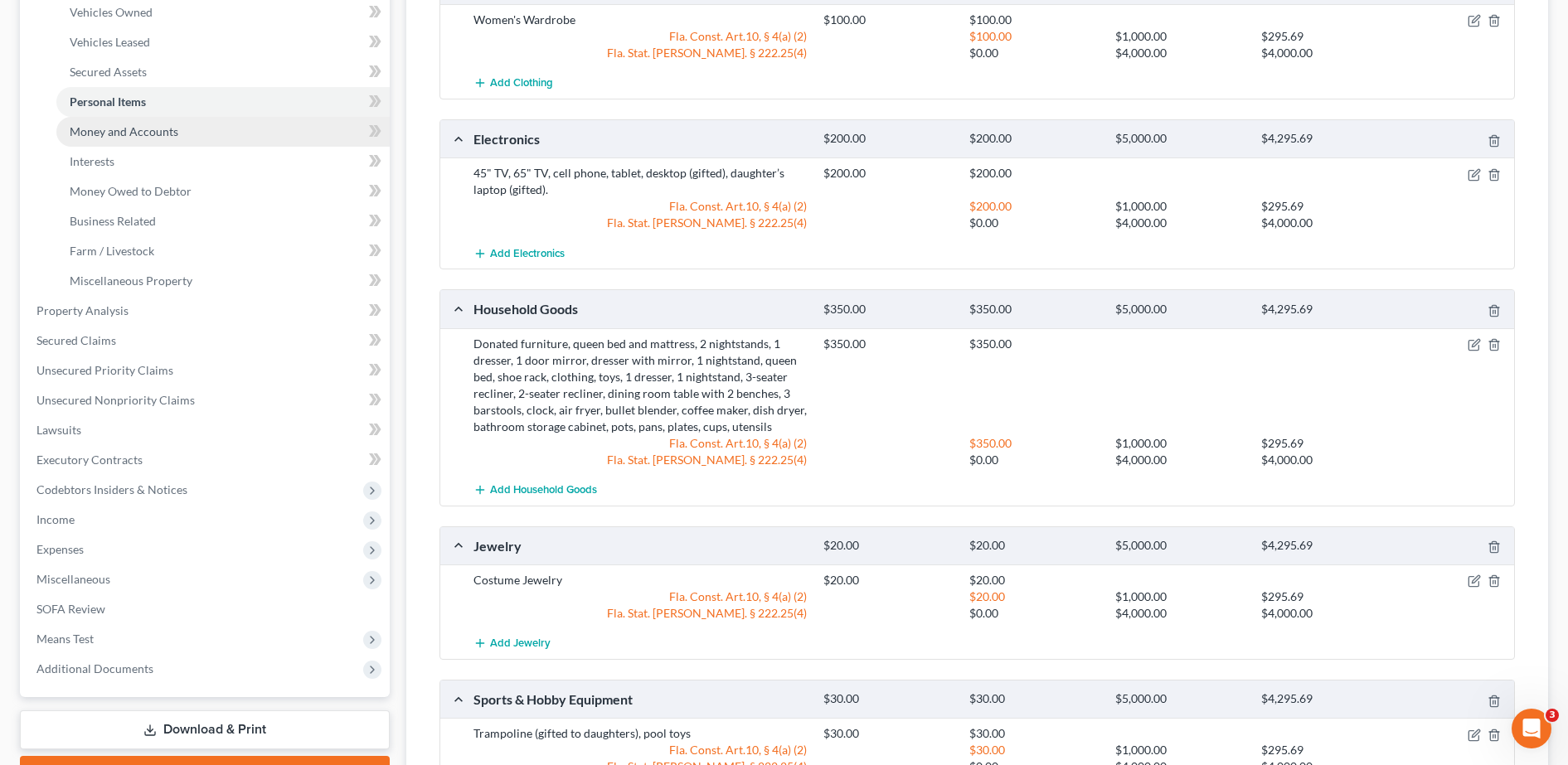
click at [199, 134] on link "Money and Accounts" at bounding box center [223, 131] width 333 height 30
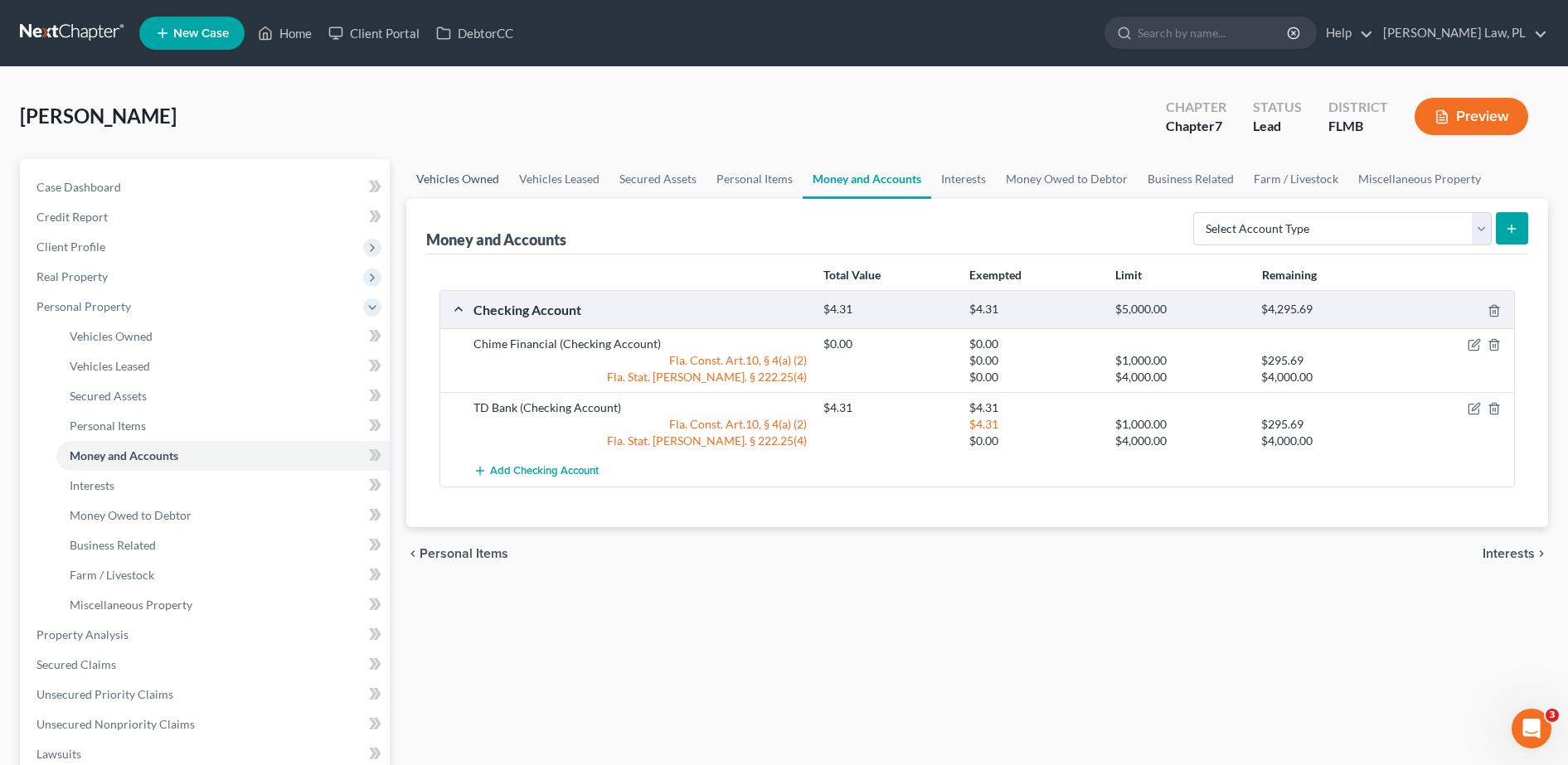
scroll to position [161, 0]
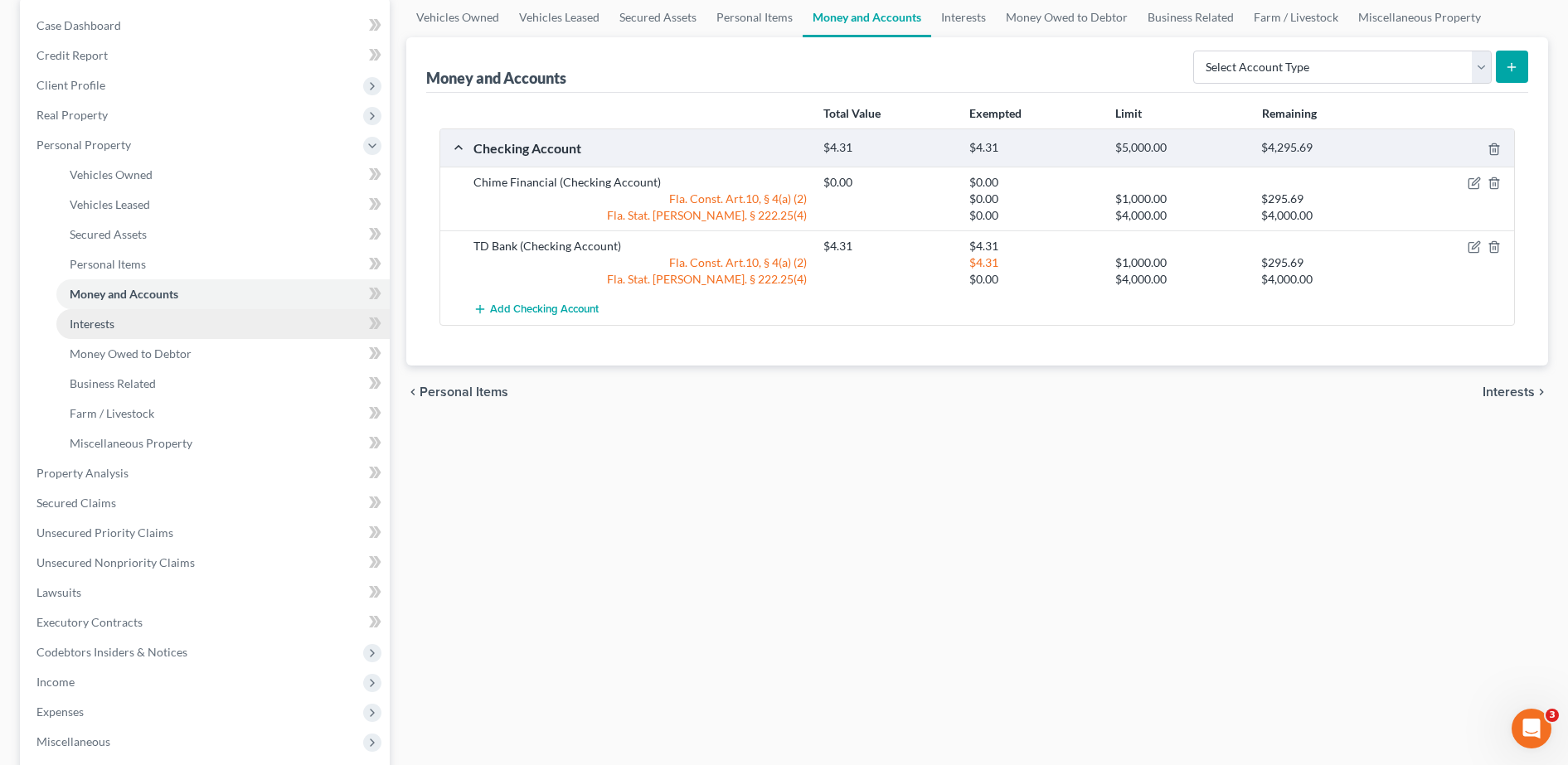
click at [152, 325] on link "Interests" at bounding box center [223, 324] width 333 height 30
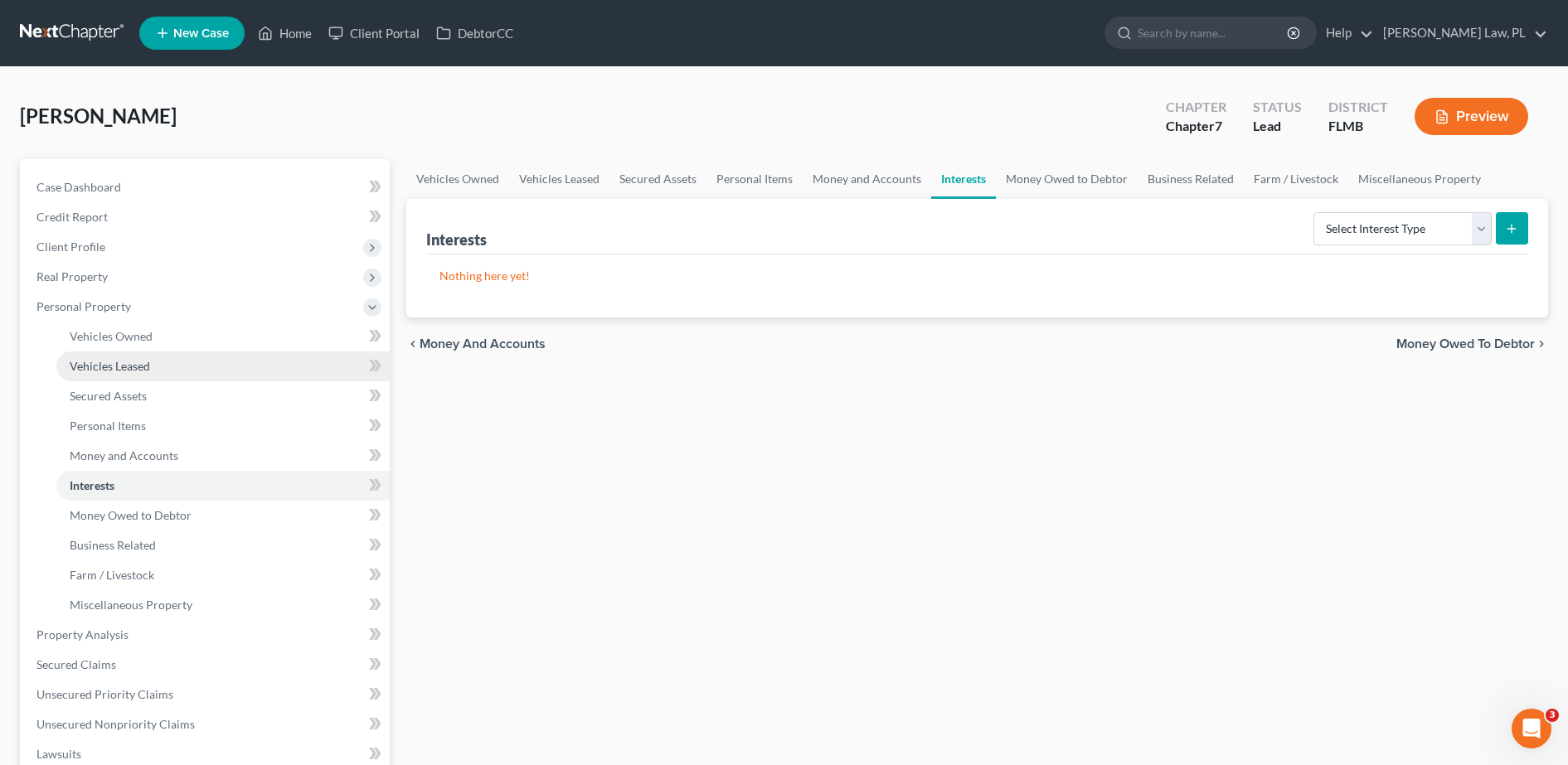
scroll to position [166, 0]
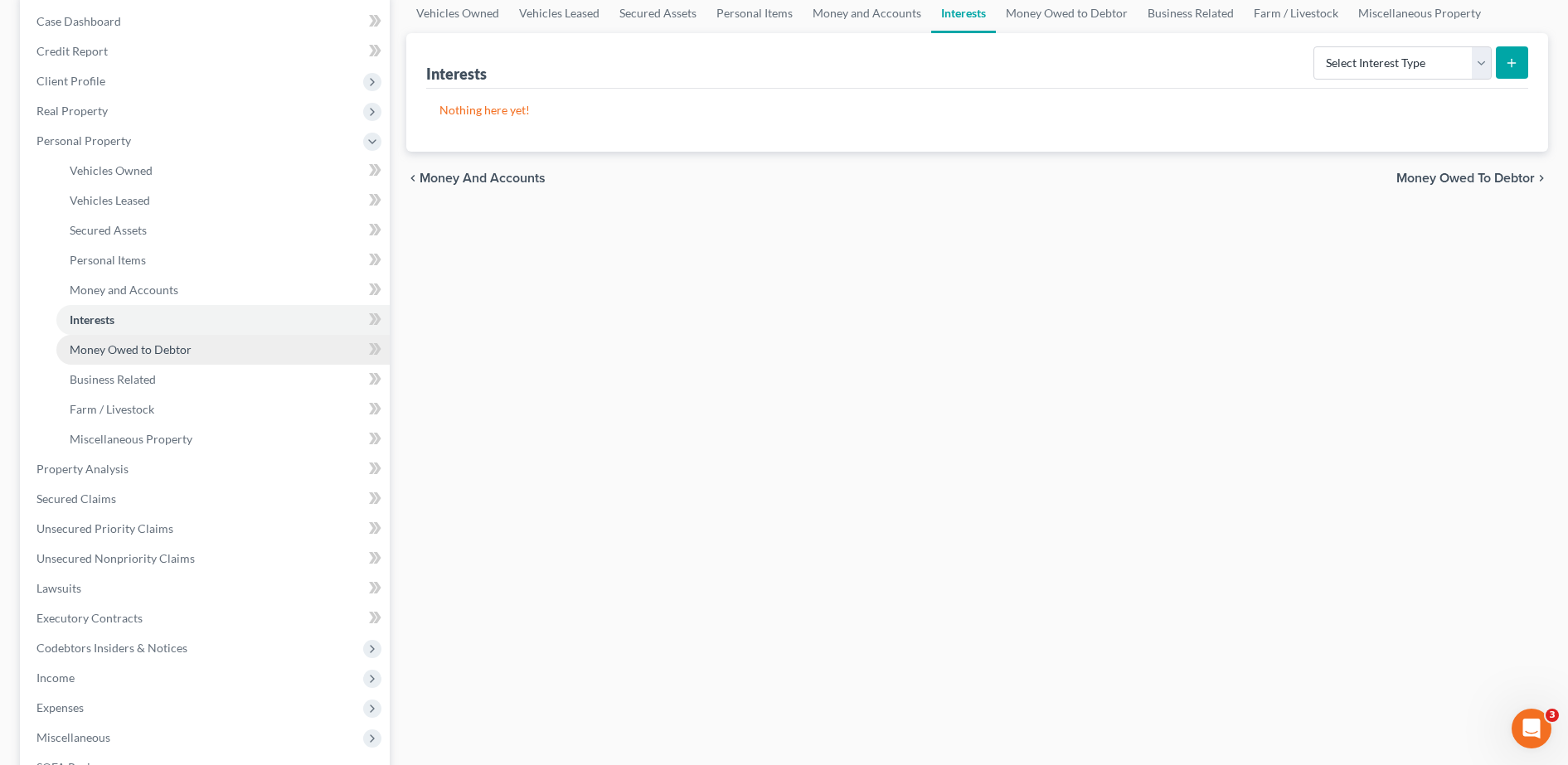
click at [177, 350] on span "Money Owed to Debtor" at bounding box center [130, 349] width 122 height 14
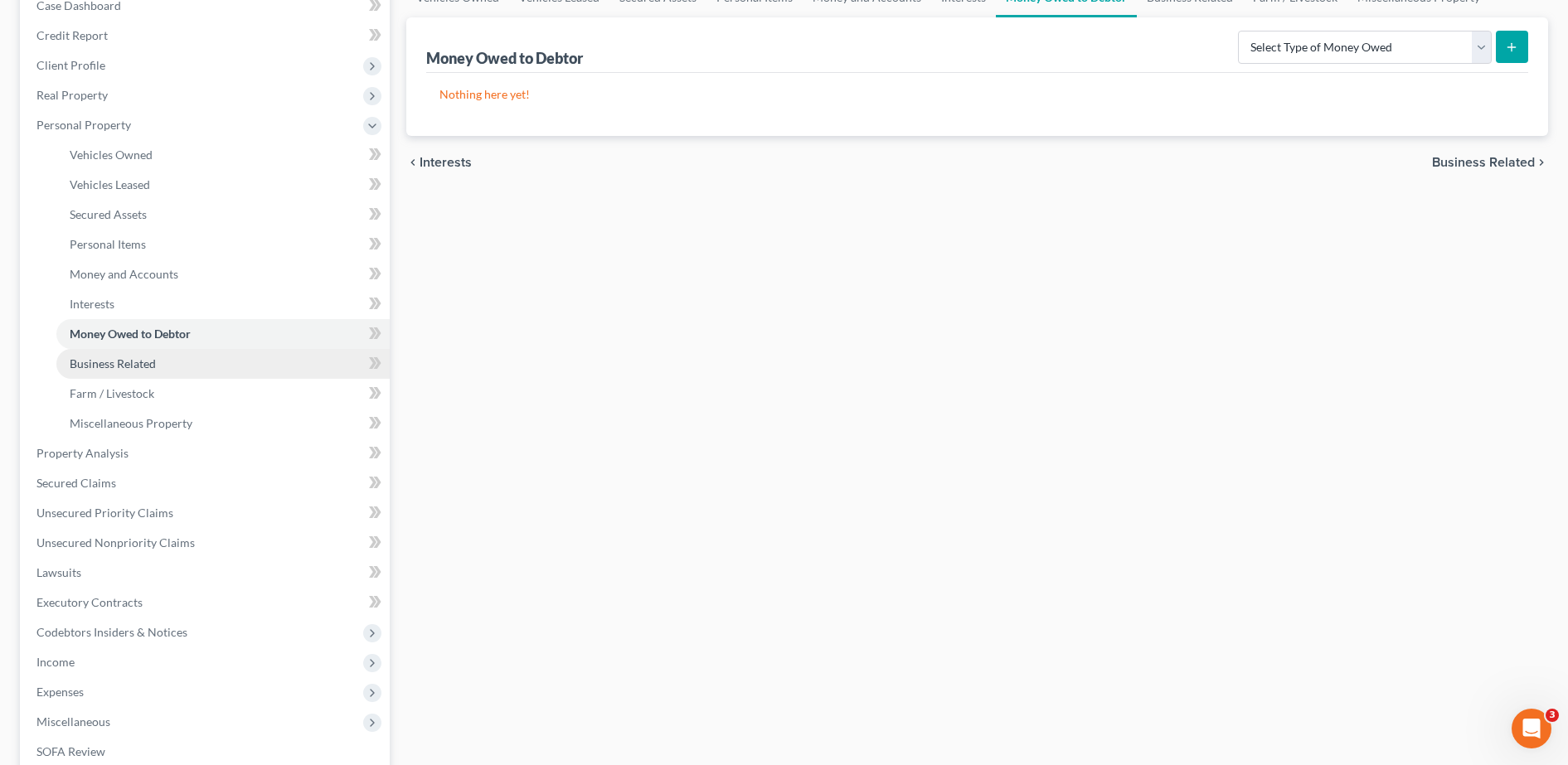
click at [239, 372] on link "Business Related" at bounding box center [223, 363] width 333 height 30
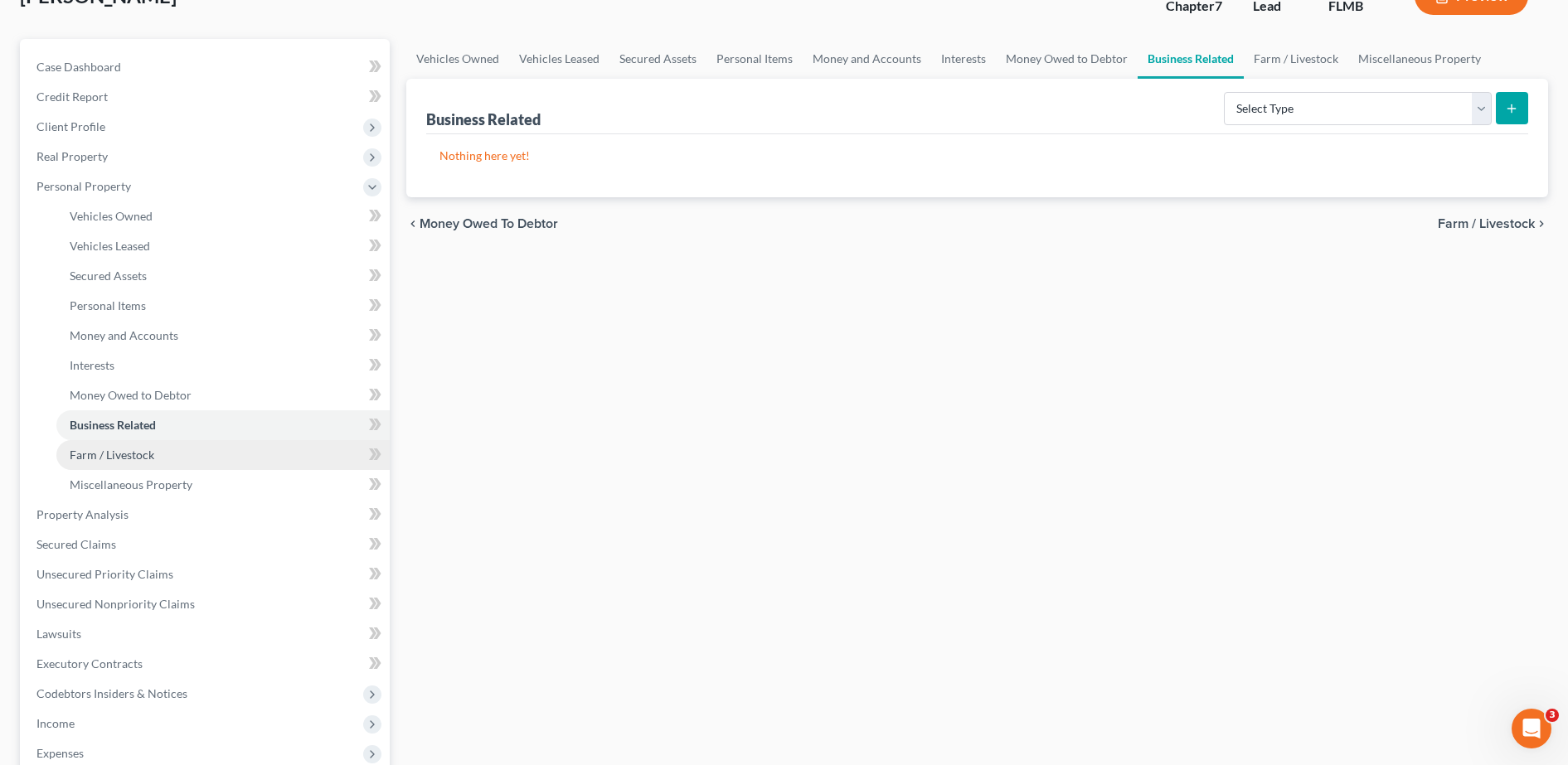
click at [216, 456] on link "Farm / Livestock" at bounding box center [223, 455] width 333 height 30
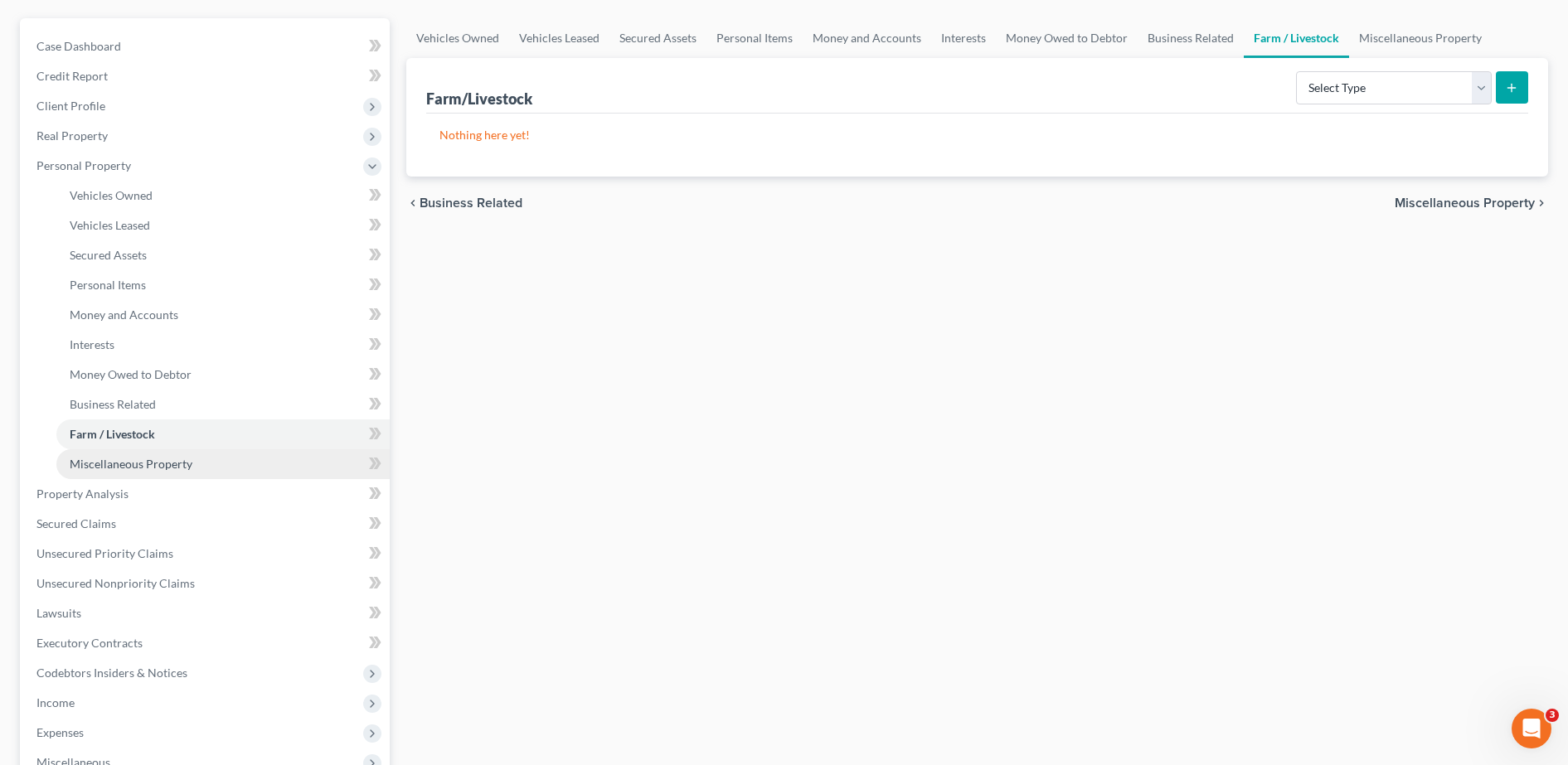
click at [201, 459] on link "Miscellaneous Property" at bounding box center [223, 464] width 333 height 30
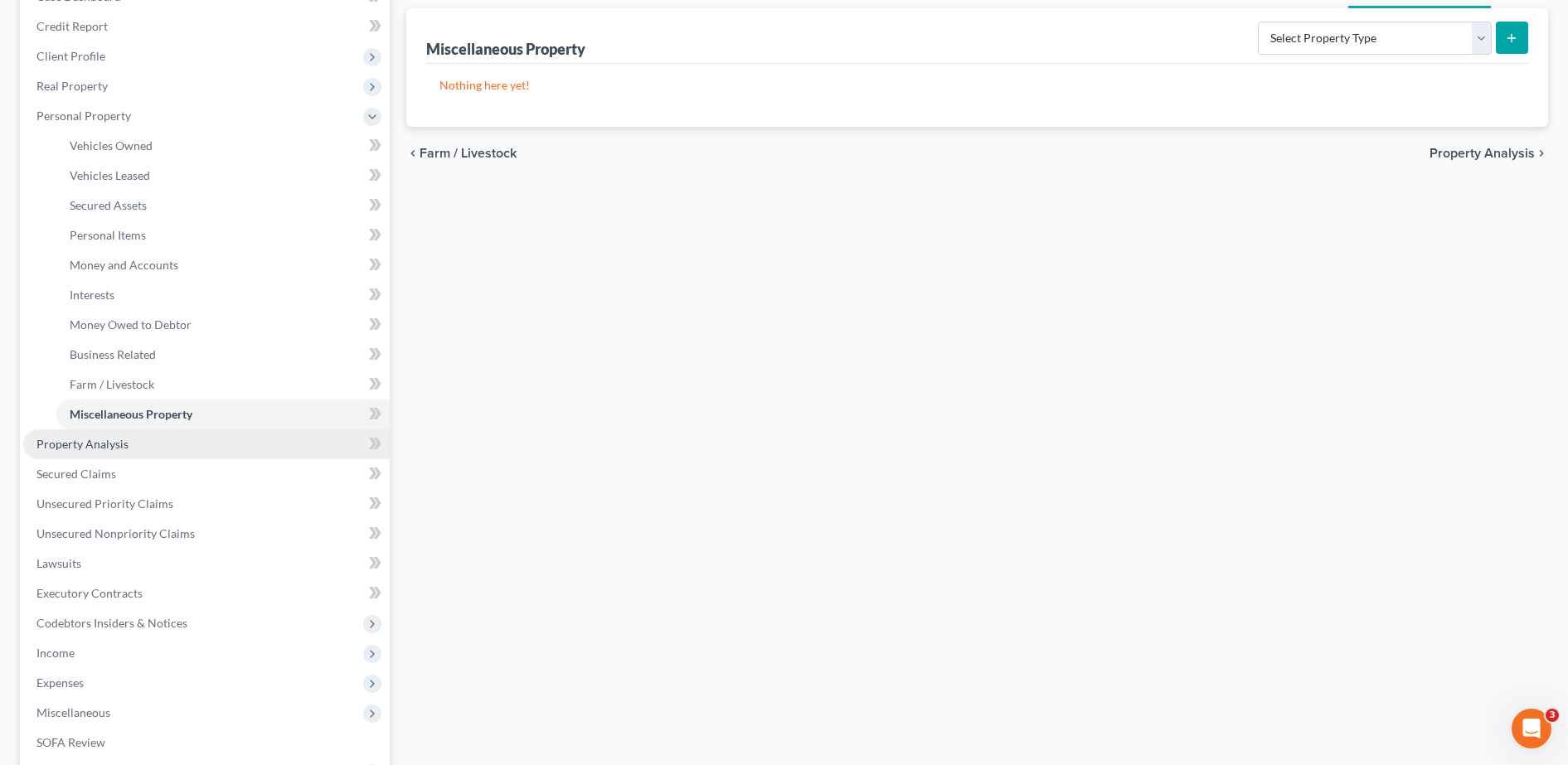
click at [172, 439] on link "Property Analysis" at bounding box center [206, 444] width 367 height 30
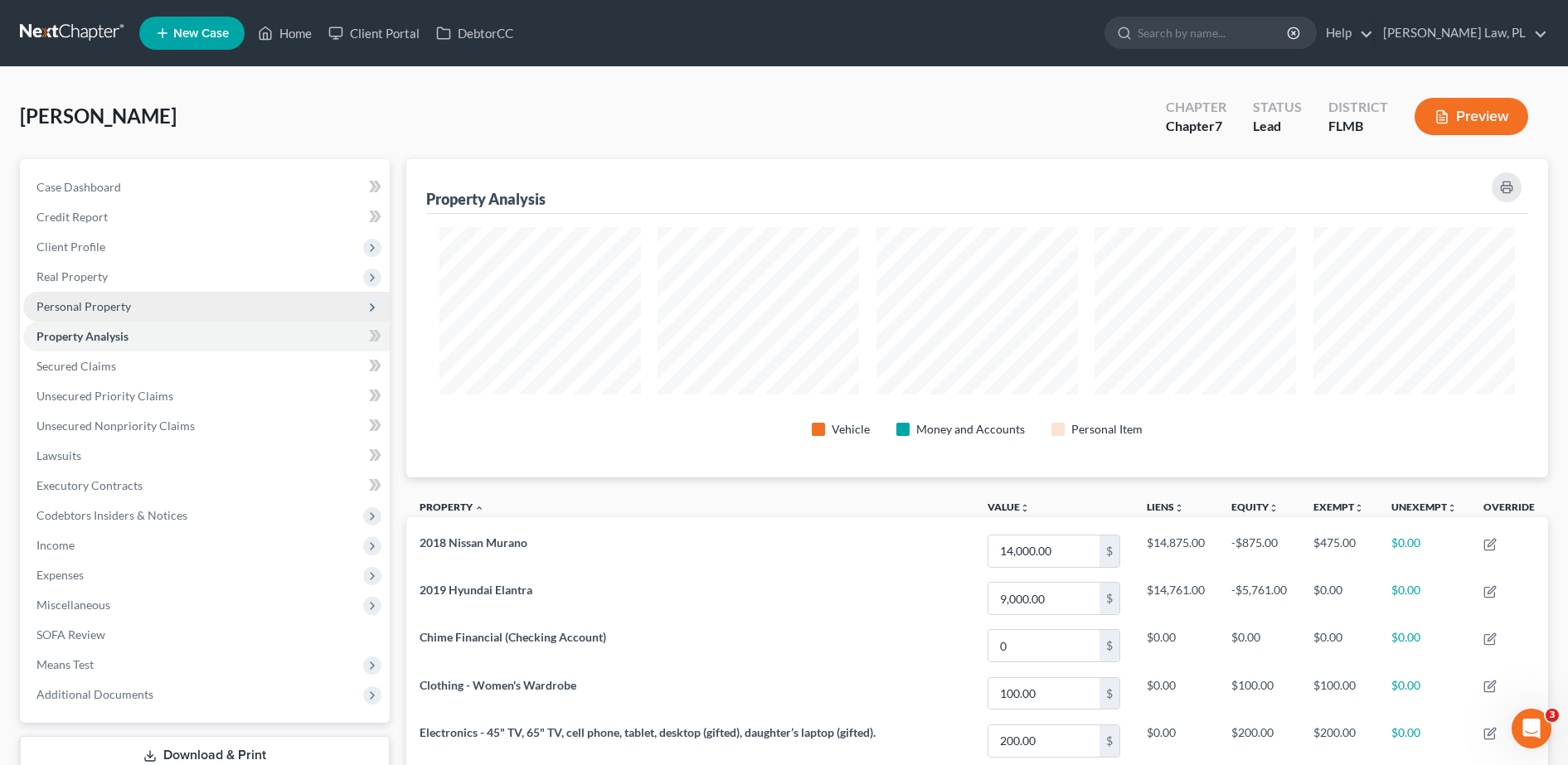
click at [116, 308] on span "Personal Property" at bounding box center [84, 306] width 95 height 14
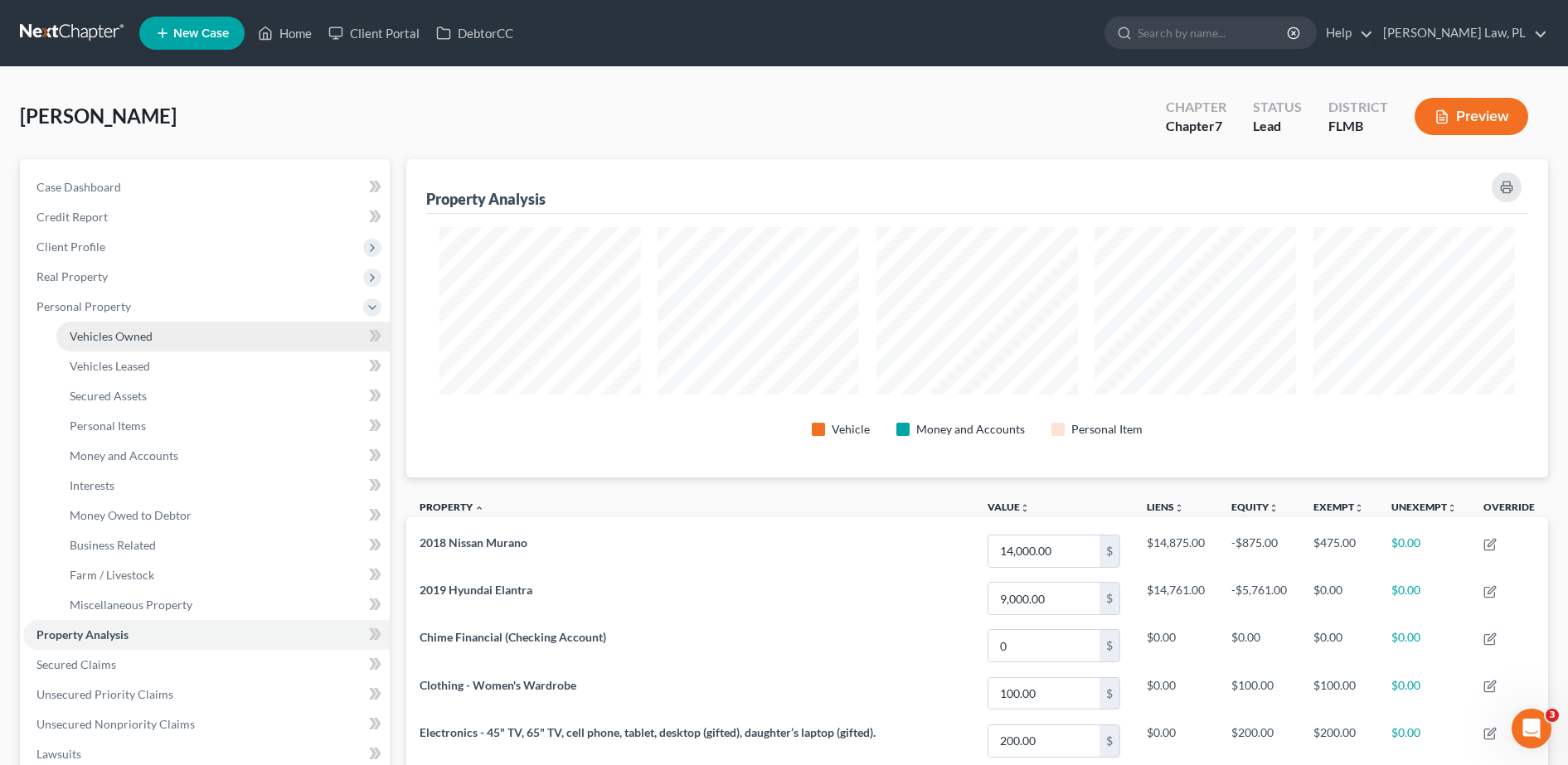
click at [137, 333] on span "Vehicles Owned" at bounding box center [111, 336] width 83 height 14
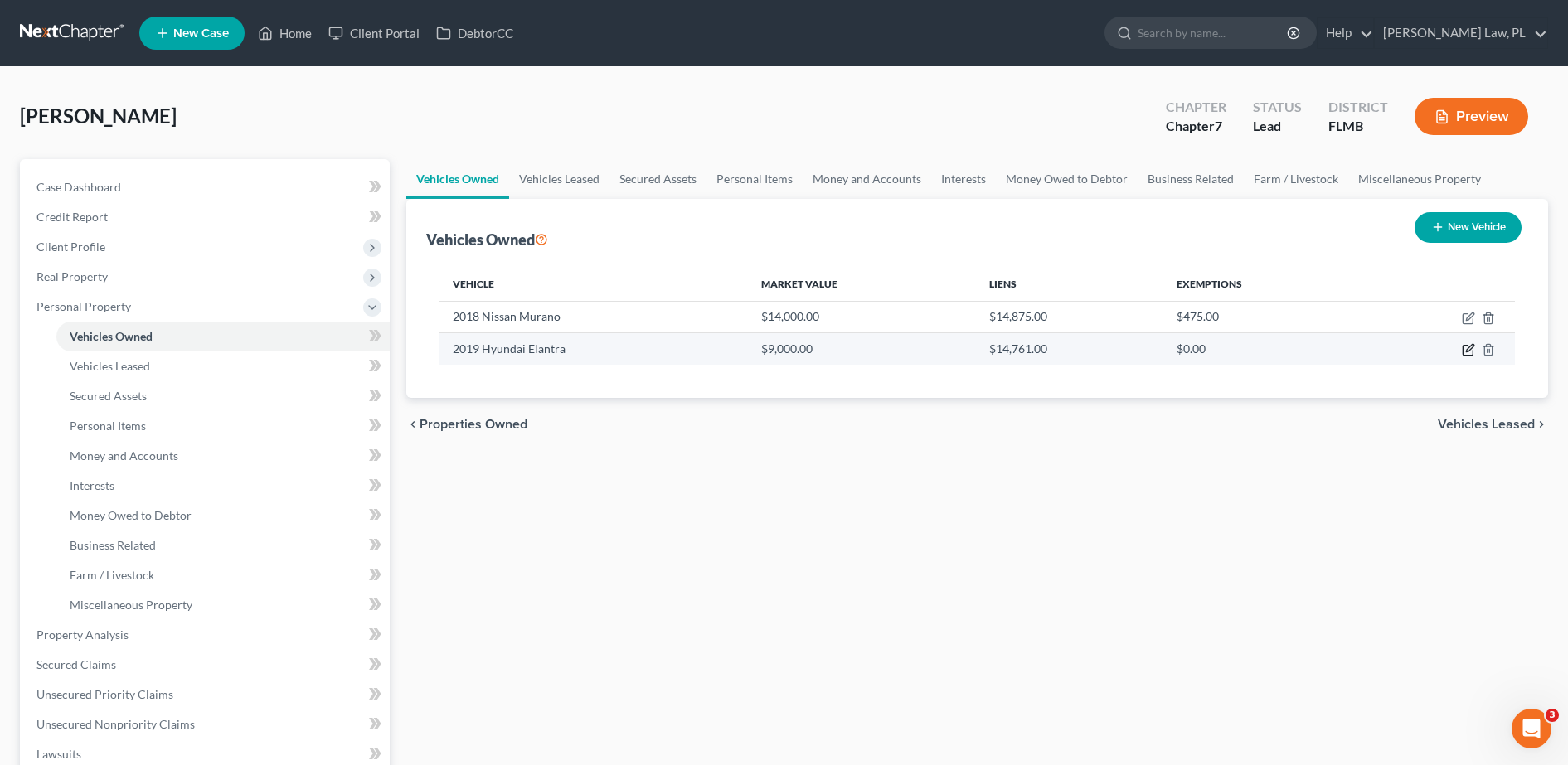
click at [1474, 349] on icon "button" at bounding box center [1468, 350] width 14 height 14
select select "0"
select select "7"
select select "2"
select select "3"
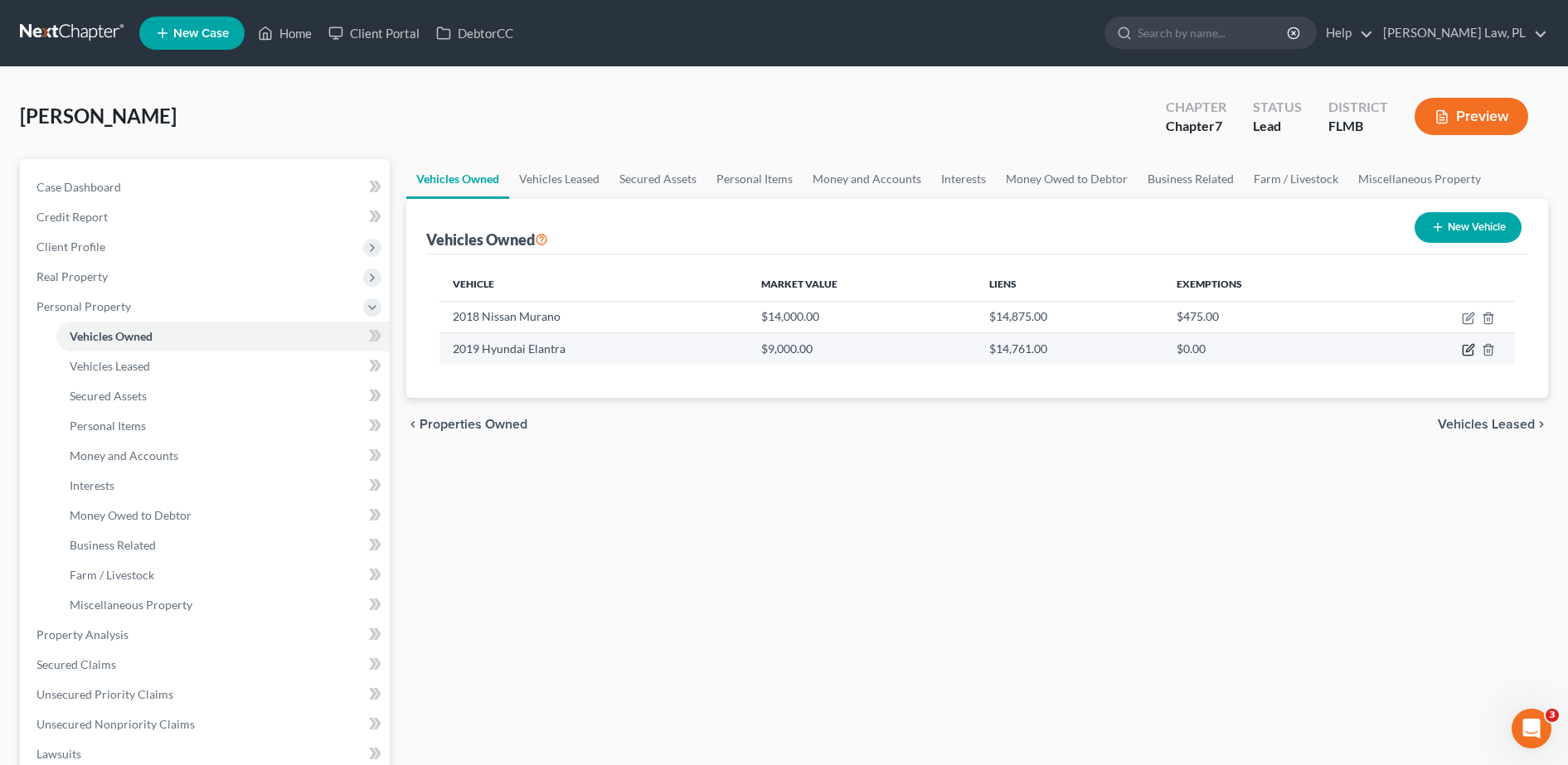
select select "53"
select select "3"
select select "1"
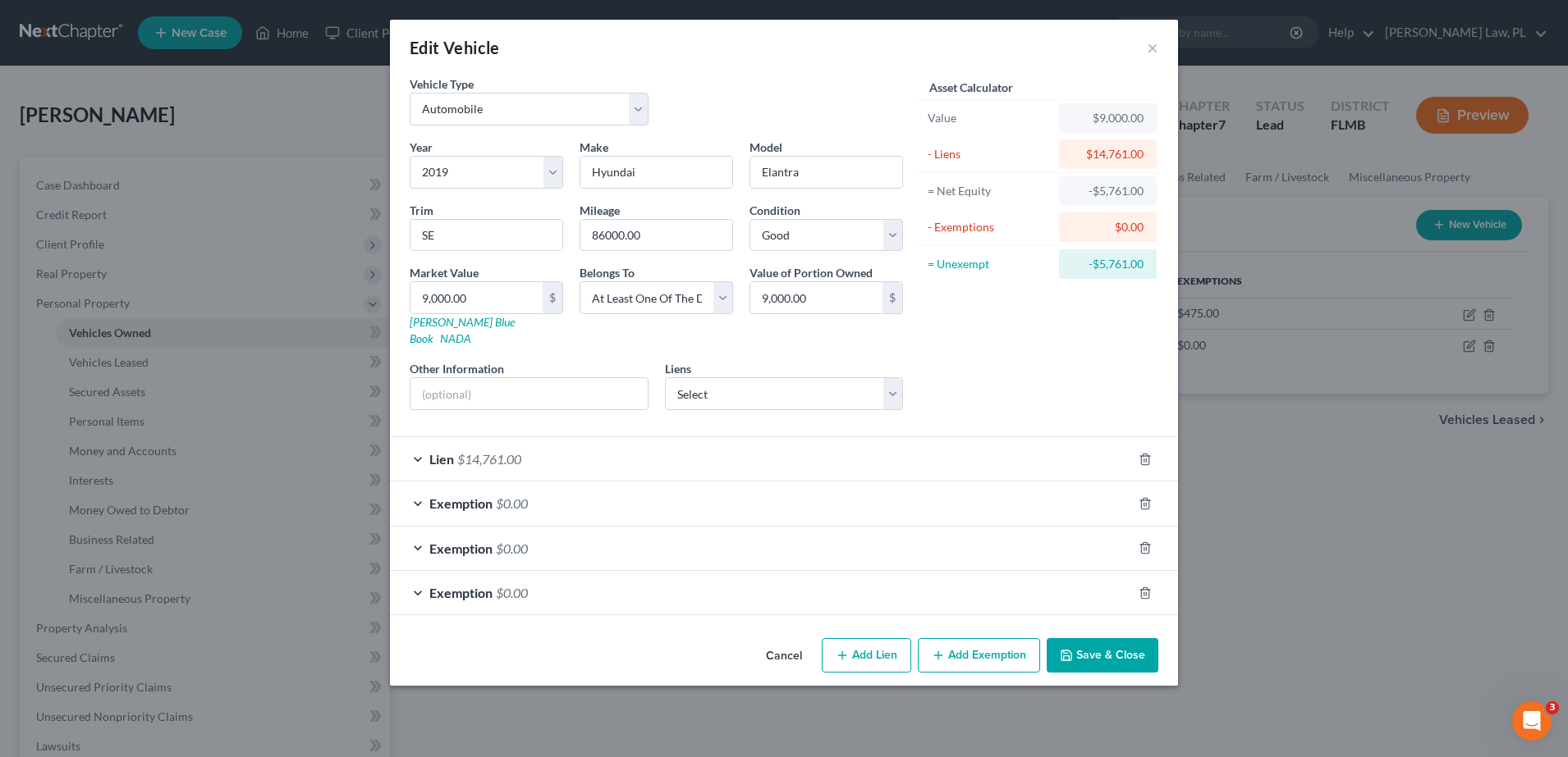
click at [710, 447] on div "Lien $14,761.00" at bounding box center [761, 459] width 742 height 43
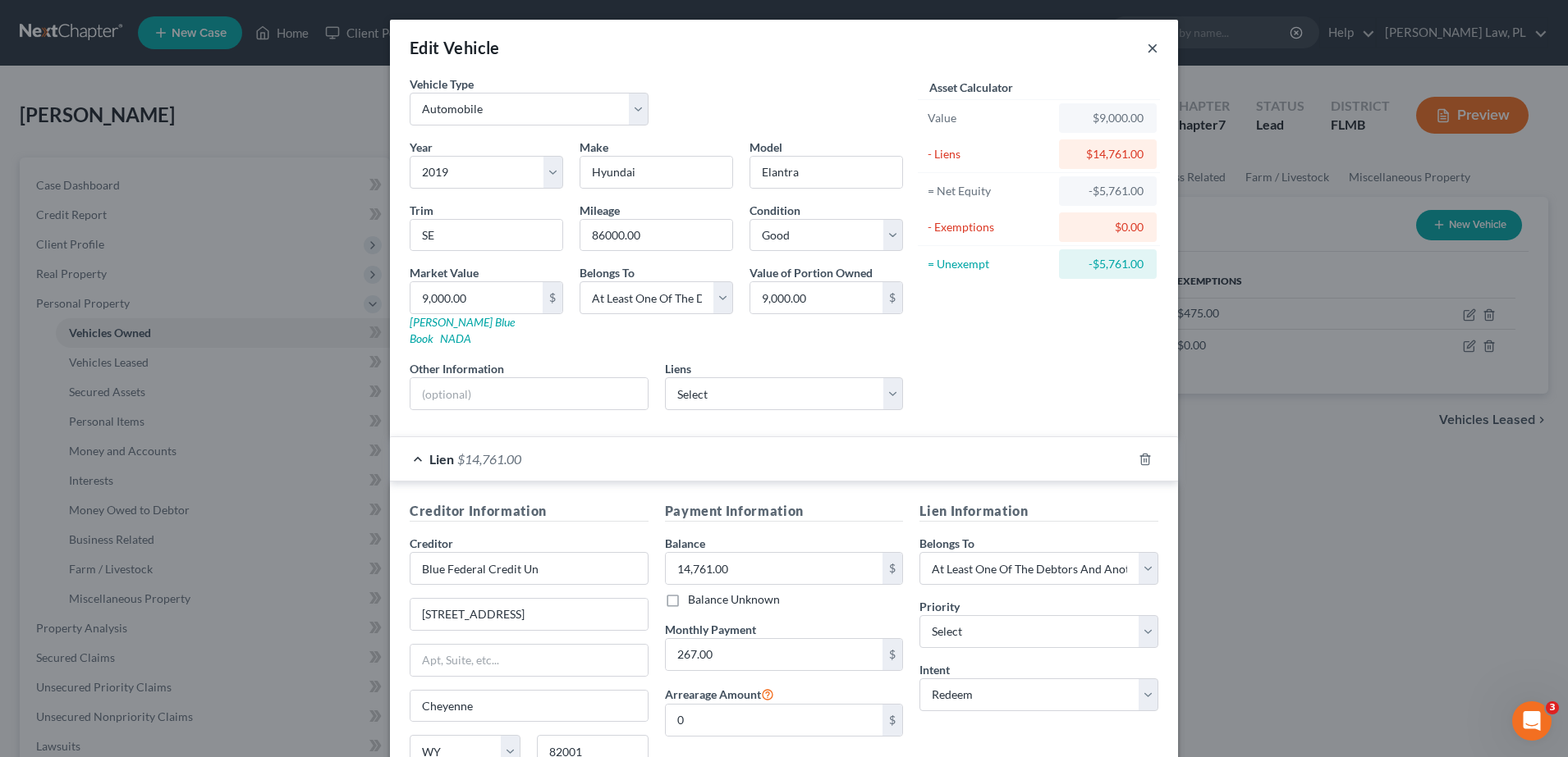
click at [1149, 53] on button "×" at bounding box center [1152, 48] width 12 height 20
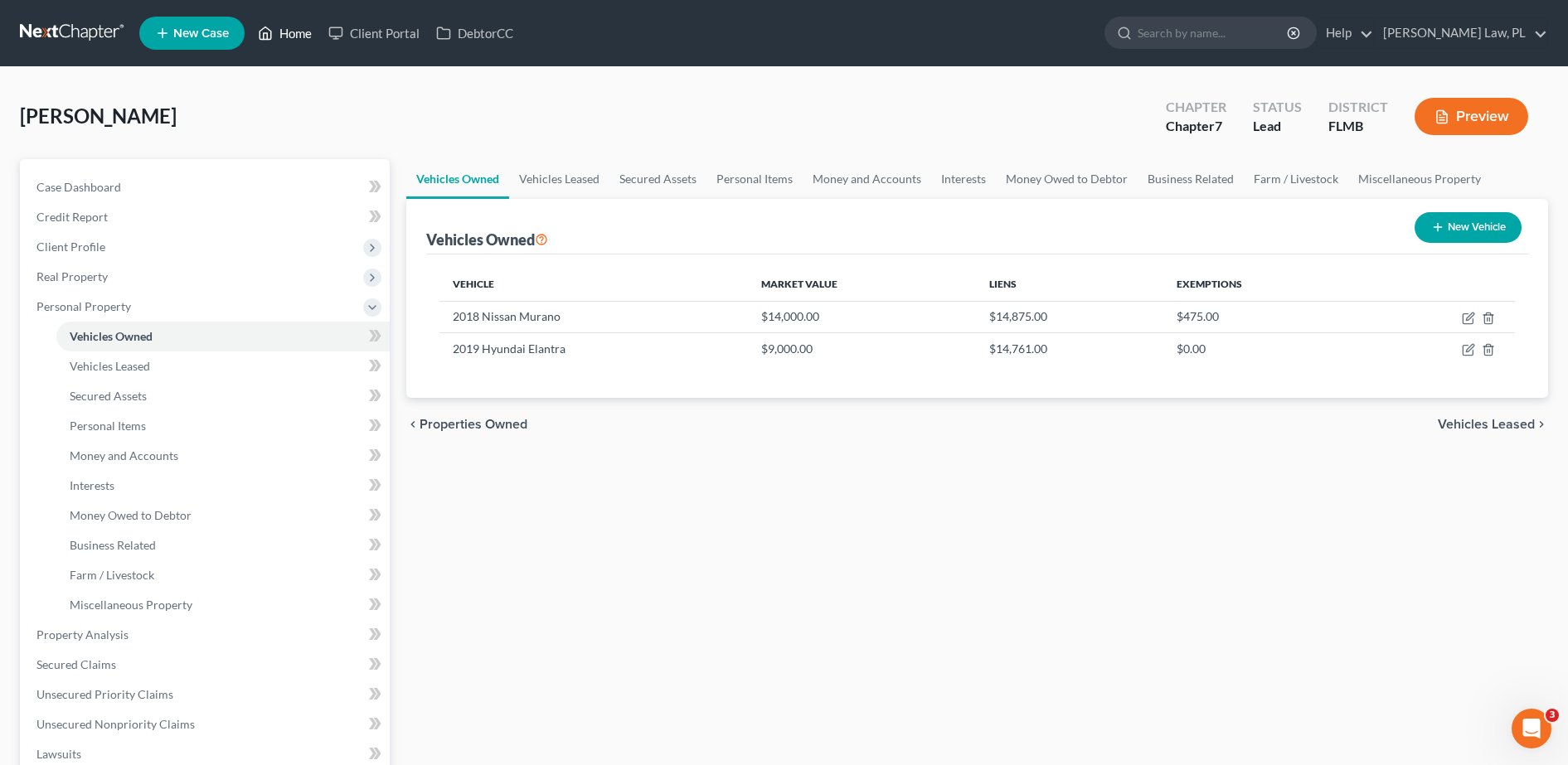
click at [285, 26] on link "Home" at bounding box center [284, 33] width 70 height 30
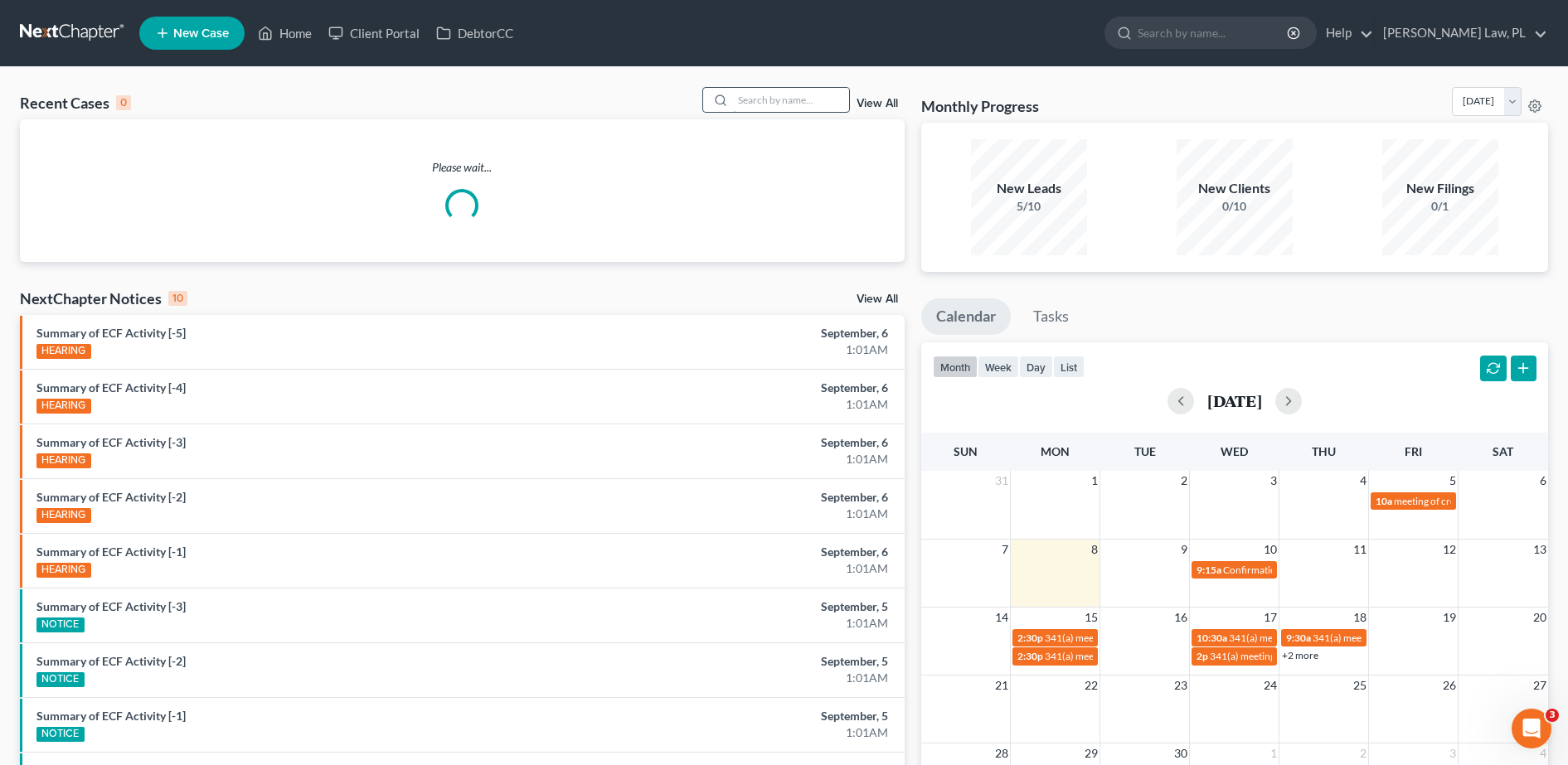
click at [763, 100] on input "search" at bounding box center [790, 100] width 116 height 24
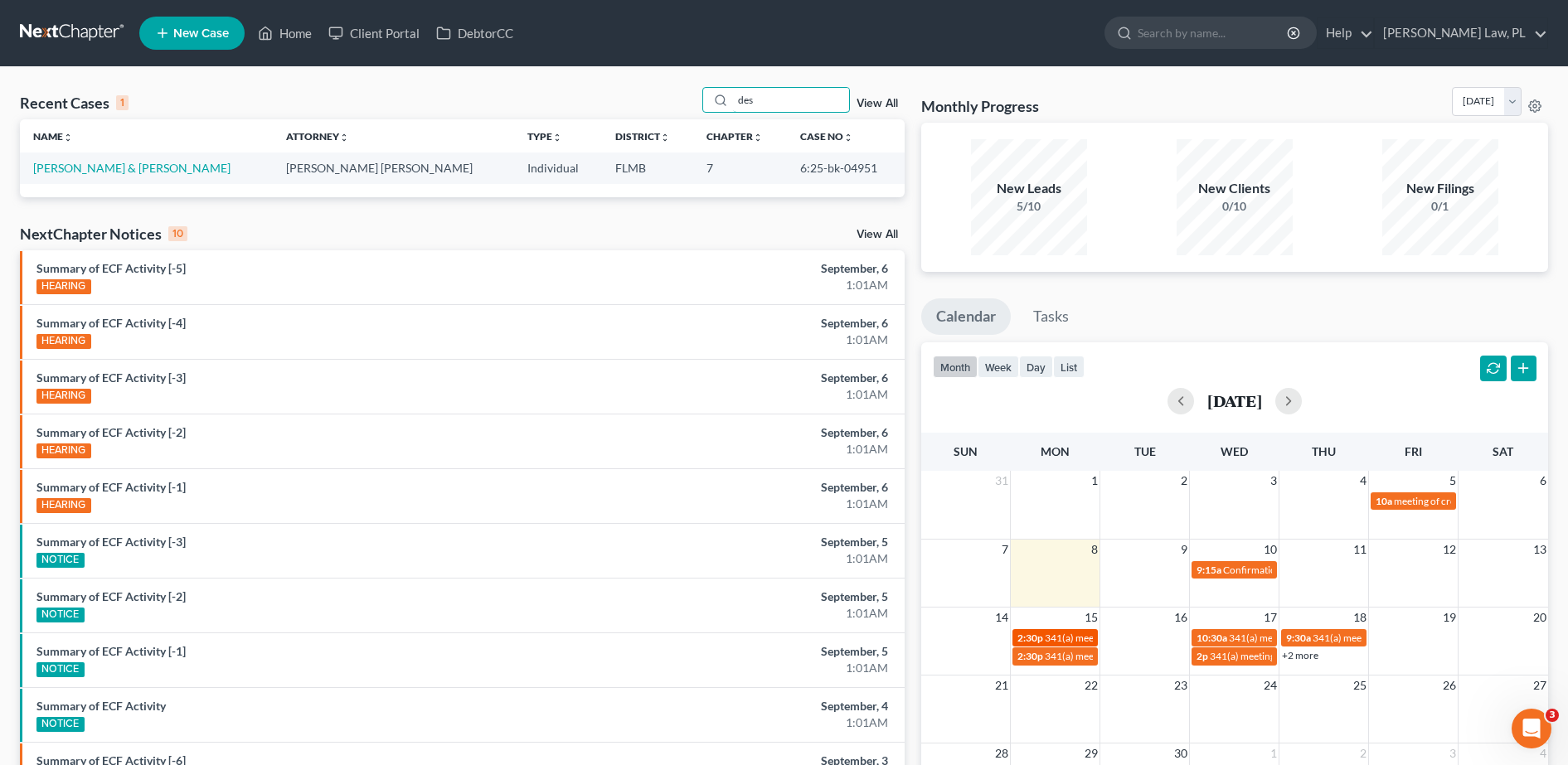
click at [1077, 633] on span "341(a) meeting" at bounding box center [1077, 637] width 65 height 13
type input "des"
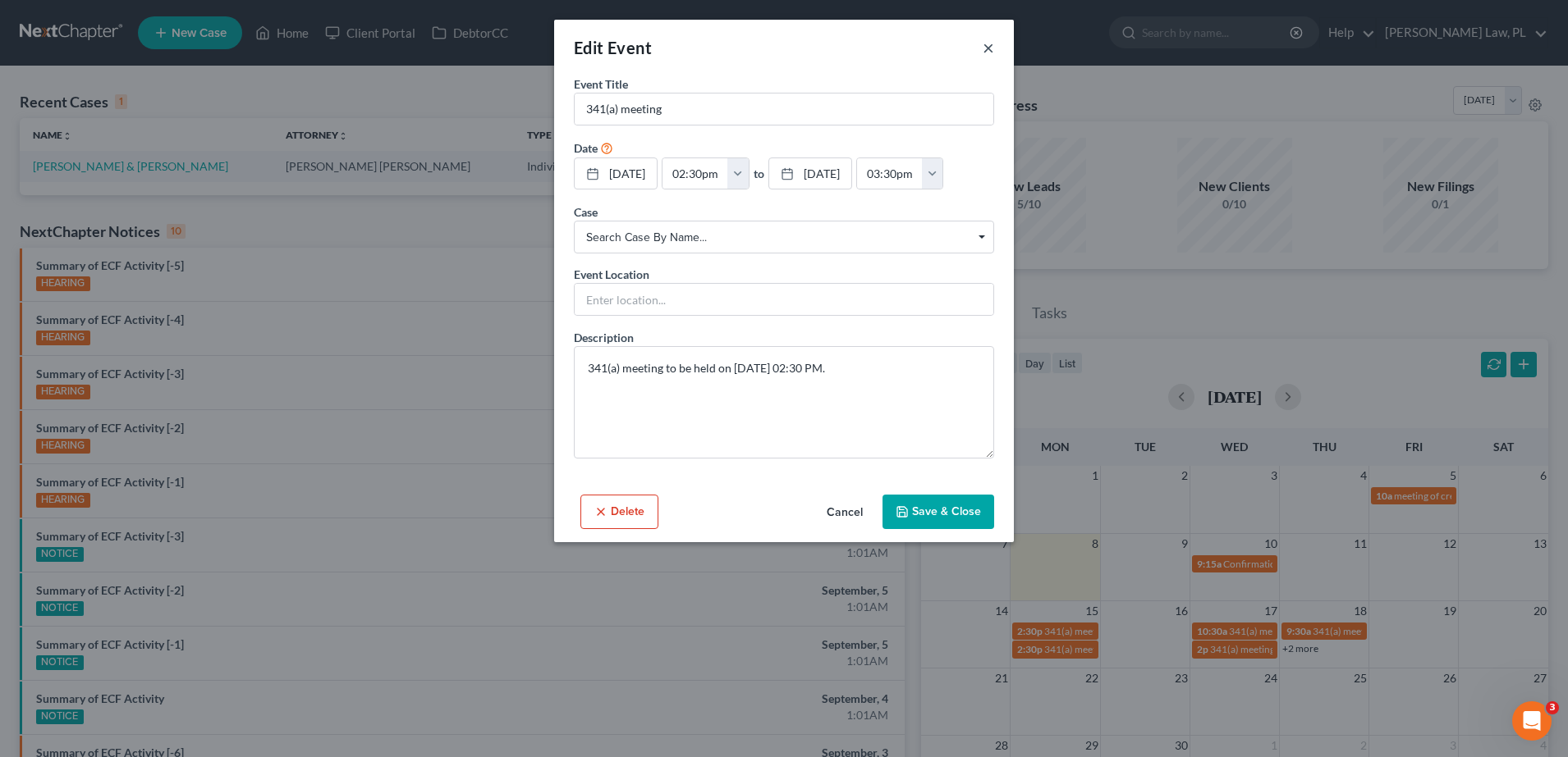
click at [992, 40] on button "×" at bounding box center [988, 48] width 12 height 20
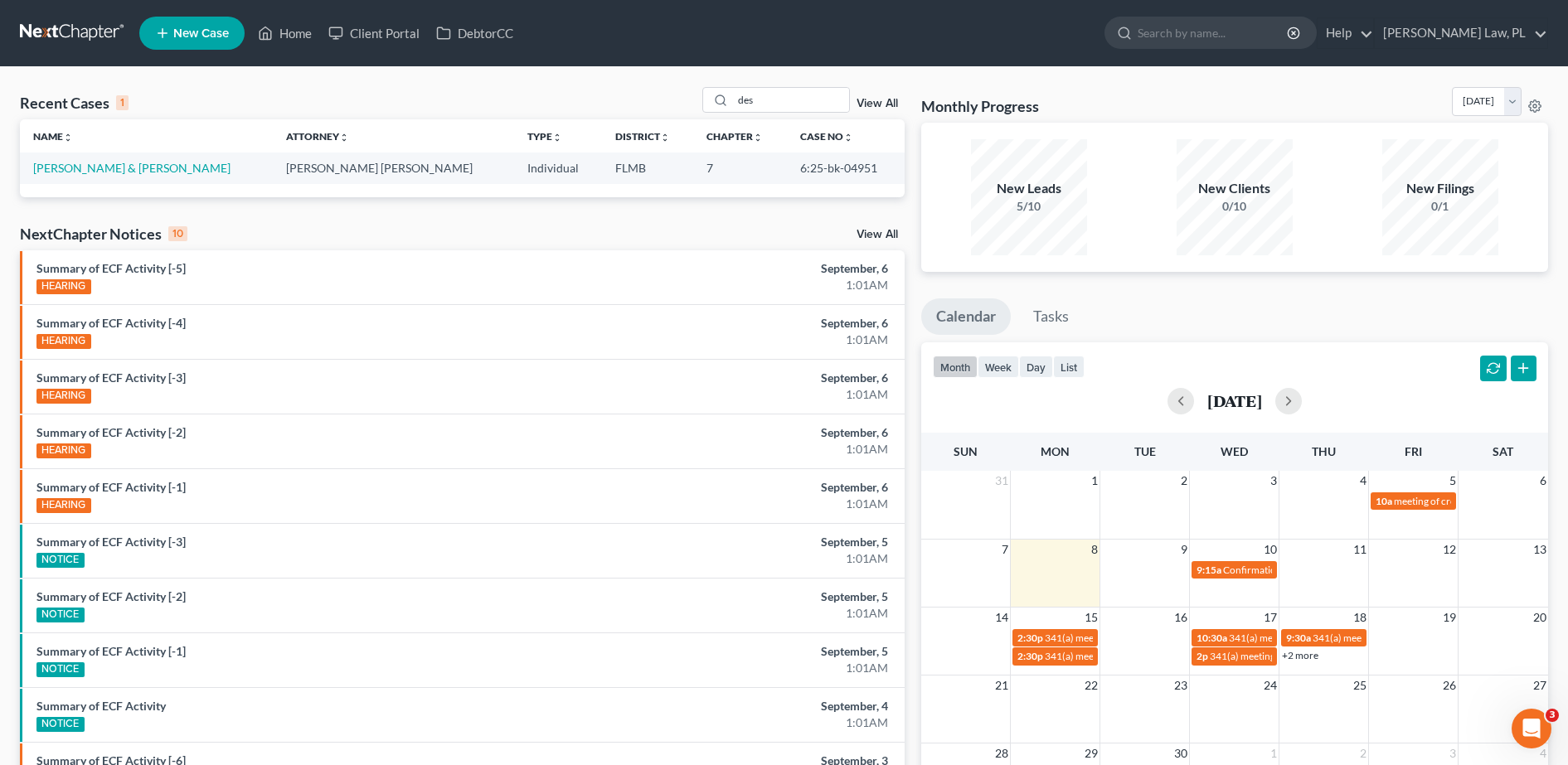
click at [1117, 288] on div "Monthly Progress Bankruptcy Bankruptcy [DATE] [DATE] [DATE] [DATE] [DATE] [DATE…" at bounding box center [1234, 497] width 643 height 821
